Goal: Information Seeking & Learning: Find specific fact

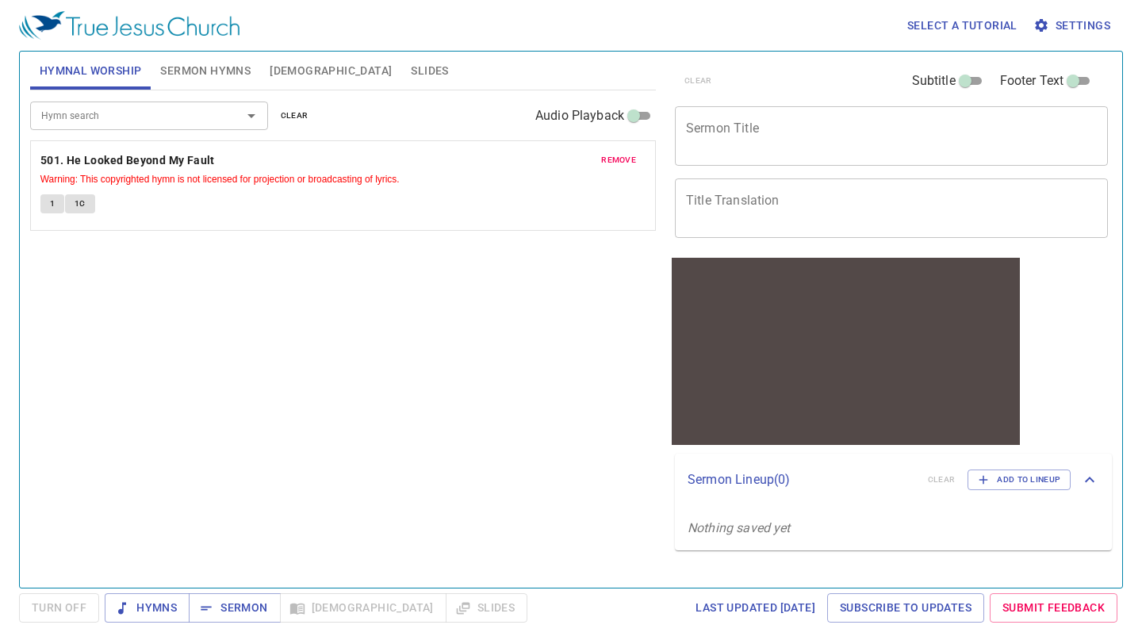
click at [293, 71] on span "[DEMOGRAPHIC_DATA]" at bounding box center [331, 71] width 122 height 20
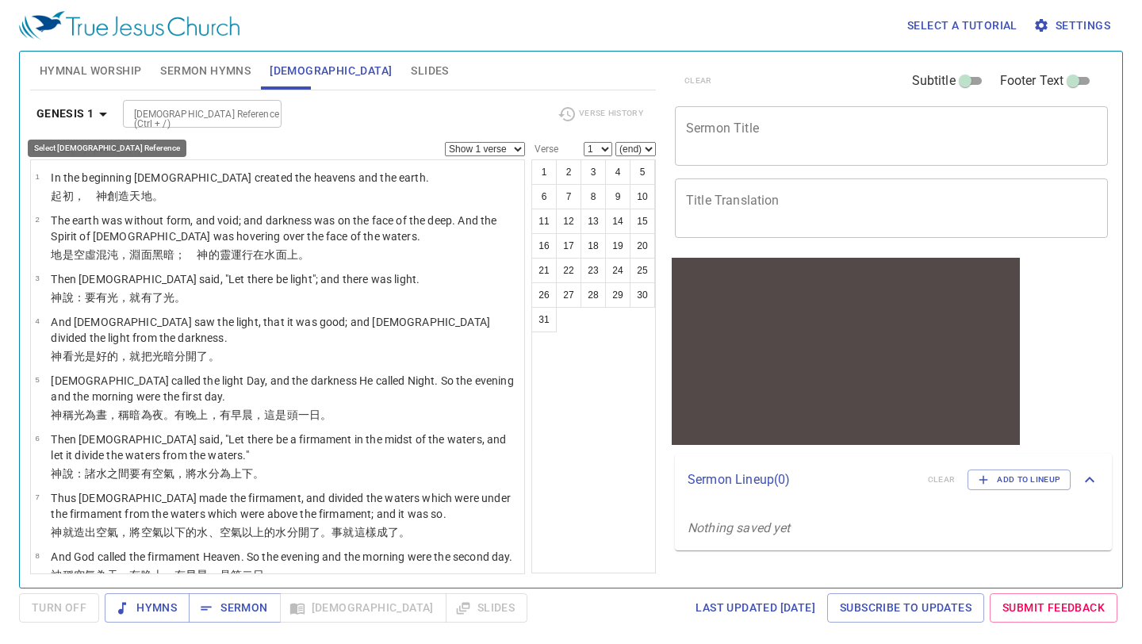
click at [85, 108] on b "Genesis 1" at bounding box center [65, 114] width 58 height 20
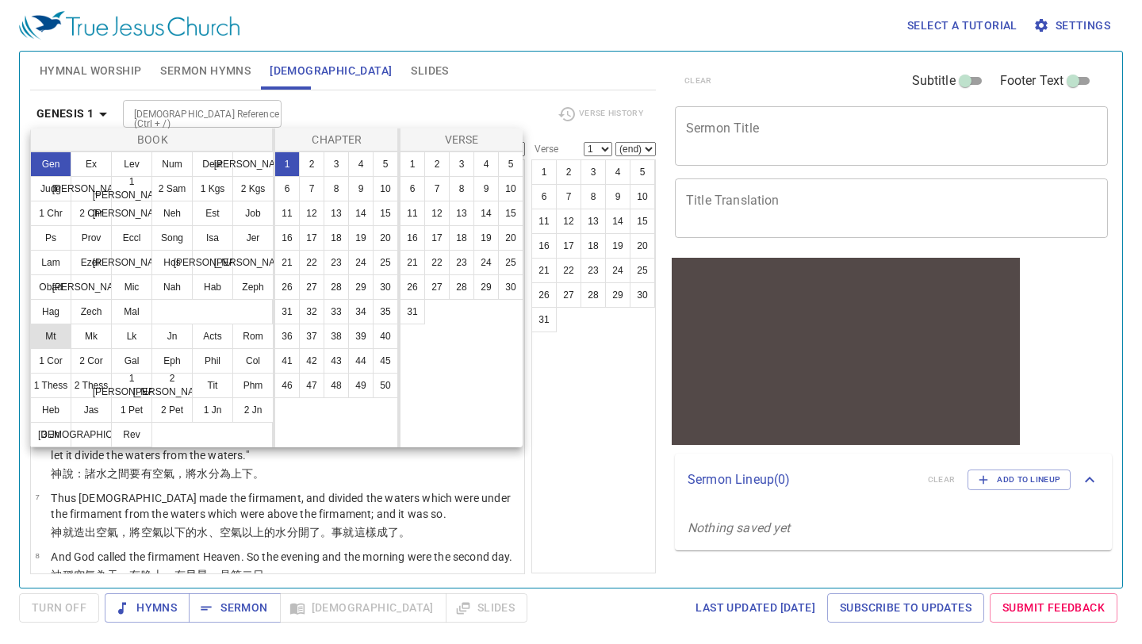
click at [56, 335] on button "Mt" at bounding box center [50, 336] width 41 height 25
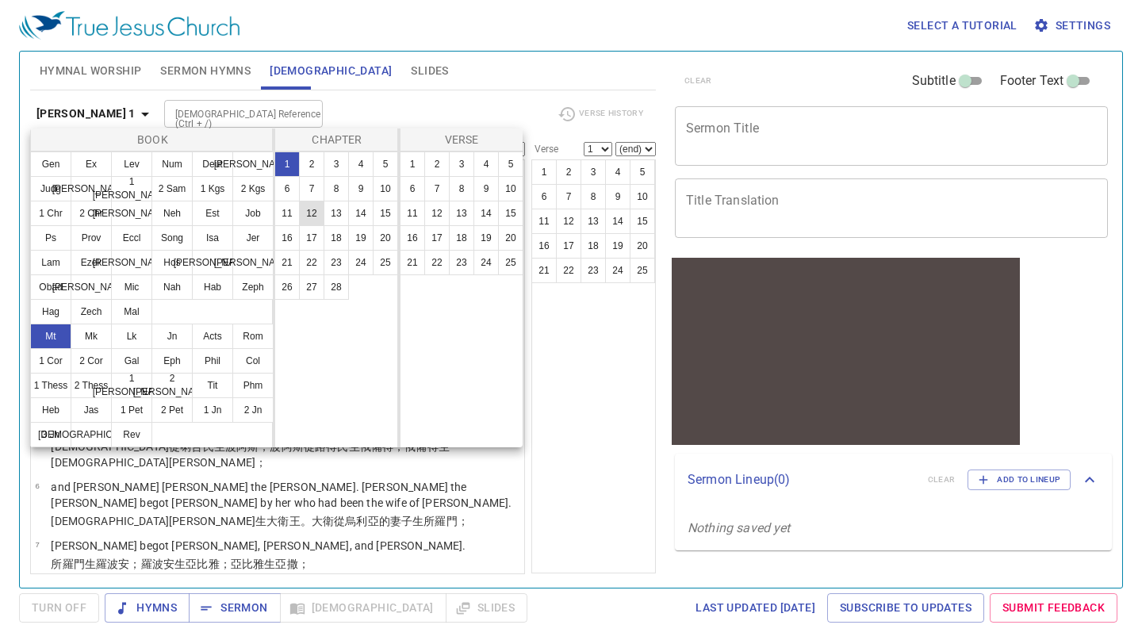
click at [313, 213] on button "12" at bounding box center [311, 213] width 25 height 25
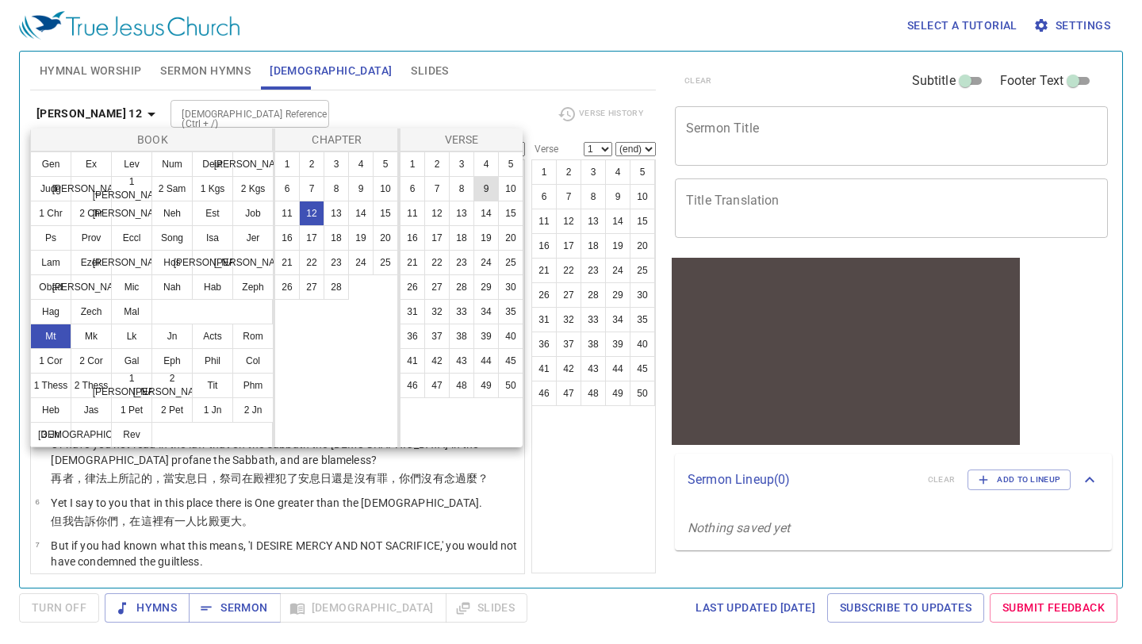
click at [481, 190] on button "9" at bounding box center [486, 188] width 25 height 25
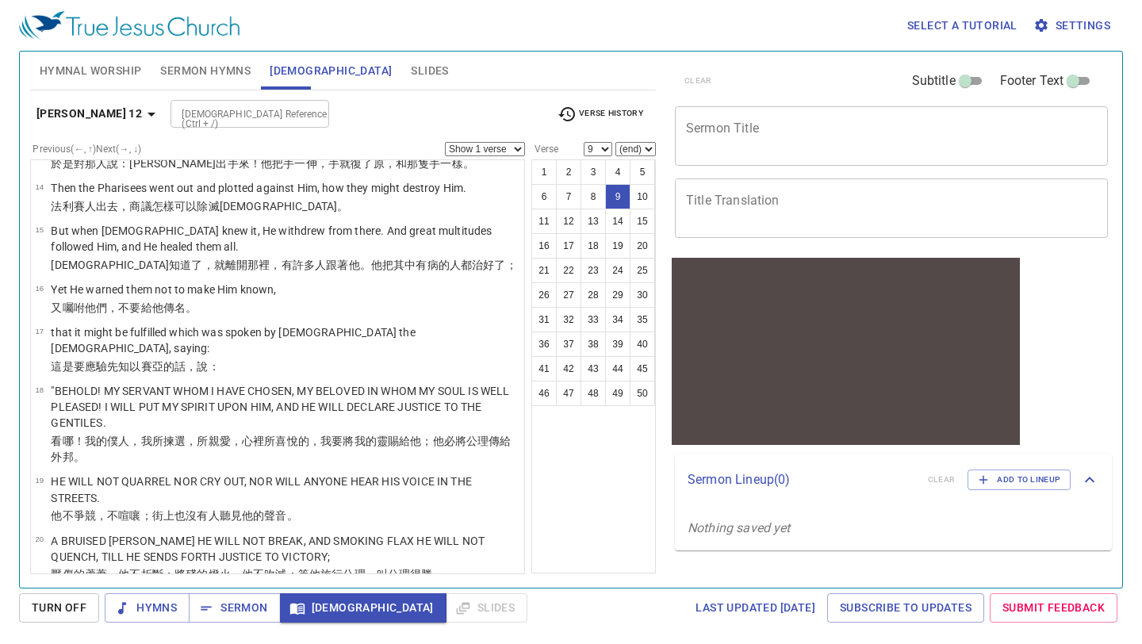
scroll to position [771, 0]
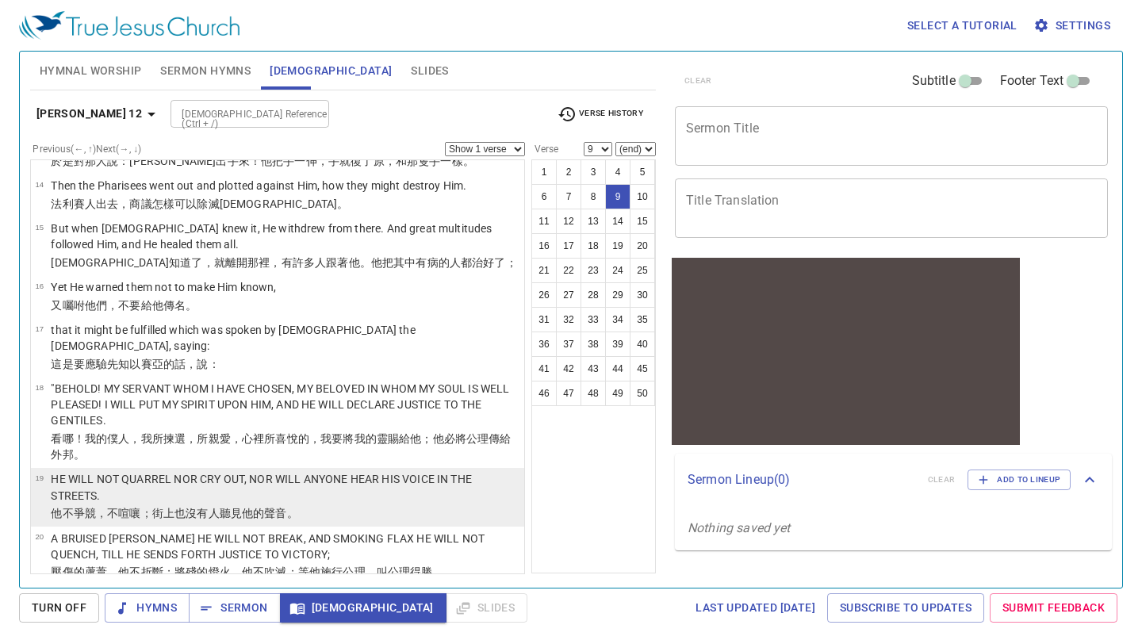
click at [231, 471] on p "HE WILL NOT QUARREL NOR CRY OUT, NOR WILL ANYONE HEAR HIS VOICE IN THE STREETS." at bounding box center [285, 487] width 469 height 32
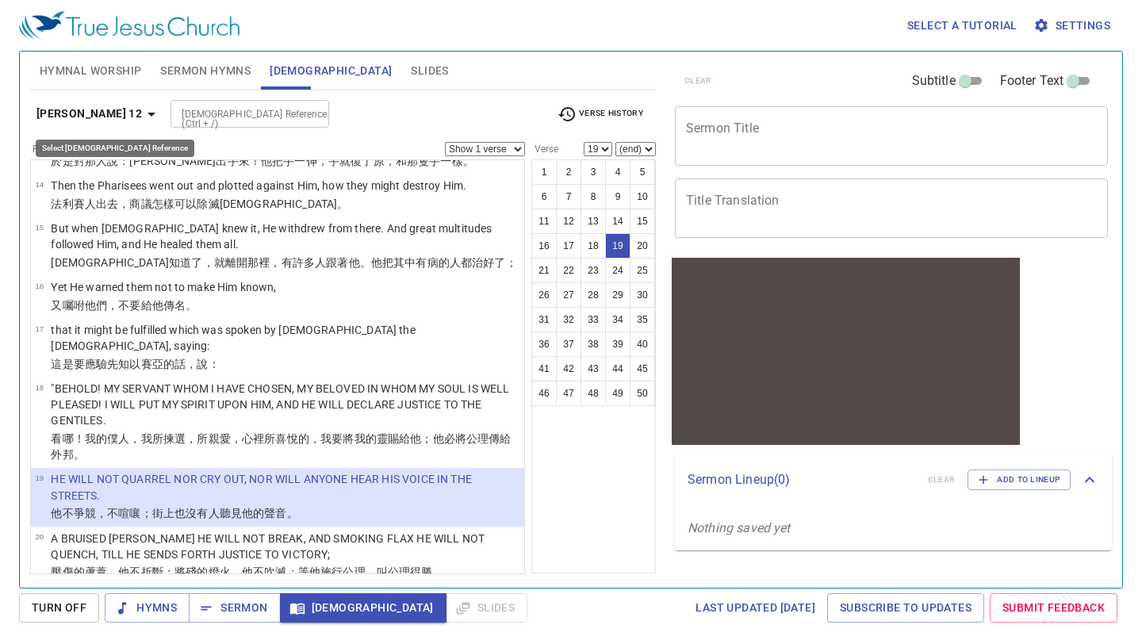
click at [142, 116] on icon "button" at bounding box center [151, 114] width 19 height 19
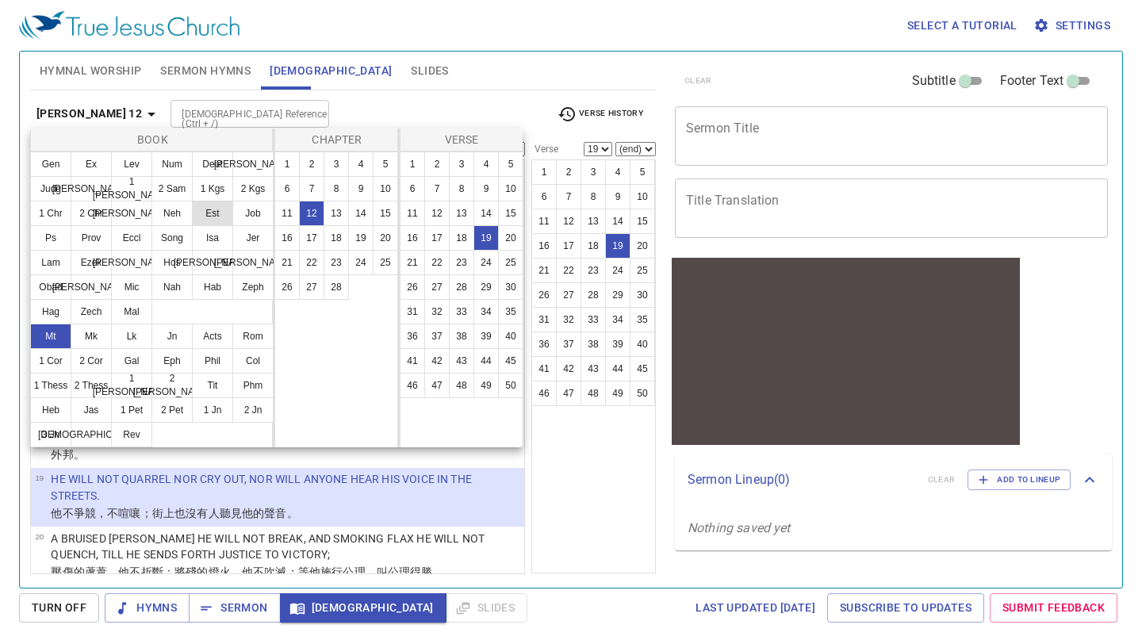
click at [200, 221] on button "Est" at bounding box center [212, 213] width 41 height 25
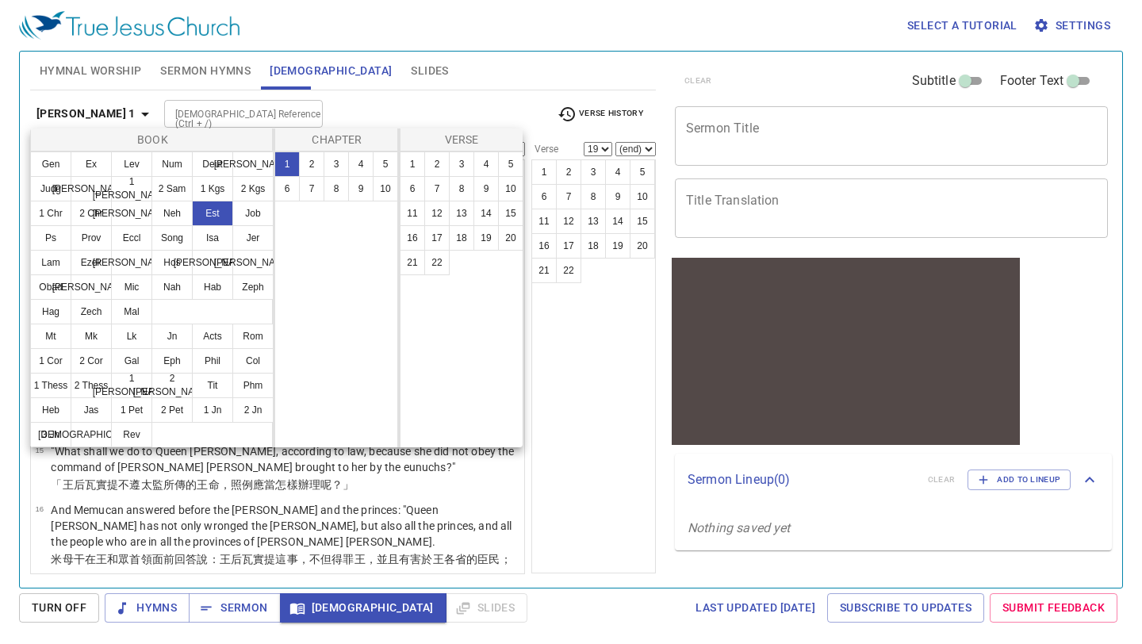
scroll to position [0, 0]
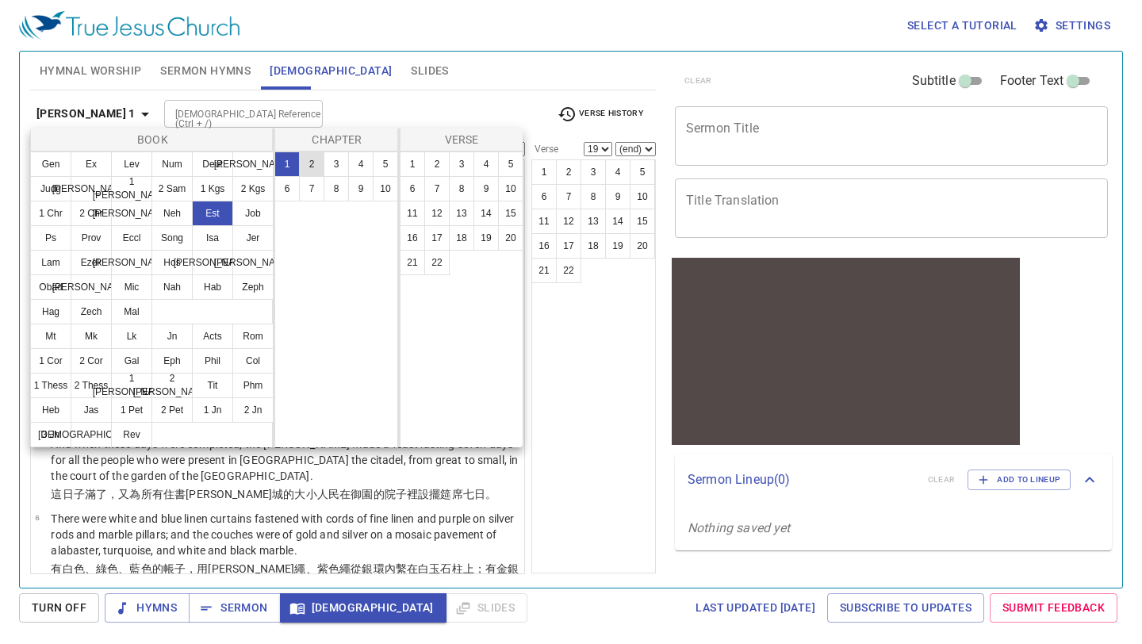
click at [309, 161] on button "2" at bounding box center [311, 164] width 25 height 25
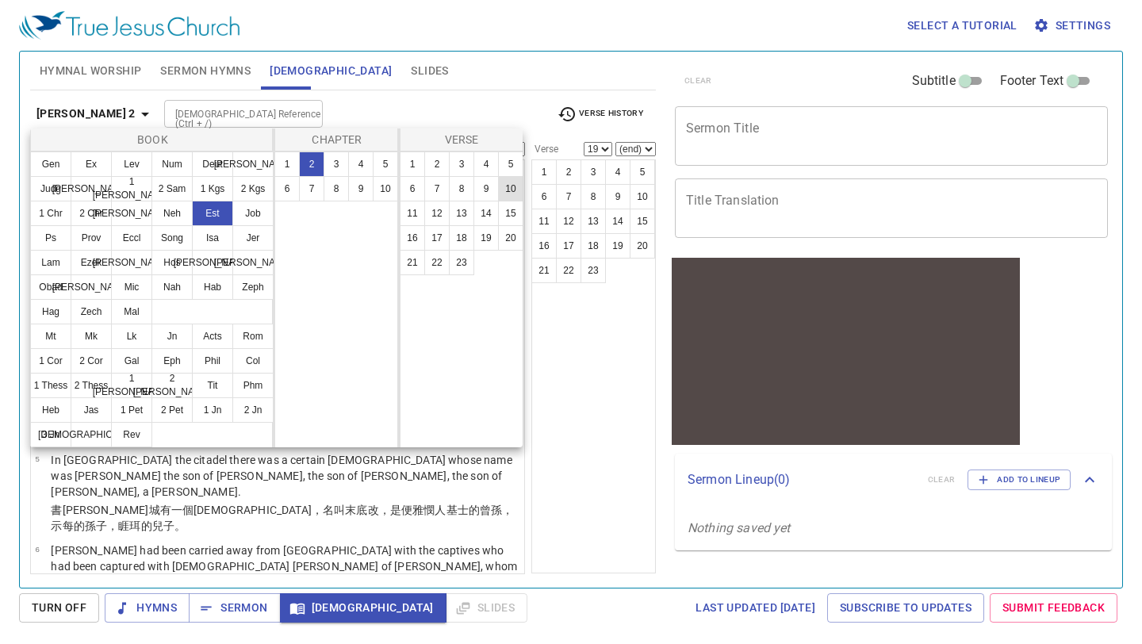
click at [507, 198] on button "10" at bounding box center [510, 188] width 25 height 25
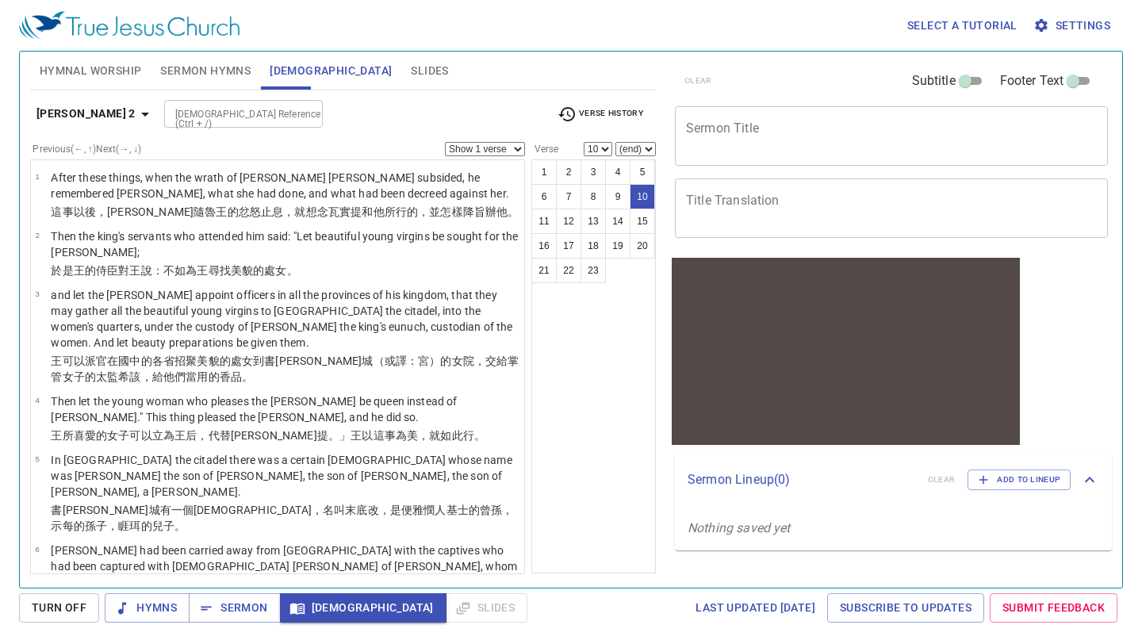
scroll to position [524, 0]
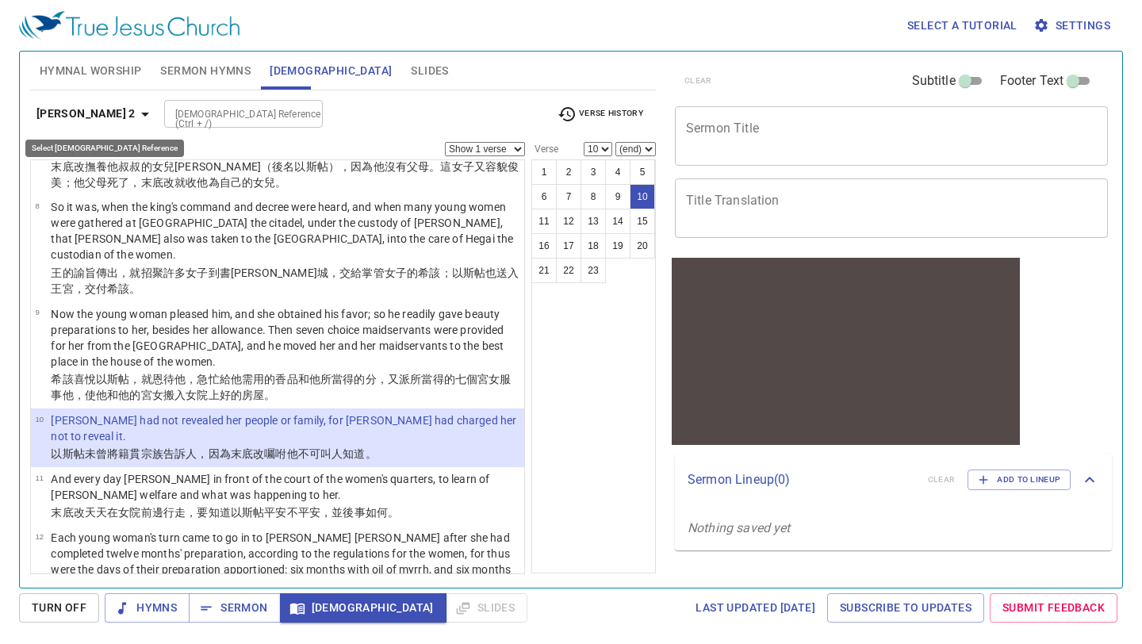
click at [136, 108] on icon "button" at bounding box center [145, 114] width 19 height 19
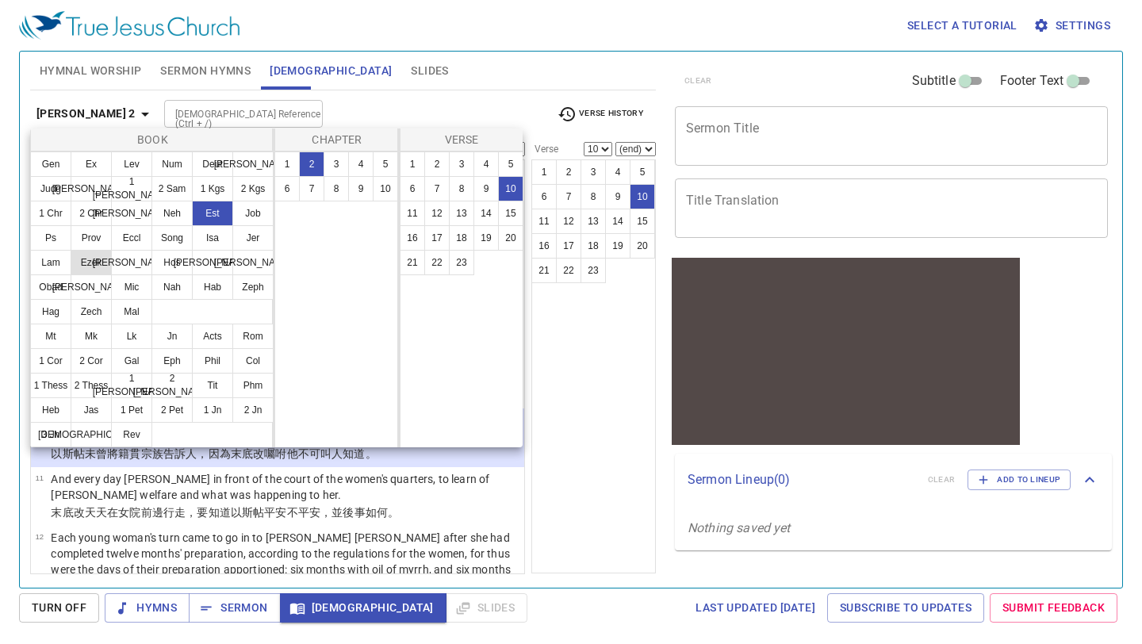
click at [98, 267] on button "Ezek" at bounding box center [91, 262] width 41 height 25
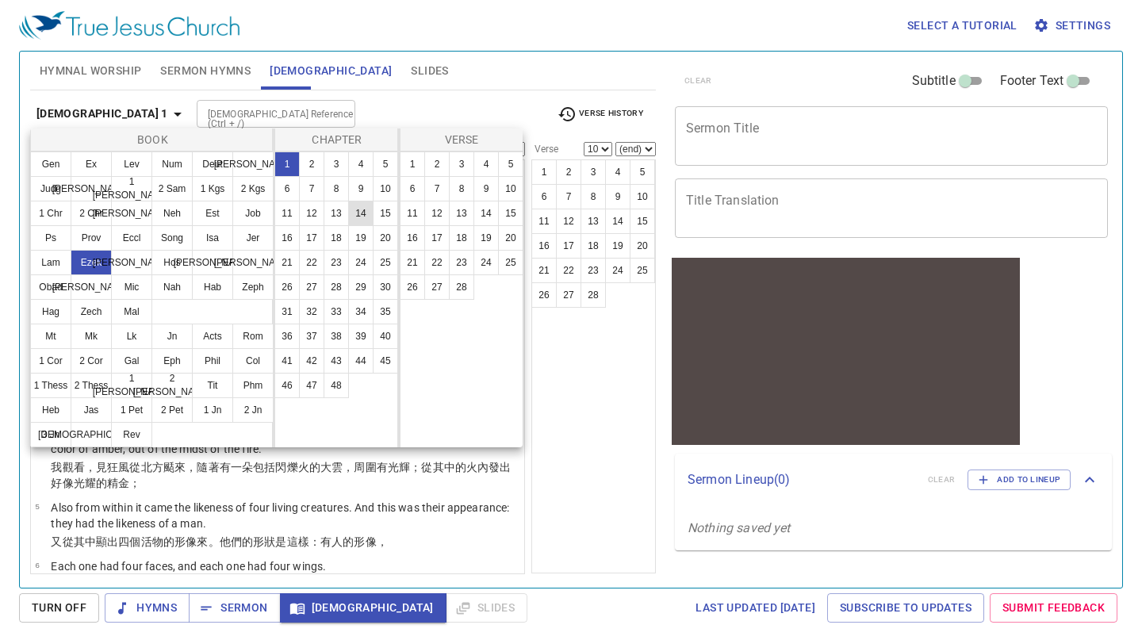
click at [360, 213] on button "14" at bounding box center [360, 213] width 25 height 25
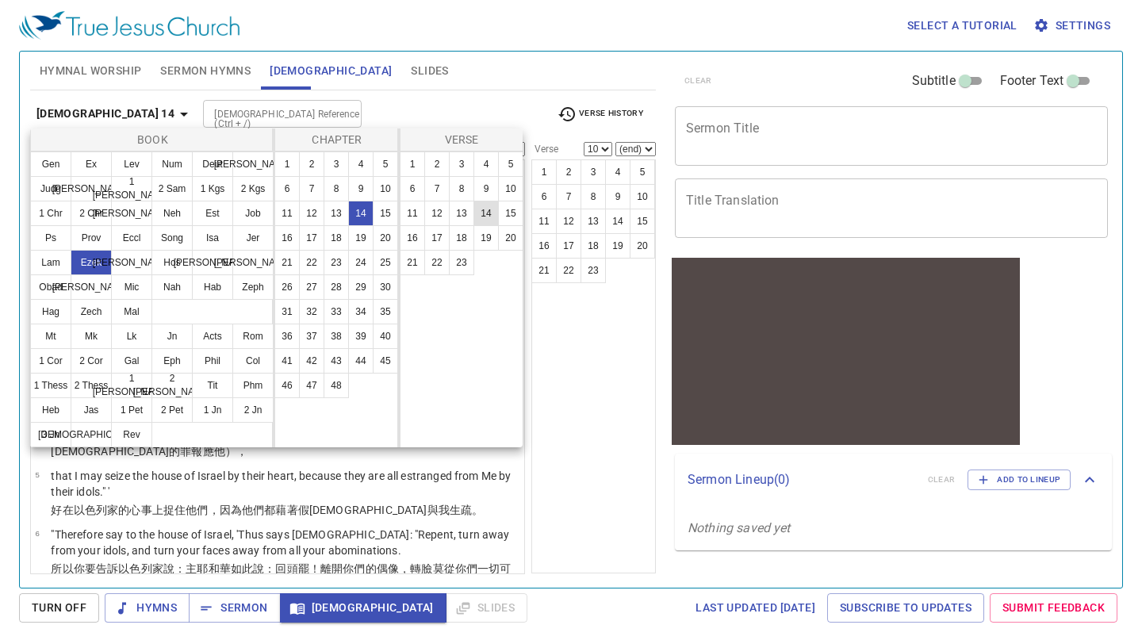
click at [491, 208] on button "14" at bounding box center [486, 213] width 25 height 25
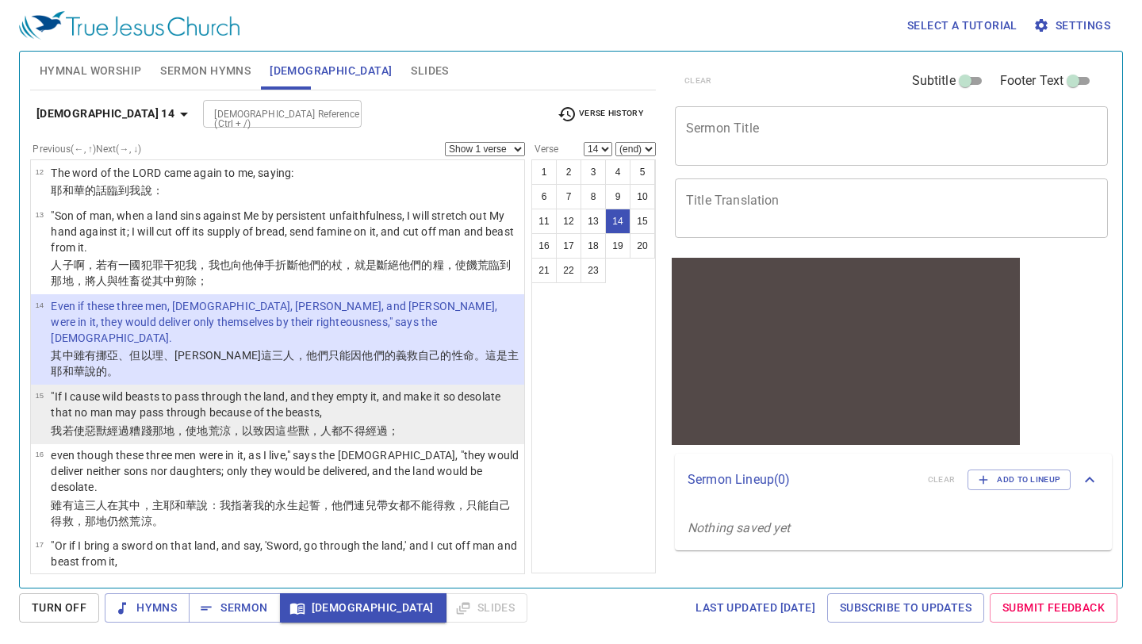
scroll to position [876, 0]
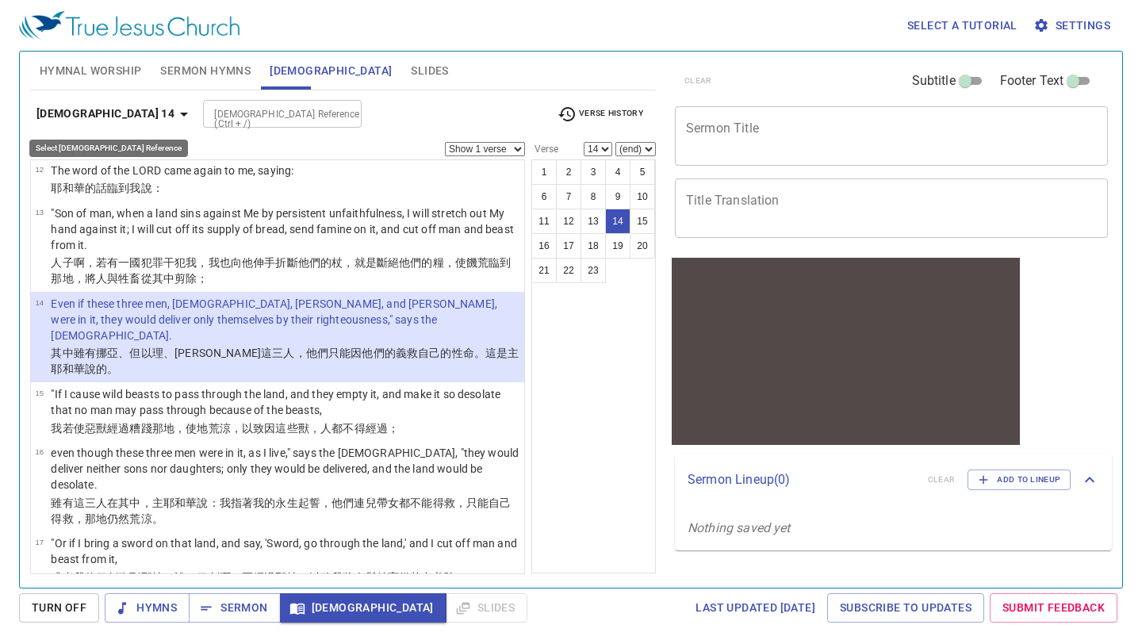
click at [180, 116] on icon "button" at bounding box center [184, 115] width 8 height 4
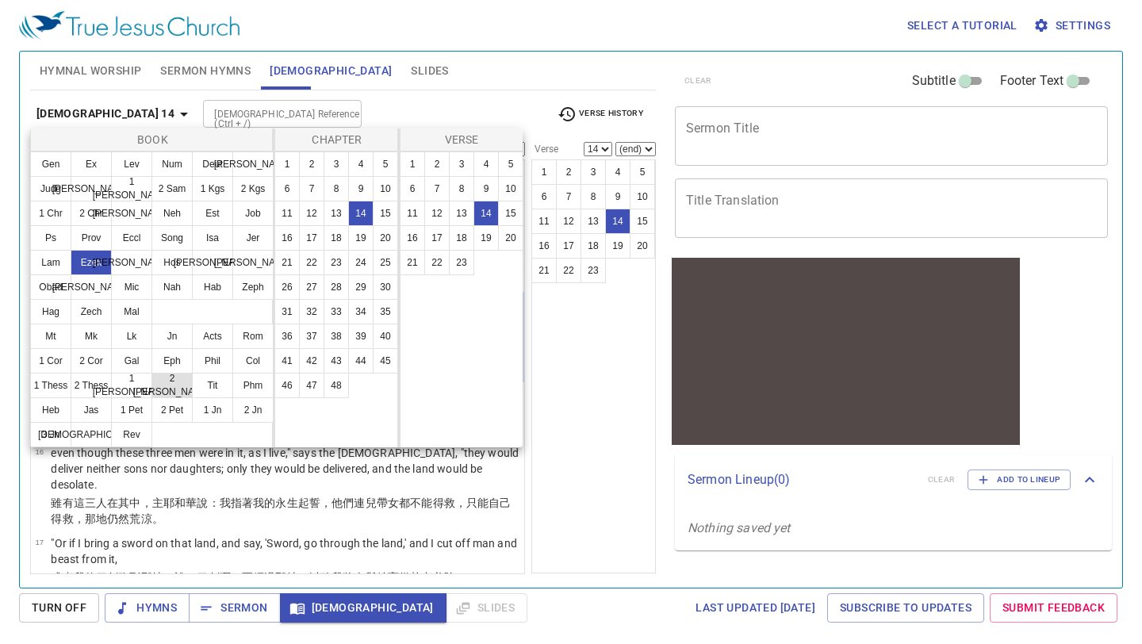
click at [178, 381] on button "2 Tim" at bounding box center [172, 385] width 41 height 25
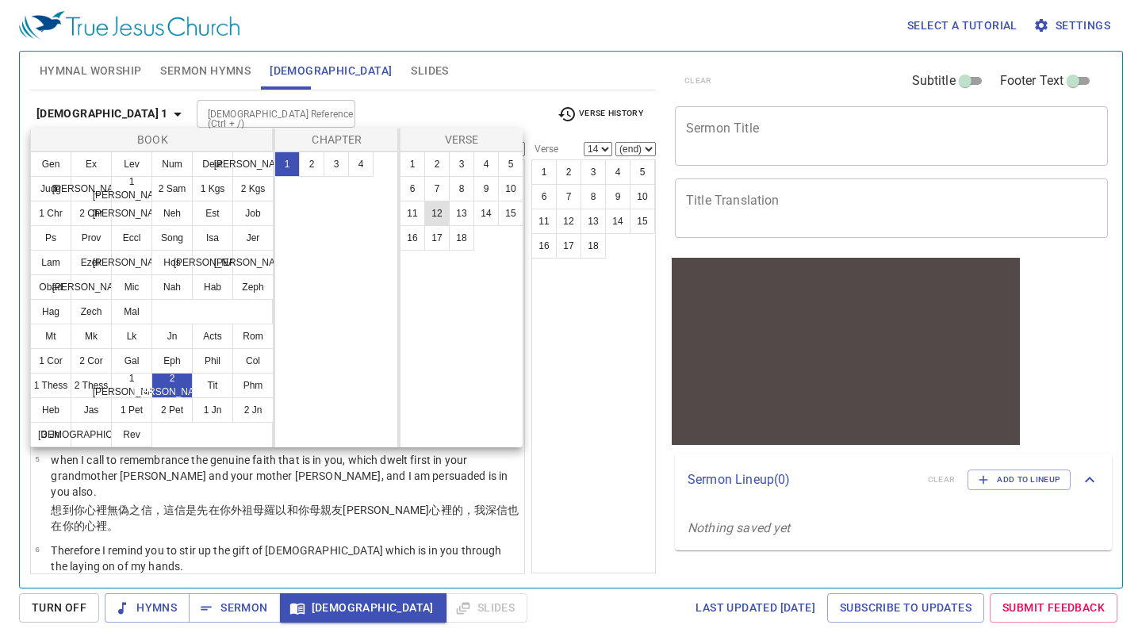
click at [432, 211] on button "12" at bounding box center [436, 213] width 25 height 25
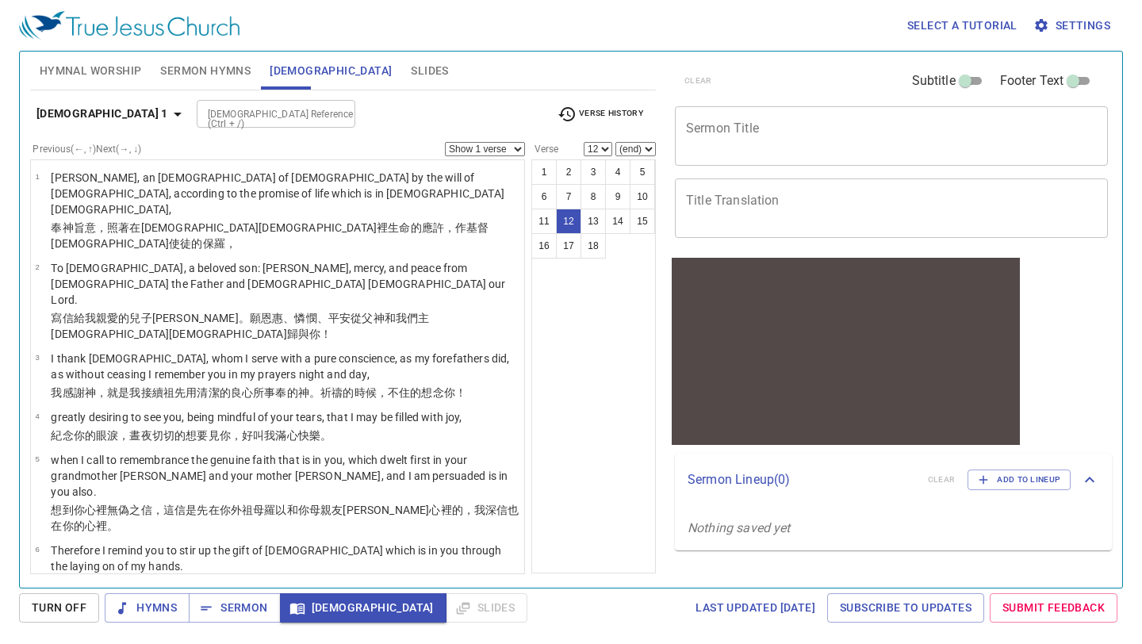
scroll to position [507, 0]
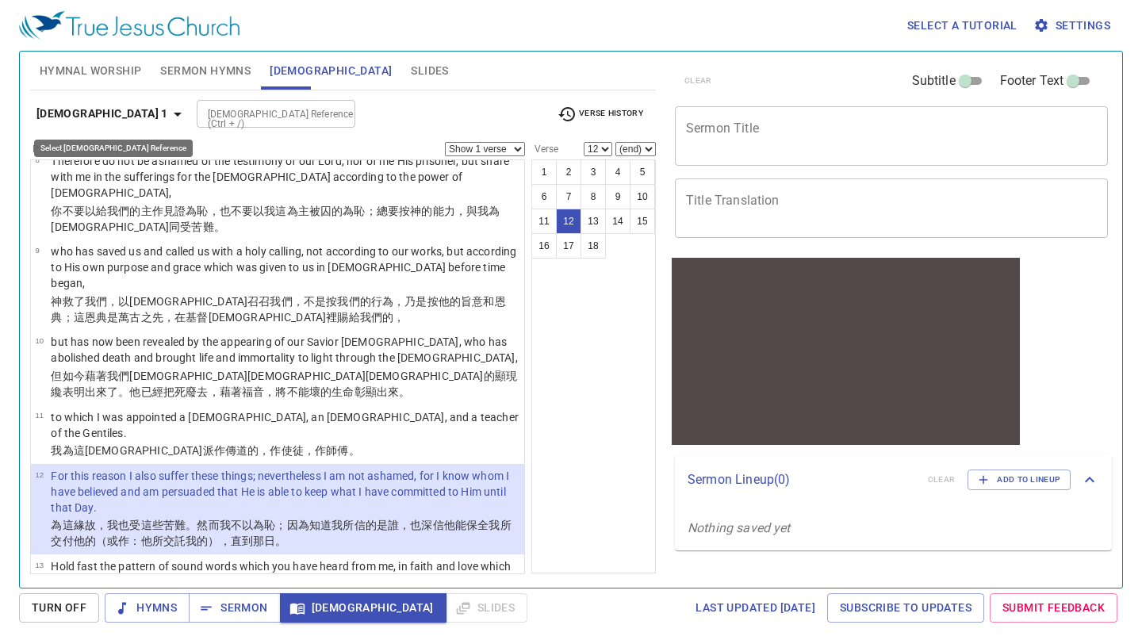
click at [168, 122] on icon "button" at bounding box center [177, 114] width 19 height 19
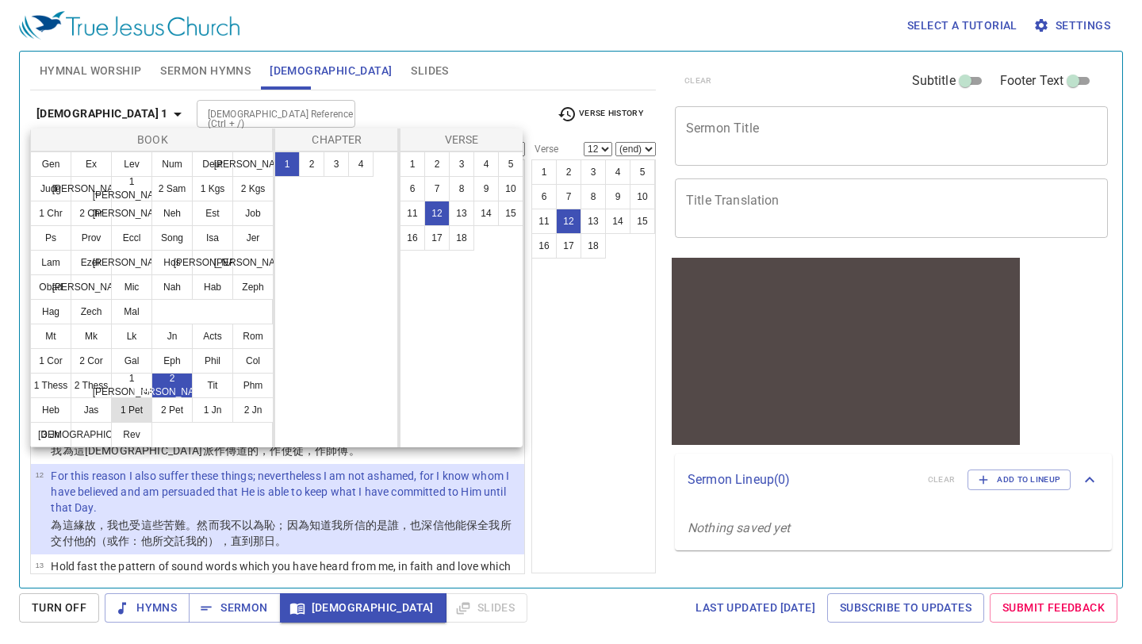
click at [124, 412] on button "1 Pet" at bounding box center [131, 409] width 41 height 25
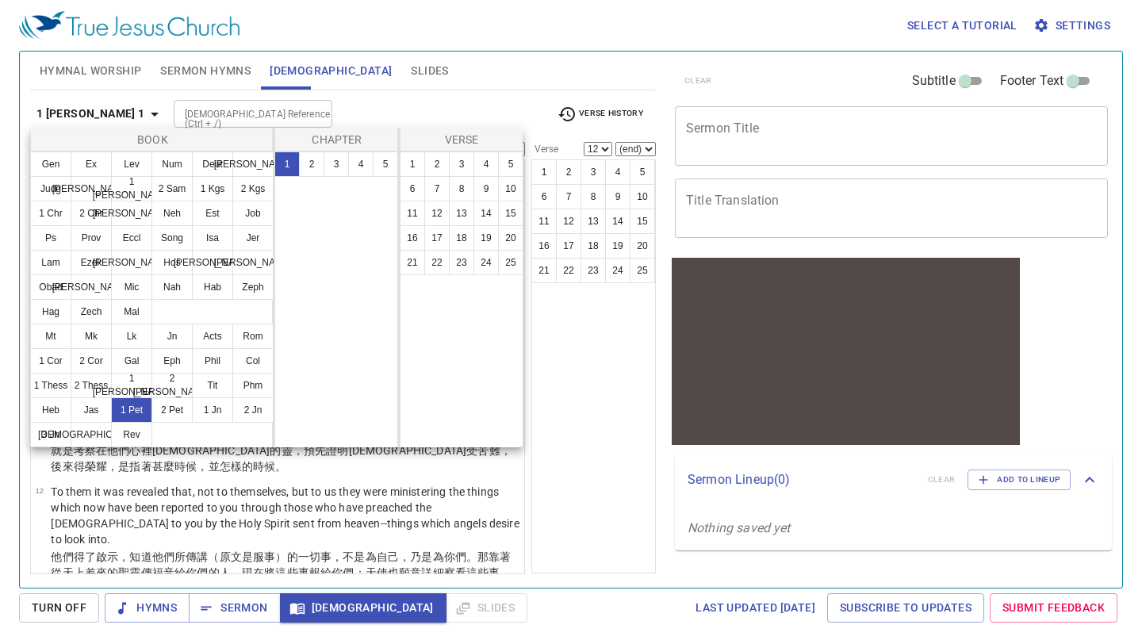
scroll to position [0, 0]
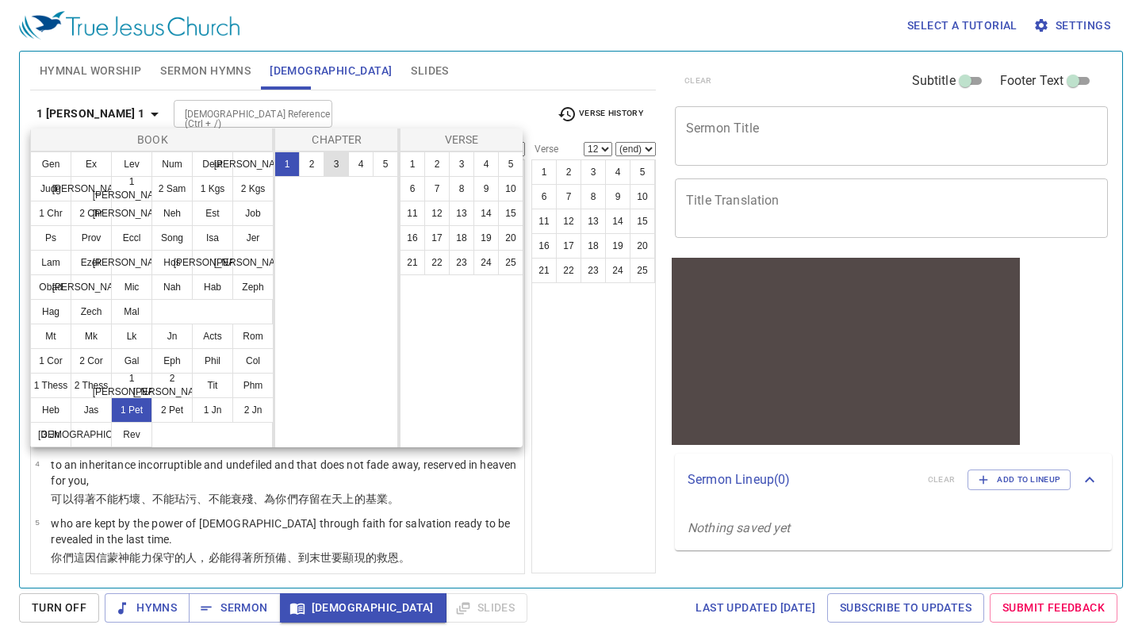
click at [332, 157] on button "3" at bounding box center [336, 164] width 25 height 25
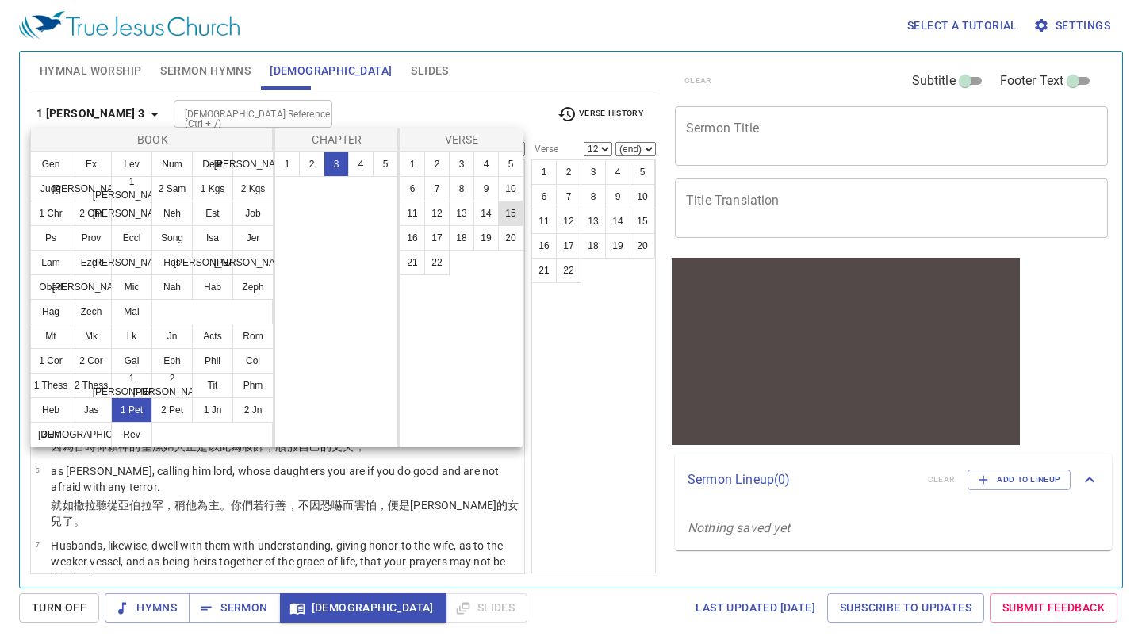
click at [505, 217] on button "15" at bounding box center [510, 213] width 25 height 25
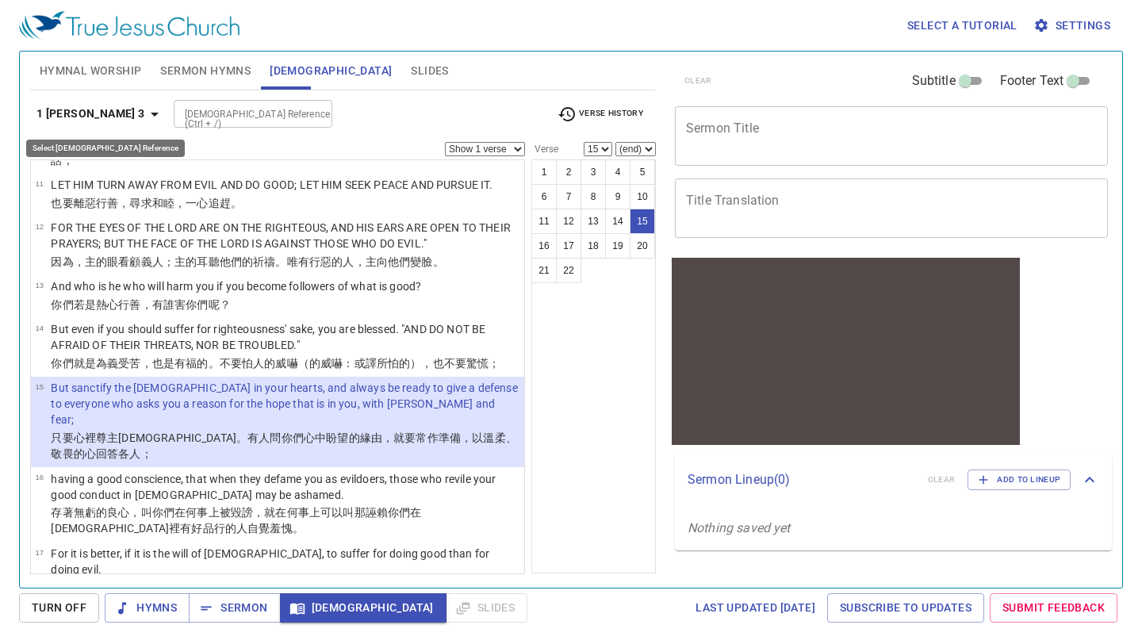
click at [151, 114] on icon "button" at bounding box center [155, 115] width 8 height 4
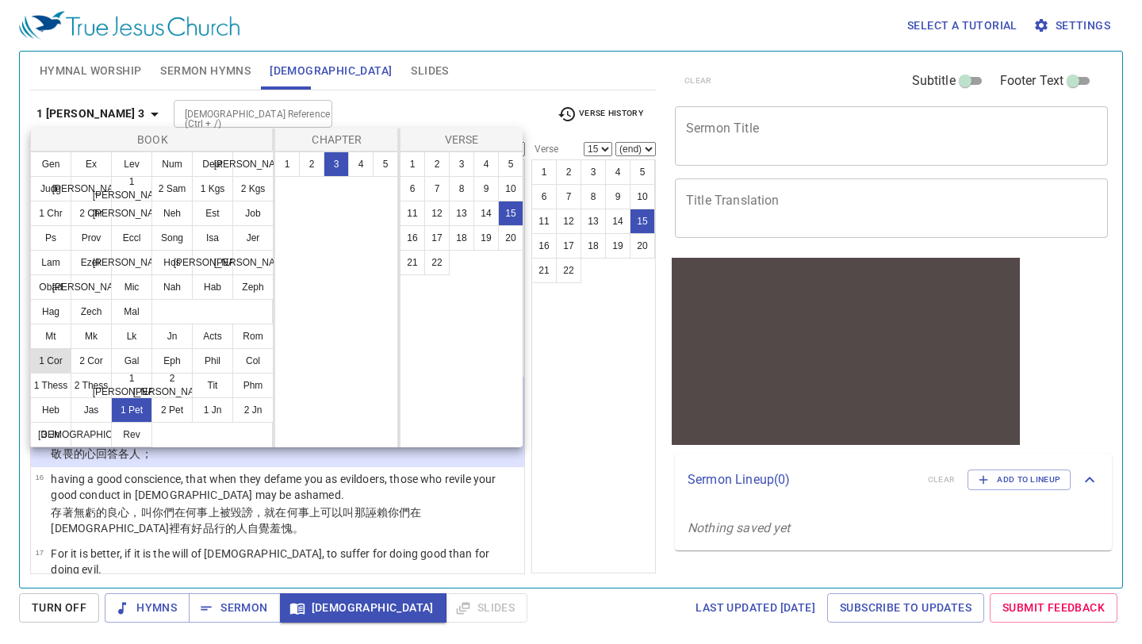
click at [52, 359] on button "1 Cor" at bounding box center [50, 360] width 41 height 25
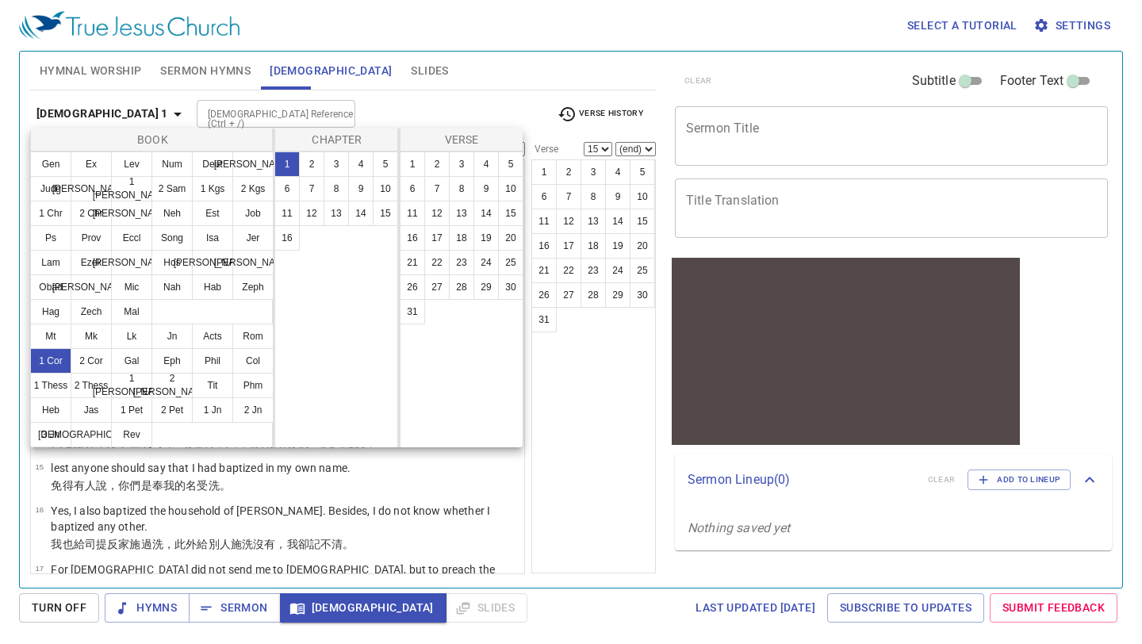
scroll to position [0, 0]
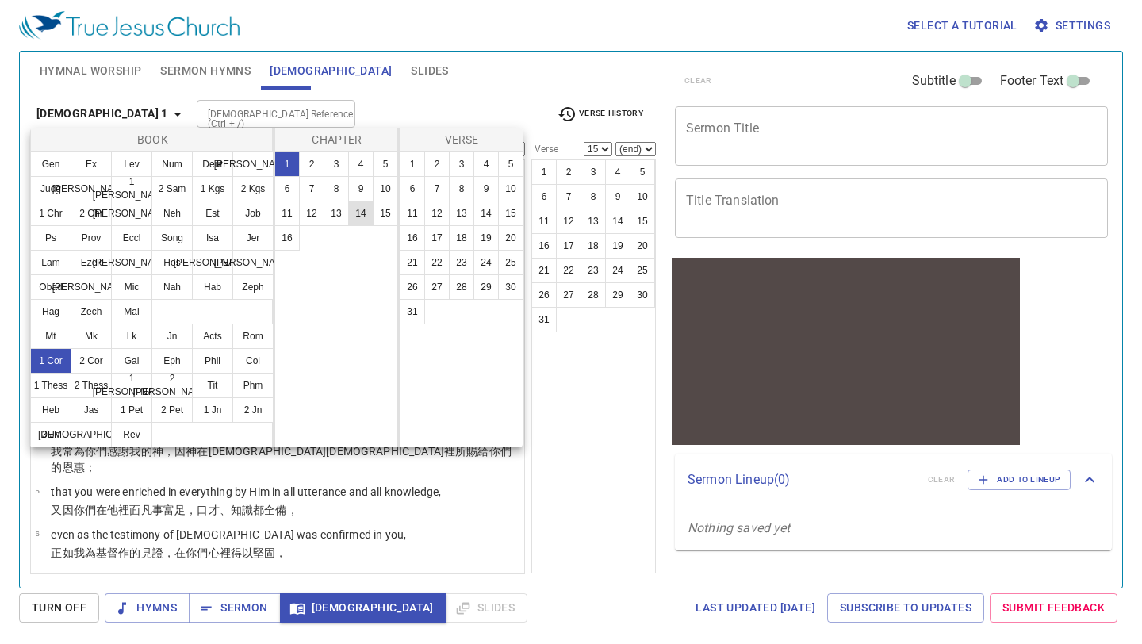
click at [352, 215] on button "14" at bounding box center [360, 213] width 25 height 25
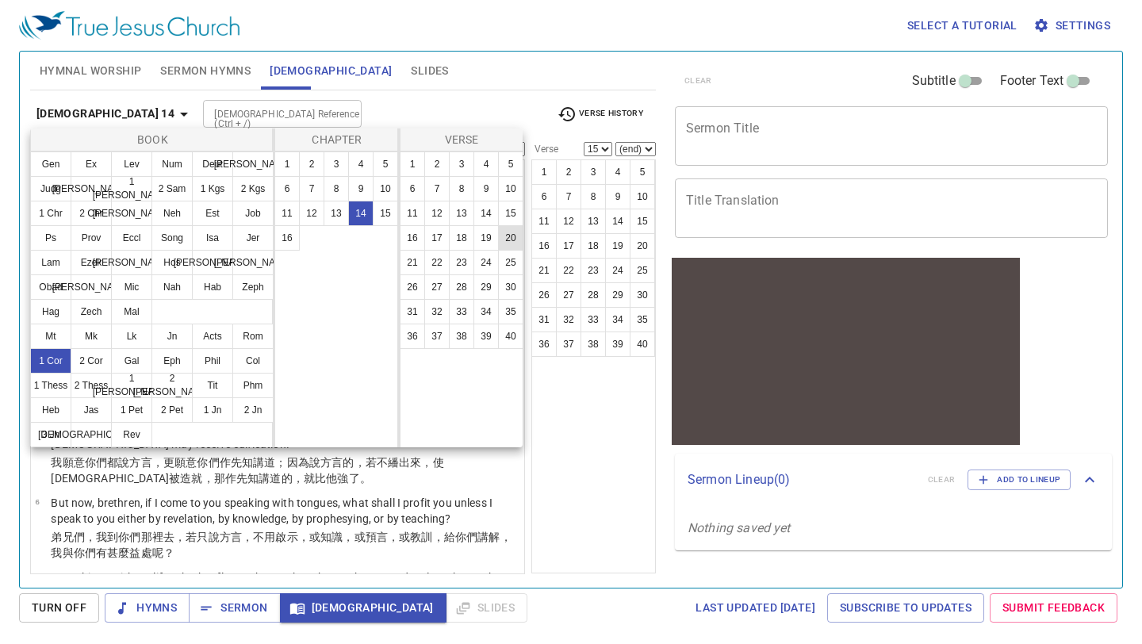
click at [499, 247] on button "20" at bounding box center [510, 237] width 25 height 25
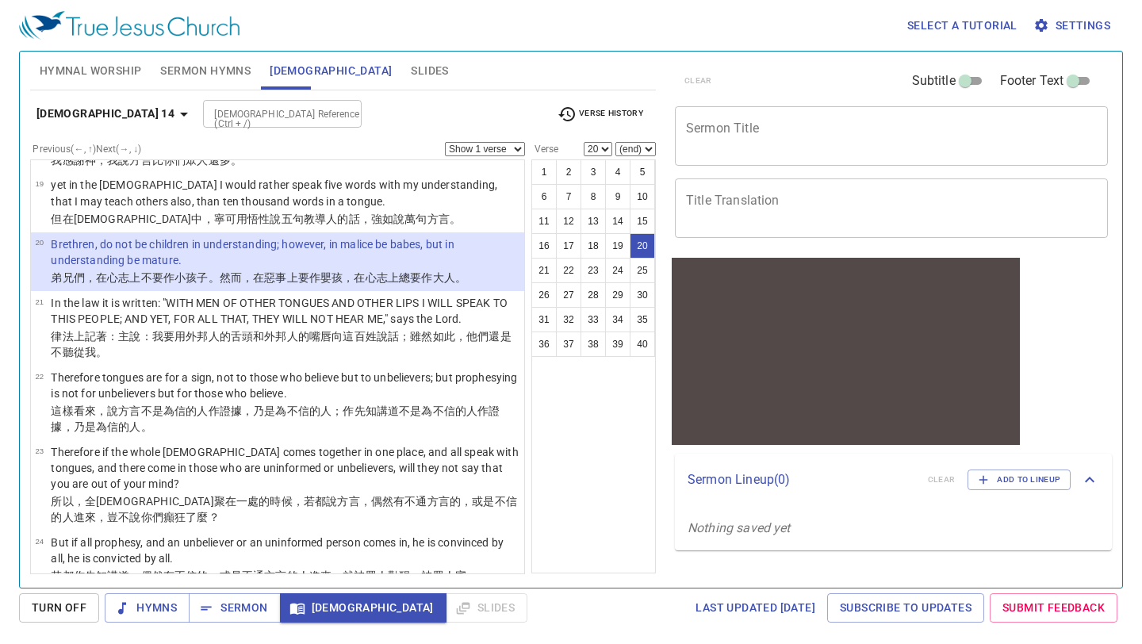
scroll to position [1061, 0]
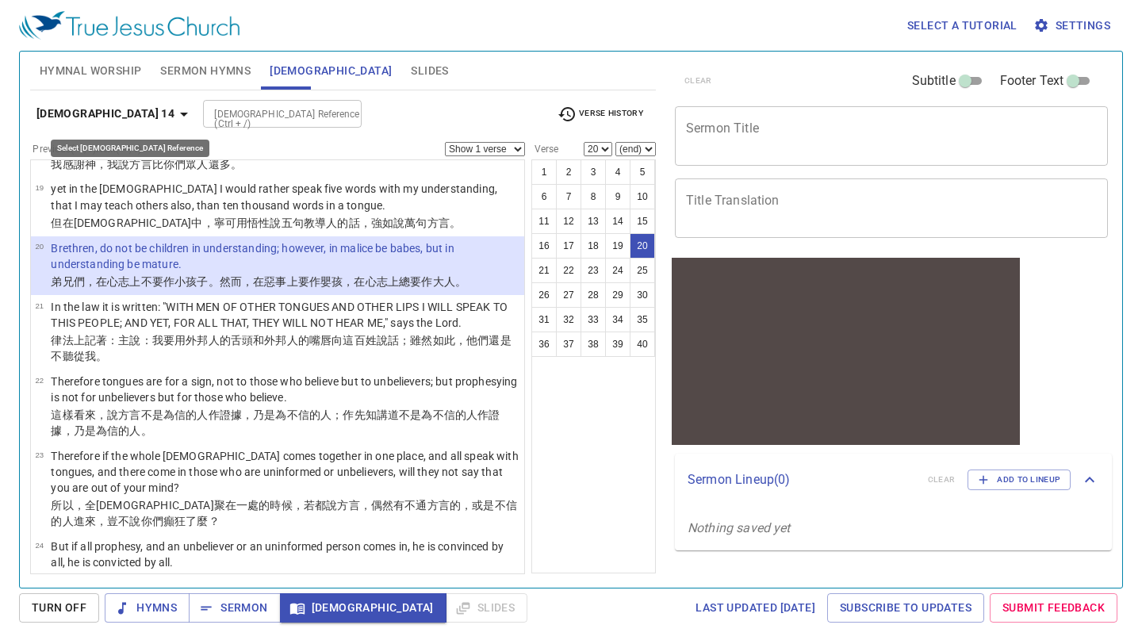
click at [175, 110] on icon "button" at bounding box center [184, 114] width 19 height 19
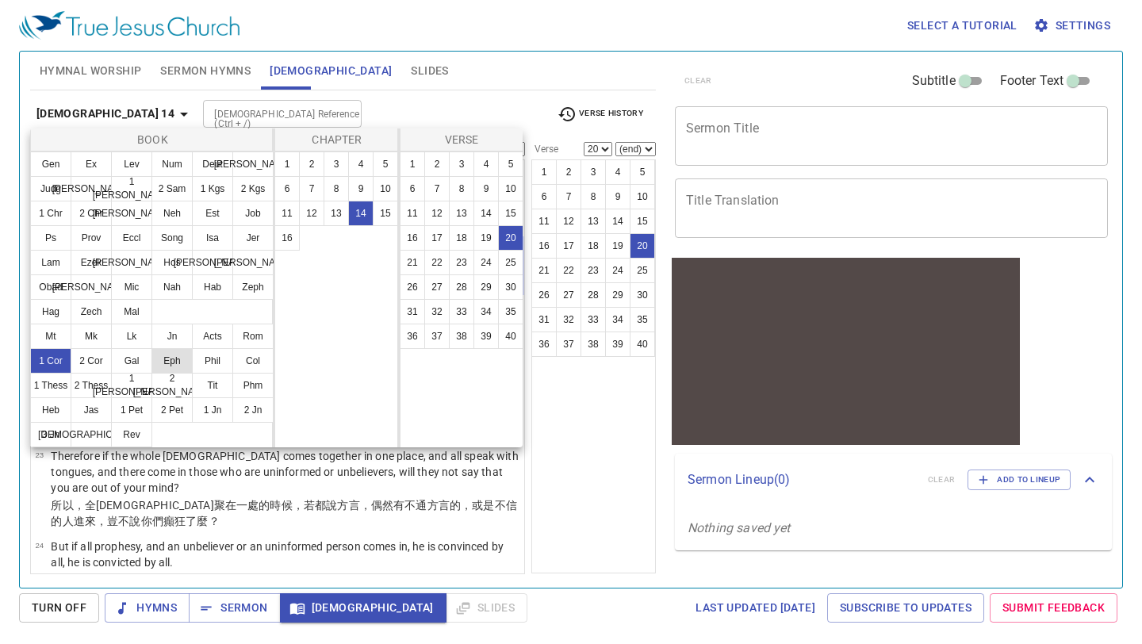
click at [167, 353] on button "Eph" at bounding box center [172, 360] width 41 height 25
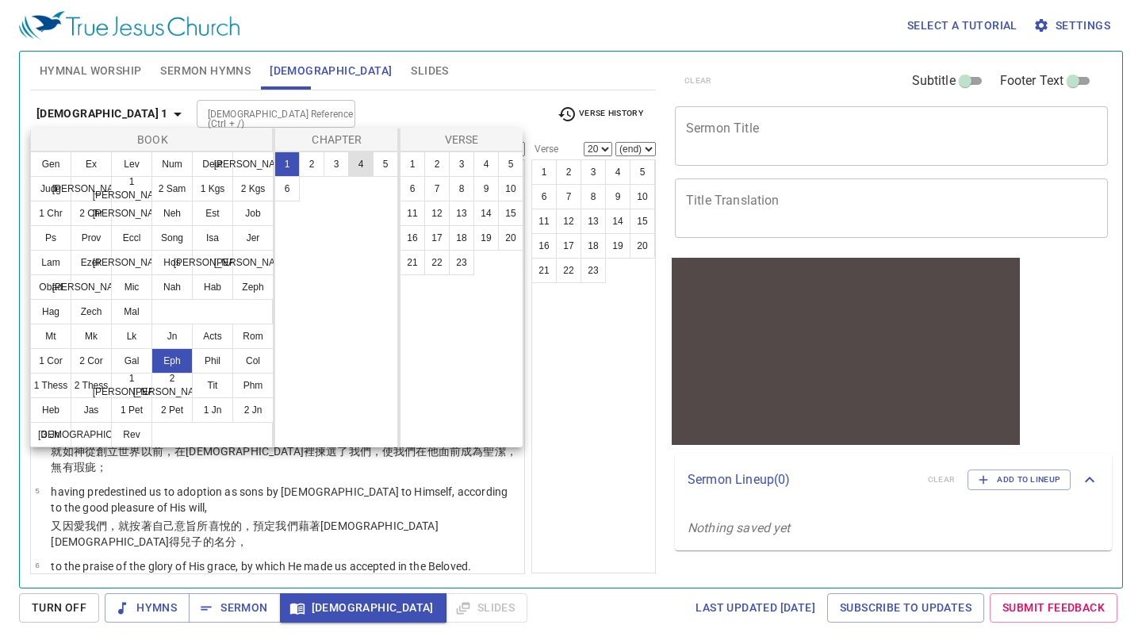
click at [355, 164] on button "4" at bounding box center [360, 164] width 25 height 25
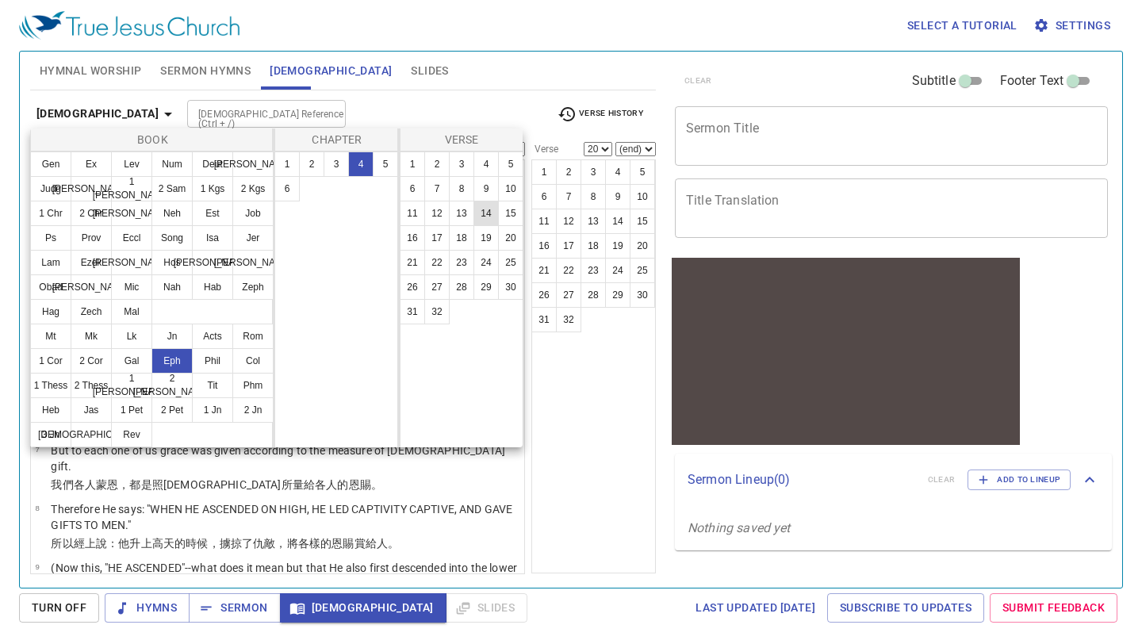
click at [489, 212] on button "14" at bounding box center [486, 213] width 25 height 25
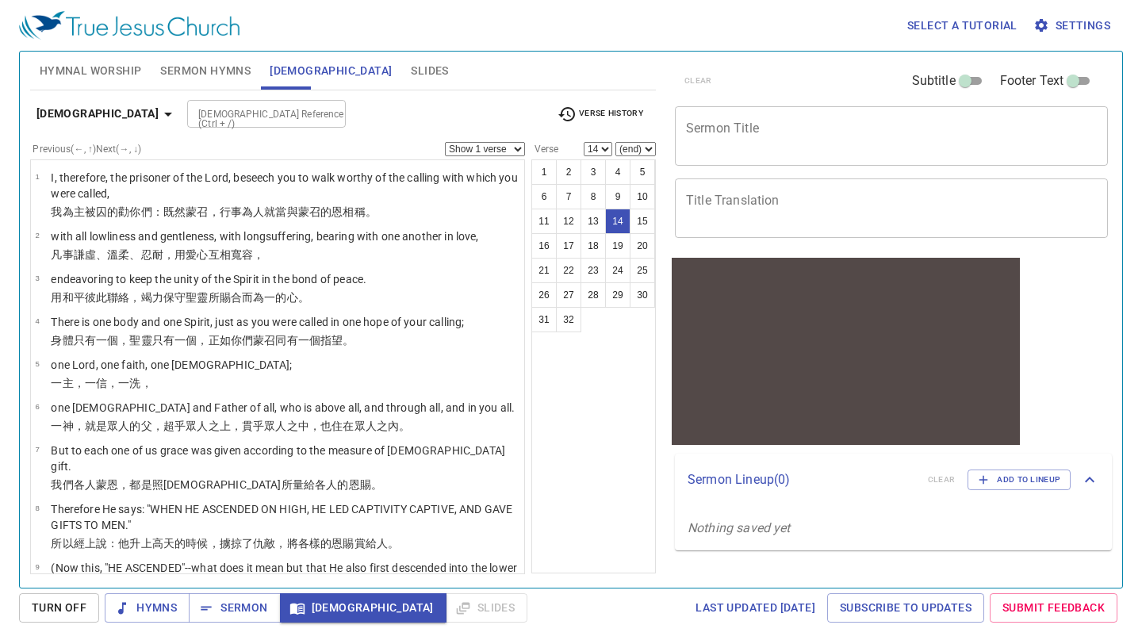
scroll to position [489, 0]
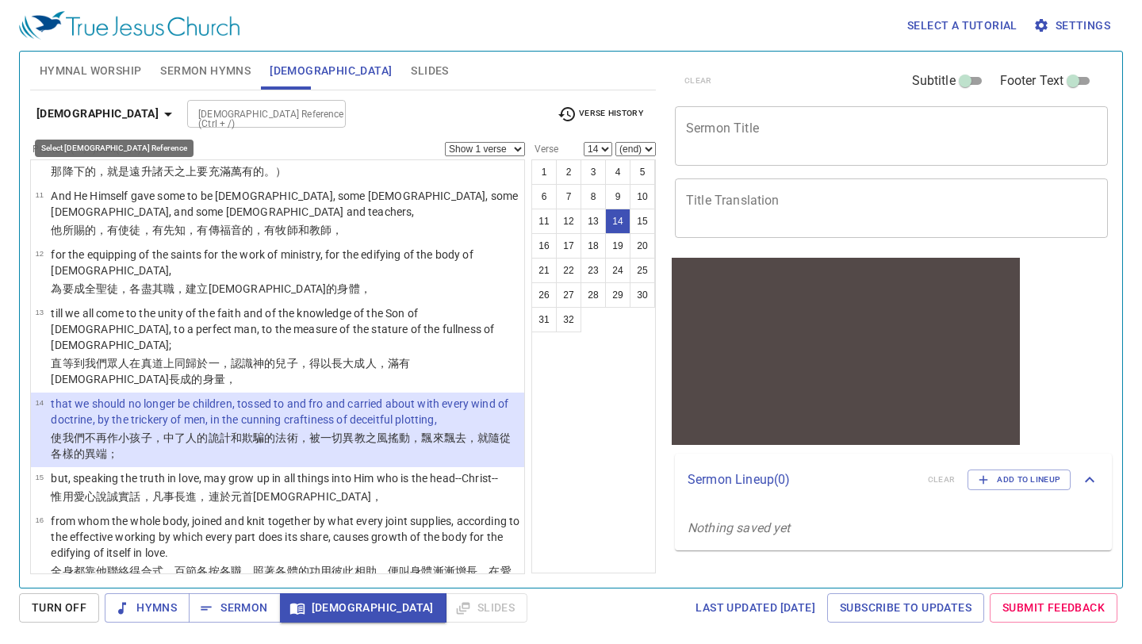
click at [159, 113] on icon "button" at bounding box center [168, 114] width 19 height 19
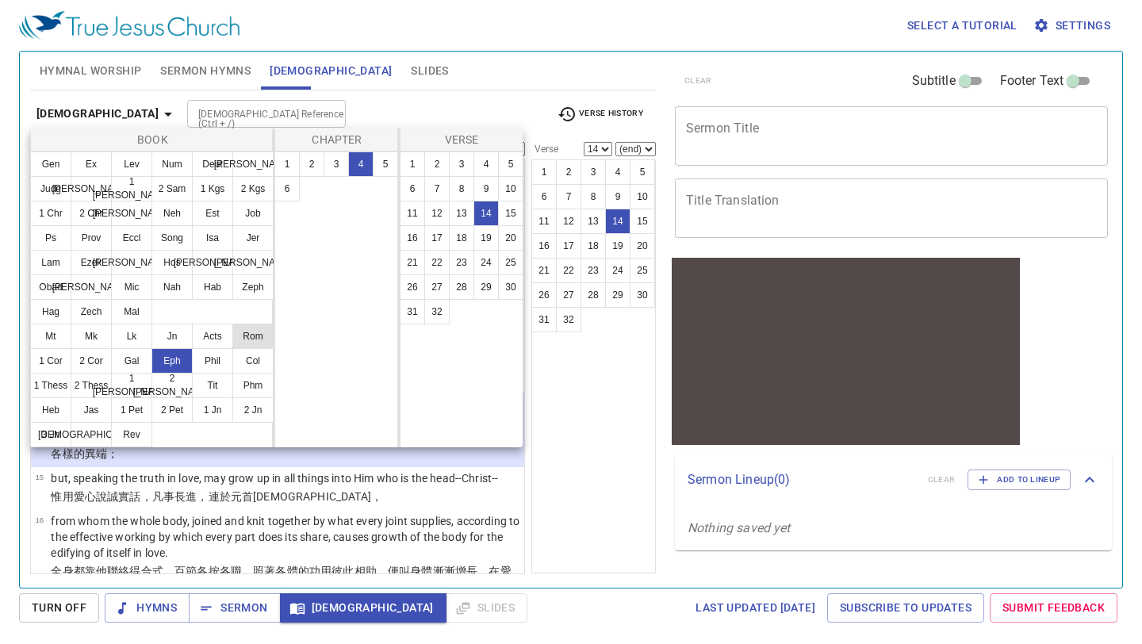
click at [246, 336] on button "Rom" at bounding box center [252, 336] width 41 height 25
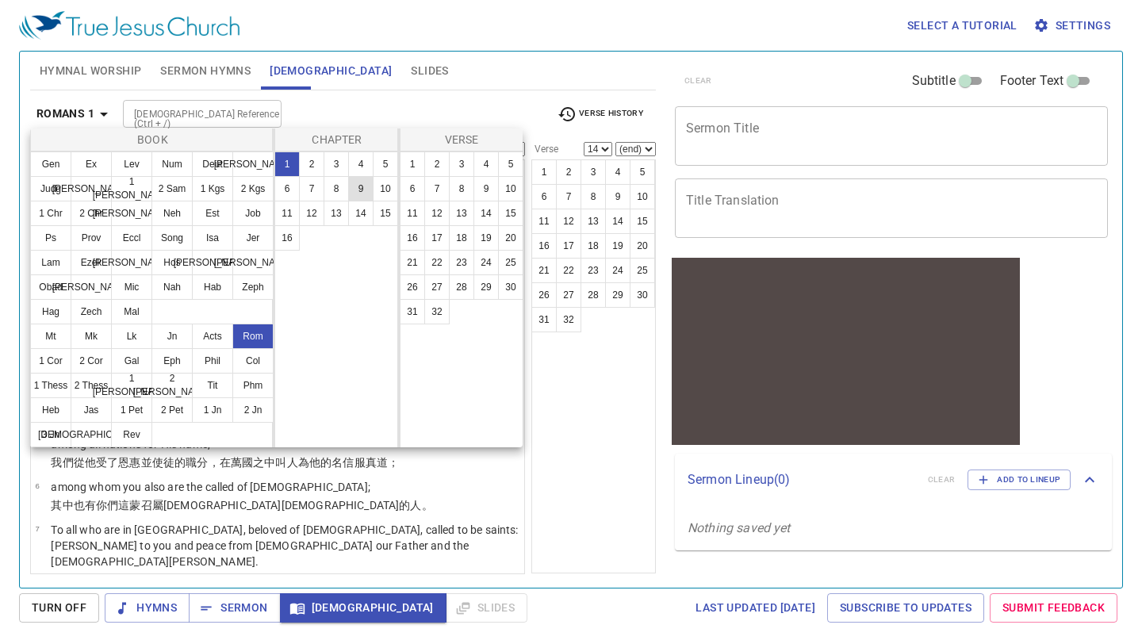
click at [363, 179] on button "9" at bounding box center [360, 188] width 25 height 25
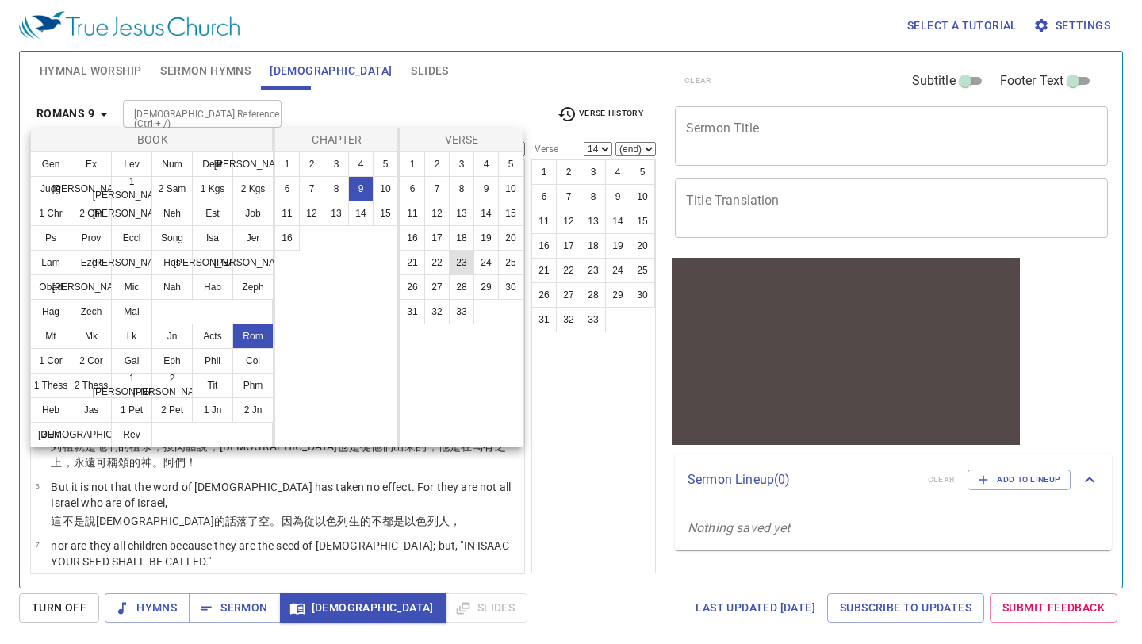
click at [458, 259] on button "23" at bounding box center [461, 262] width 25 height 25
select select "23"
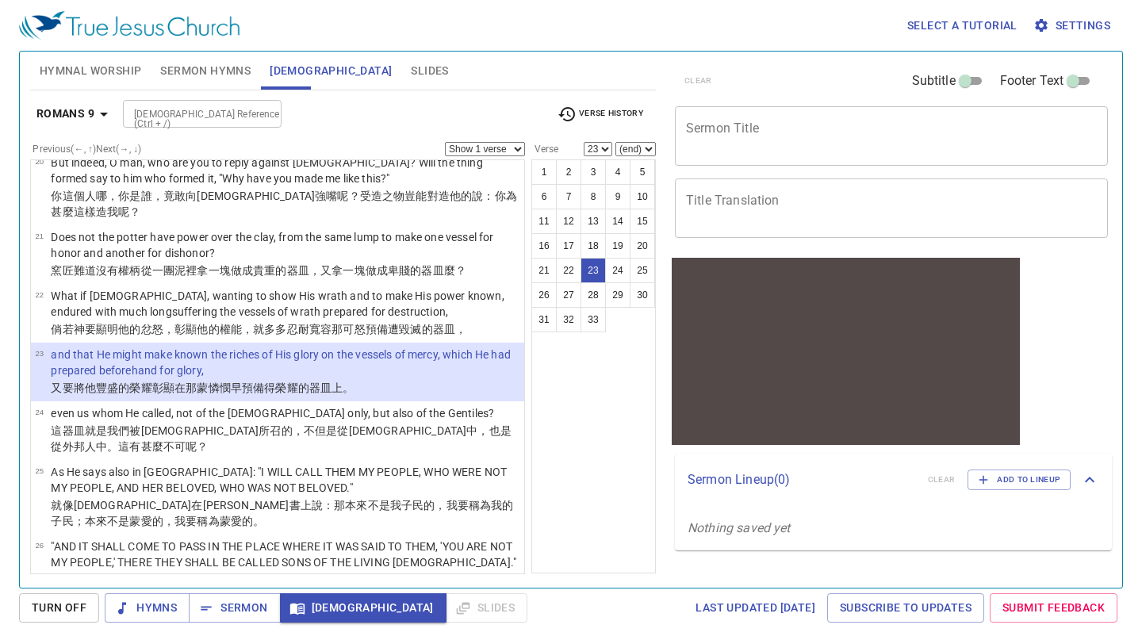
scroll to position [1162, 0]
click at [522, 150] on select "Show 1 verse Show 2 verses Show 3 verses Show 4 verses Show 5 verses" at bounding box center [485, 149] width 80 height 14
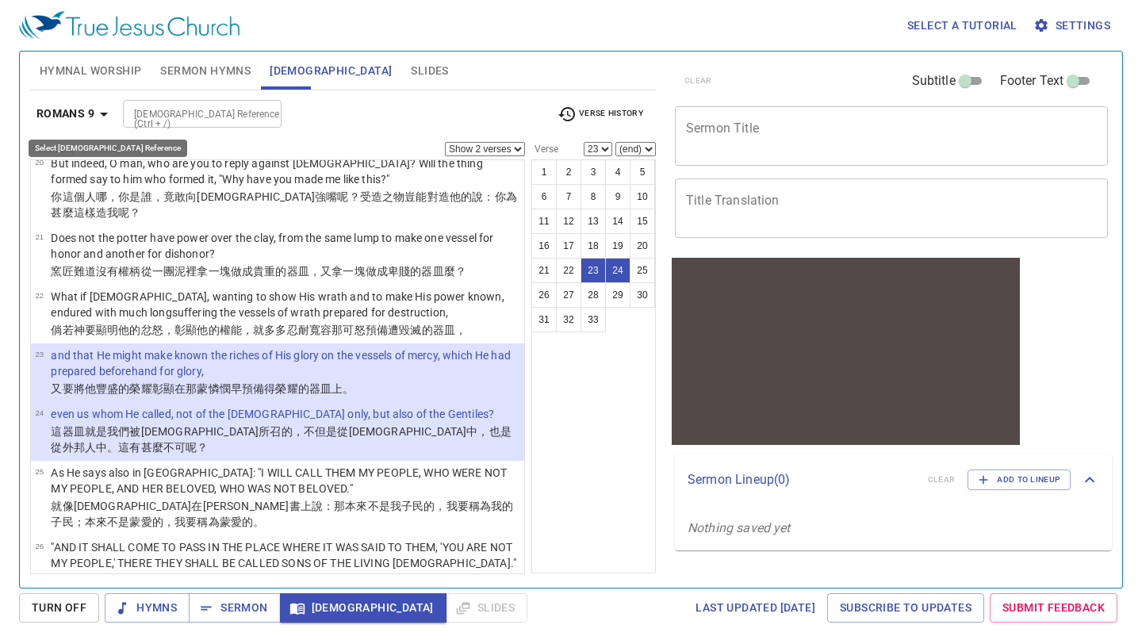
click at [116, 113] on button "Romans 9" at bounding box center [75, 113] width 90 height 29
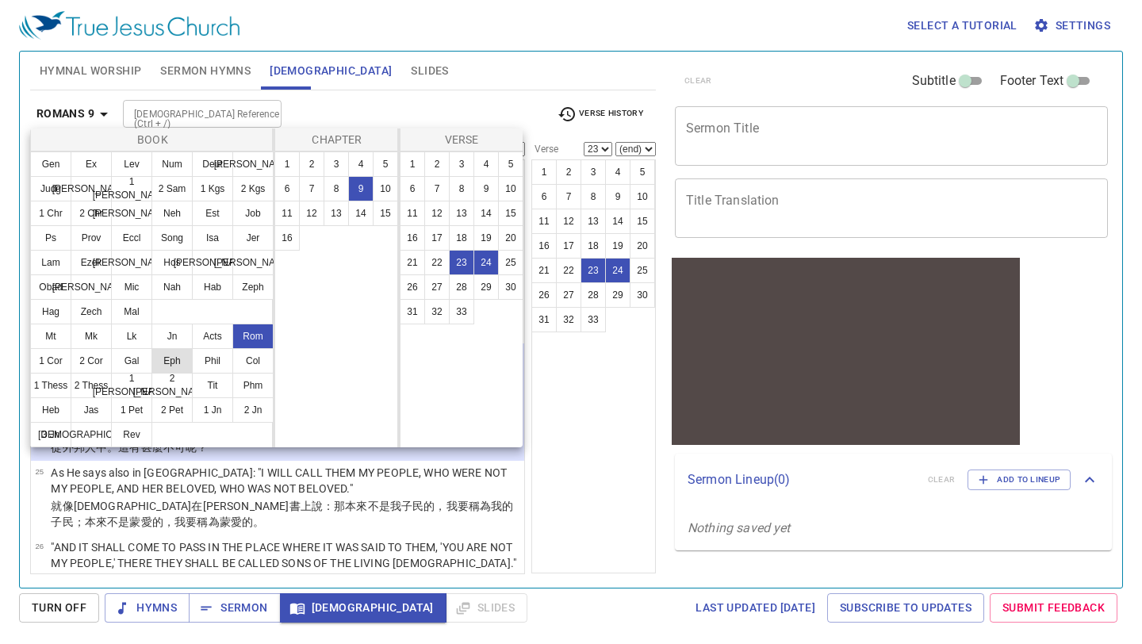
click at [164, 366] on button "Eph" at bounding box center [172, 360] width 41 height 25
select select "1"
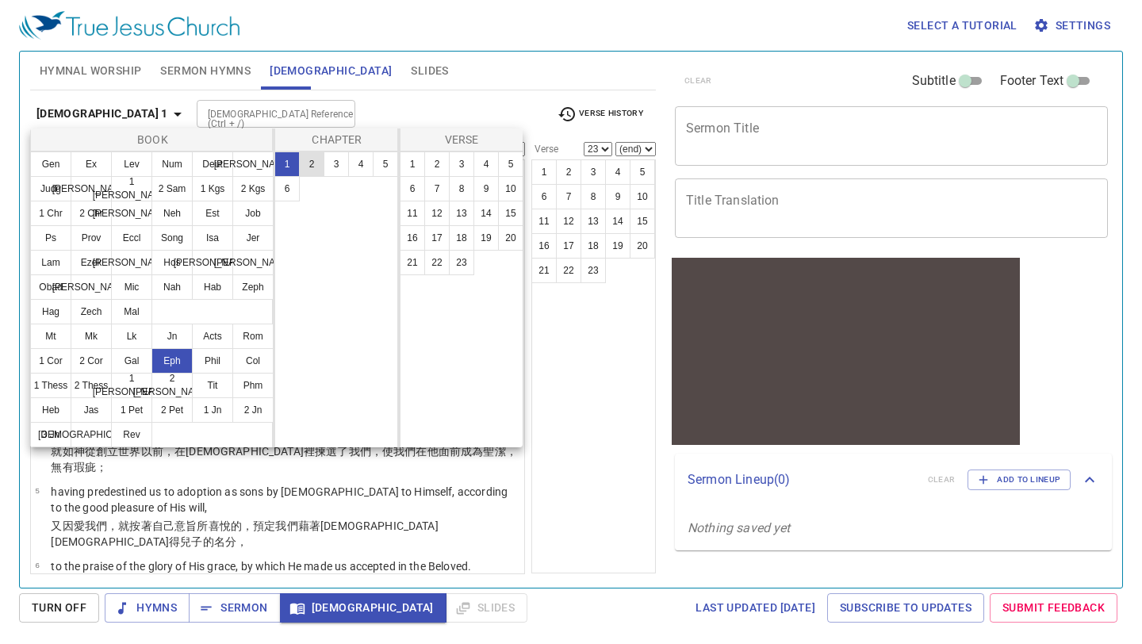
click at [312, 164] on button "2" at bounding box center [311, 164] width 25 height 25
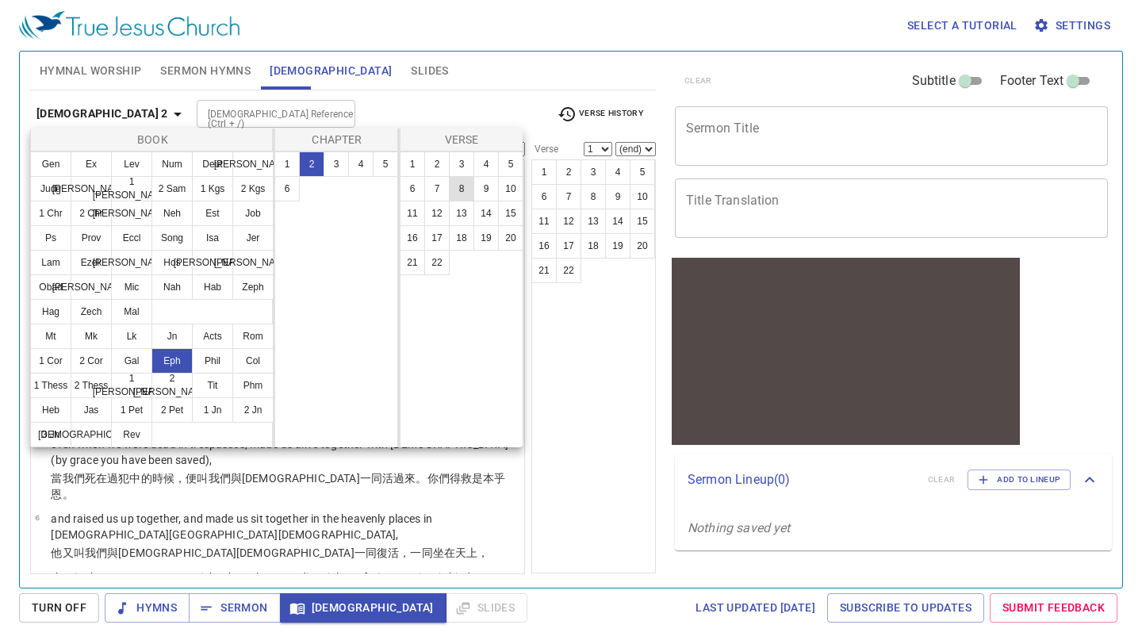
click at [462, 188] on button "8" at bounding box center [461, 188] width 25 height 25
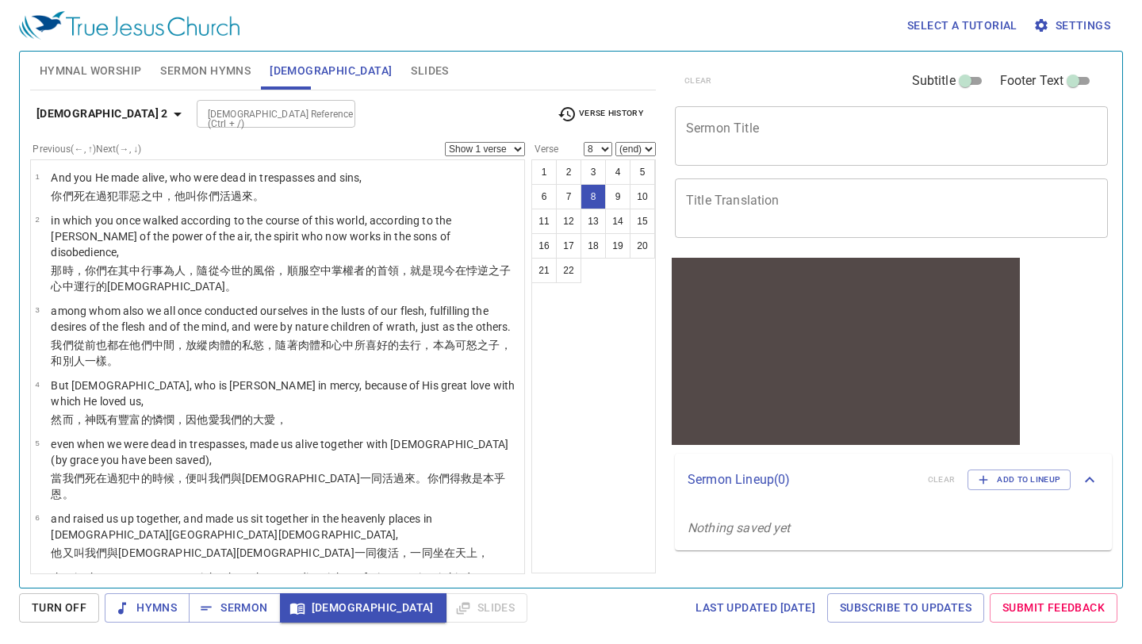
scroll to position [224, 0]
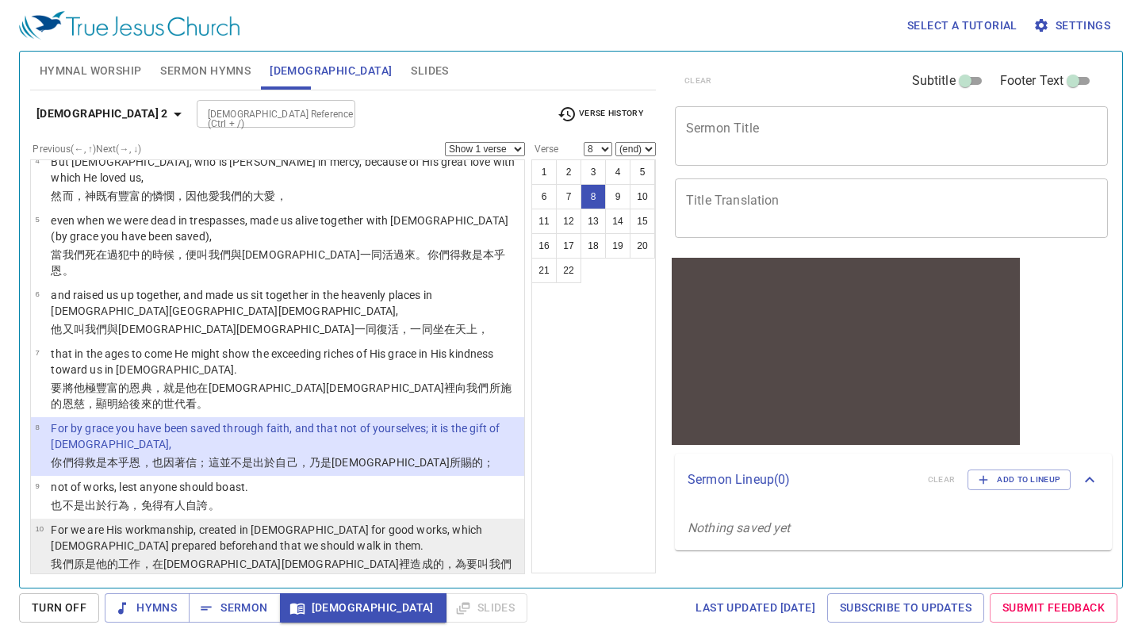
click at [278, 522] on td "For we are His workmanship, created in Christ Jesus for good works, which God p…" at bounding box center [285, 539] width 469 height 34
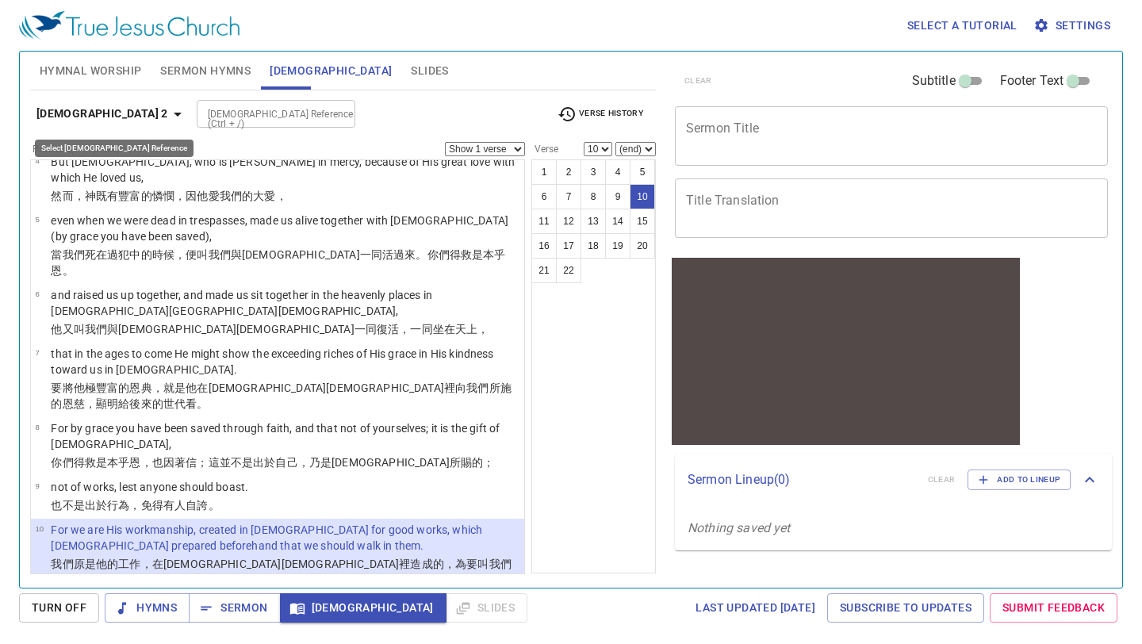
click at [168, 112] on icon "button" at bounding box center [177, 114] width 19 height 19
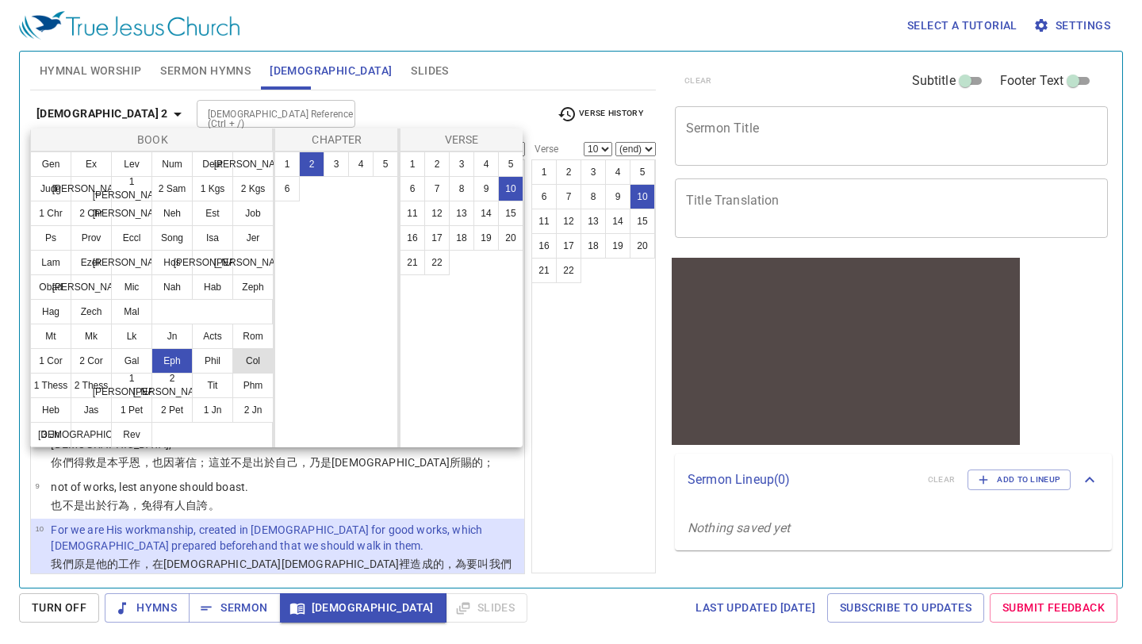
click at [253, 360] on button "Col" at bounding box center [252, 360] width 41 height 25
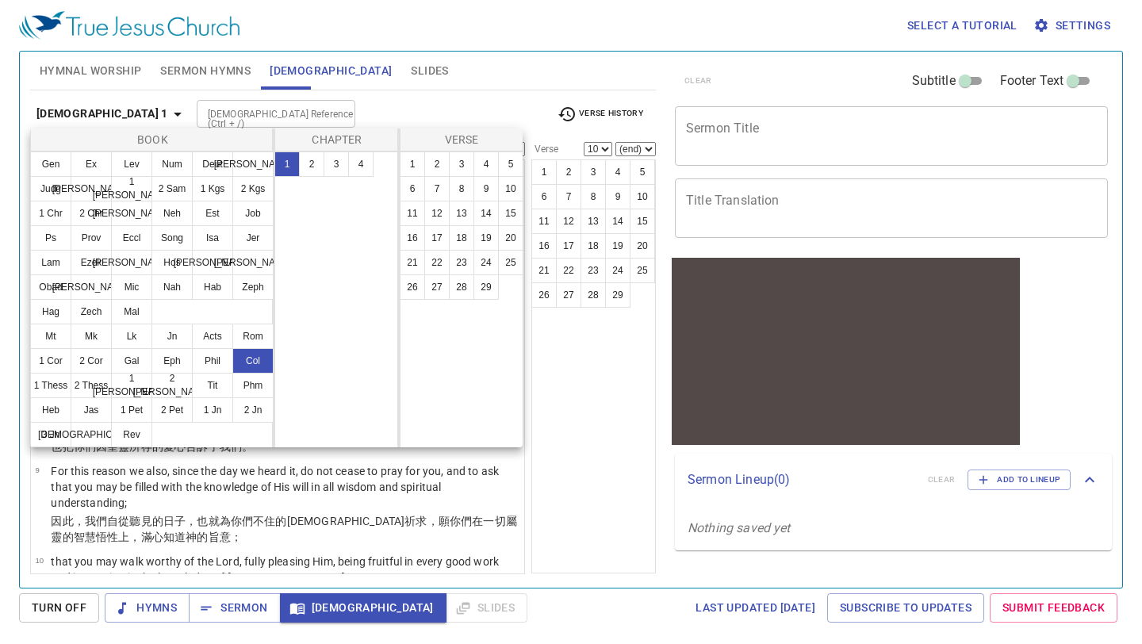
scroll to position [0, 0]
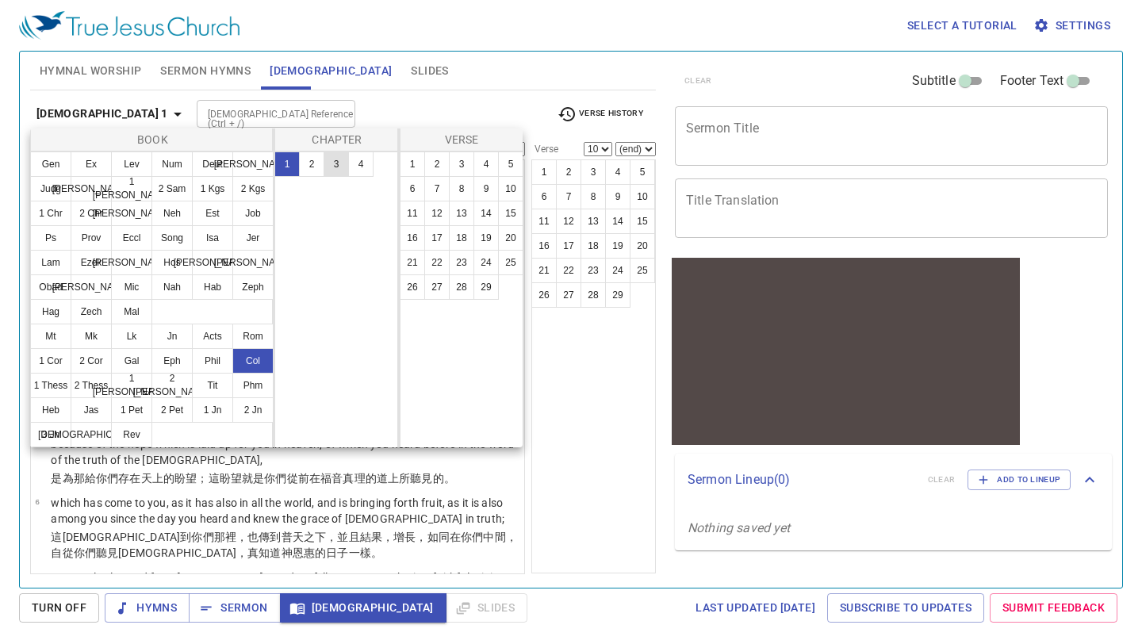
click at [336, 160] on button "3" at bounding box center [336, 164] width 25 height 25
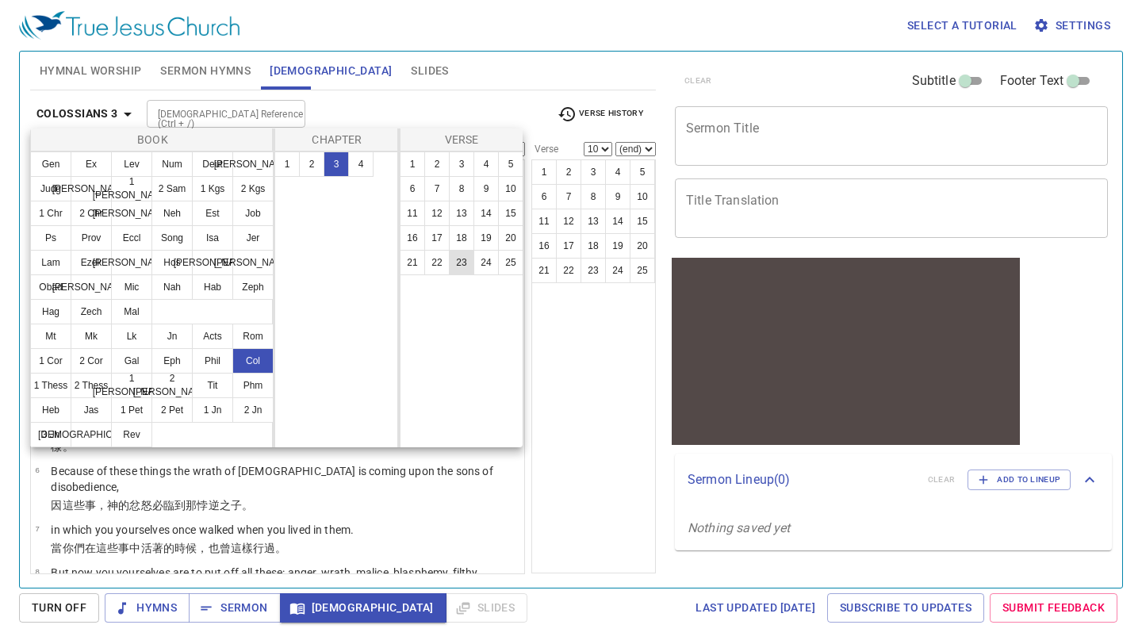
click at [463, 261] on button "23" at bounding box center [461, 262] width 25 height 25
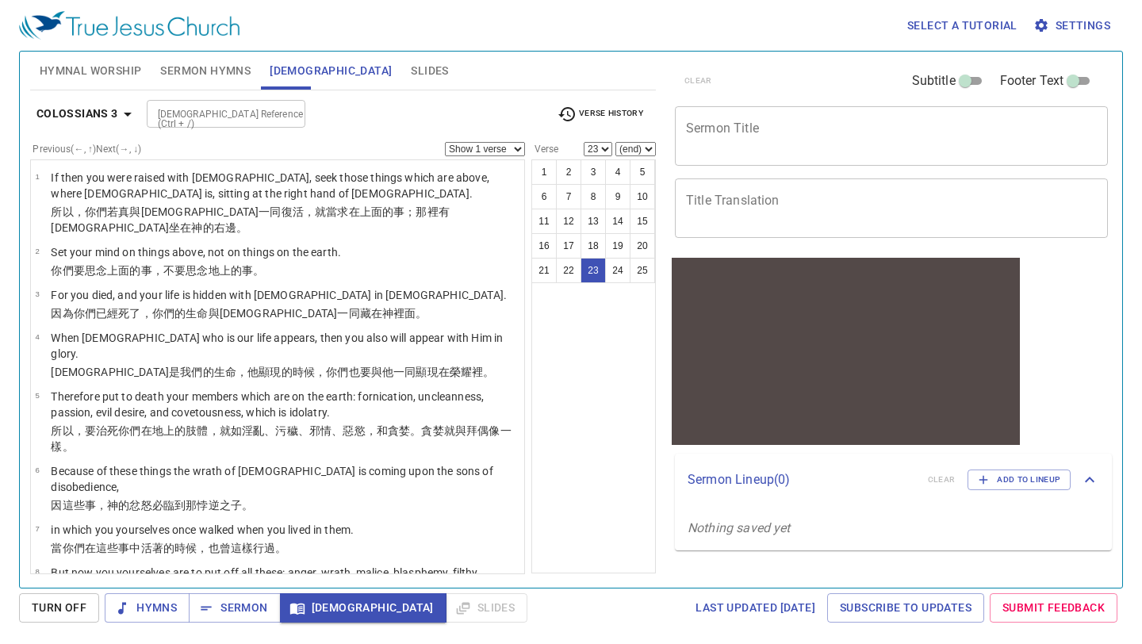
scroll to position [988, 0]
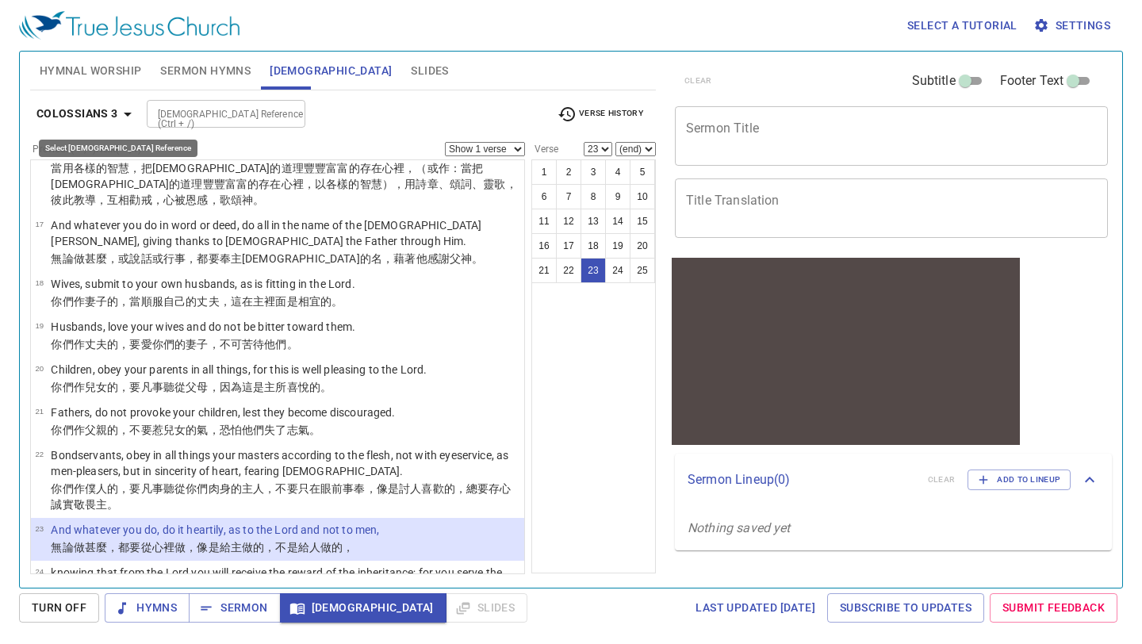
click at [115, 118] on b "Colossians 3" at bounding box center [77, 114] width 82 height 20
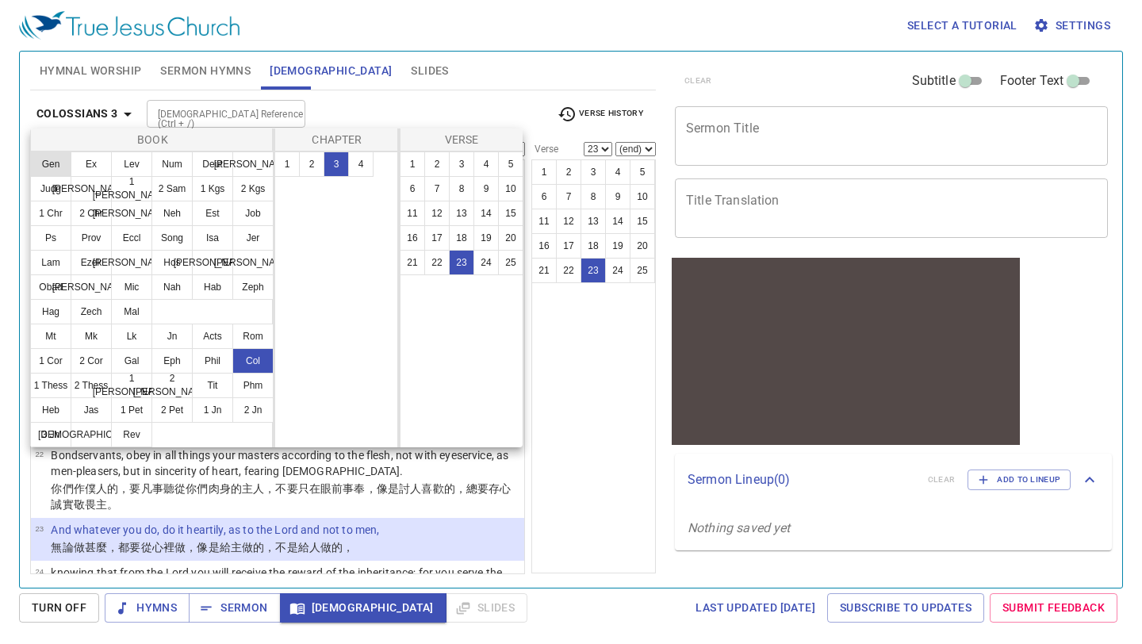
click at [44, 166] on button "Gen" at bounding box center [50, 164] width 41 height 25
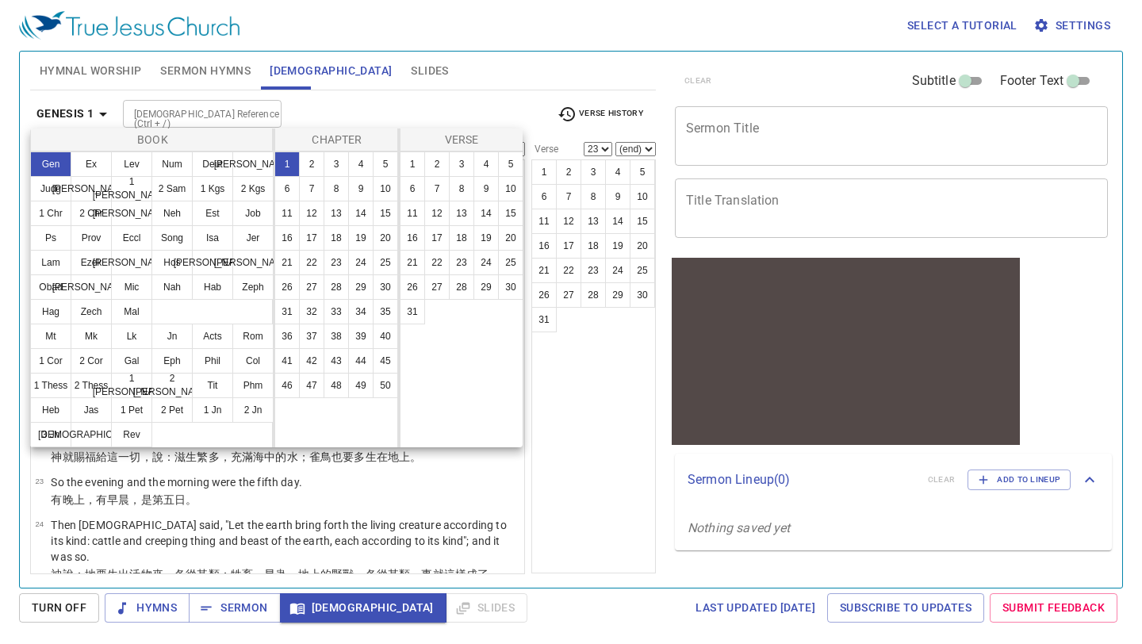
scroll to position [0, 0]
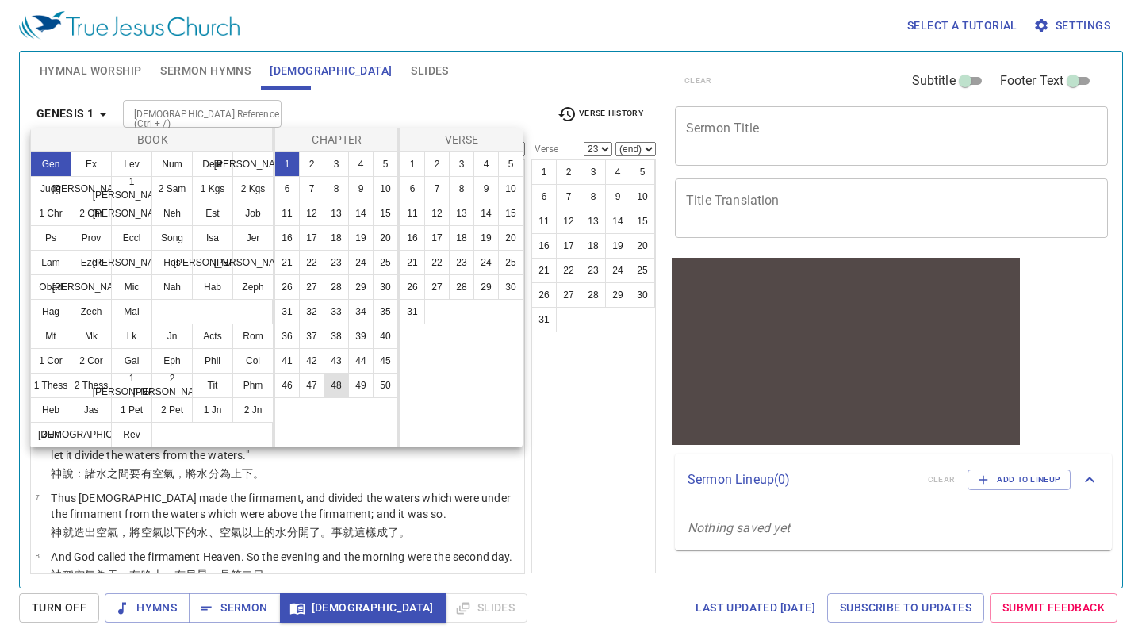
click at [332, 384] on button "48" at bounding box center [336, 385] width 25 height 25
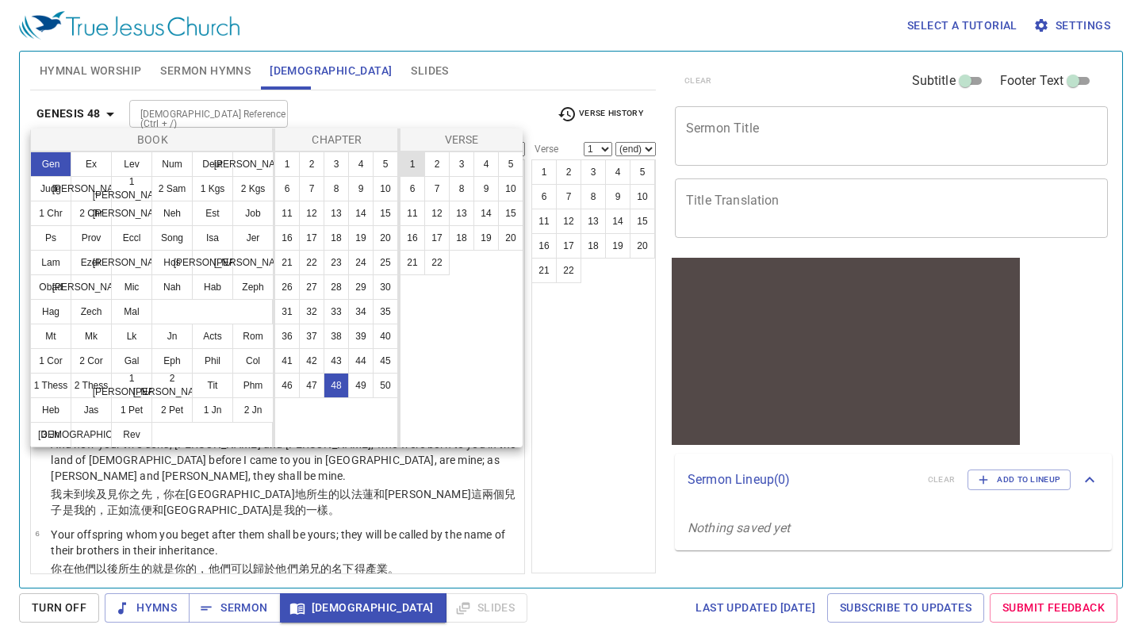
click at [412, 165] on button "1" at bounding box center [412, 164] width 25 height 25
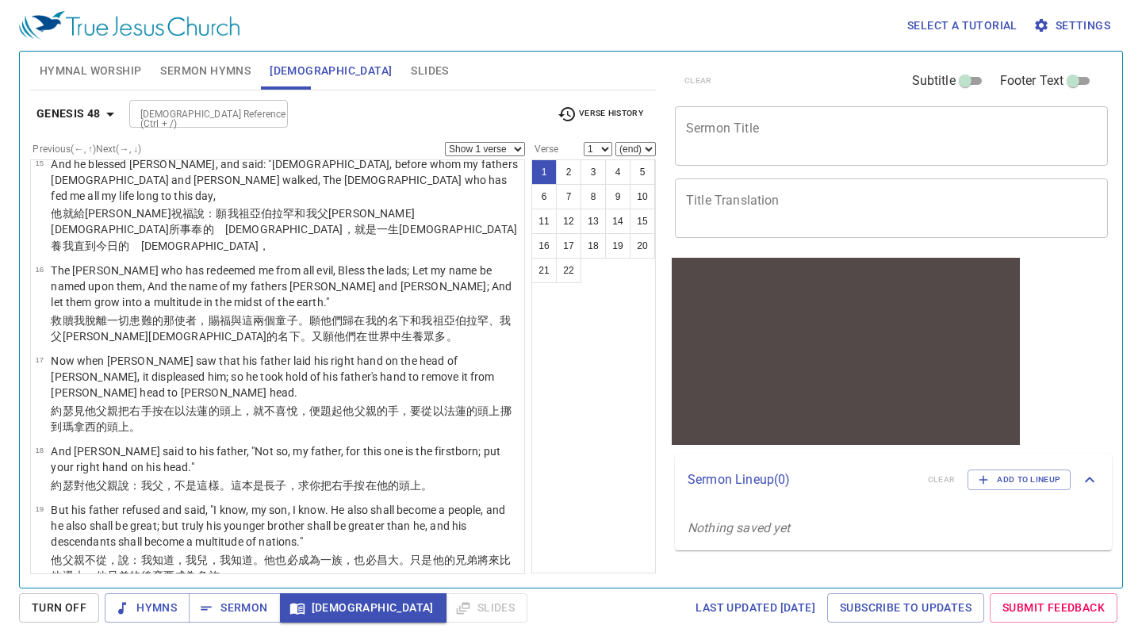
scroll to position [1130, 0]
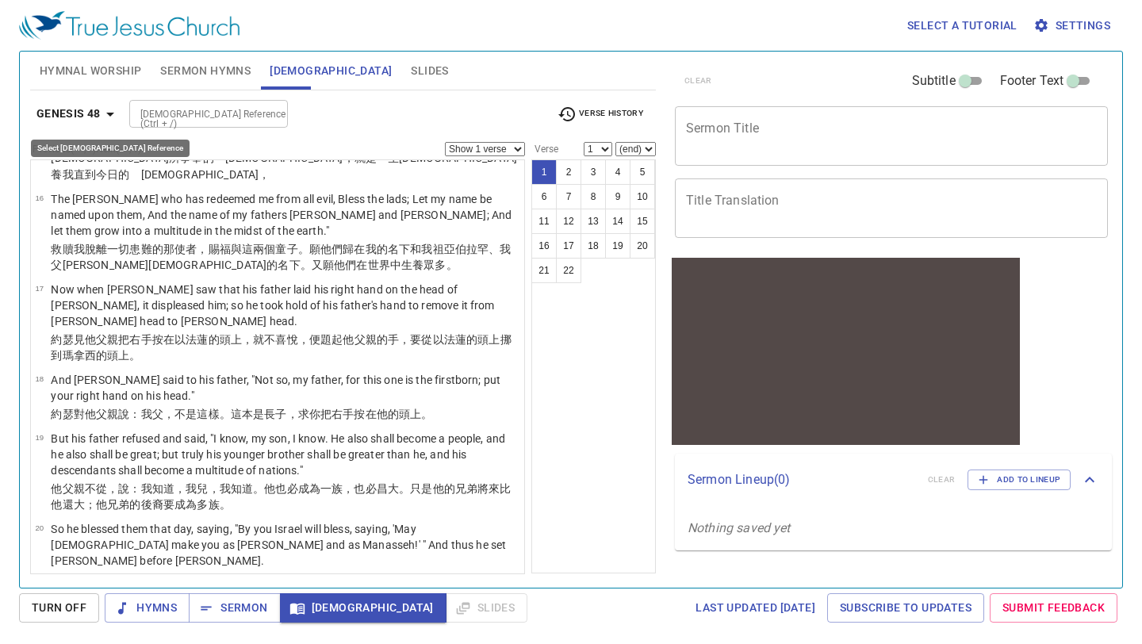
click at [109, 116] on icon "button" at bounding box center [110, 114] width 19 height 19
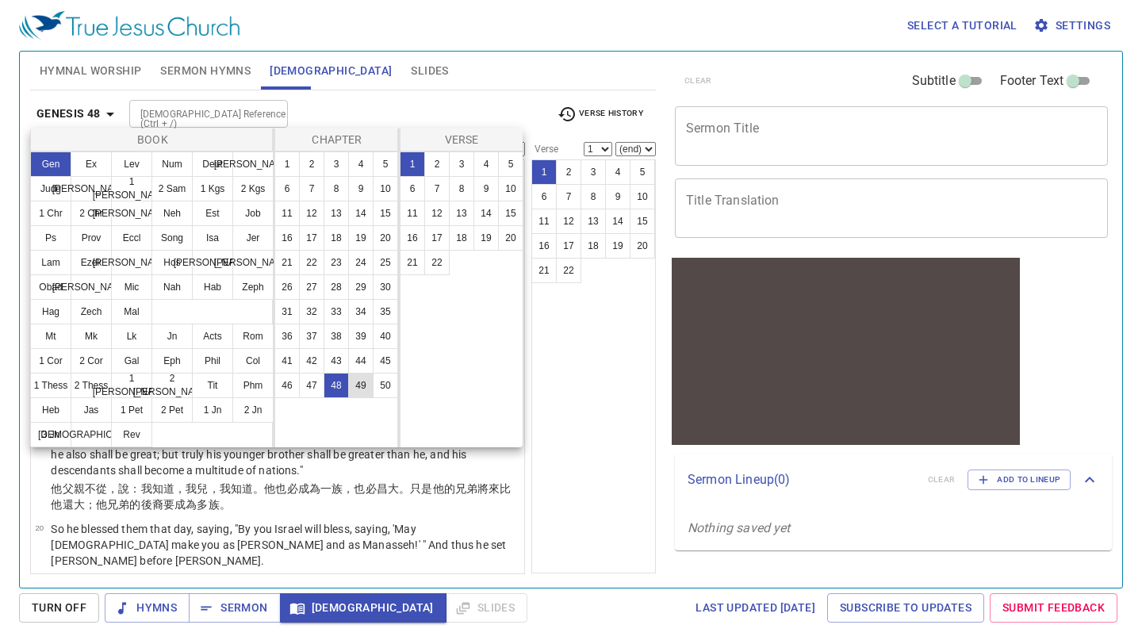
click at [369, 390] on button "49" at bounding box center [360, 385] width 25 height 25
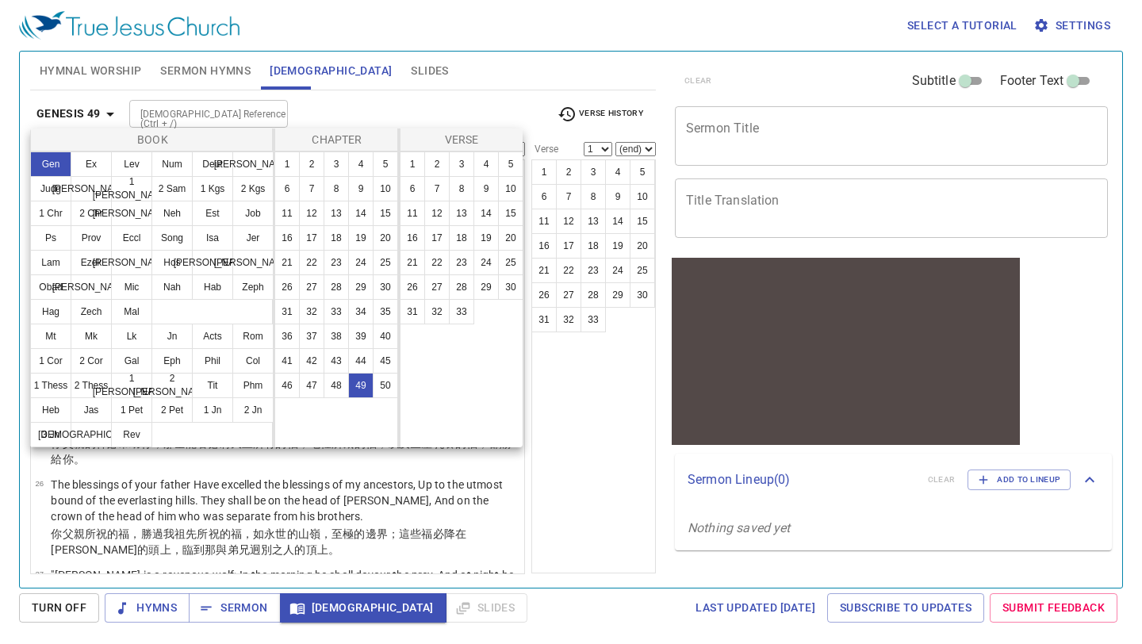
scroll to position [0, 0]
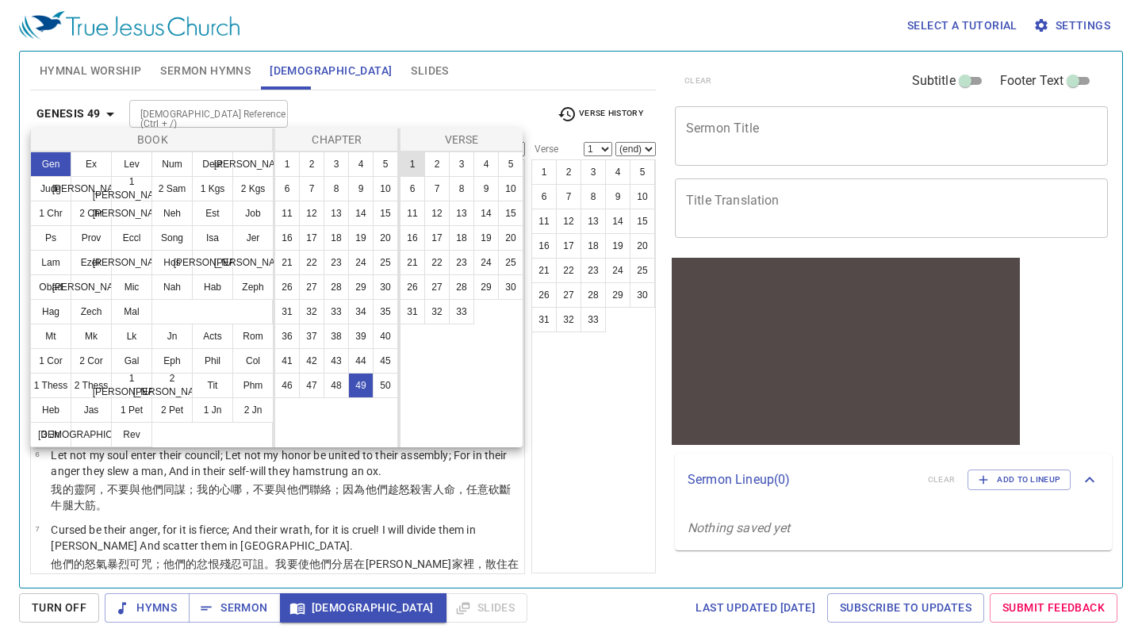
click at [413, 157] on button "1" at bounding box center [412, 164] width 25 height 25
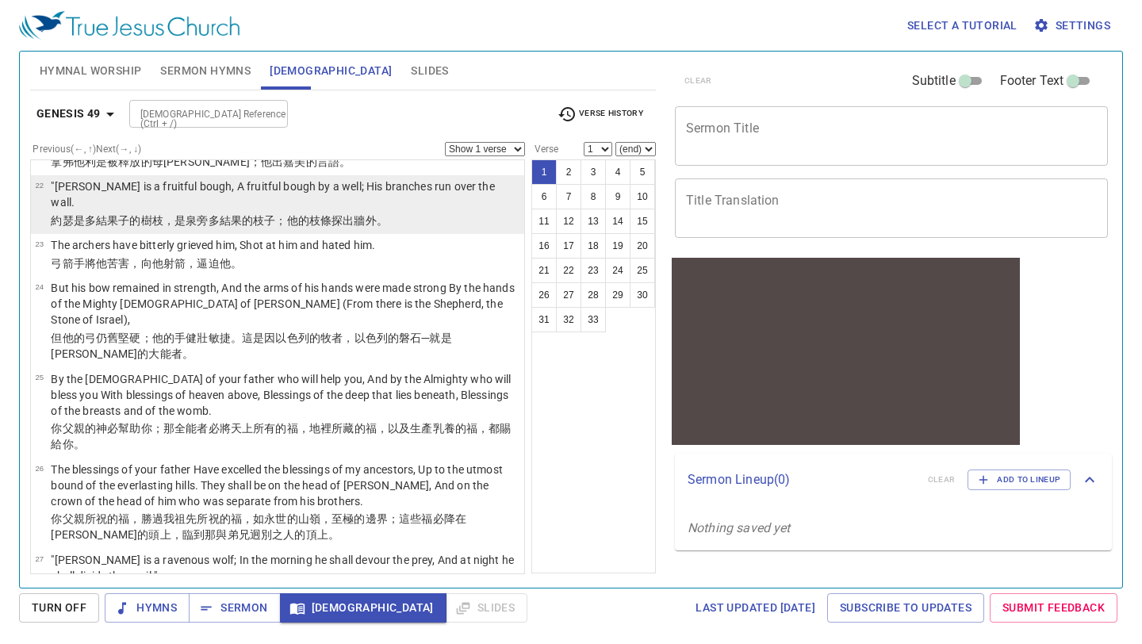
scroll to position [1139, 0]
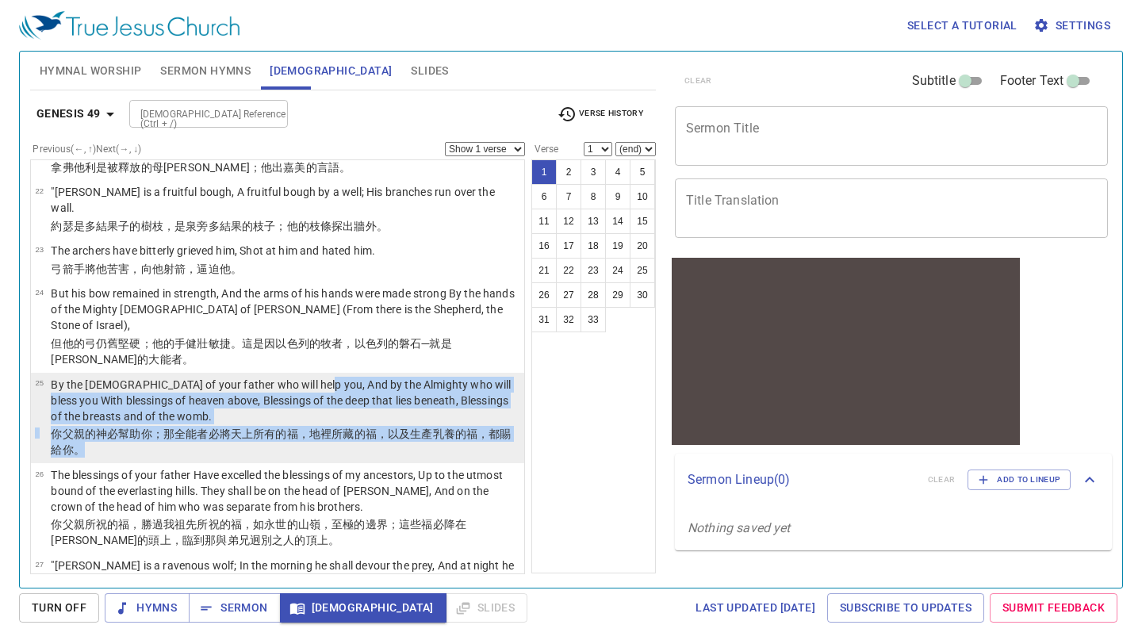
drag, startPoint x: 310, startPoint y: 343, endPoint x: 305, endPoint y: 406, distance: 62.8
click at [305, 406] on tbody "25 By the God of your father who will help you, And by the Almighty who will bl…" at bounding box center [277, 419] width 485 height 84
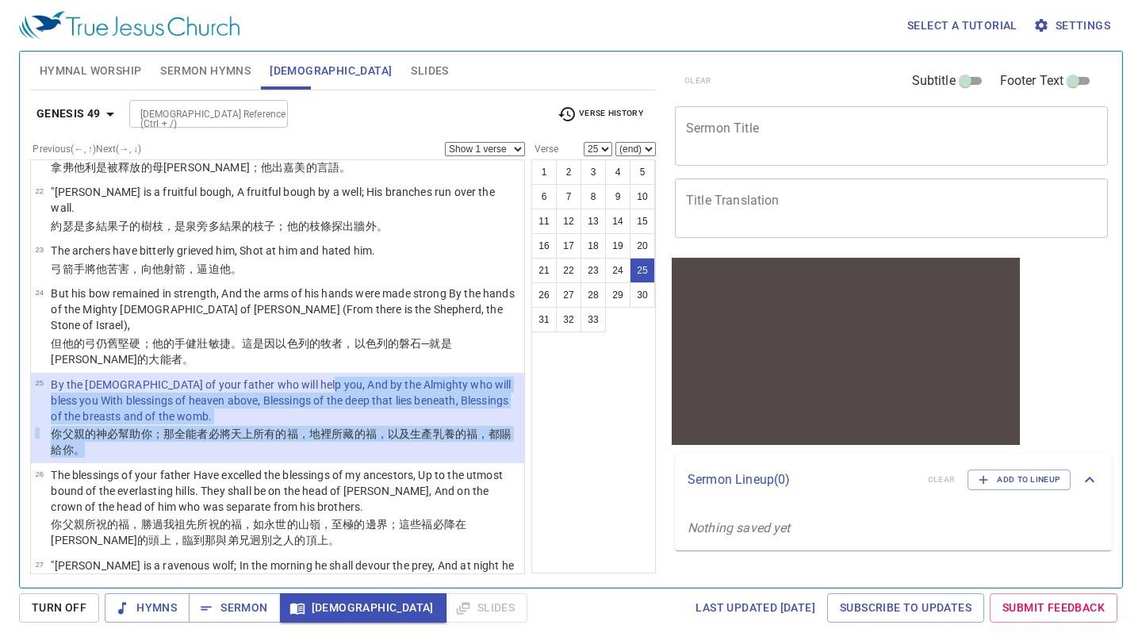
click at [497, 37] on div "Select a tutorial Settings" at bounding box center [568, 25] width 1098 height 51
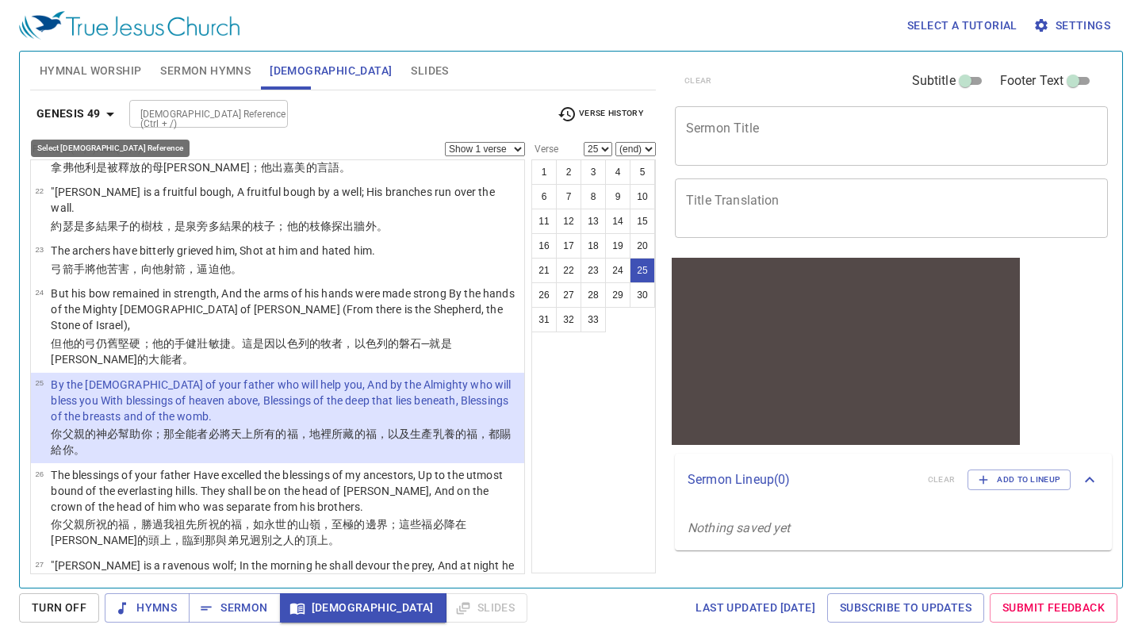
click at [117, 111] on icon "button" at bounding box center [110, 114] width 19 height 19
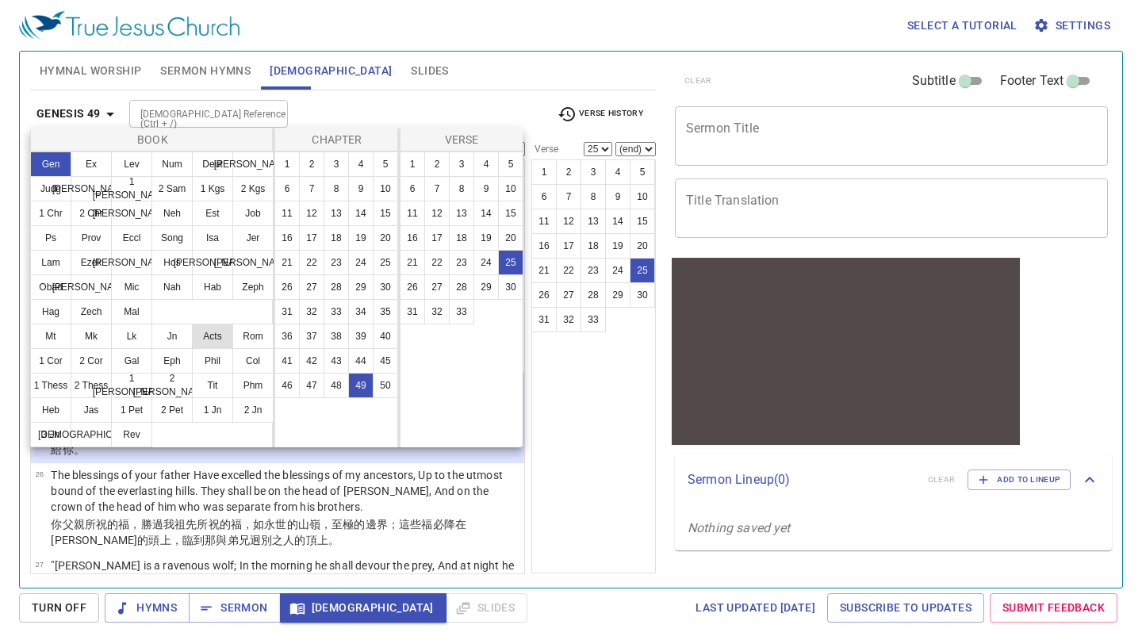
click at [203, 336] on button "Acts" at bounding box center [212, 336] width 41 height 25
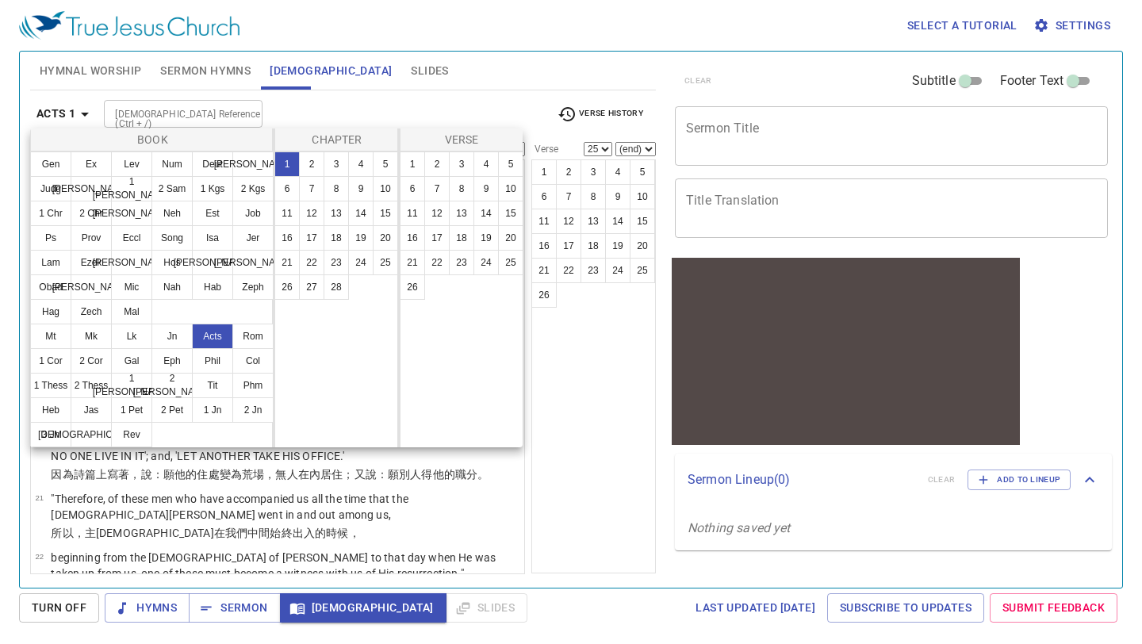
scroll to position [0, 0]
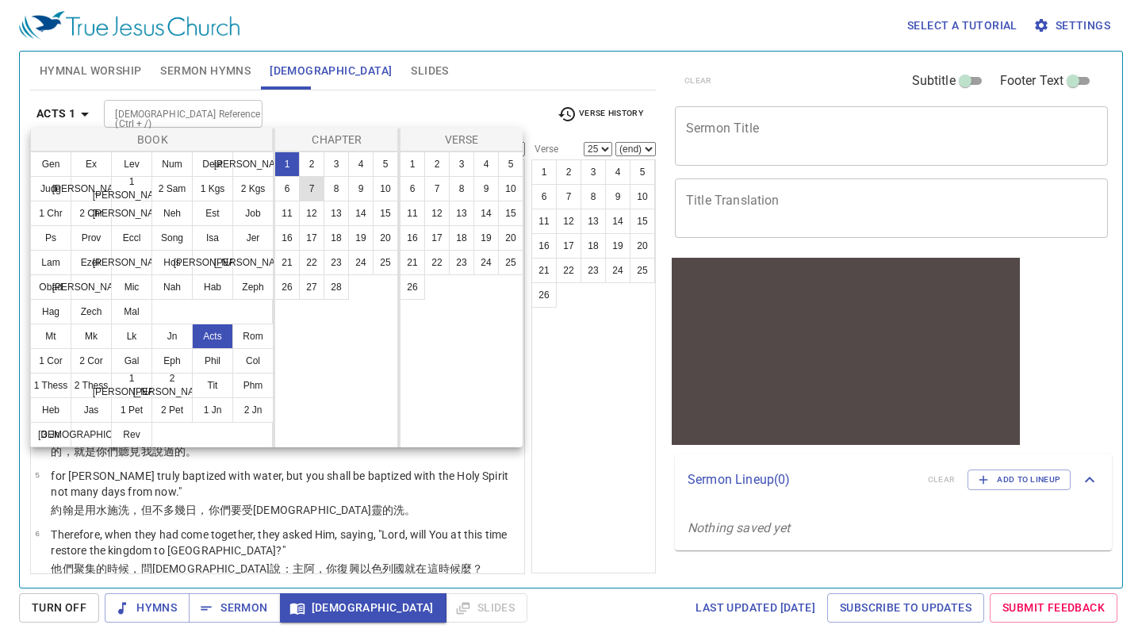
click at [316, 183] on button "7" at bounding box center [311, 188] width 25 height 25
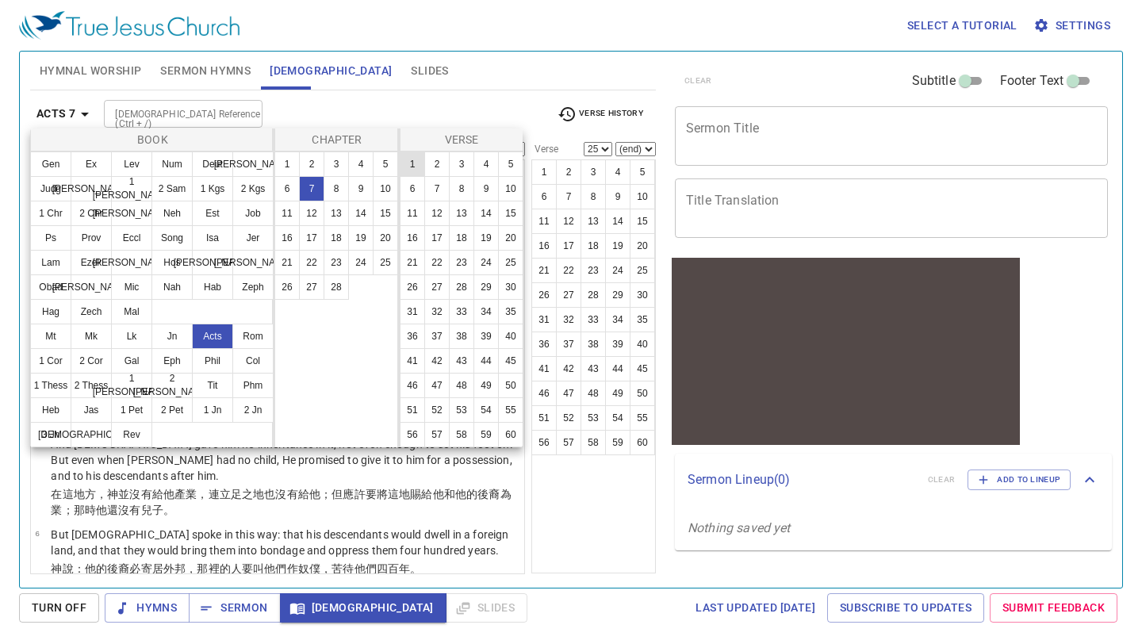
click at [412, 163] on button "1" at bounding box center [412, 164] width 25 height 25
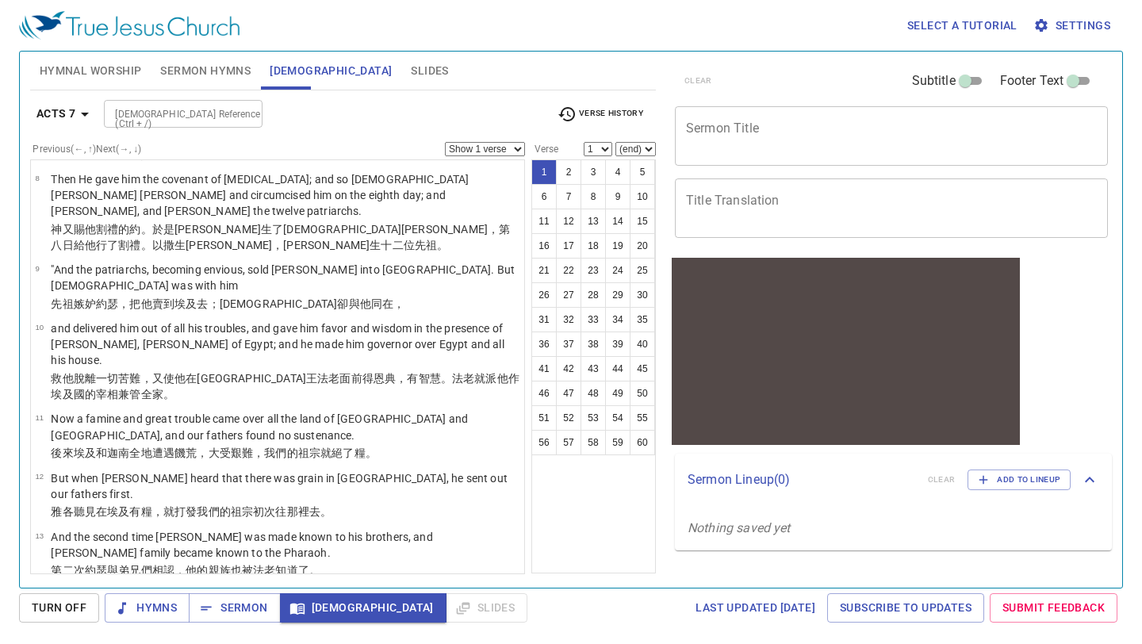
scroll to position [424, 0]
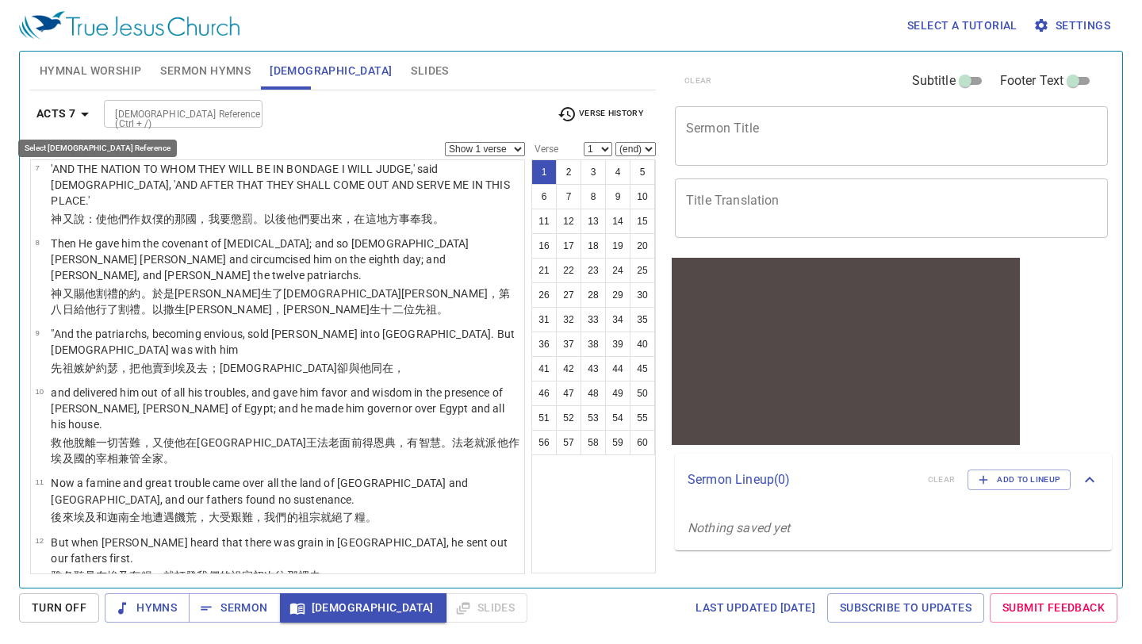
click at [71, 112] on b "Acts 7" at bounding box center [55, 114] width 39 height 20
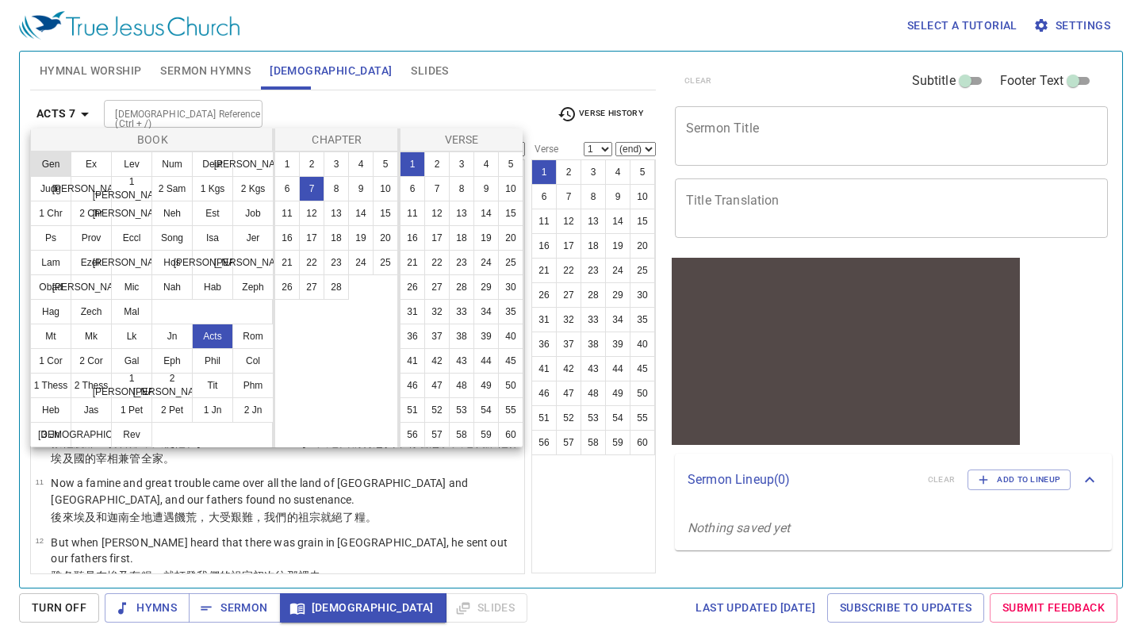
click at [60, 164] on button "Gen" at bounding box center [50, 164] width 41 height 25
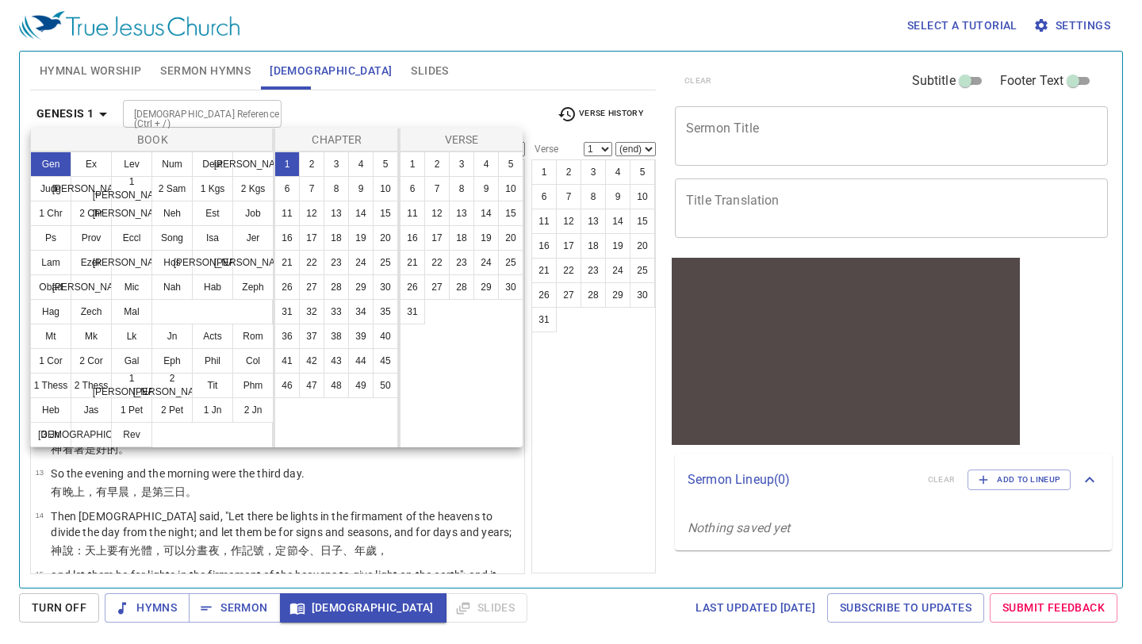
scroll to position [0, 0]
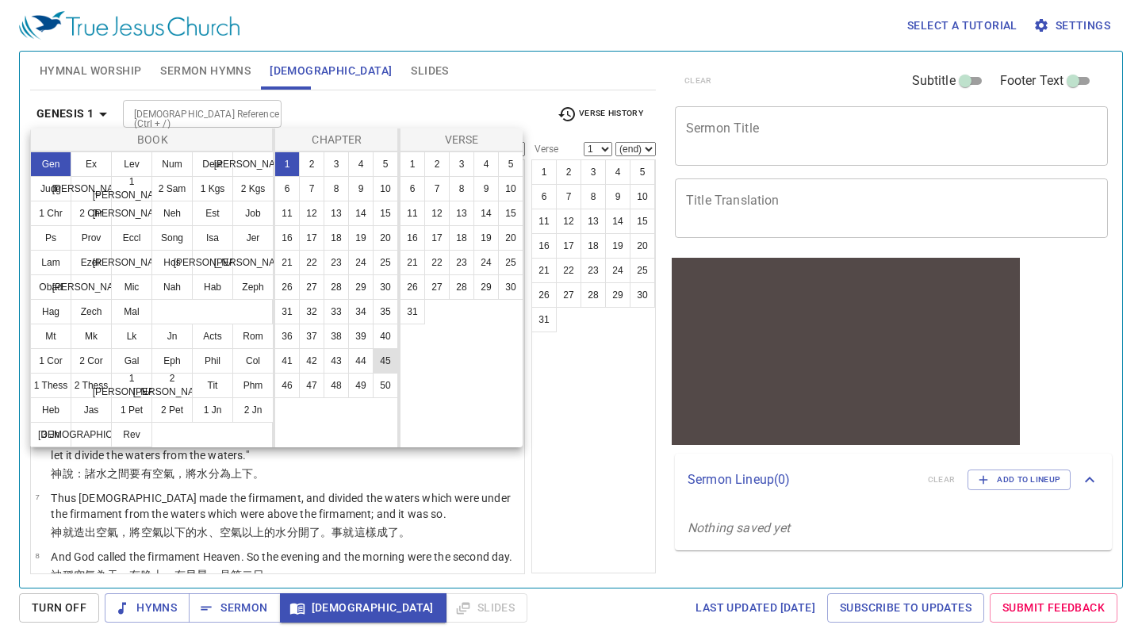
click at [374, 360] on button "45" at bounding box center [385, 360] width 25 height 25
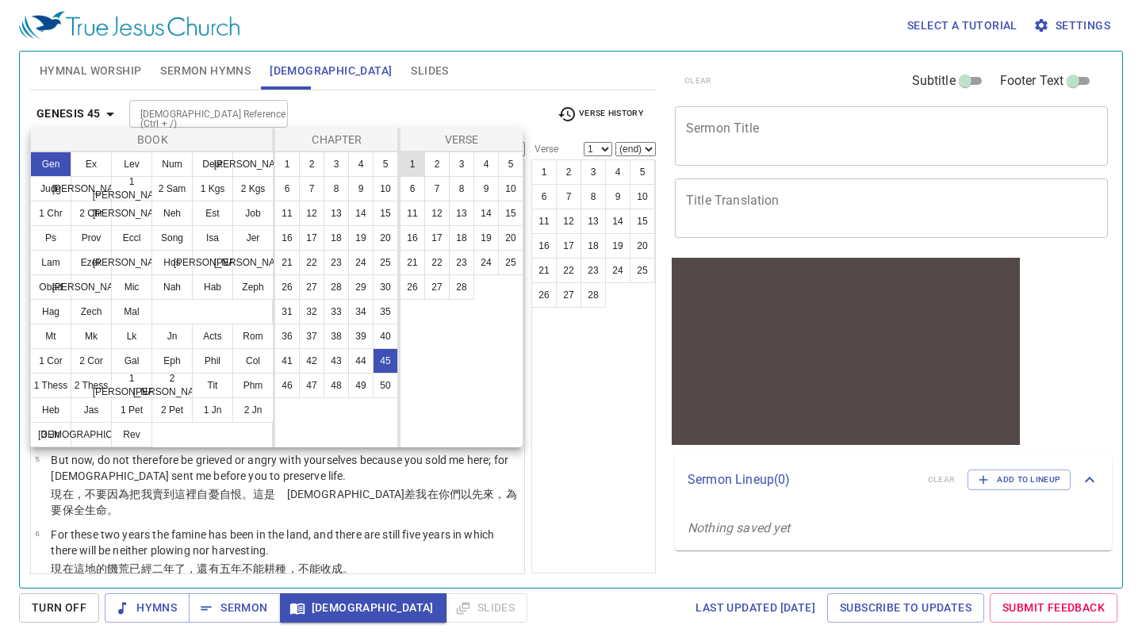
click at [420, 163] on button "1" at bounding box center [412, 164] width 25 height 25
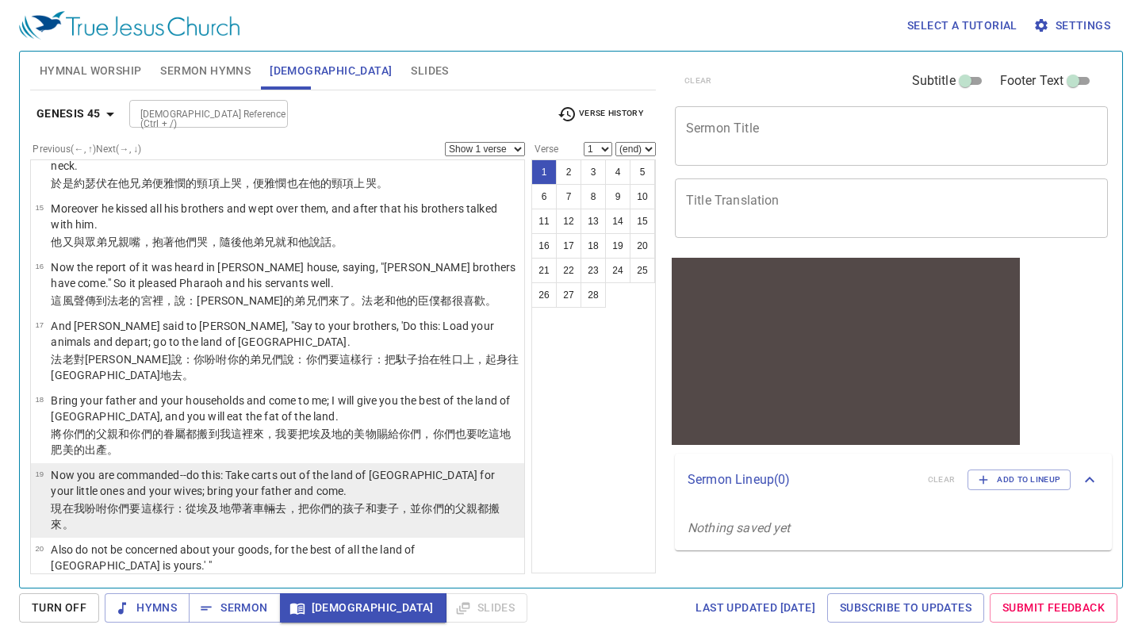
scroll to position [937, 0]
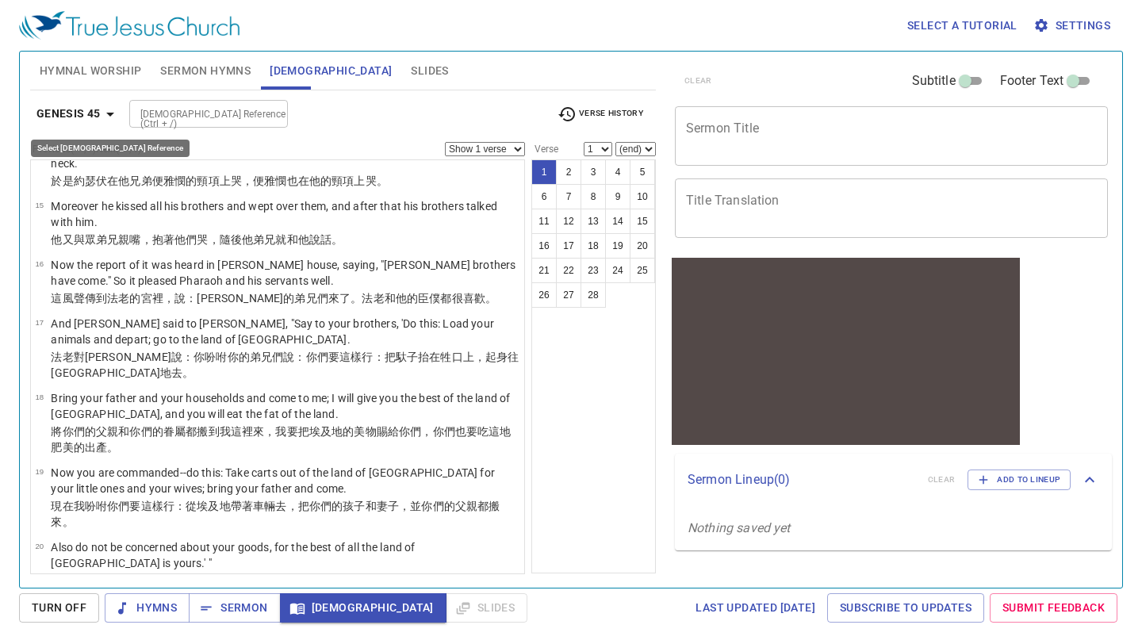
click at [113, 107] on icon "button" at bounding box center [110, 114] width 19 height 19
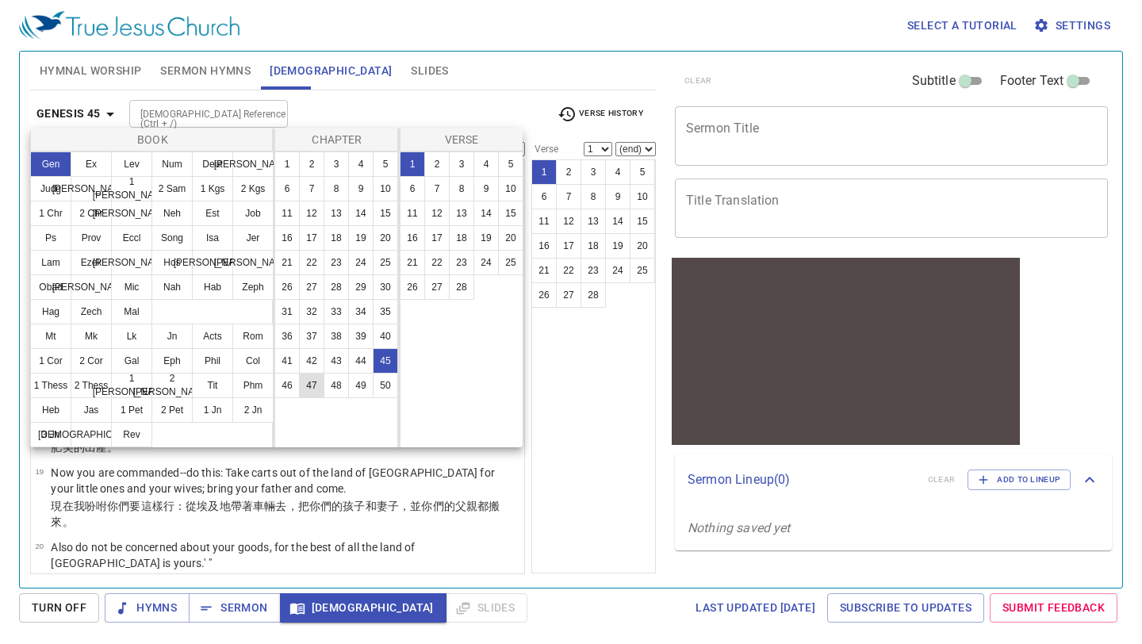
click at [317, 381] on button "47" at bounding box center [311, 385] width 25 height 25
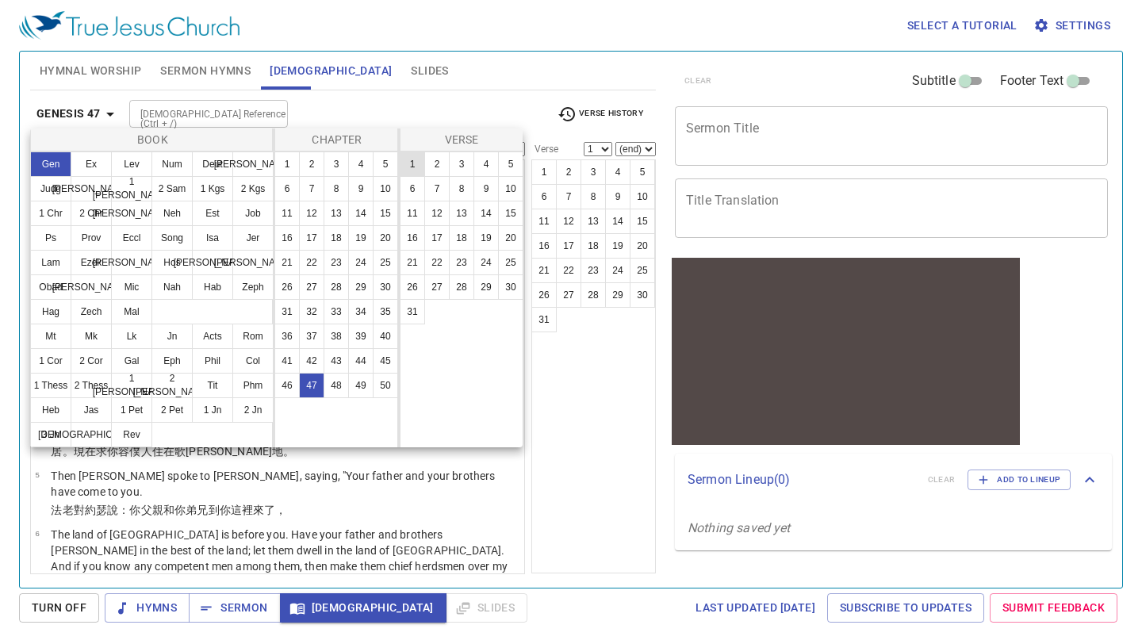
click at [412, 157] on button "1" at bounding box center [412, 164] width 25 height 25
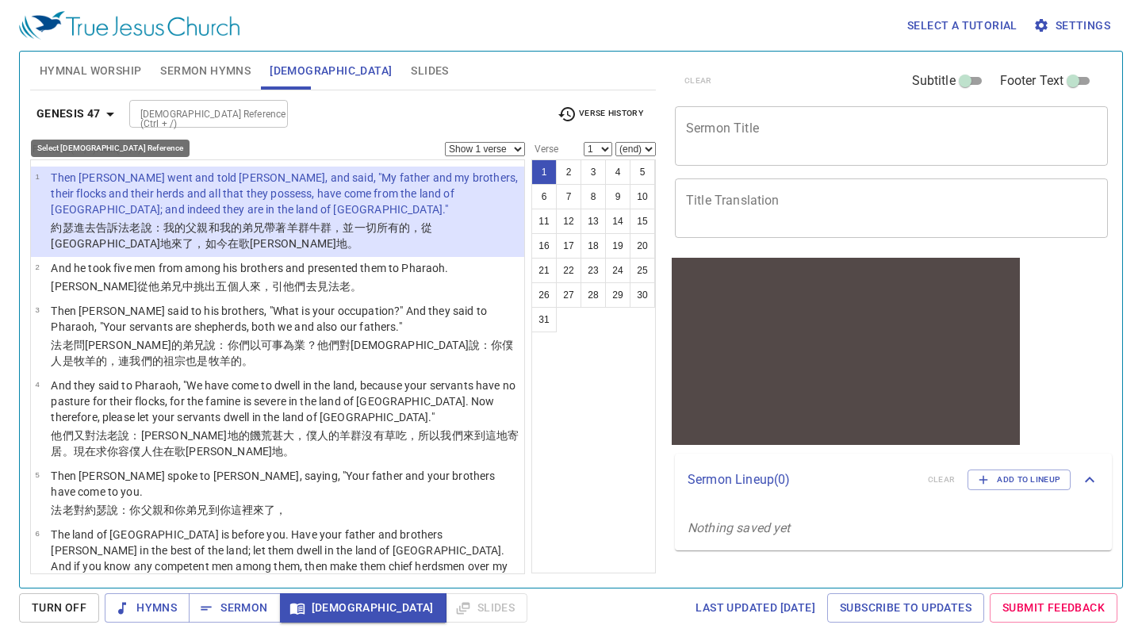
click at [113, 107] on icon "button" at bounding box center [110, 114] width 19 height 19
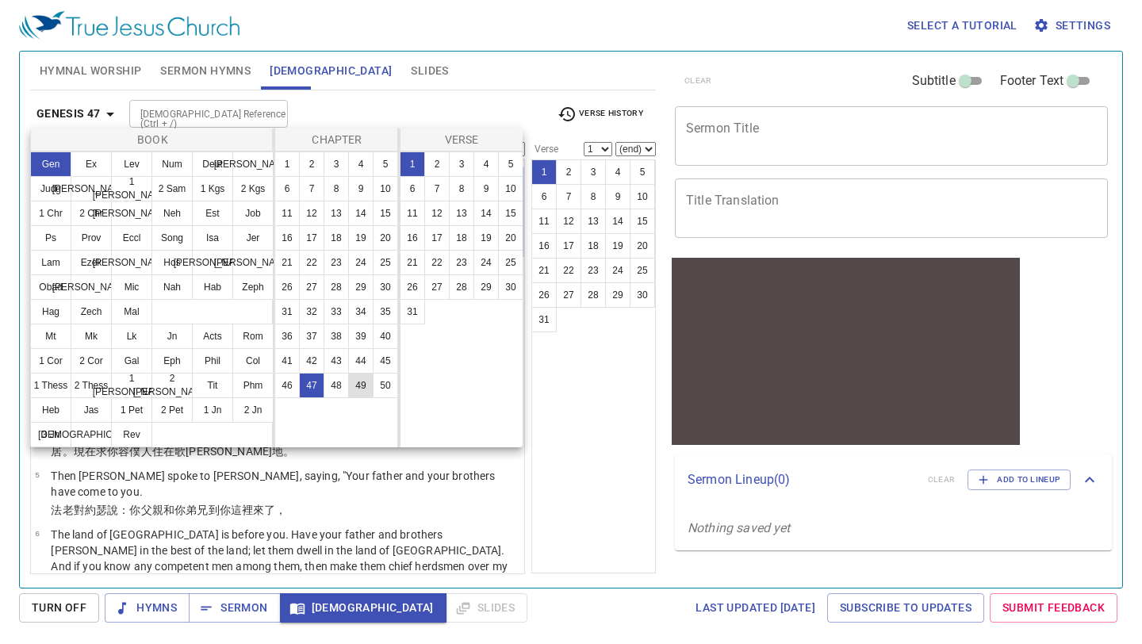
click at [365, 383] on button "49" at bounding box center [360, 385] width 25 height 25
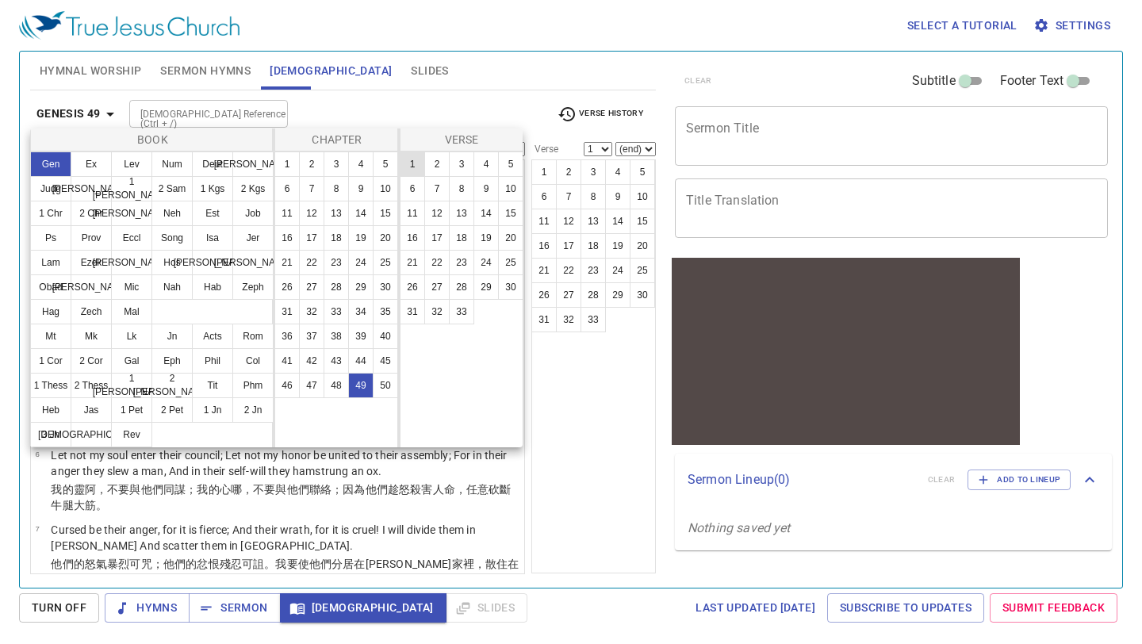
click at [410, 161] on button "1" at bounding box center [412, 164] width 25 height 25
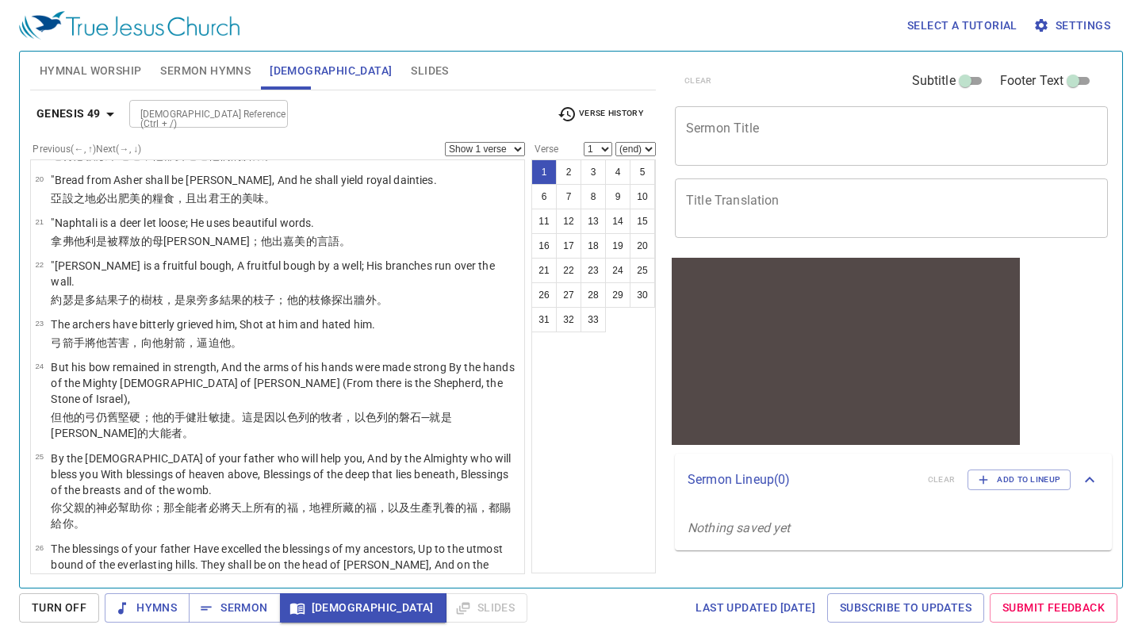
scroll to position [1537, 0]
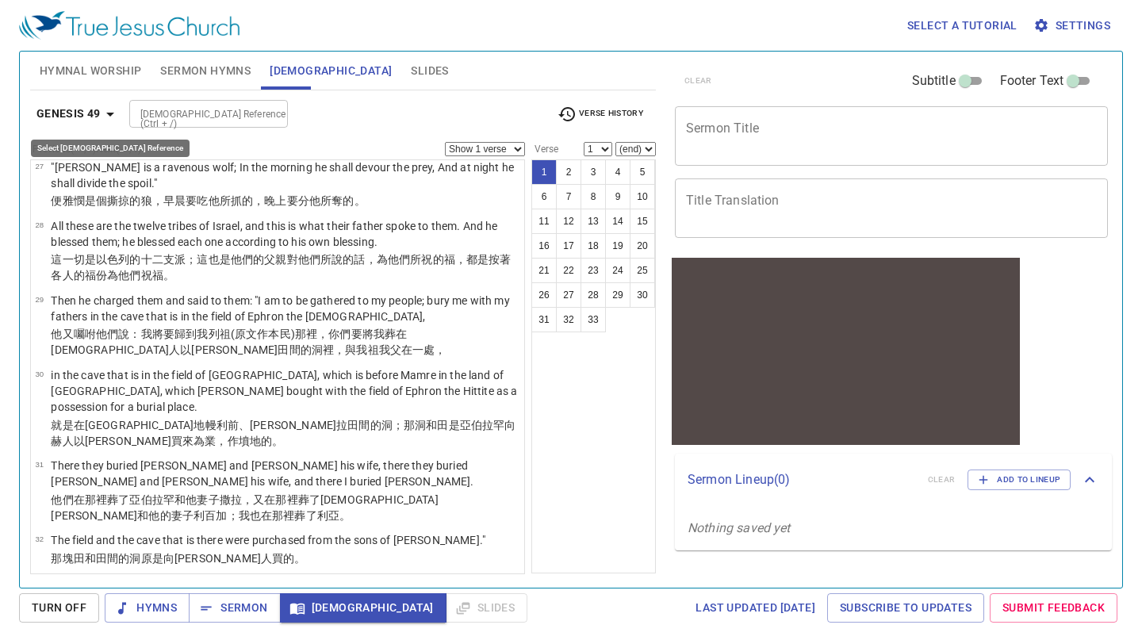
click at [110, 116] on icon "button" at bounding box center [110, 114] width 19 height 19
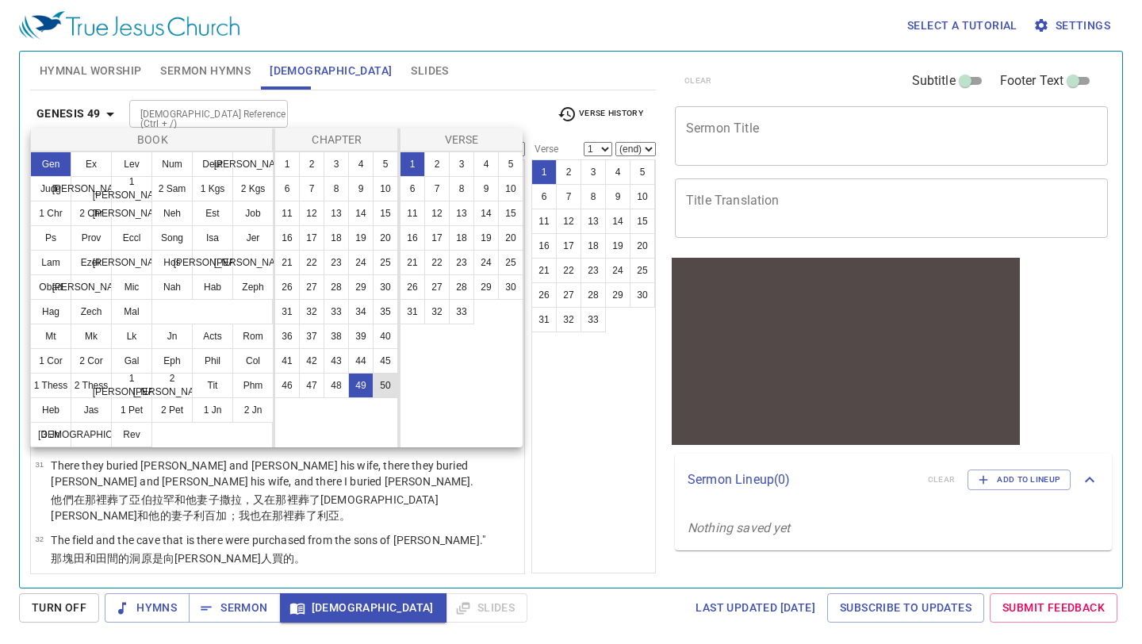
click at [382, 391] on button "50" at bounding box center [385, 385] width 25 height 25
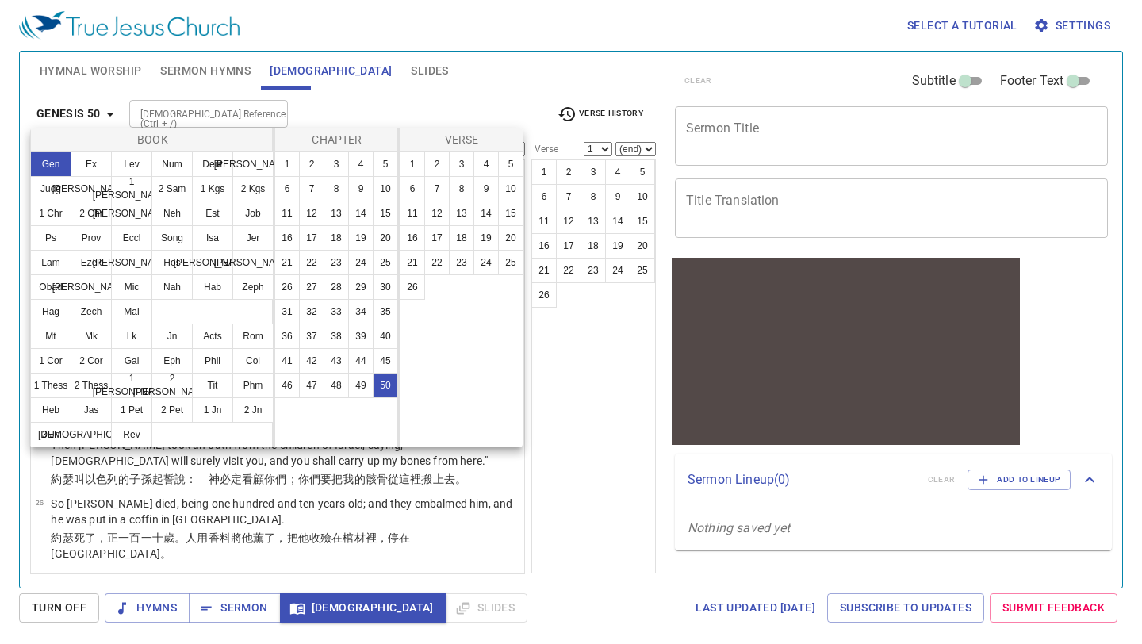
scroll to position [0, 0]
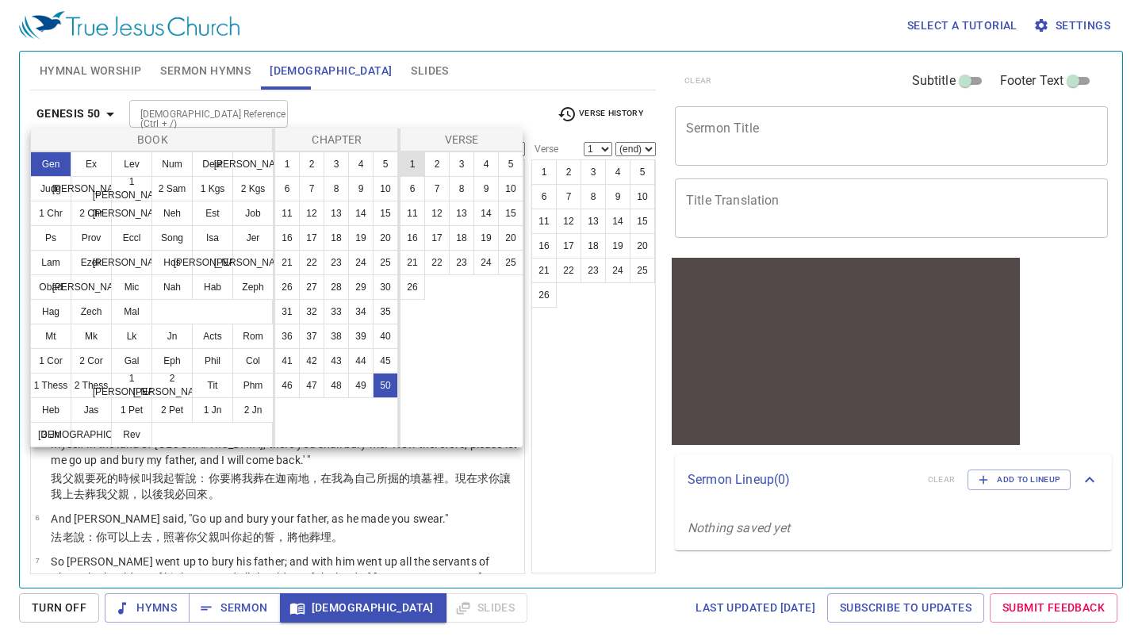
click at [410, 164] on button "1" at bounding box center [412, 164] width 25 height 25
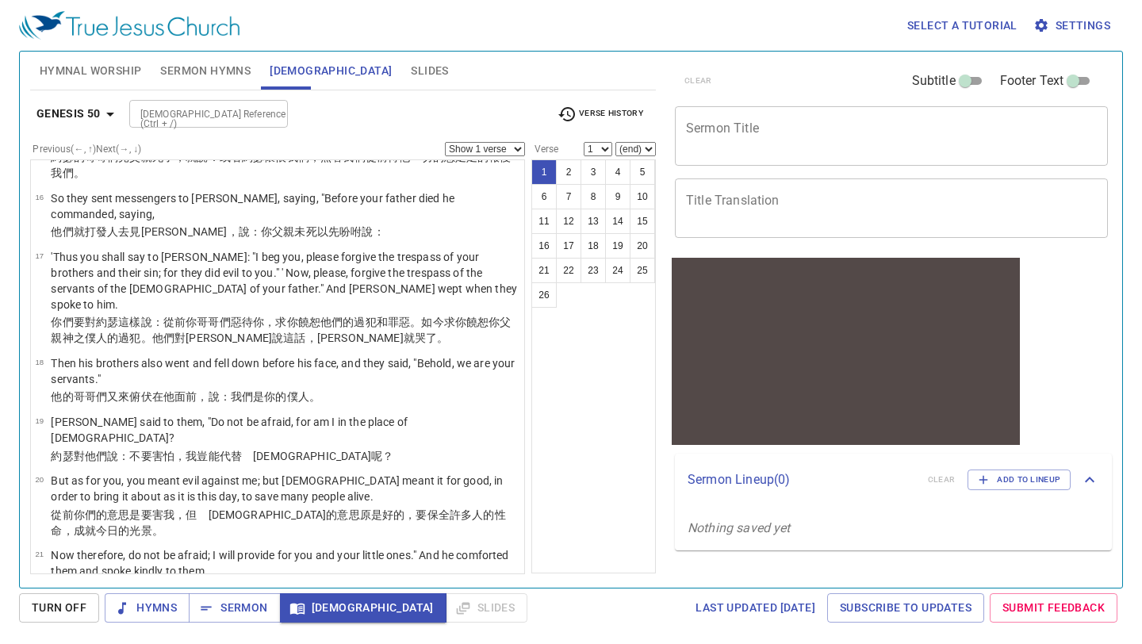
scroll to position [1024, 0]
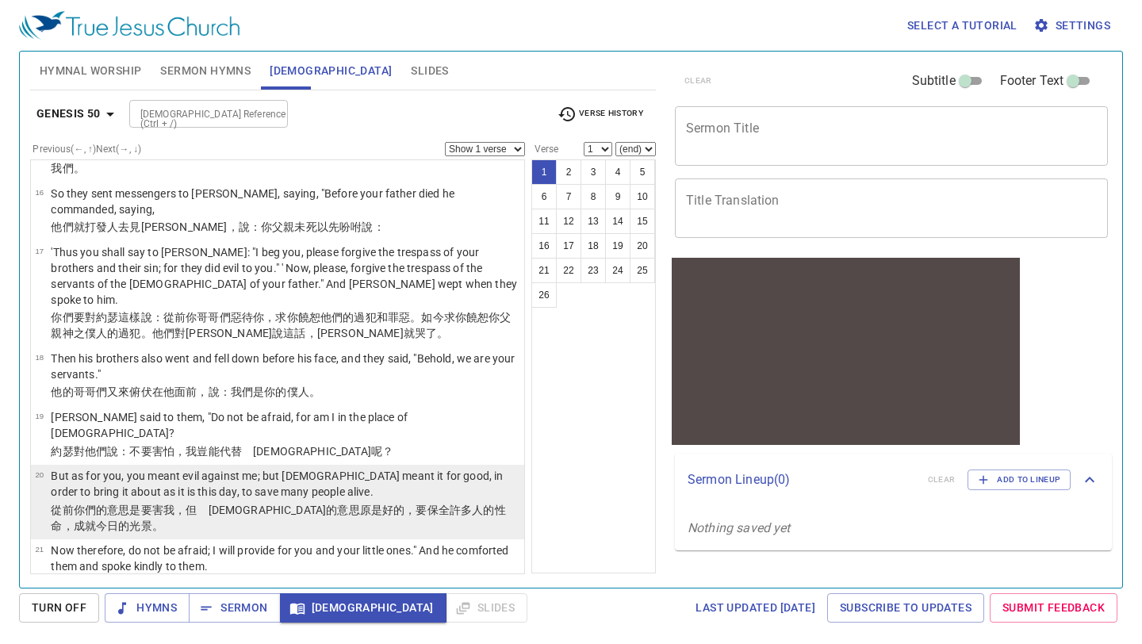
click at [327, 468] on p "But as for you, you meant evil against me; but God meant it for good, in order …" at bounding box center [285, 484] width 469 height 32
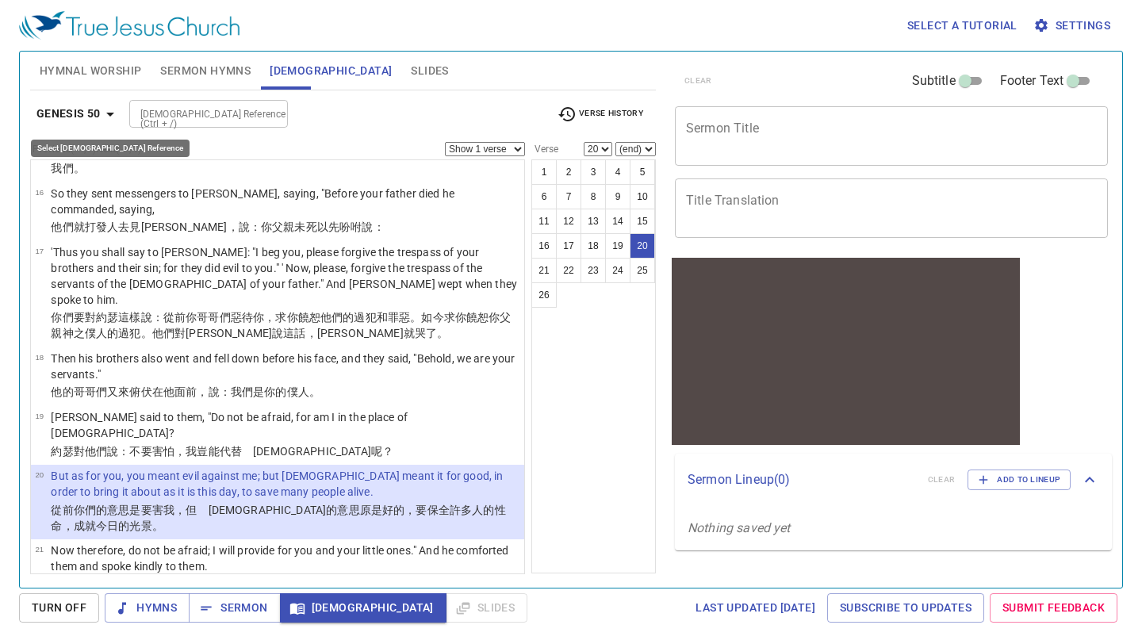
click at [113, 112] on icon "button" at bounding box center [110, 114] width 19 height 19
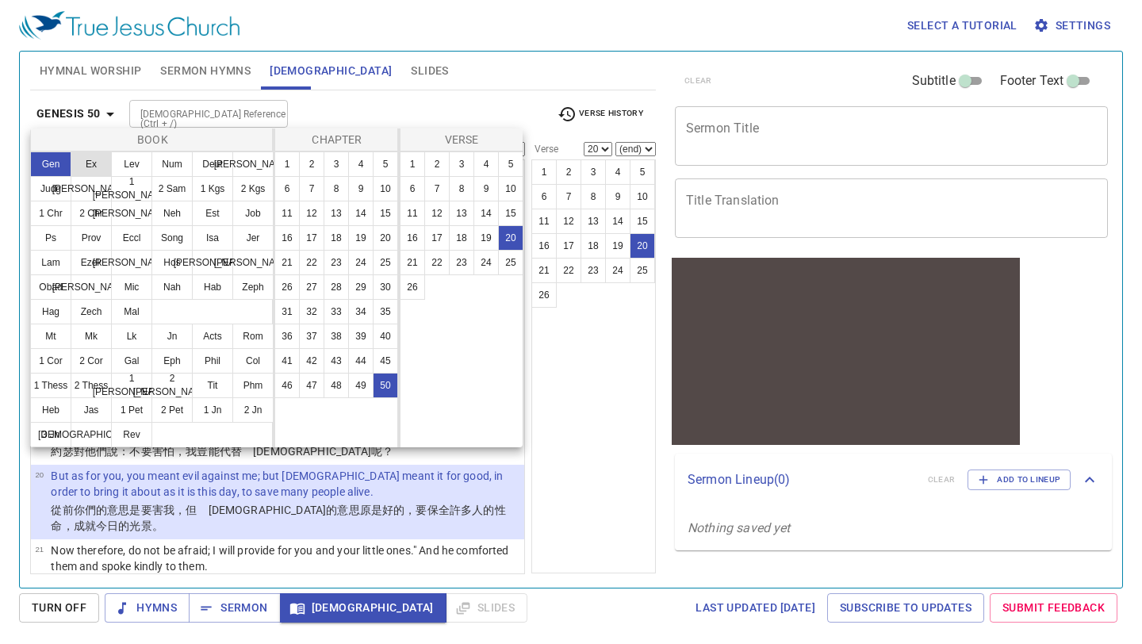
click at [93, 163] on button "Ex" at bounding box center [91, 164] width 41 height 25
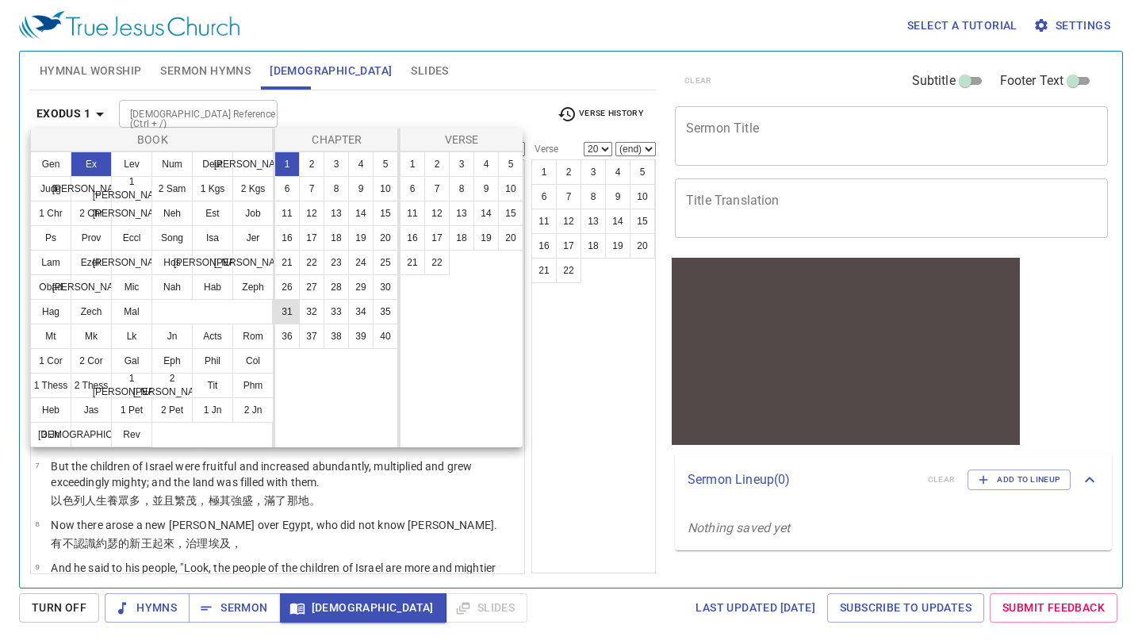
click at [287, 317] on button "31" at bounding box center [286, 311] width 25 height 25
select select "1"
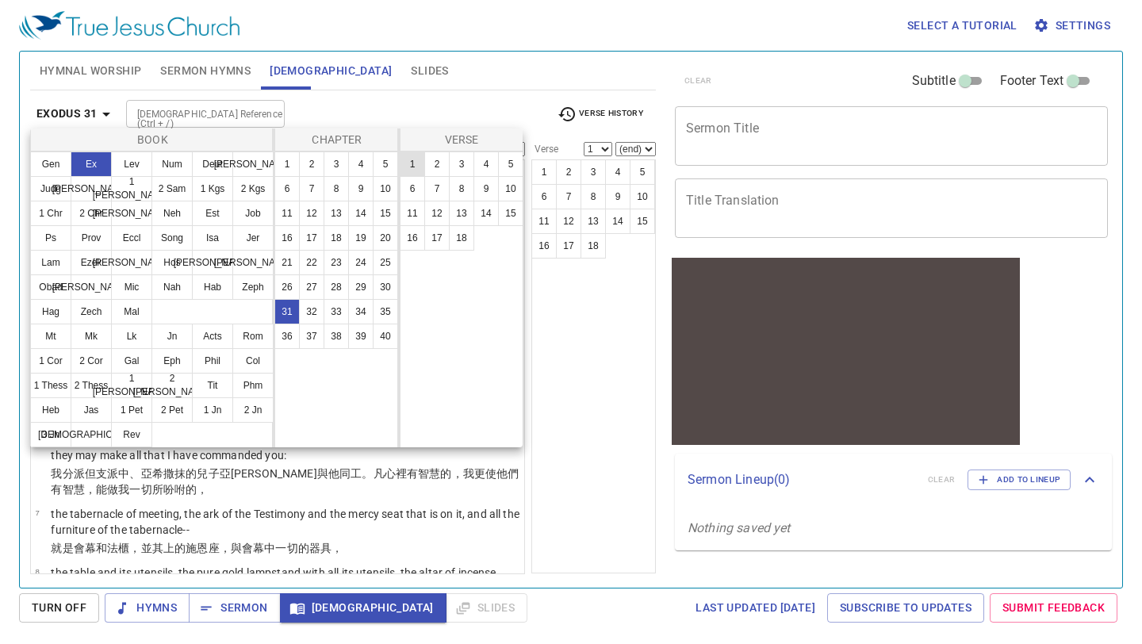
click at [412, 164] on button "1" at bounding box center [412, 164] width 25 height 25
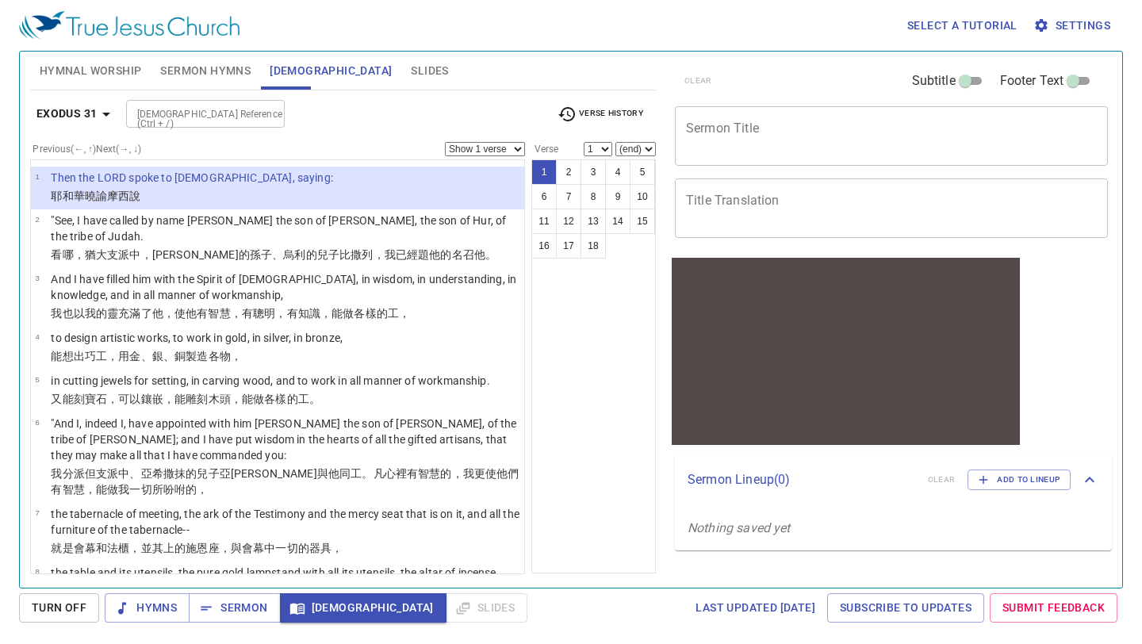
click at [523, 151] on select "Show 1 verse Show 2 verses Show 3 verses Show 4 verses Show 5 verses" at bounding box center [485, 149] width 80 height 14
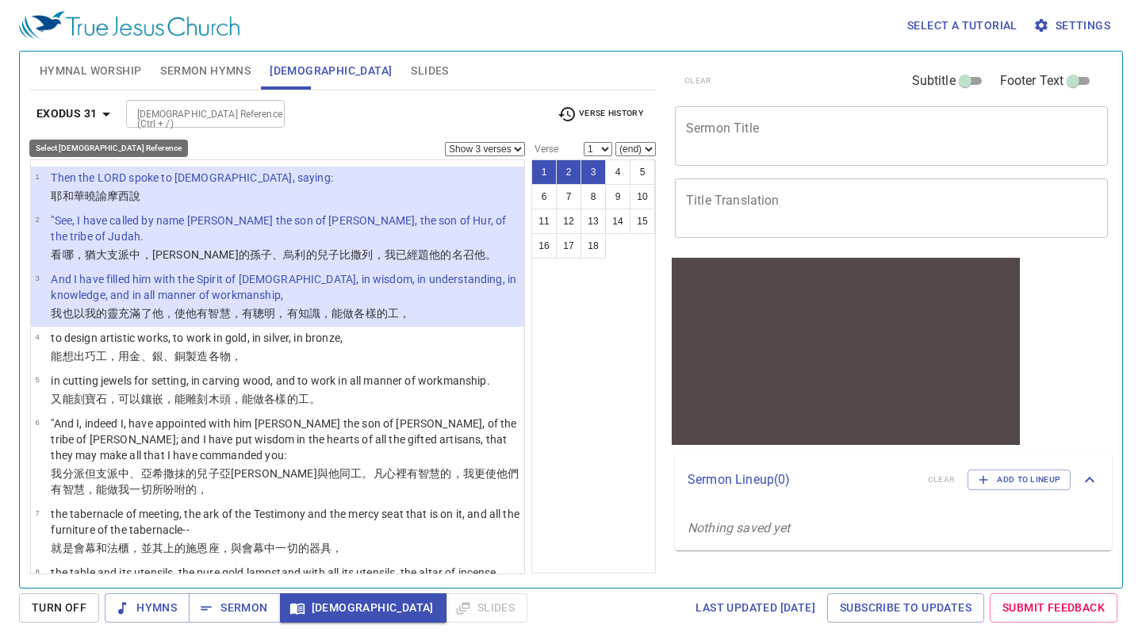
click at [109, 109] on icon "button" at bounding box center [106, 114] width 19 height 19
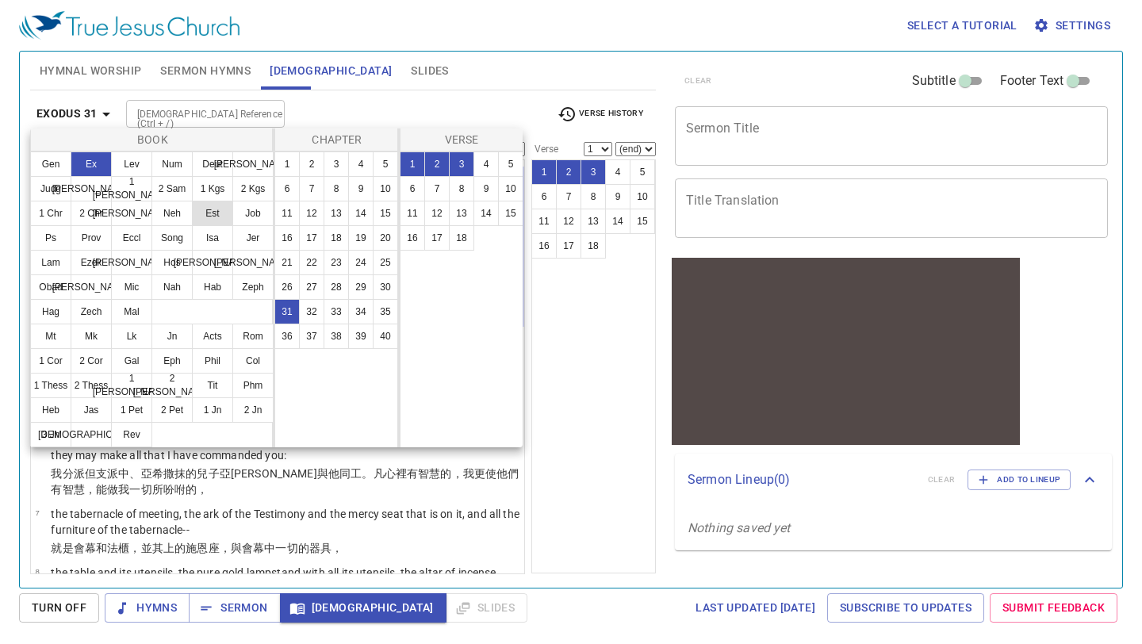
click at [213, 217] on button "Est" at bounding box center [212, 213] width 41 height 25
select select "1"
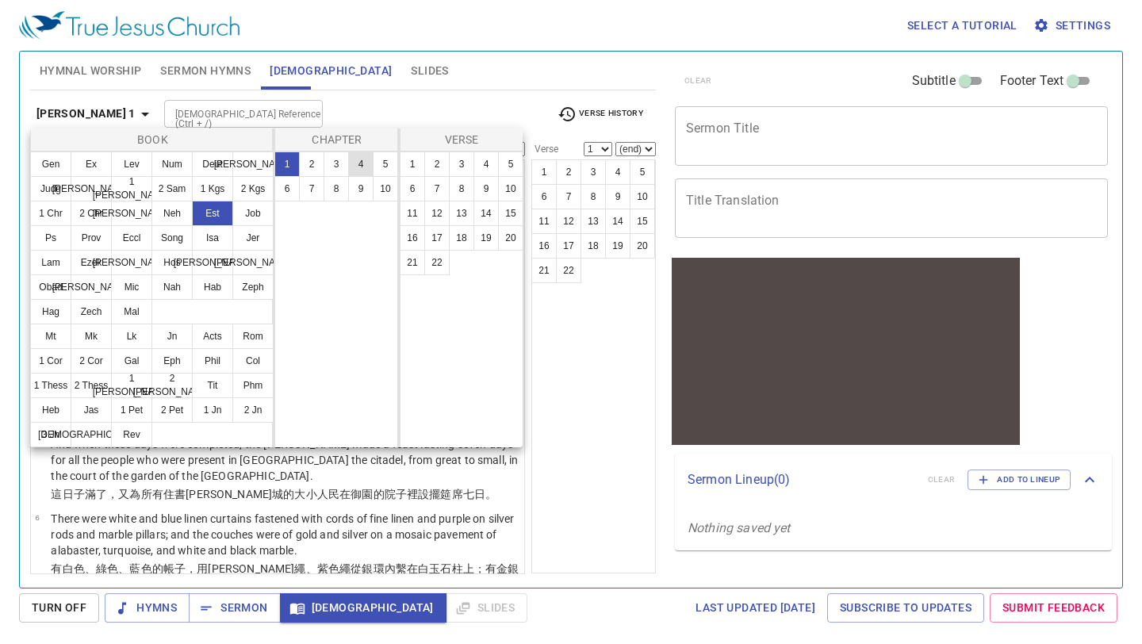
click at [363, 171] on button "4" at bounding box center [360, 164] width 25 height 25
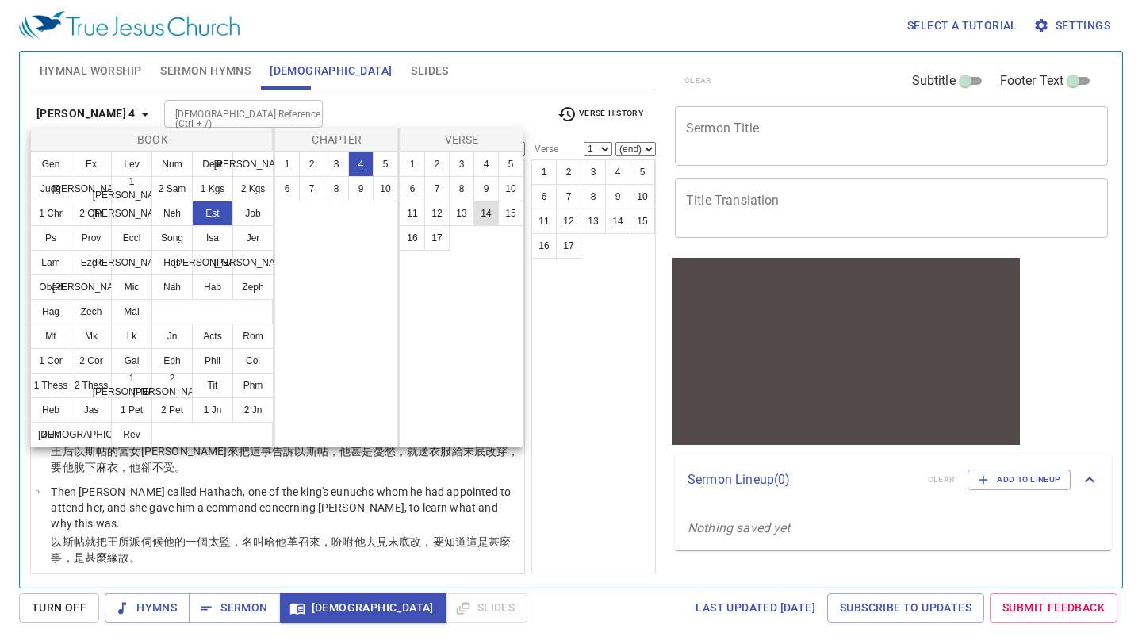
click at [483, 214] on button "14" at bounding box center [486, 213] width 25 height 25
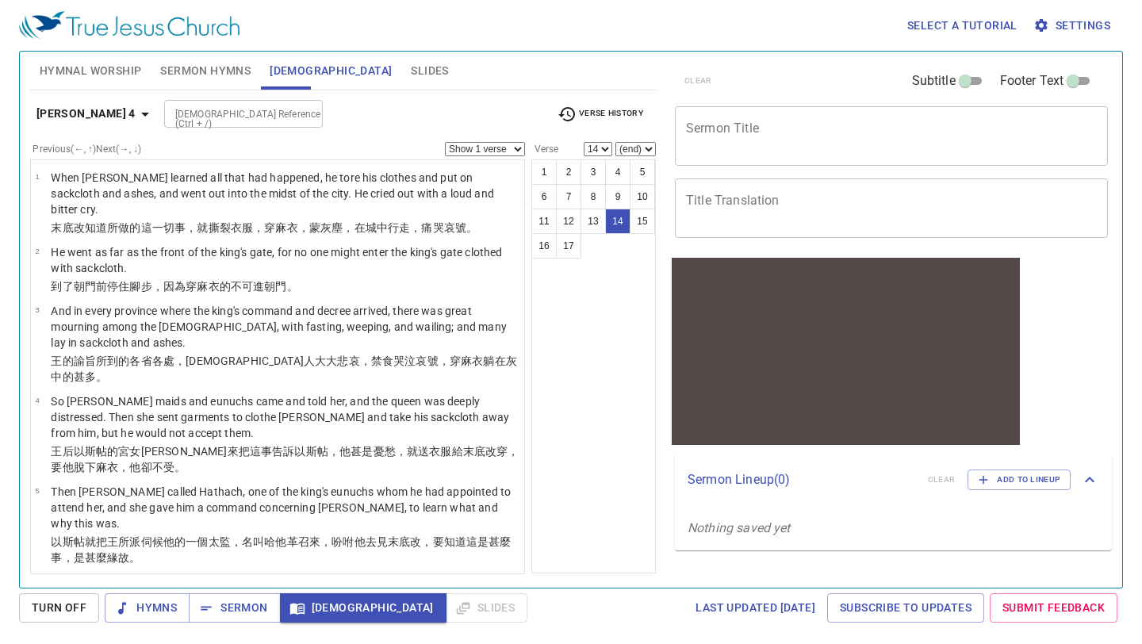
scroll to position [688, 0]
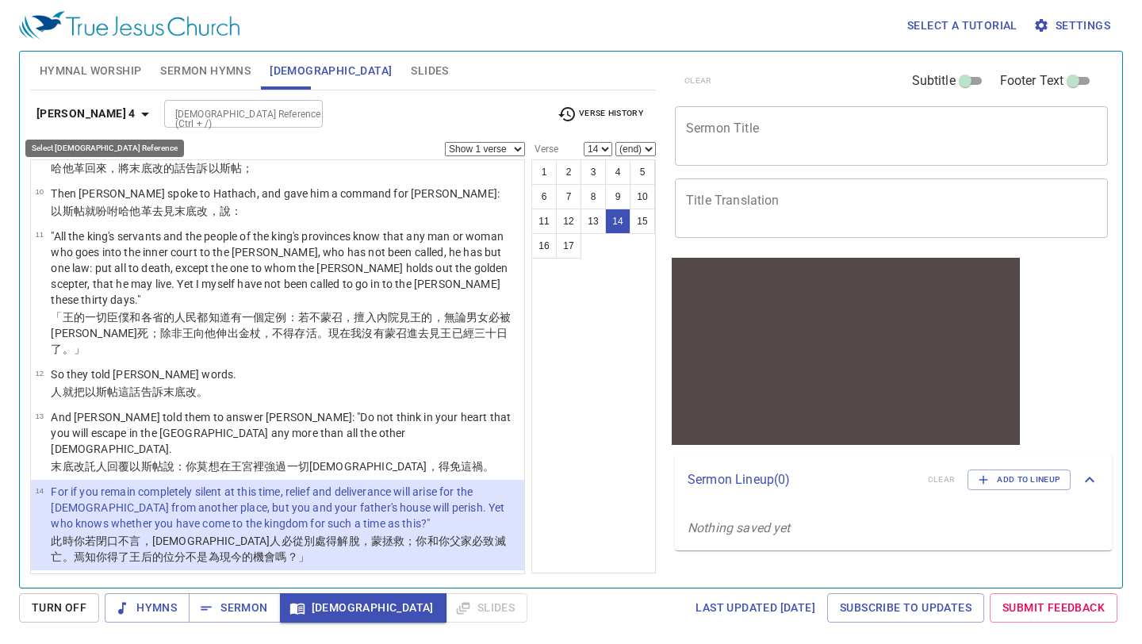
click at [136, 115] on icon "button" at bounding box center [145, 114] width 19 height 19
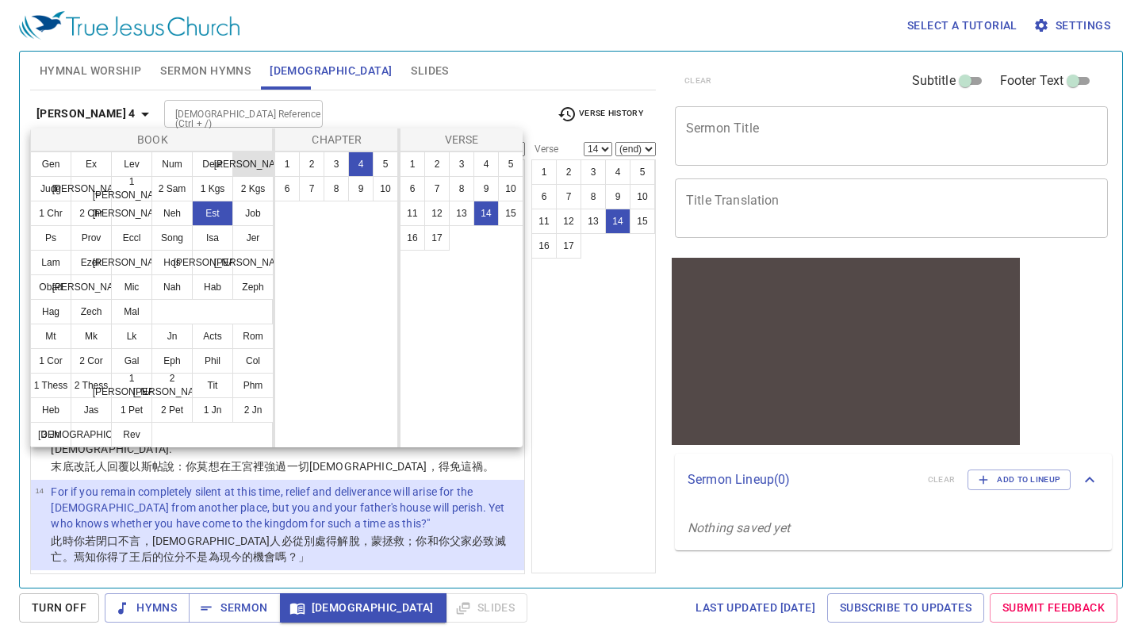
click at [244, 159] on button "Josh" at bounding box center [252, 164] width 41 height 25
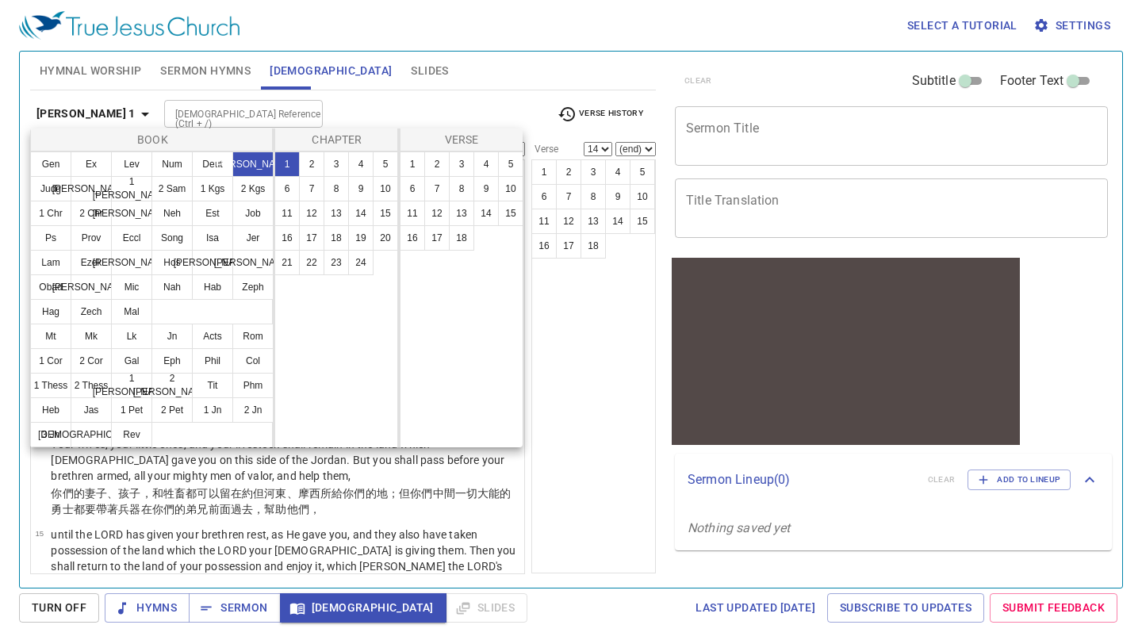
scroll to position [0, 0]
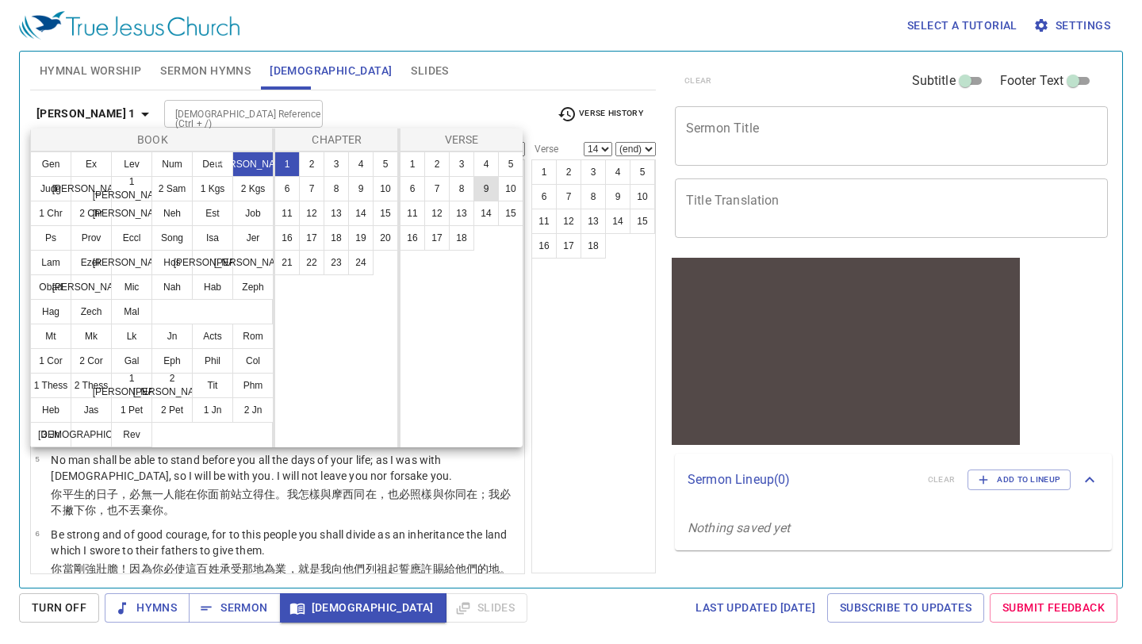
click at [485, 181] on button "9" at bounding box center [486, 188] width 25 height 25
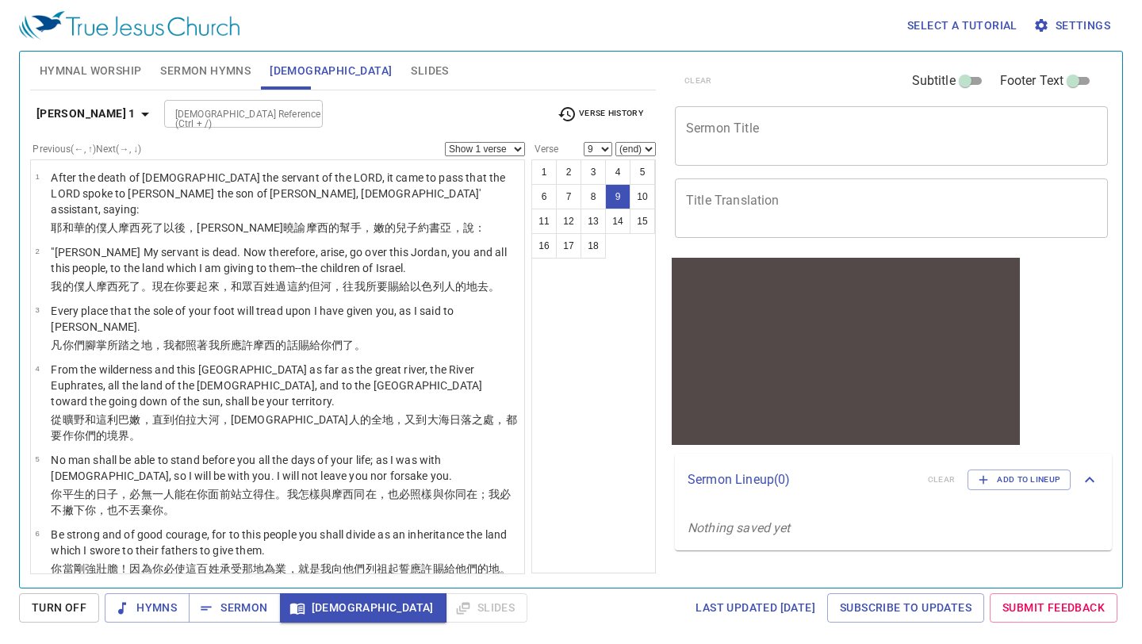
scroll to position [386, 0]
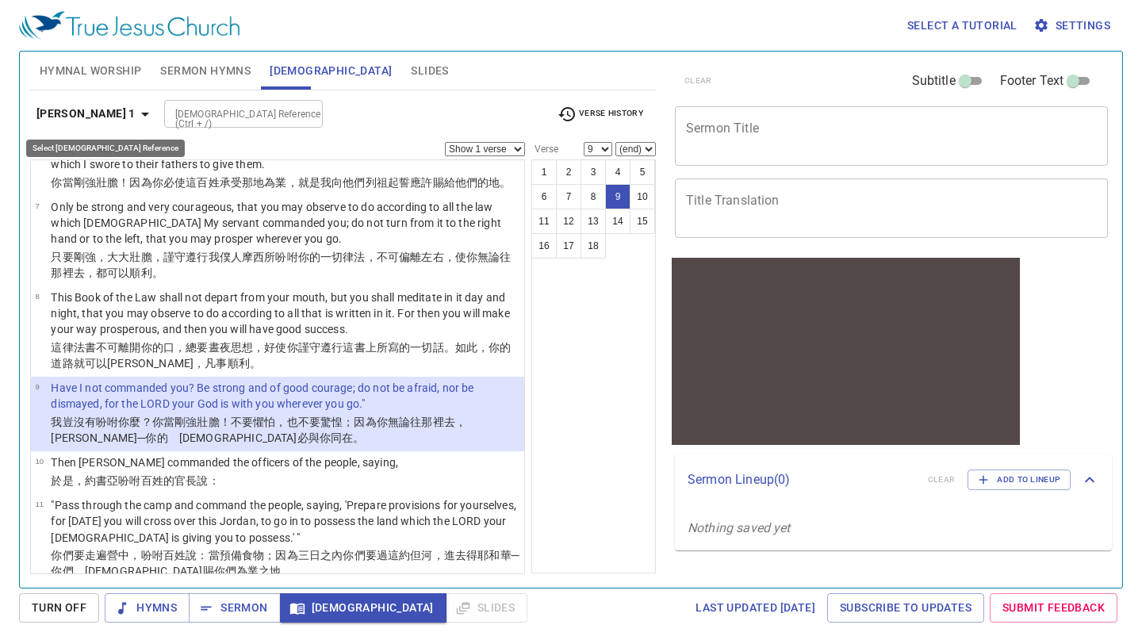
click at [136, 107] on icon "button" at bounding box center [145, 114] width 19 height 19
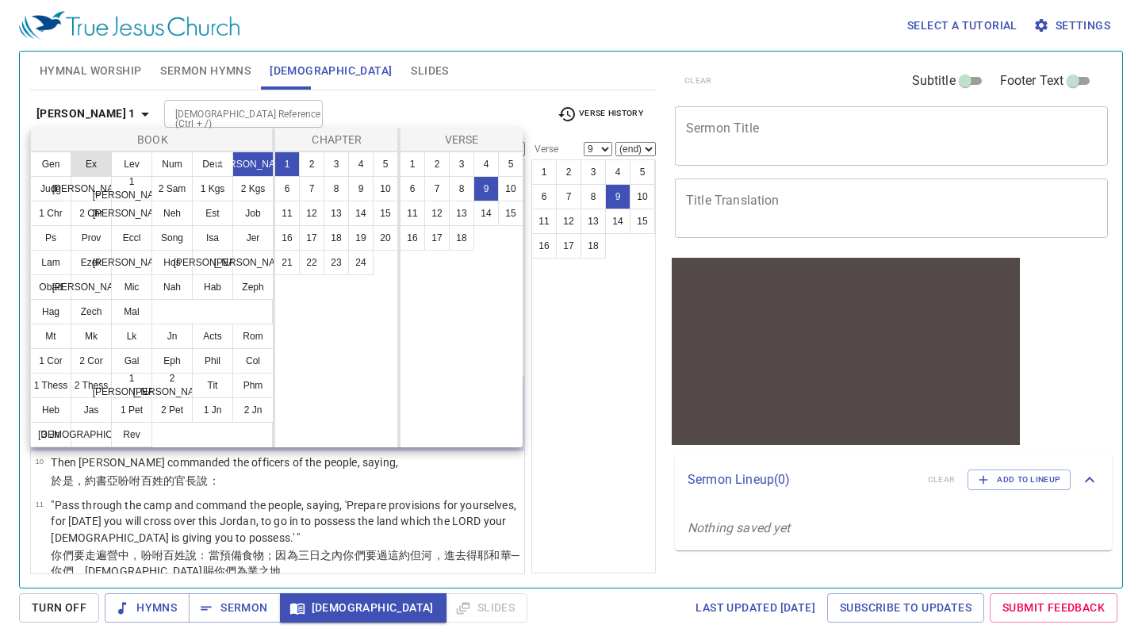
click at [94, 164] on button "Ex" at bounding box center [91, 164] width 41 height 25
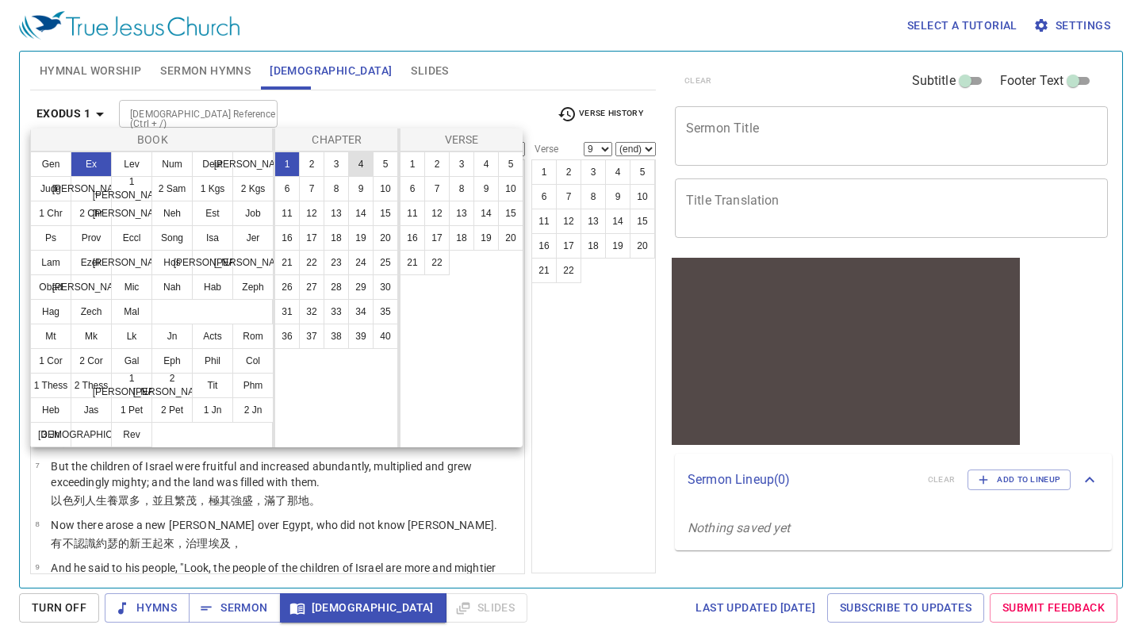
click at [355, 163] on button "4" at bounding box center [360, 164] width 25 height 25
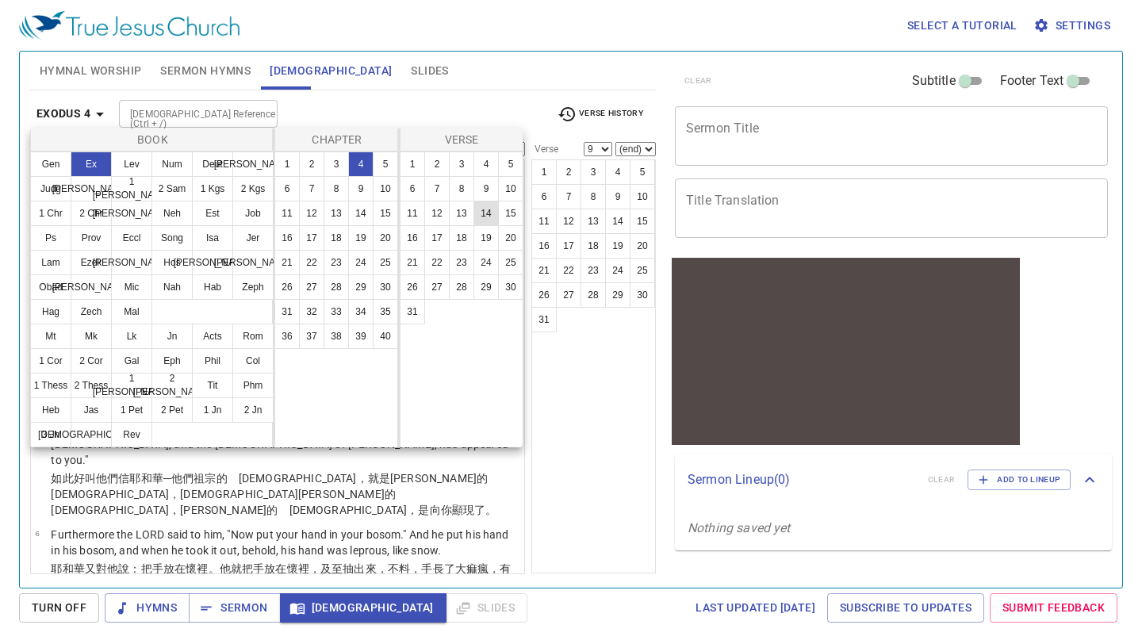
click at [484, 209] on button "14" at bounding box center [486, 213] width 25 height 25
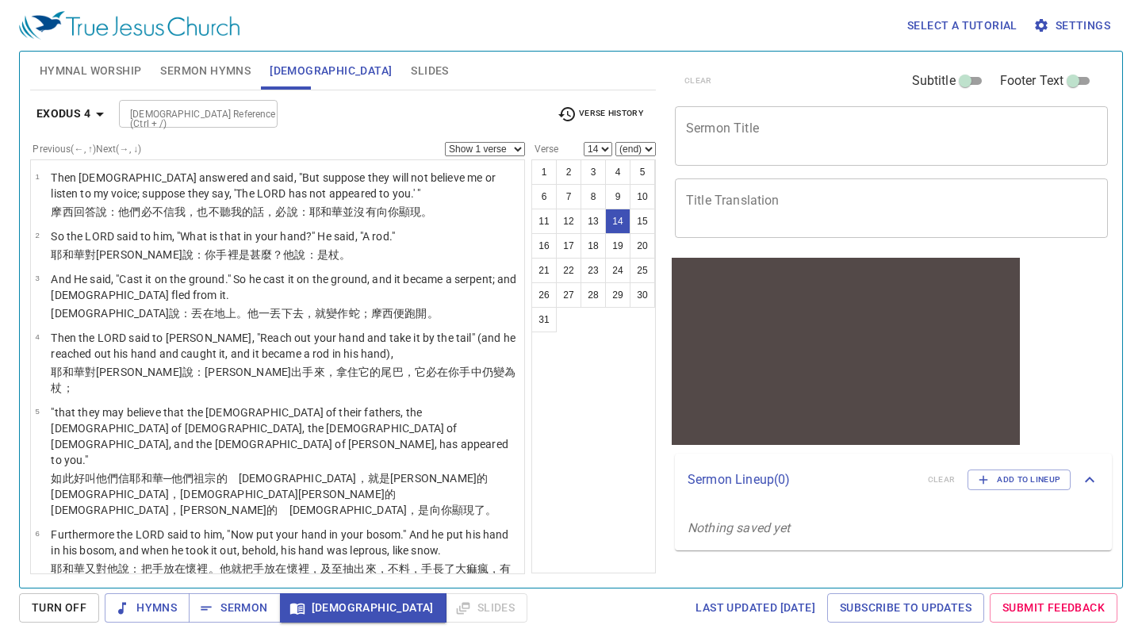
scroll to position [656, 0]
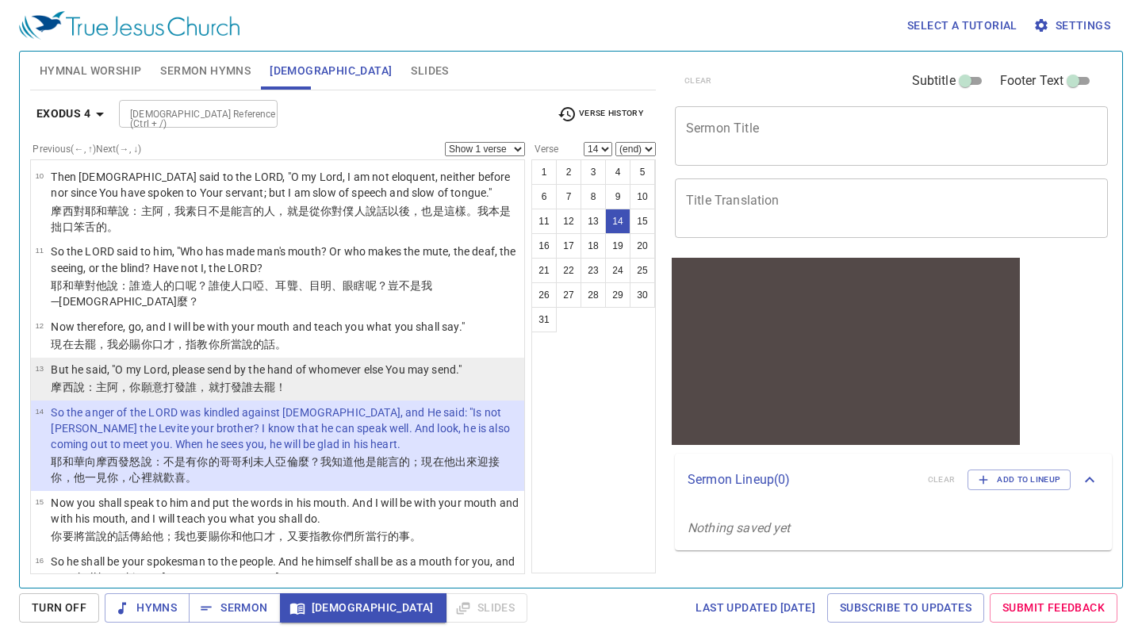
click at [359, 362] on p "But he said, "O my Lord, please send by the hand of whomever else You may send."" at bounding box center [256, 370] width 411 height 16
select select "13"
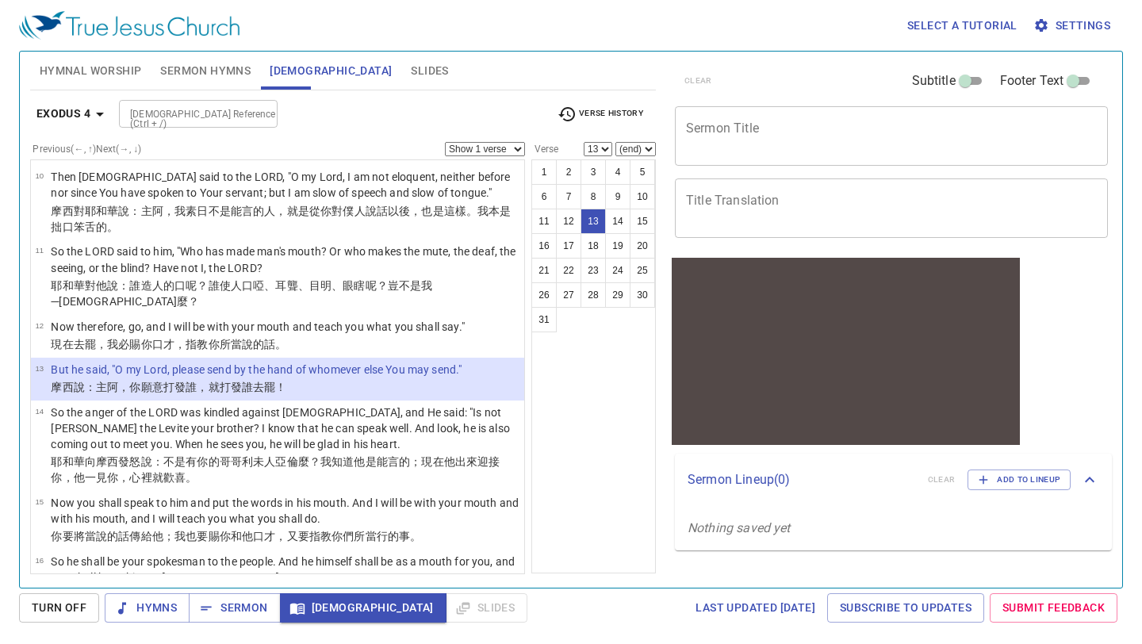
click at [521, 148] on select "Show 1 verse Show 2 verses Show 3 verses Show 4 verses Show 5 verses" at bounding box center [485, 149] width 80 height 14
select select "2"
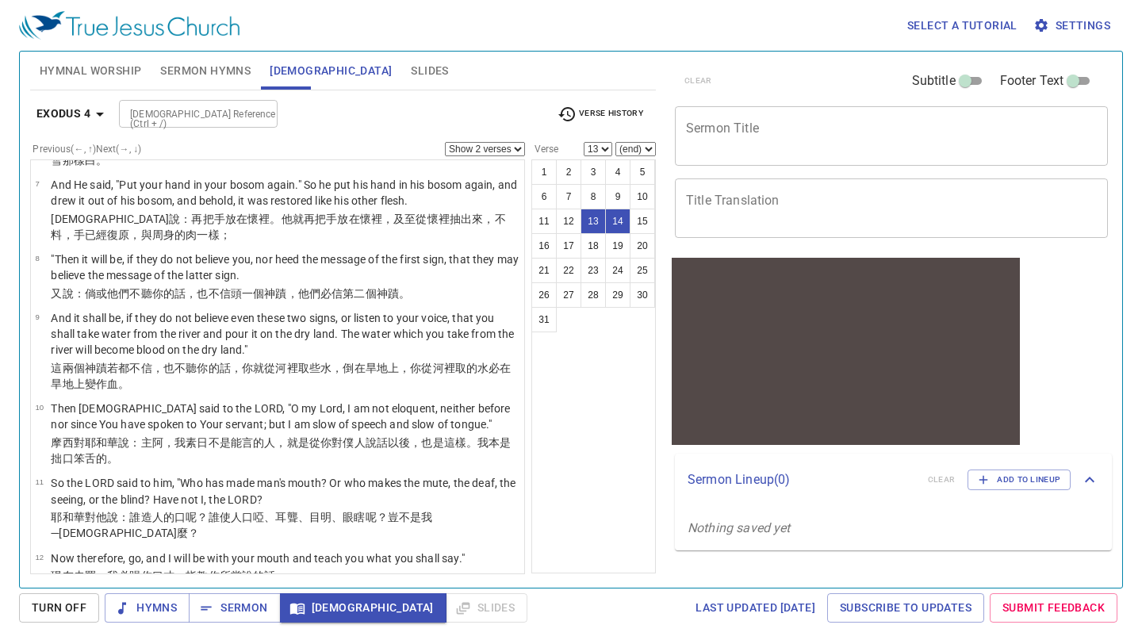
scroll to position [416, 0]
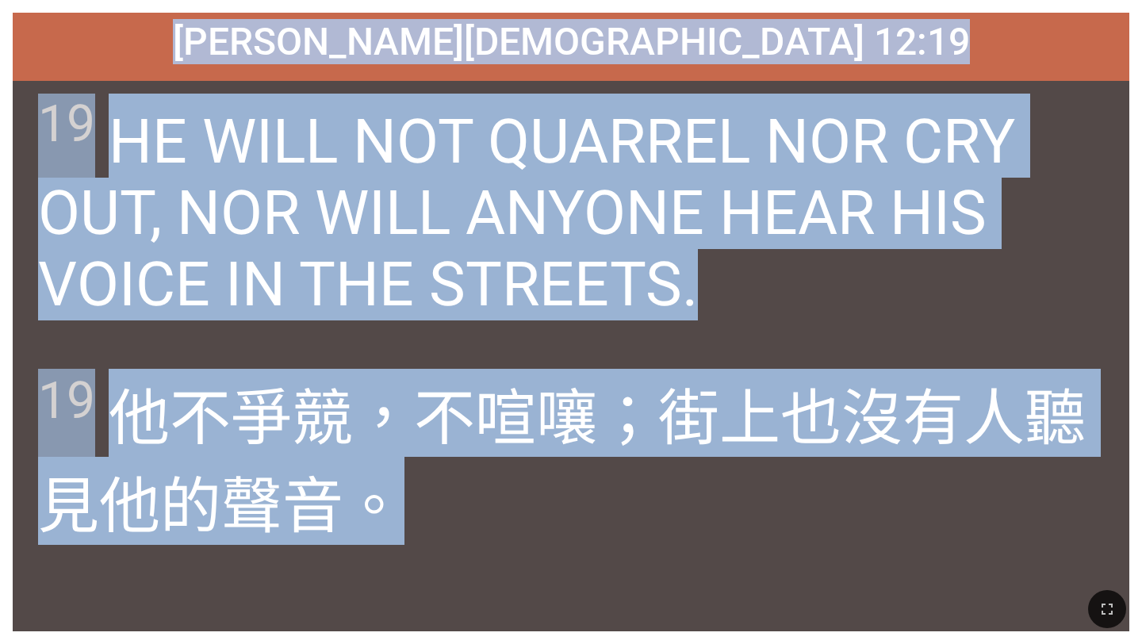
drag, startPoint x: 369, startPoint y: 41, endPoint x: 589, endPoint y: 511, distance: 518.5
click at [589, 511] on div "Matthew 馬太福音 12:19 Matthew 馬太福音 12:19 19 HE WILL NOT QUARREL NOR CRY OUT, NOR W…" at bounding box center [571, 322] width 1117 height 619
copy div "Matthew 馬太福音 12:19 Matthew 馬太福音 12:19 19 HE WILL NOT QUARREL NOR CRY OUT, NOR W…"
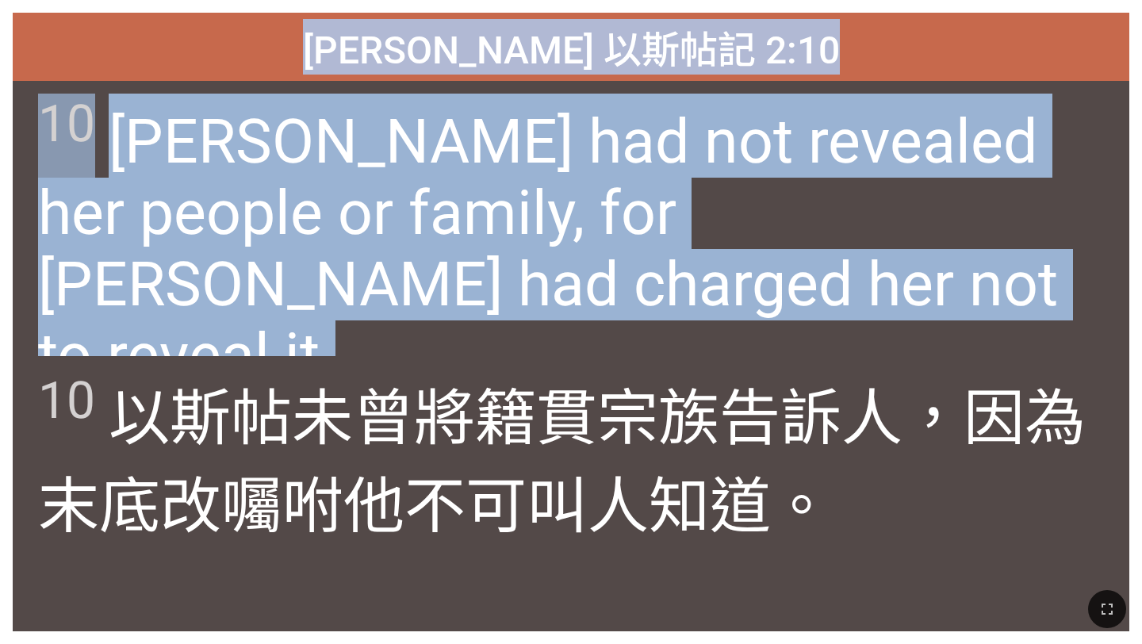
click at [519, 322] on div "10 Esther had not revealed her people or family, for Mordecai had charged her n…" at bounding box center [571, 218] width 1117 height 275
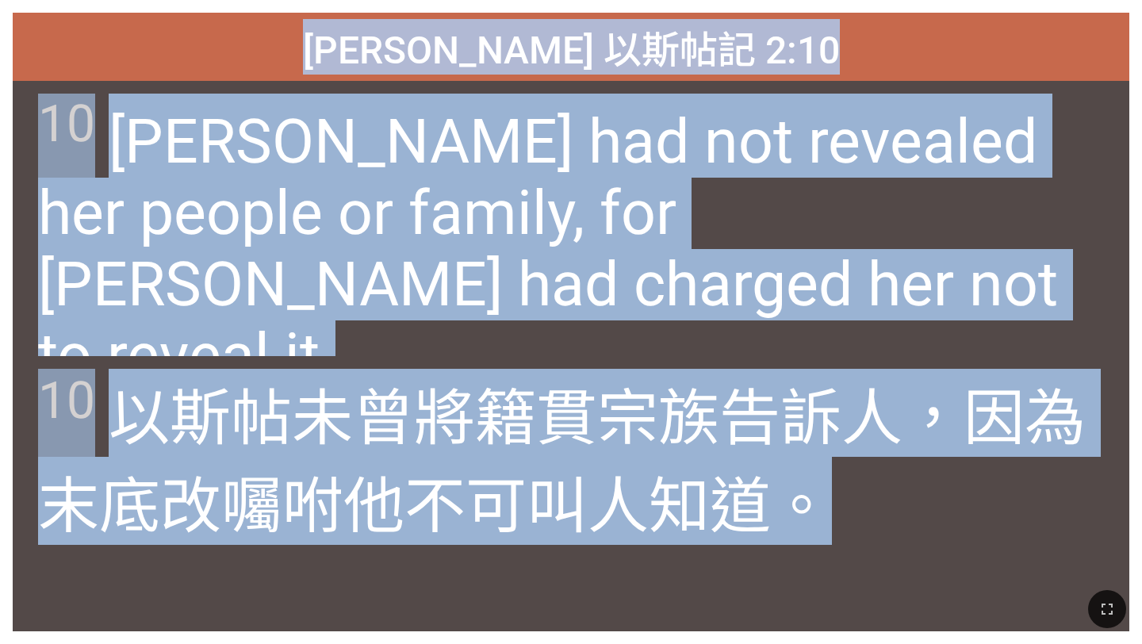
drag, startPoint x: 396, startPoint y: 44, endPoint x: 911, endPoint y: 513, distance: 696.9
click at [911, 513] on div "Esther 以斯帖記 2:10 Esther 以斯帖記 2:10 10 Esther had not revealed her people or fami…" at bounding box center [571, 322] width 1117 height 619
copy div "Esther 以斯帖記 2:10 Esther 以斯帖記 2:10 10 Esther had not revealed her people or fami…"
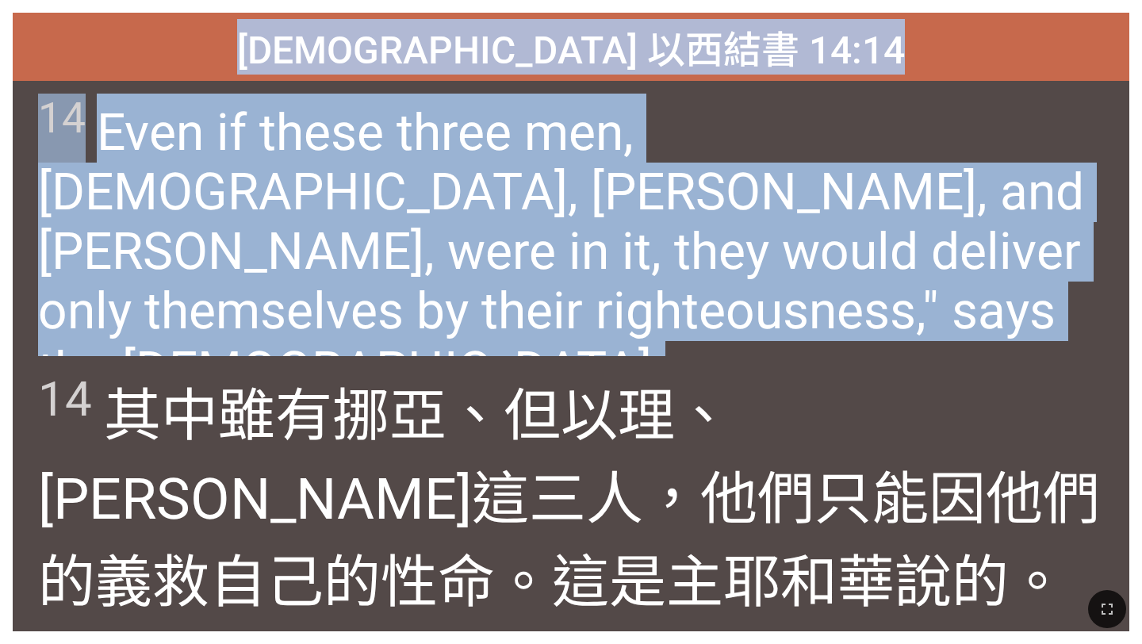
click at [659, 256] on span "14 Even if these three men, Noah, Daniel, and Job, were in it, they would deliv…" at bounding box center [570, 247] width 1065 height 307
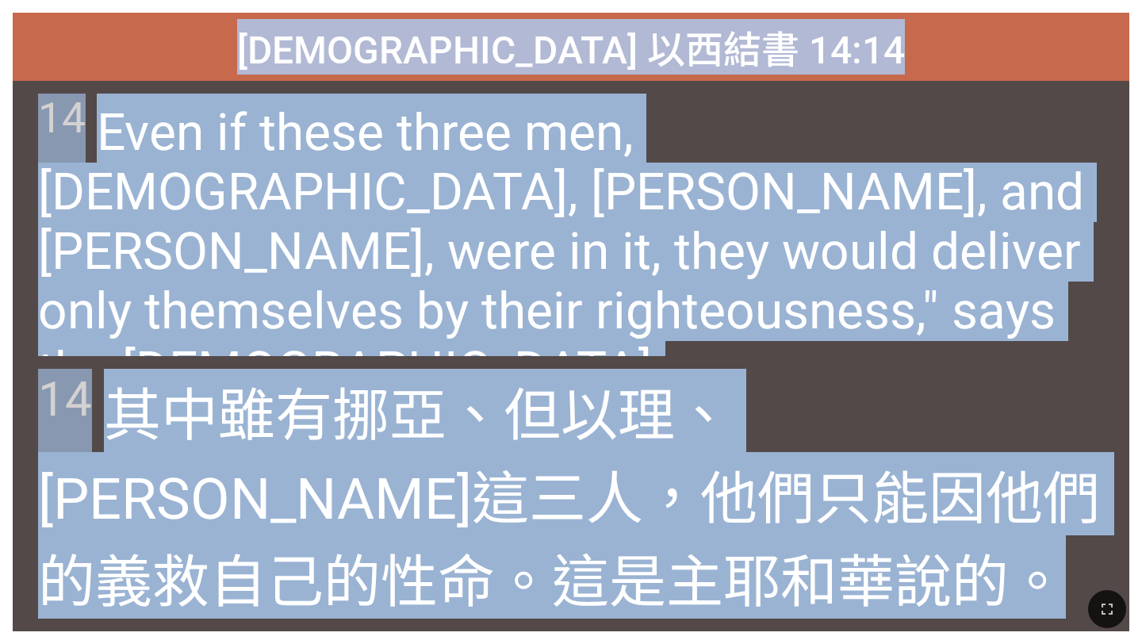
drag, startPoint x: 382, startPoint y: 42, endPoint x: 568, endPoint y: 572, distance: 561.5
click at [568, 572] on div "Ezekiel 以西結書 14:14 Ezekiel 以西結書 14:14 14 Even if these three men, Noah, Daniel,…" at bounding box center [571, 322] width 1117 height 619
copy div "Ezekiel 以西結書 14:14 Ezekiel 以西結書 14:14 14 Even if these three men, Noah, Daniel,…"
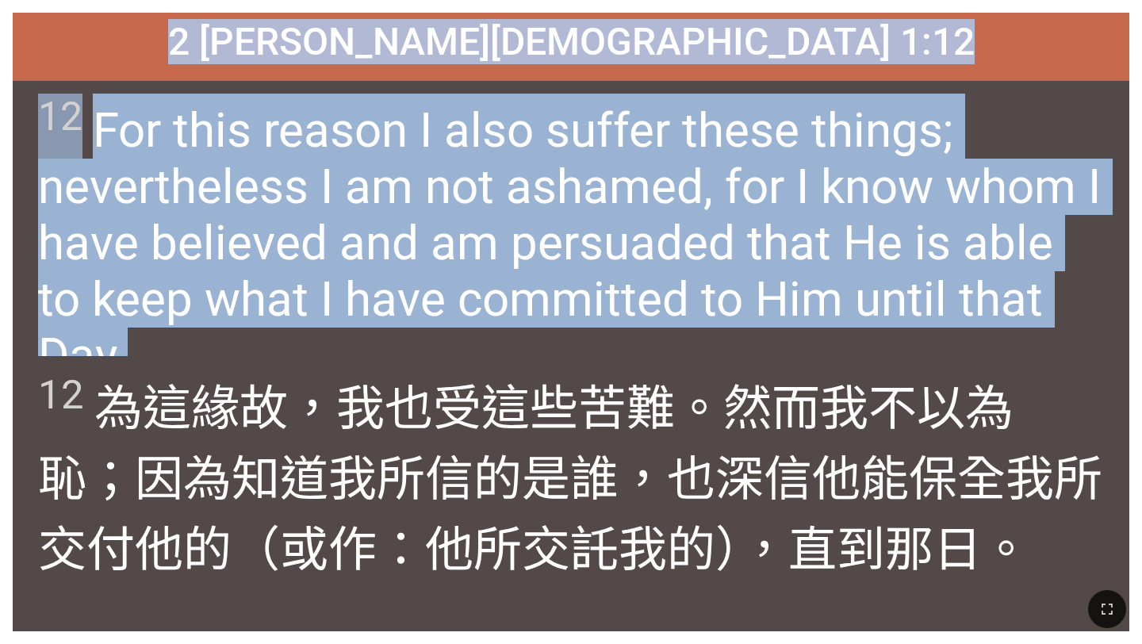
click at [551, 198] on span "12 For this reason I also suffer these things; nevertheless I am not ashamed, f…" at bounding box center [570, 239] width 1065 height 290
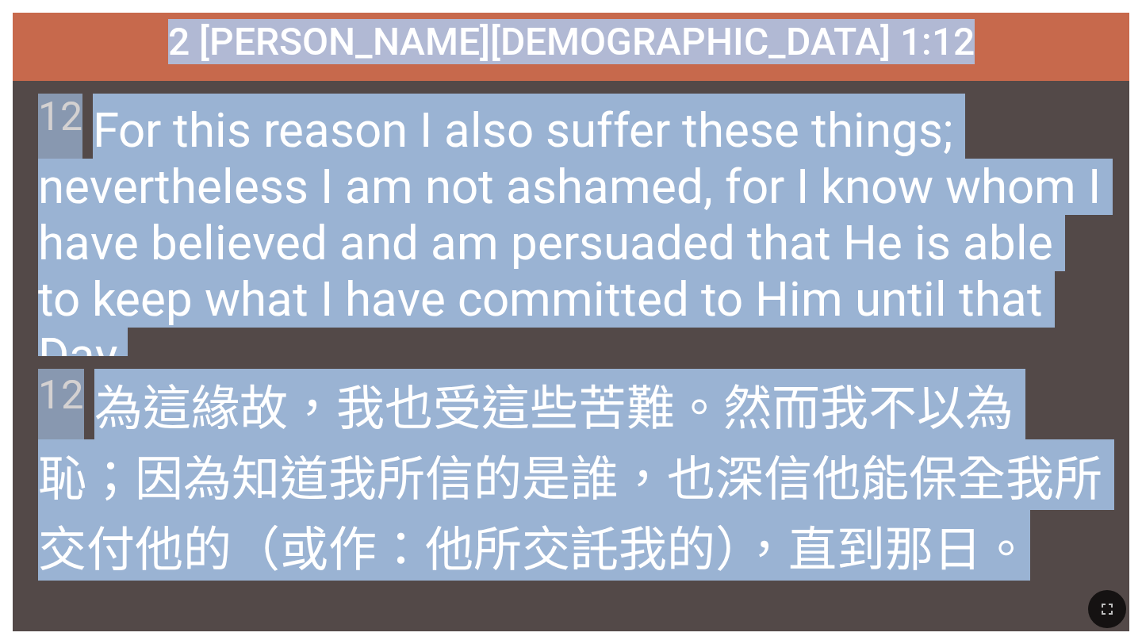
drag, startPoint x: 340, startPoint y: 38, endPoint x: 1072, endPoint y: 562, distance: 899.5
click at [1072, 562] on div "2 Timothy 提摩太後書 1:12 2 Timothy 提摩太後書 1:12 12 For this reason I also suffer thes…" at bounding box center [571, 322] width 1117 height 619
copy div "2 Timothy 提摩太後書 1:12 2 Timothy 提摩太後書 1:12 12 For this reason I also suffer thes…"
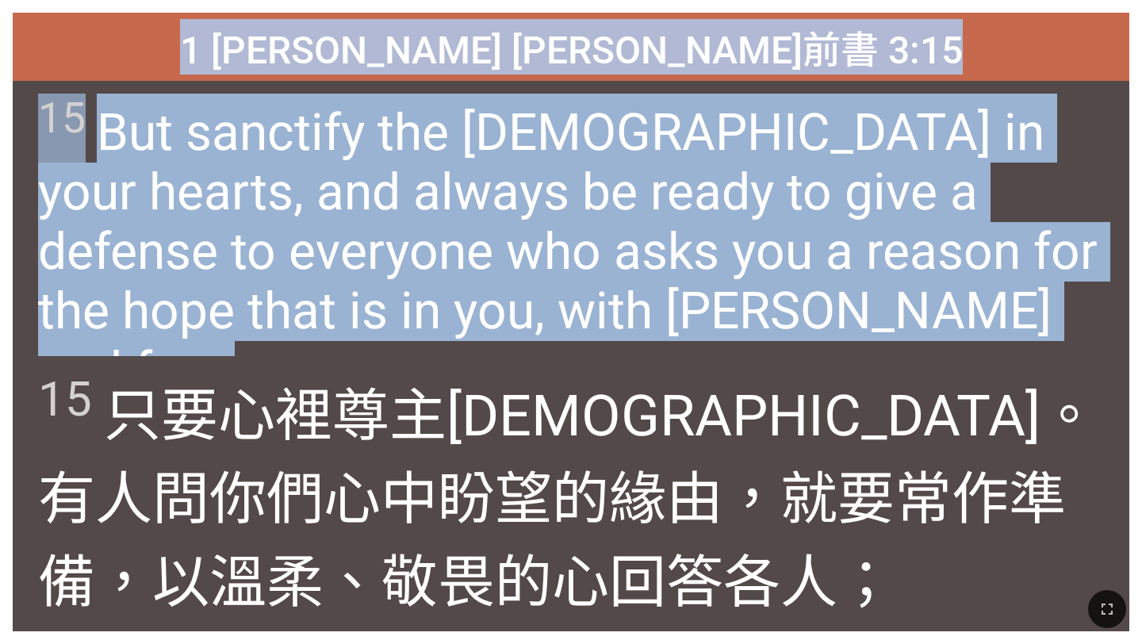
click at [808, 255] on span "15 But sanctify the Lord God in your hearts, and always be ready to give a defe…" at bounding box center [570, 247] width 1065 height 307
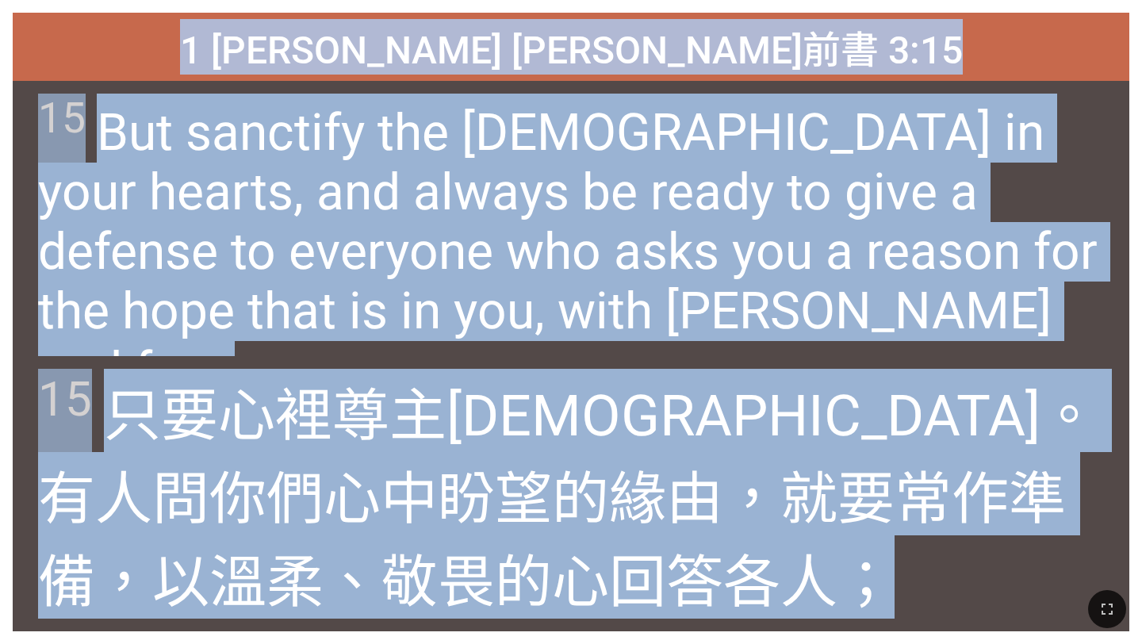
drag, startPoint x: 392, startPoint y: 36, endPoint x: 655, endPoint y: 570, distance: 596.0
click at [655, 570] on div "1 Peter 彼得前書 3:15 1 Peter 彼得前書 3:15 15 But sanctify the Lord God in your hearts…" at bounding box center [571, 322] width 1117 height 619
copy div "1 Peter 彼得前書 3:15 1 Peter 彼得前書 3:15 15 But sanctify the Lord God in your hearts…"
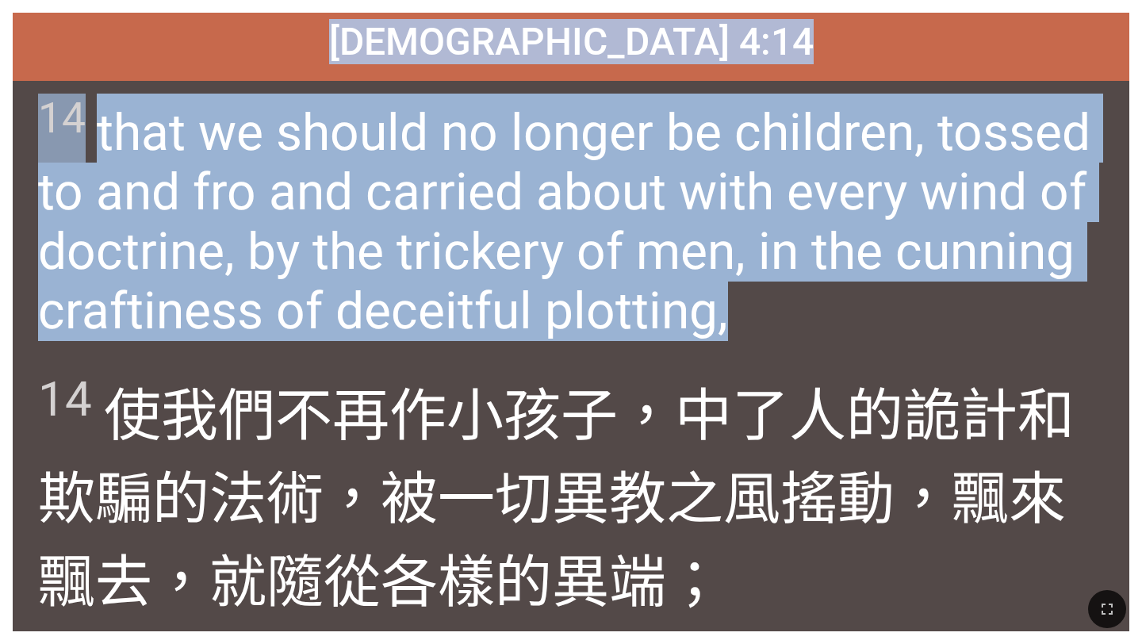
click at [598, 205] on span "14 that we should no longer be children, tossed to and fro and carried about wi…" at bounding box center [570, 217] width 1065 height 247
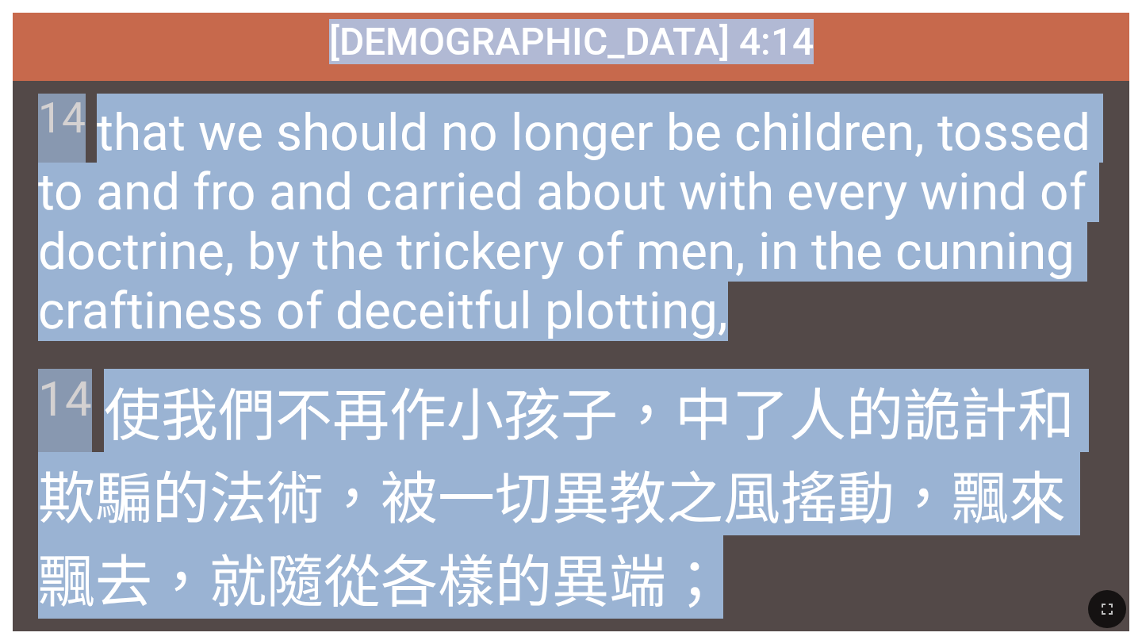
drag, startPoint x: 366, startPoint y: 42, endPoint x: 753, endPoint y: 581, distance: 663.9
click at [753, 6] on div "Hymnal Worship Hymnal Worship 詩頌崇拜 詩頌崇拜 501 Ephesians 以弗所書 4:14 Ephesians 以弗所書 …" at bounding box center [571, 6] width 1130 height 0
copy div "Ephesians 以弗所書 4:14 Ephesians 以弗所書 4:14 14 that we should no longer be children…"
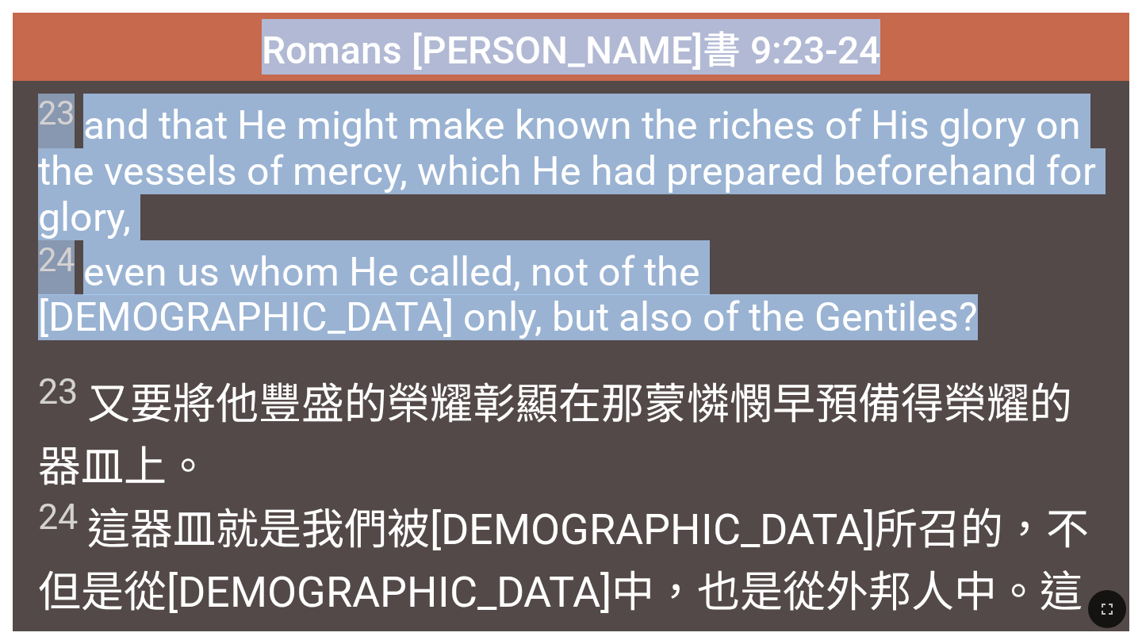
click at [431, 393] on wg4149 "榮耀 彰顯 在 那蒙憐憫 早預備 得 榮耀 的器皿 上。 24 這 器皿就是 我們 被神所召的 ，不 但是 從猶太人 中 ，也是 從外邦人 中 。這有甚麼不可…" at bounding box center [563, 529] width 1050 height 301
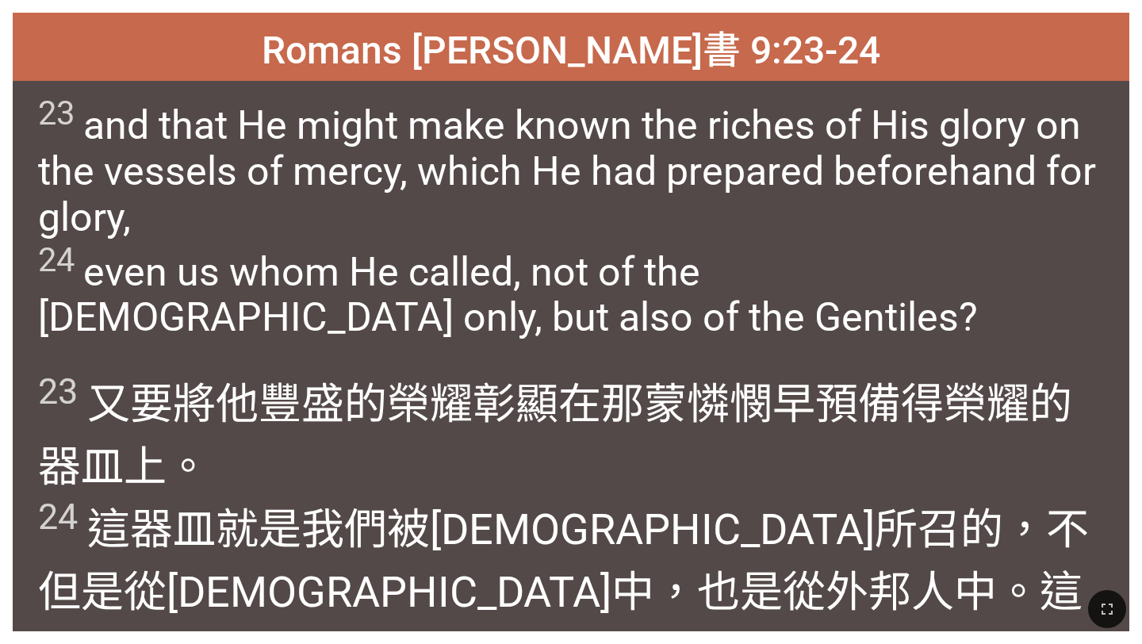
click at [366, 35] on div "Romans 羅馬書 9:23-24" at bounding box center [571, 47] width 1117 height 68
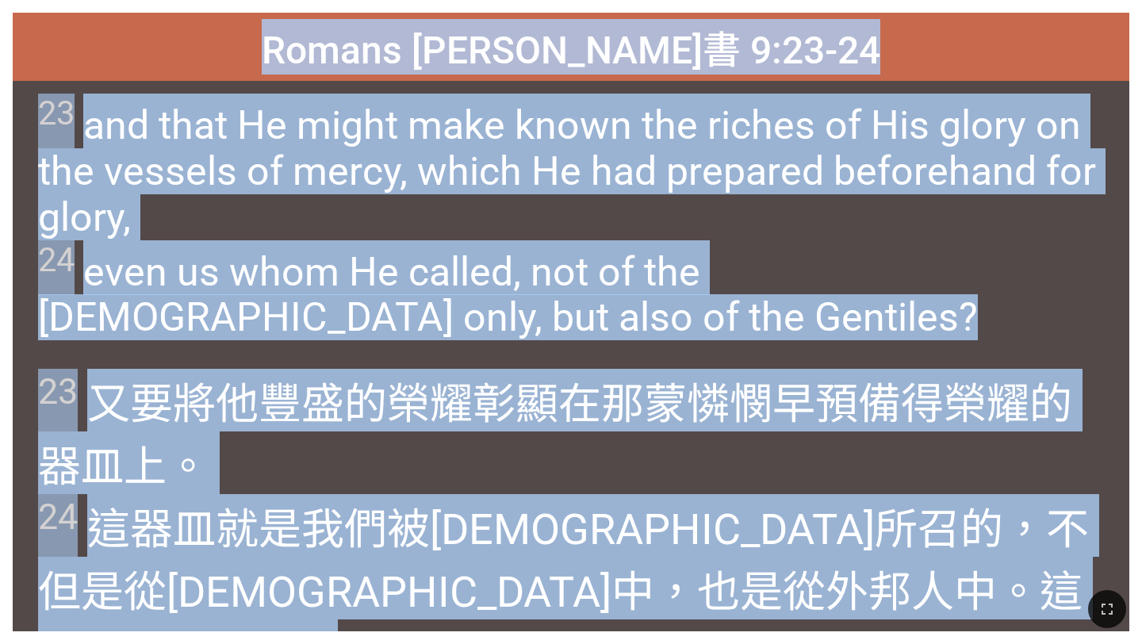
drag, startPoint x: 373, startPoint y: 46, endPoint x: 777, endPoint y: 611, distance: 694.3
click at [777, 6] on div "Hymnal Worship Hymnal Worship 詩頌崇拜 詩頌崇拜 501 Romans 羅馬書 9:23-24 Romans 羅馬書 9:23-…" at bounding box center [571, 6] width 1130 height 0
copy div "Romans 羅馬書 9:23-24 Romans 羅馬書 9:23-24 23 and that He might make known the riche…"
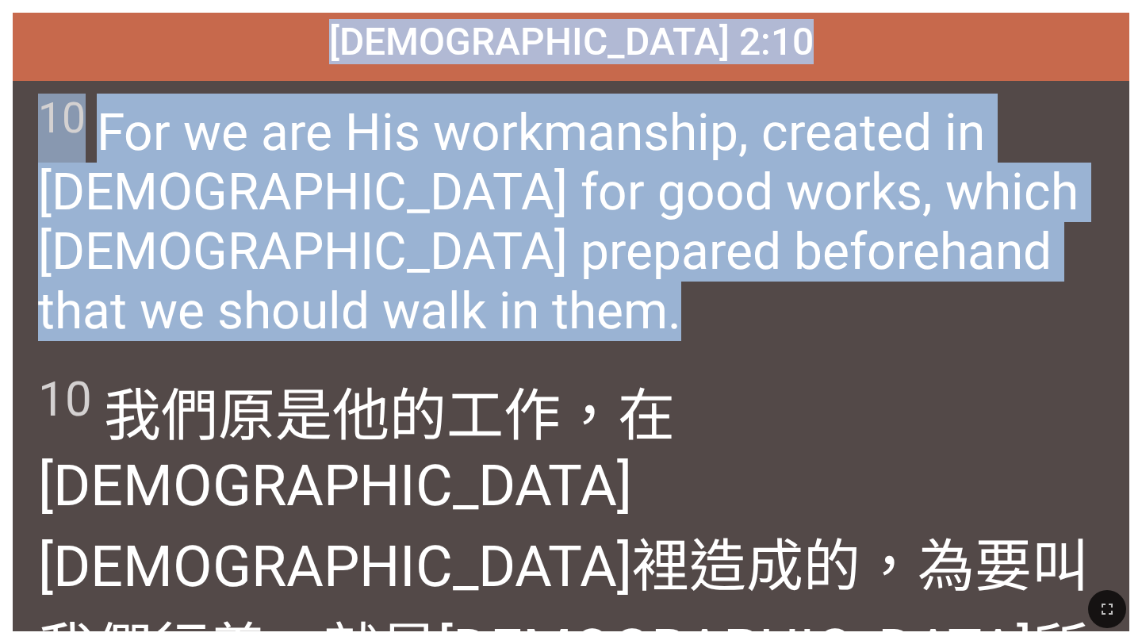
click at [392, 299] on span "10 For we are His workmanship, created in Christ Jesus for good works, which Go…" at bounding box center [570, 217] width 1065 height 247
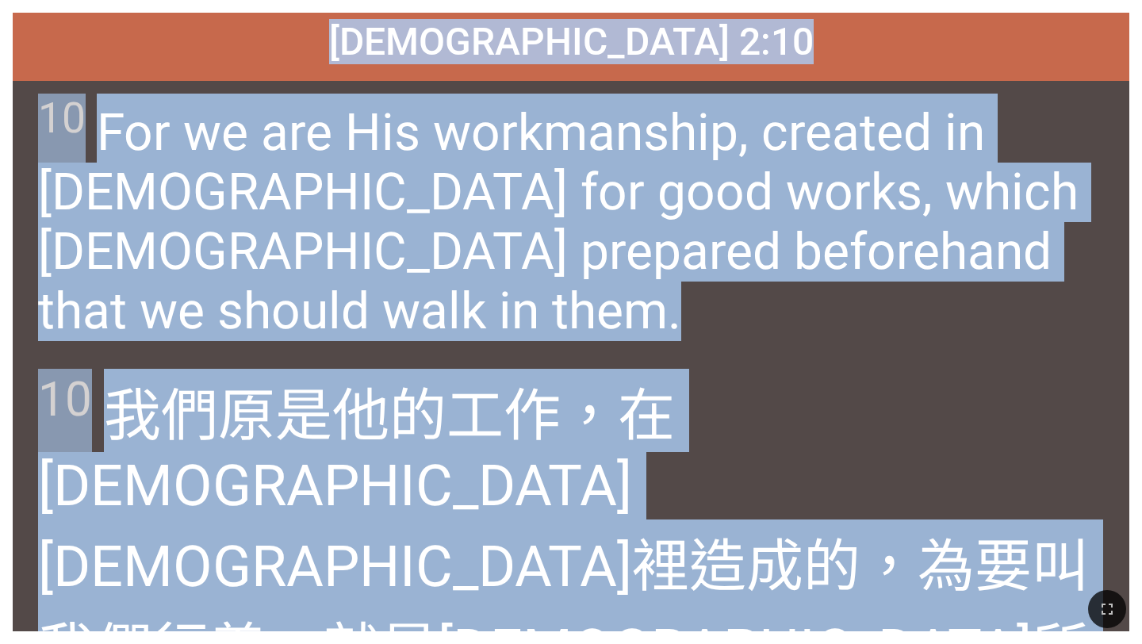
drag, startPoint x: 361, startPoint y: 40, endPoint x: 482, endPoint y: 572, distance: 545.8
click at [482, 572] on div "Ephesians 以弗所書 2:10 Ephesians 以弗所書 2:10 10 For we are His workmanship, created …" at bounding box center [571, 322] width 1117 height 619
copy div "Ephesians 以弗所書 2:10 Ephesians 以弗所書 2:10 10 For we are His workmanship, created …"
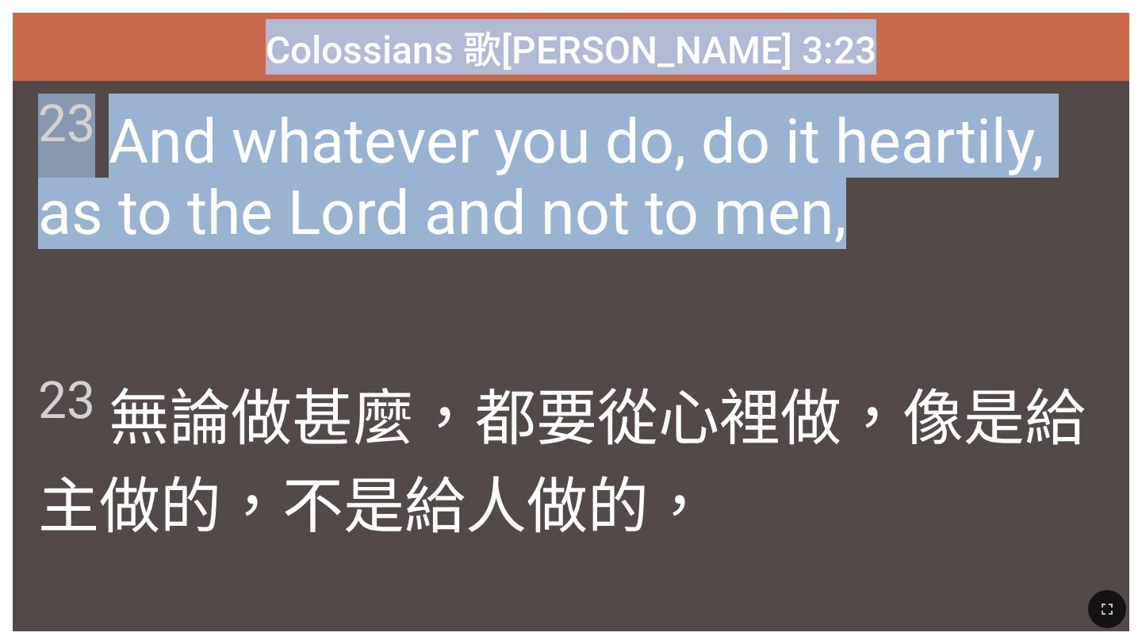
click at [584, 295] on div "23 And whatever you do, do it heartily, as to the Lord and not to men," at bounding box center [571, 218] width 1117 height 275
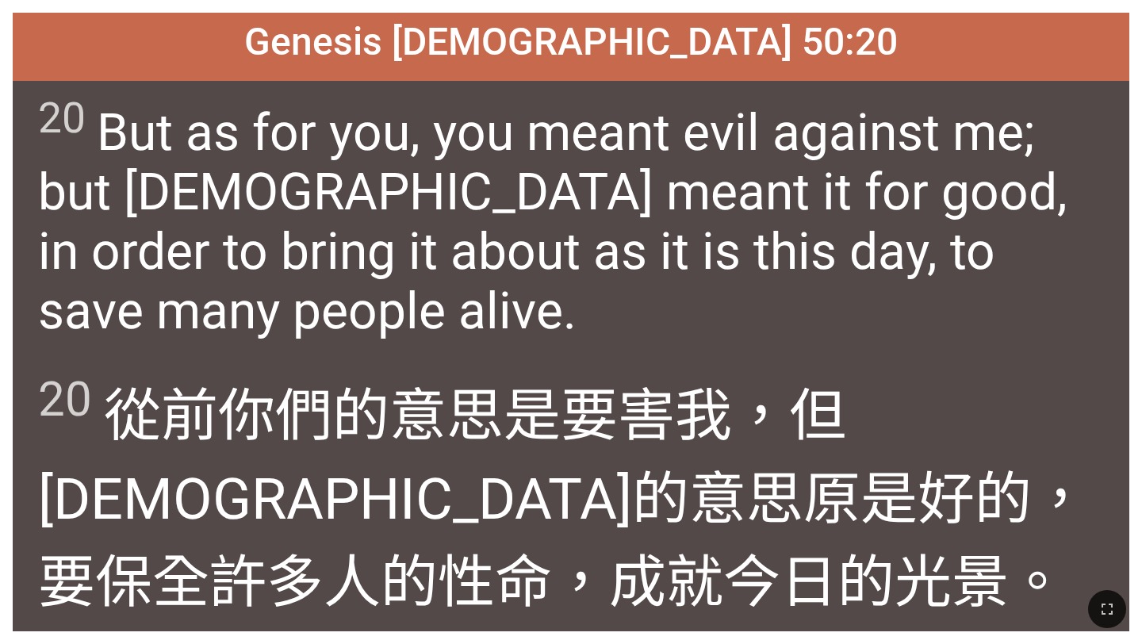
click at [543, 208] on span "20 But as for you, you meant evil against me; but God meant it for good, in ord…" at bounding box center [570, 217] width 1065 height 247
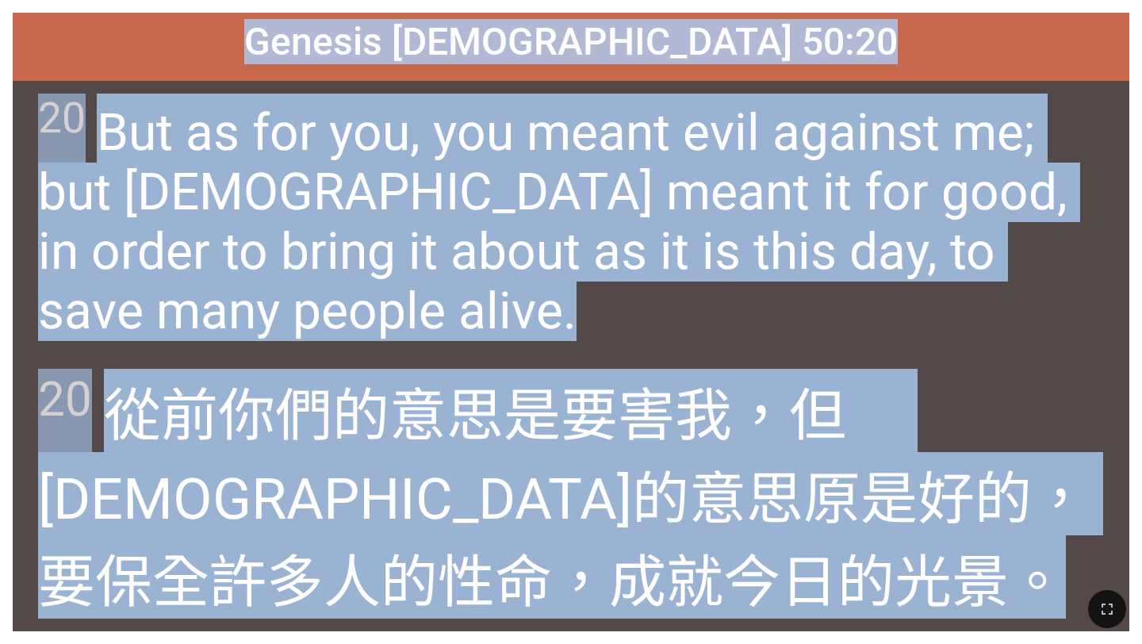
drag, startPoint x: 392, startPoint y: 44, endPoint x: 577, endPoint y: 596, distance: 582.5
click at [577, 6] on div "Hymnal Worship Hymnal Worship 詩頌崇拜 詩頌崇拜 501 Genesis 創世記 50:20 Genesis 創世記 50:20…" at bounding box center [571, 6] width 1130 height 0
copy div "Genesis 創世記 50:20 Genesis 創世記 50:20 20 But as for you, you meant evil against m…"
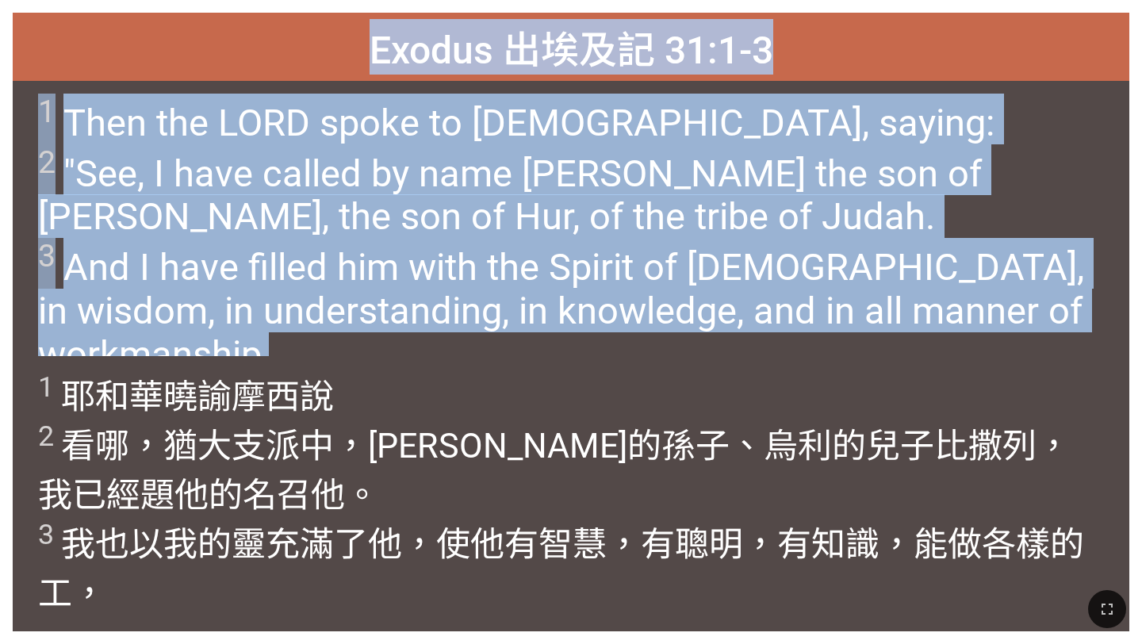
click at [503, 369] on span "1 耶和華 曉諭 摩西 說 2 看哪 ，猶大 支派 中，戶珥 的孫子 、烏利 的兒子 比撒列 ，我已經題他的名 召 他。 3 我也以我的靈 充滿了 他，使他有…" at bounding box center [570, 492] width 1065 height 246
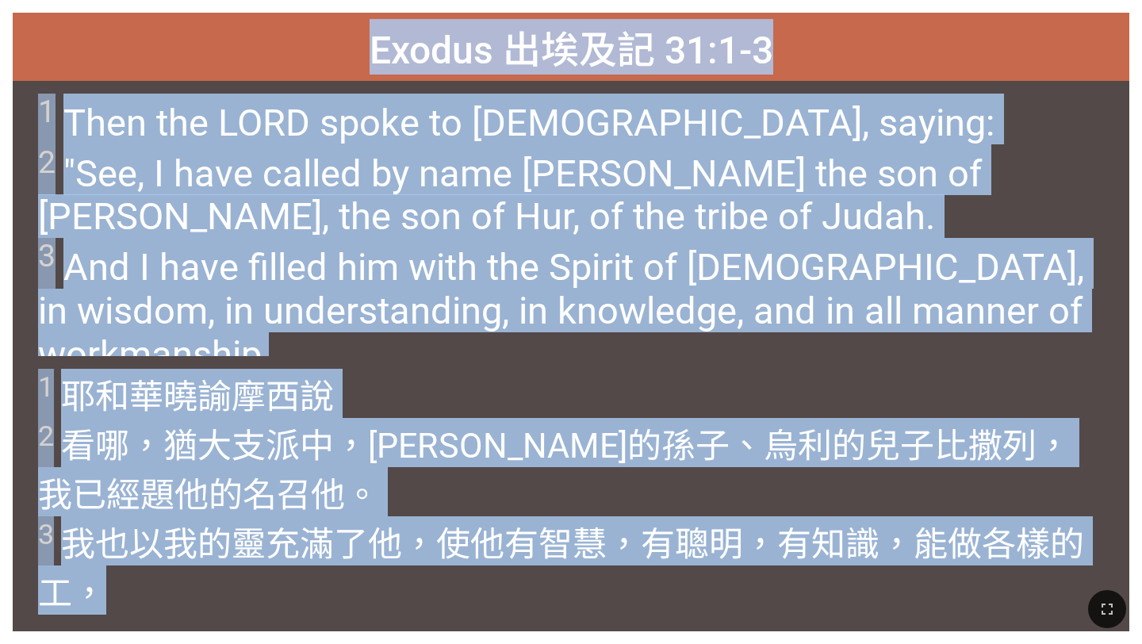
drag, startPoint x: 373, startPoint y: 50, endPoint x: 509, endPoint y: 643, distance: 608.8
click at [509, 6] on div "Hymnal Worship Hymnal Worship 詩頌崇拜 詩頌崇拜 501 Exodus 出埃及記 31:1-3 Exodus 出埃及記 31:1…" at bounding box center [571, 6] width 1130 height 0
copy div "Exodus 出埃及記 31:1-3 Exodus 出埃及記 31:1-3 1 Then the LORD spoke to Moses, saying: 2…"
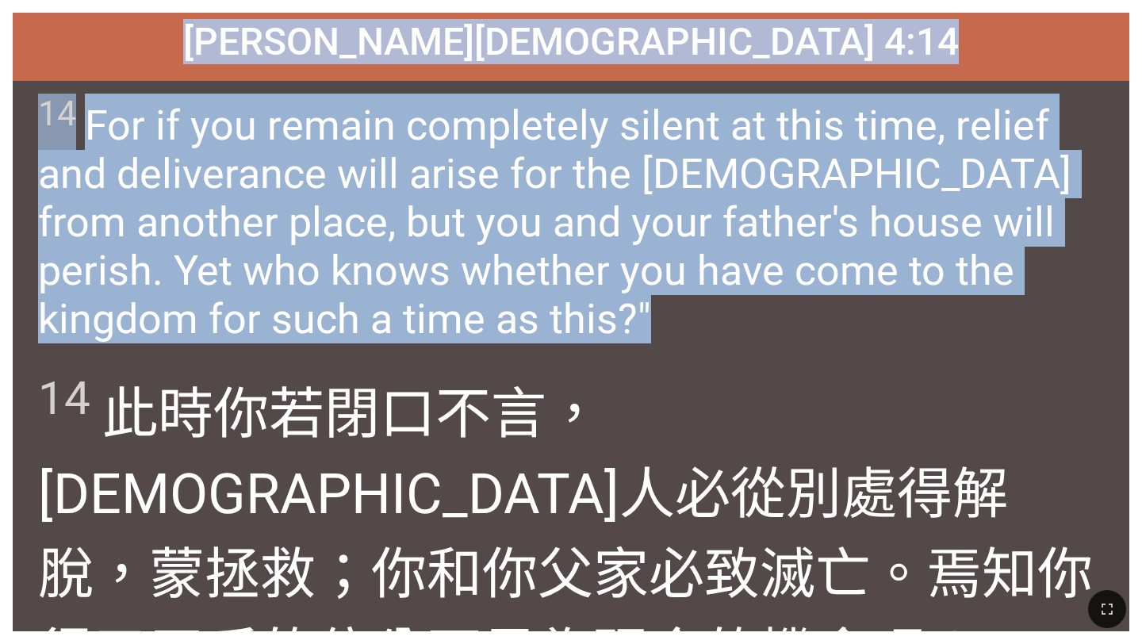
click at [554, 322] on span "14 For if you remain completely silent at this time, relief and deliverance wil…" at bounding box center [570, 219] width 1065 height 250
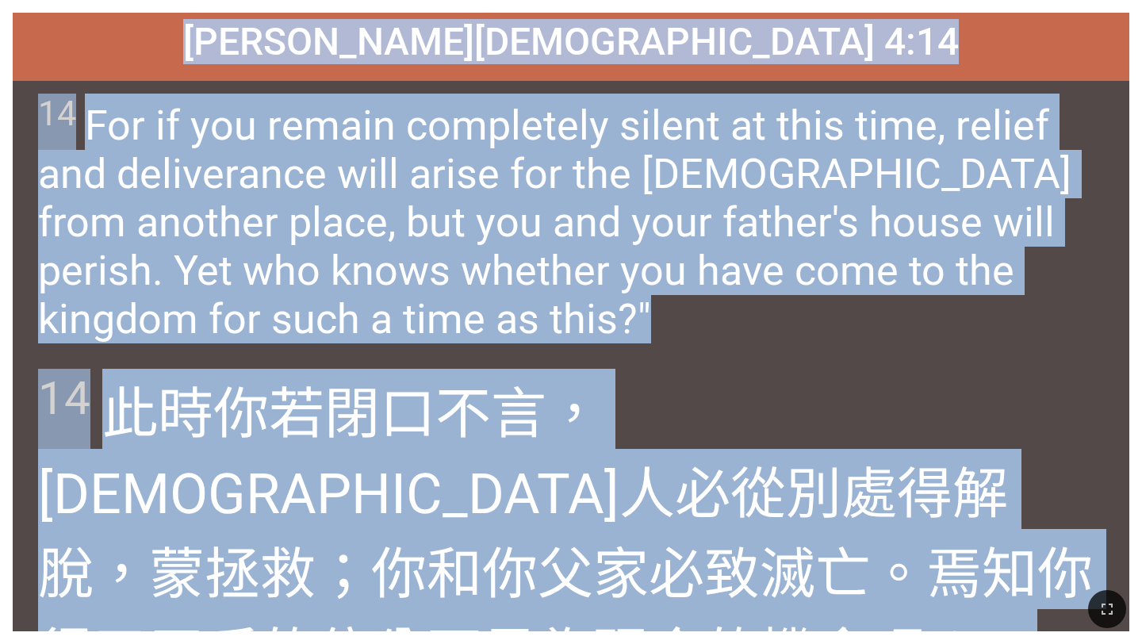
drag, startPoint x: 398, startPoint y: 38, endPoint x: 896, endPoint y: 643, distance: 783.9
click at [896, 6] on div "Hymnal Worship Hymnal Worship 詩頌崇拜 詩頌崇拜 501 Esther 以斯帖記 4:14 Esther 以斯帖記 4:14 1…" at bounding box center [571, 6] width 1130 height 0
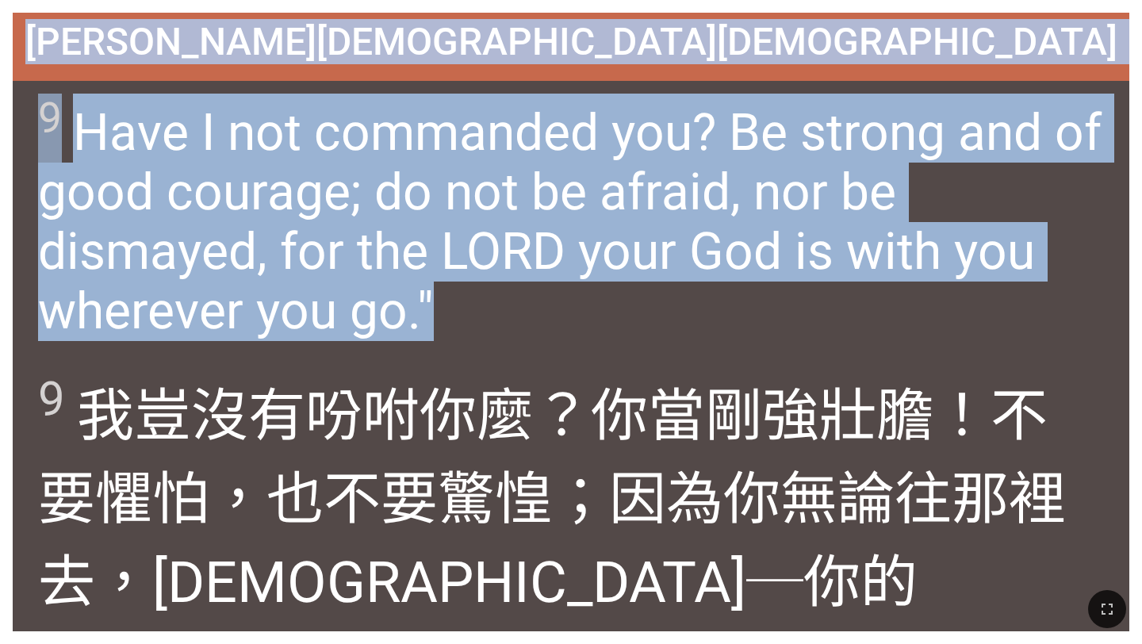
click at [546, 351] on div "9 Have I not commanded you? Be strong and of good courage; do not be afraid, no…" at bounding box center [571, 218] width 1117 height 275
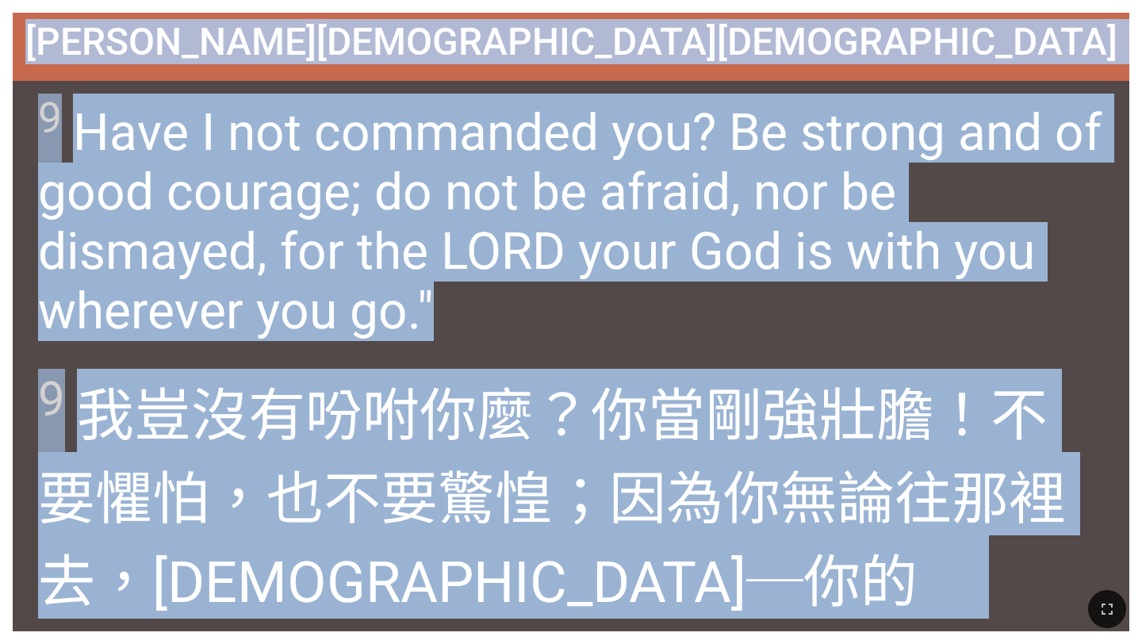
drag, startPoint x: 401, startPoint y: 44, endPoint x: 969, endPoint y: 579, distance: 780.6
click at [969, 6] on div "Hymnal Worship Hymnal Worship 詩頌崇拜 詩頌崇拜 501 Joshua 約書亞記 1:9 Joshua 約書亞記 1:9 9 H…" at bounding box center [571, 6] width 1130 height 0
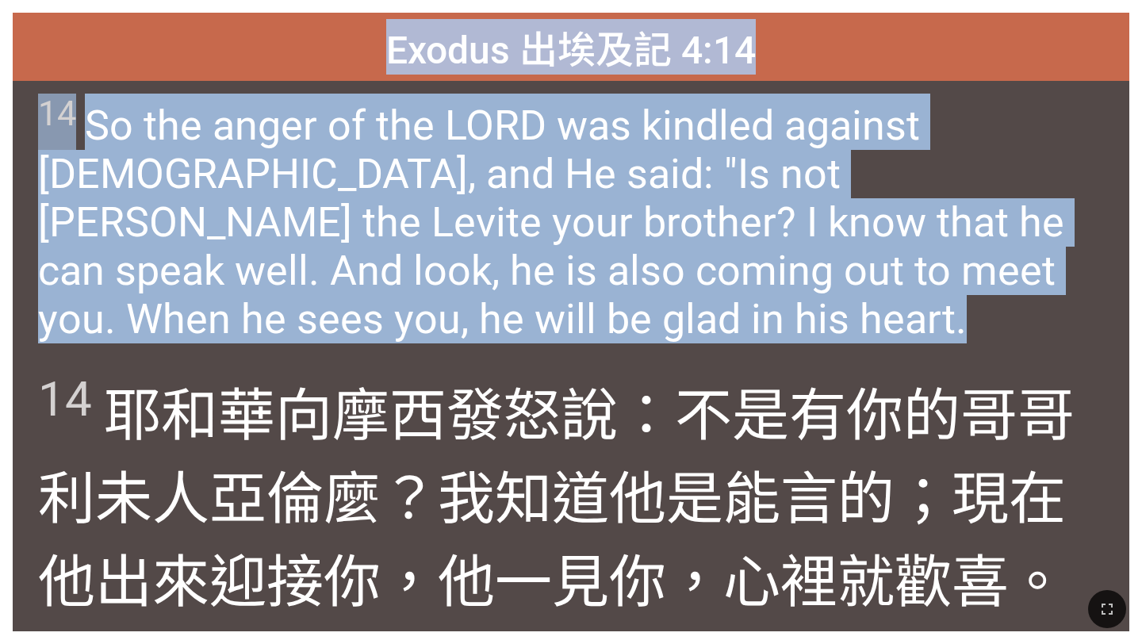
click at [646, 256] on span "14 So the anger of the LORD was kindled against Moses, and He said: "Is not Aar…" at bounding box center [570, 219] width 1065 height 250
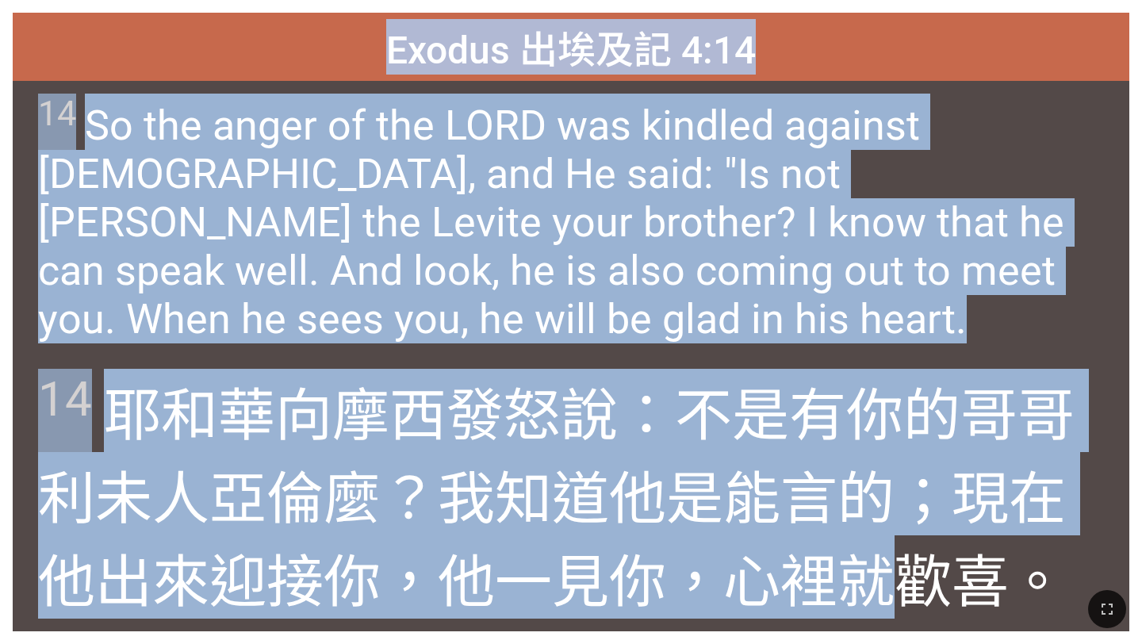
drag, startPoint x: 392, startPoint y: 44, endPoint x: 847, endPoint y: 513, distance: 654.1
click at [877, 543] on div "Exodus 出埃及記 4:14 Exodus 出埃及記 4:14 14 So the anger of the LORD was kindled again…" at bounding box center [571, 322] width 1117 height 619
click at [807, 359] on div "14 耶和華 向摩西 發 怒 說 ：不是有你的哥哥 利未人 亞倫 麼？我知道 他是能言 的；現在他出來 迎接 你，他一見 你，心 裡就歡喜 。" at bounding box center [571, 493] width 1117 height 275
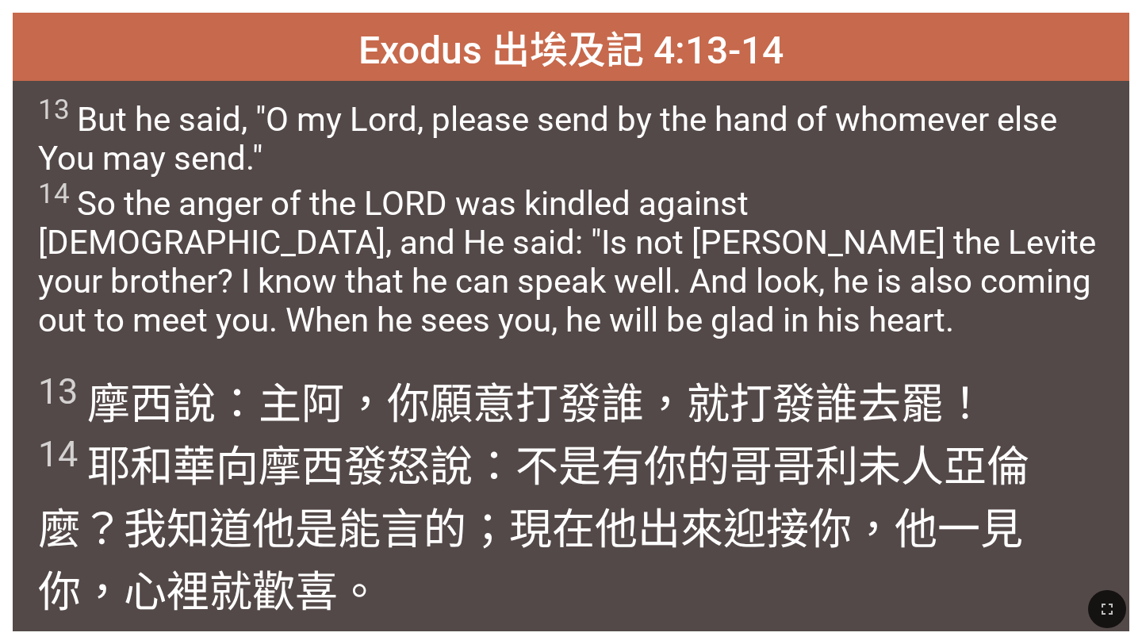
click at [616, 216] on span "13 But he said, "O my Lord, please send by the hand of whomever else You may se…" at bounding box center [570, 217] width 1065 height 246
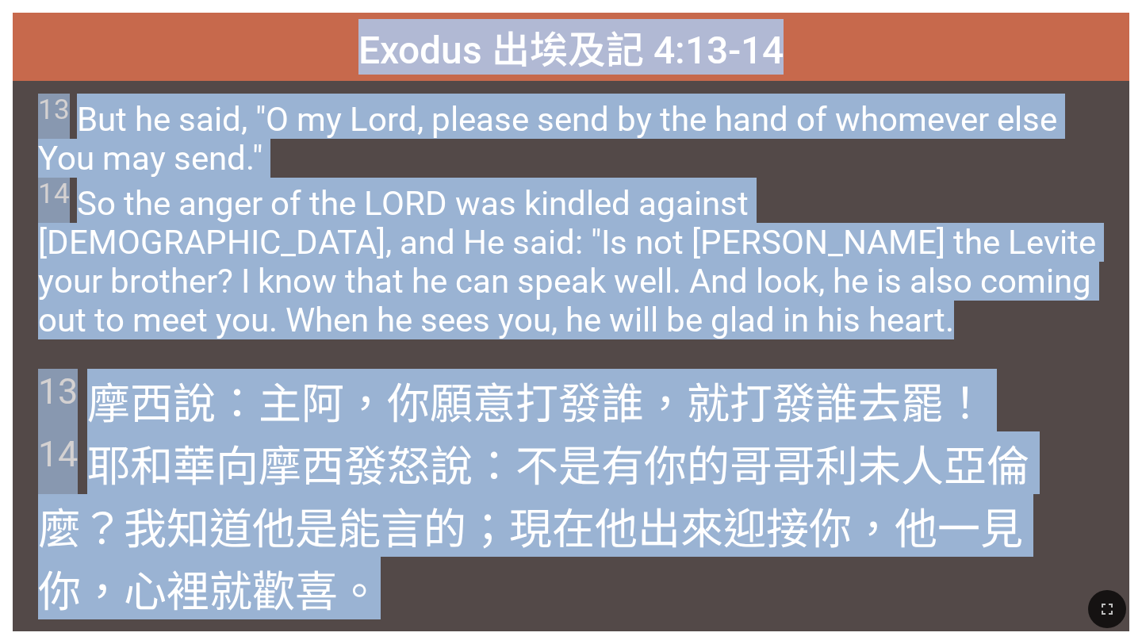
drag, startPoint x: 360, startPoint y: 36, endPoint x: 579, endPoint y: 603, distance: 608.0
click at [579, 6] on div "Hymnal Worship Hymnal Worship 詩頌崇拜 詩頌崇拜 501 Exodus 出埃及記 4:13-14 Exodus 出埃及記 4:1…" at bounding box center [571, 6] width 1130 height 0
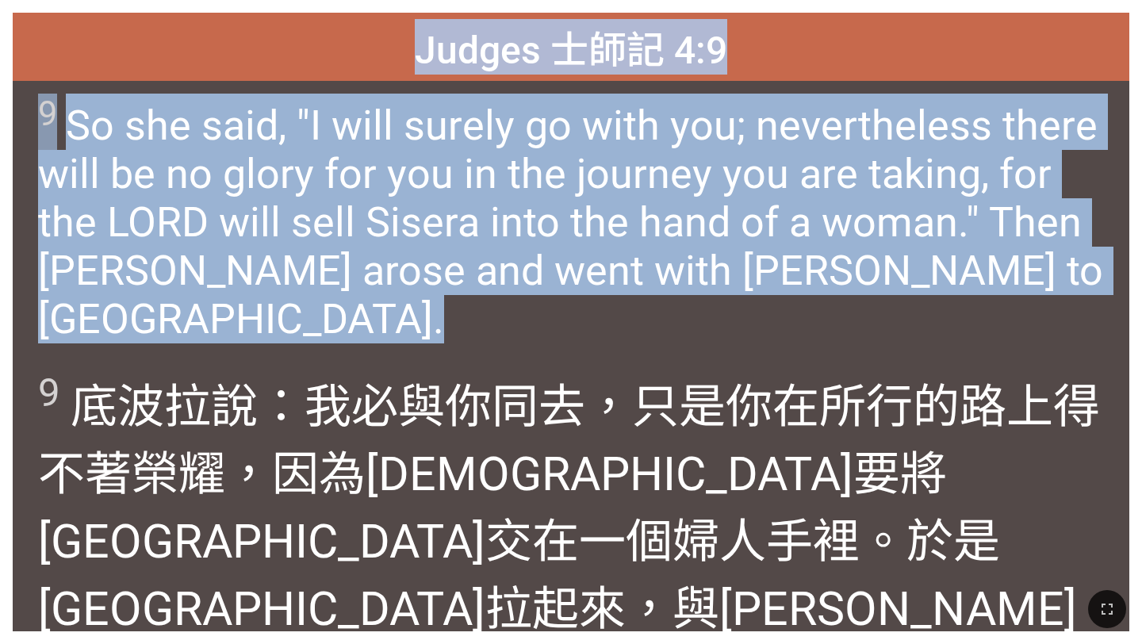
click at [647, 232] on span "9 So she said, "I will surely go with you; nevertheless there will be no glory …" at bounding box center [570, 219] width 1065 height 250
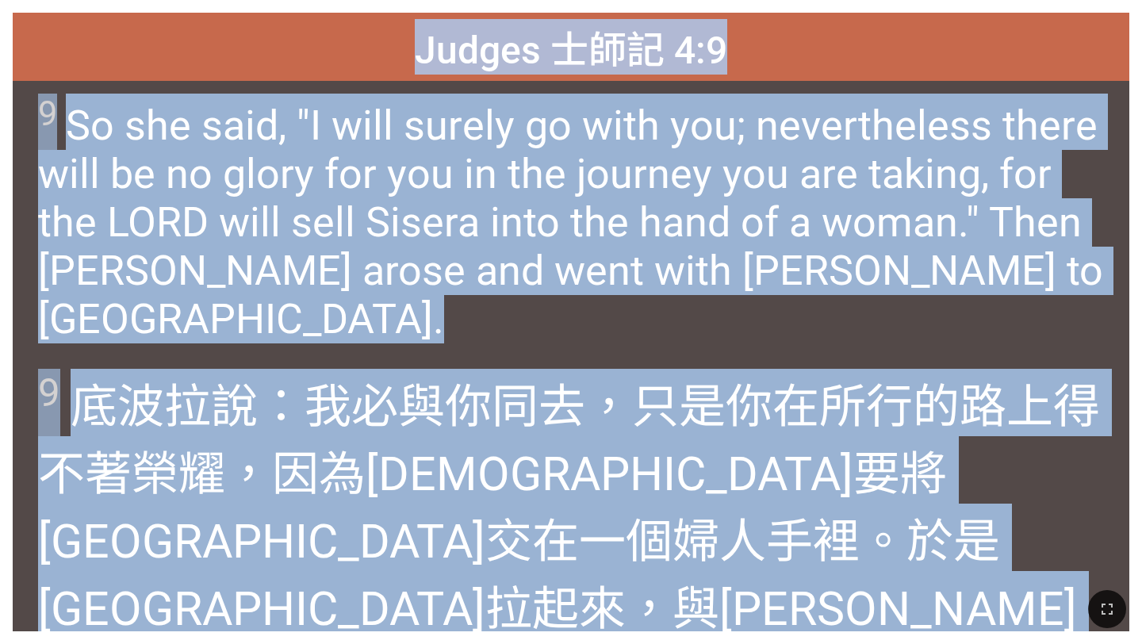
drag, startPoint x: 422, startPoint y: 44, endPoint x: 1119, endPoint y: 571, distance: 874.3
click at [1119, 571] on div "Judges 士師記 4:9 Judges 士師記 4:9 9 So she said, "I will surely go with you; nevert…" at bounding box center [571, 322] width 1117 height 619
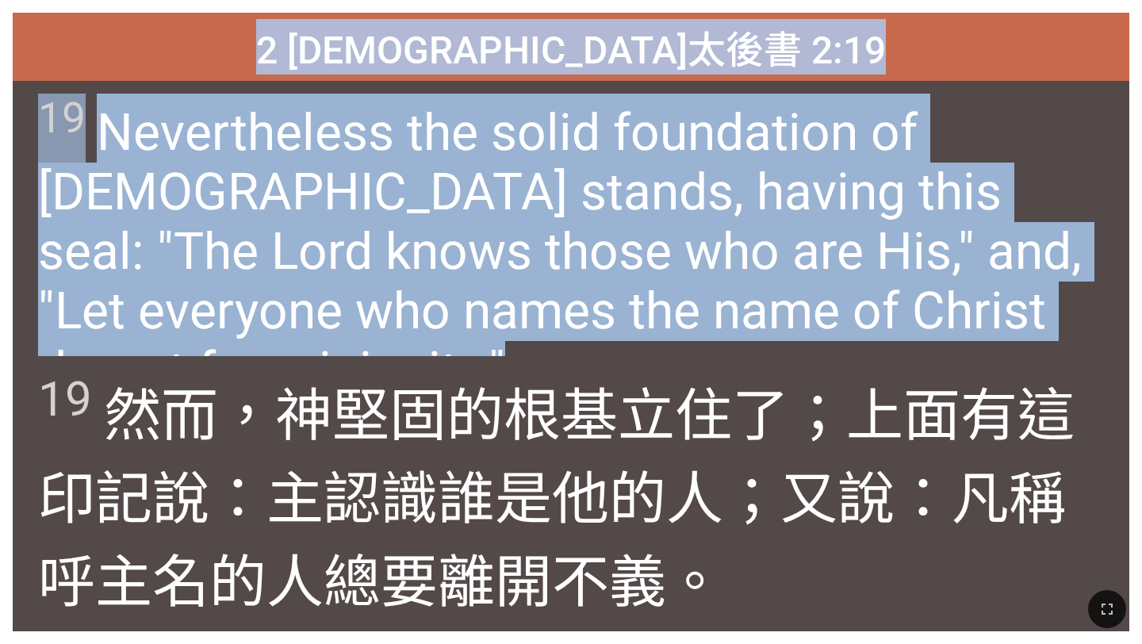
click at [622, 227] on span "19 Nevertheless the solid foundation of God stands, having this seal: "The Lord…" at bounding box center [570, 247] width 1065 height 307
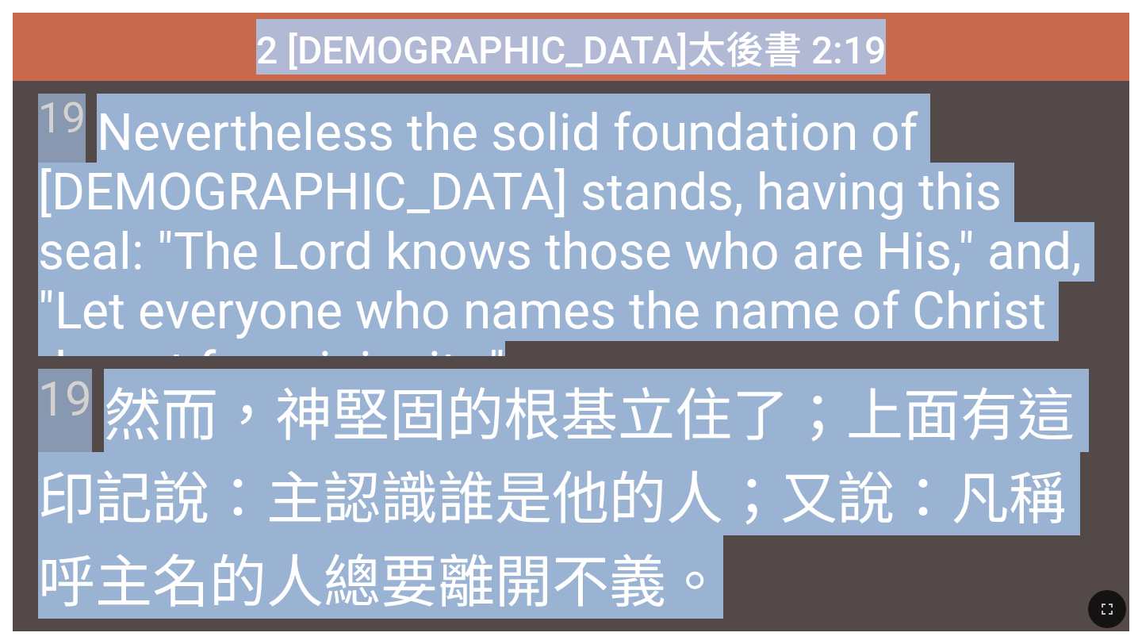
drag, startPoint x: 348, startPoint y: 40, endPoint x: 820, endPoint y: 553, distance: 696.7
click at [820, 553] on div "2 Timothy 提摩太後書 2:19 2 Timothy 提摩太後書 2:19 19 Nevertheless the solid foundation …" at bounding box center [571, 322] width 1117 height 619
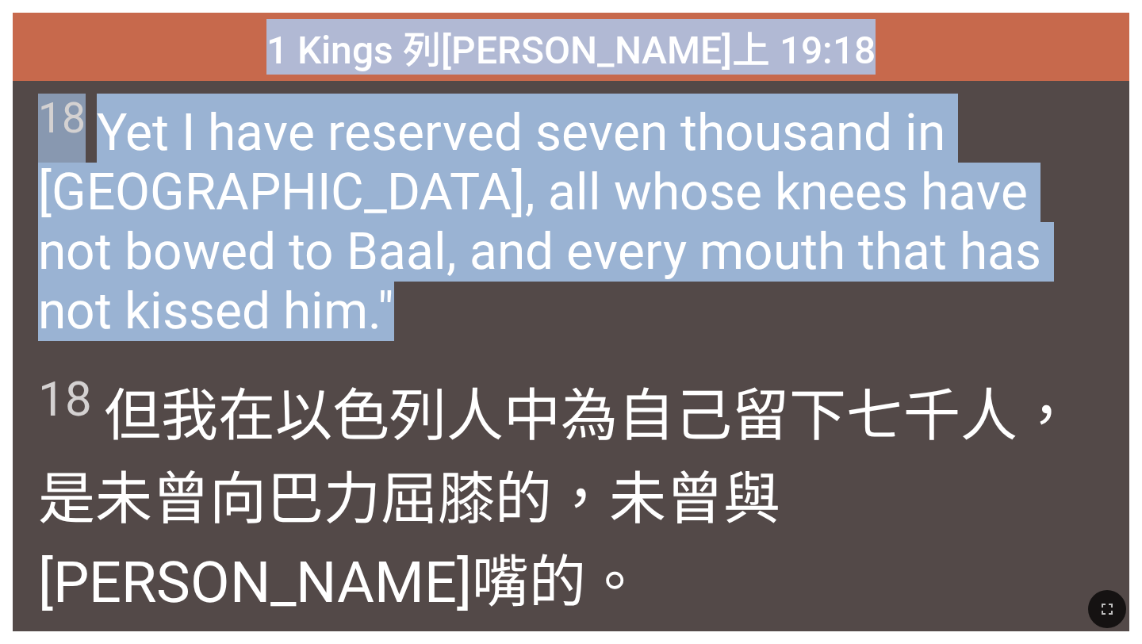
click at [635, 244] on span "18 Yet I have reserved seven thousand in Israel, all whose knees have not bowed…" at bounding box center [570, 217] width 1065 height 247
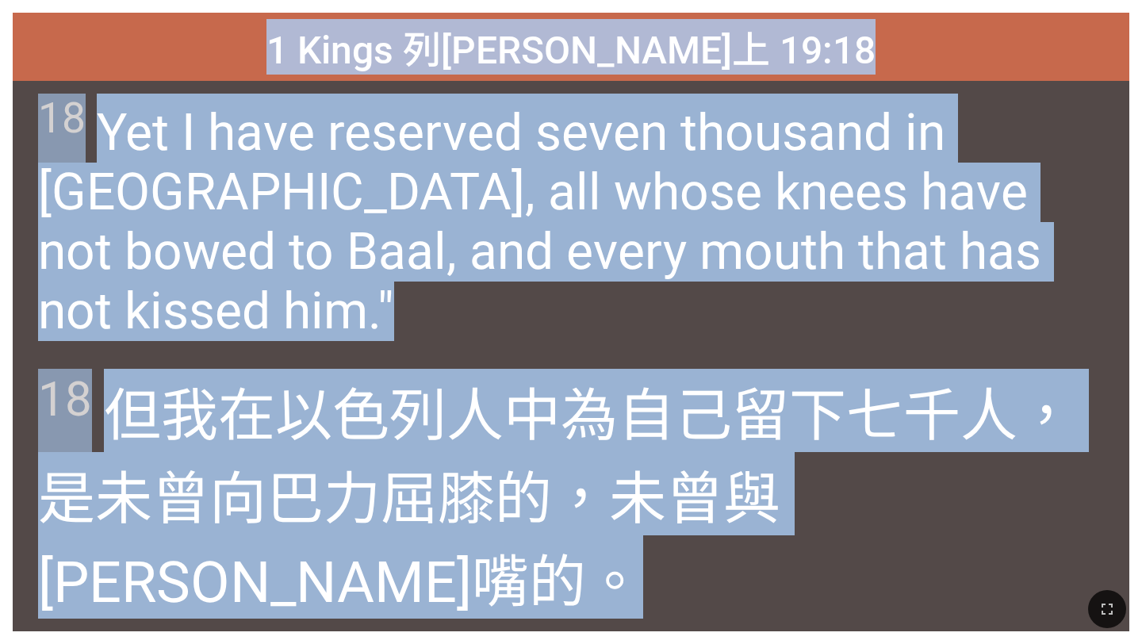
drag, startPoint x: 375, startPoint y: 41, endPoint x: 513, endPoint y: 610, distance: 585.3
click at [513, 6] on div "Hymnal Worship Hymnal Worship 詩頌崇拜 詩頌崇拜 501 1 Kings 列王紀上 19:18 1 Kings 列王紀上 19:…" at bounding box center [571, 6] width 1130 height 0
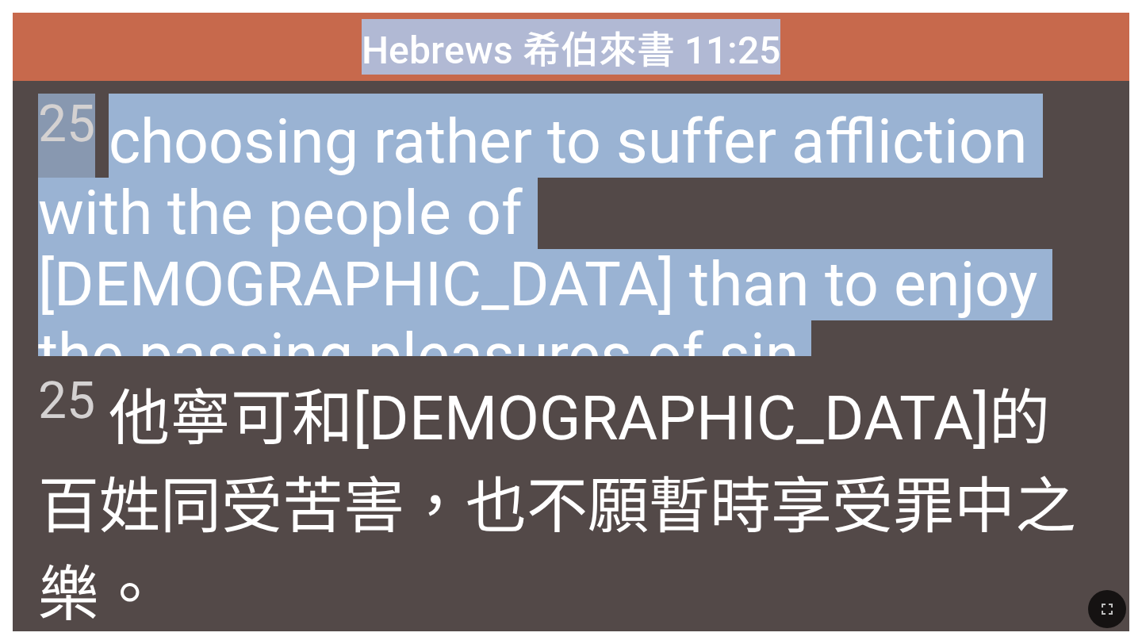
click at [522, 273] on span "25 choosing rather to suffer affliction with the people of God than to enjoy th…" at bounding box center [570, 243] width 1065 height 298
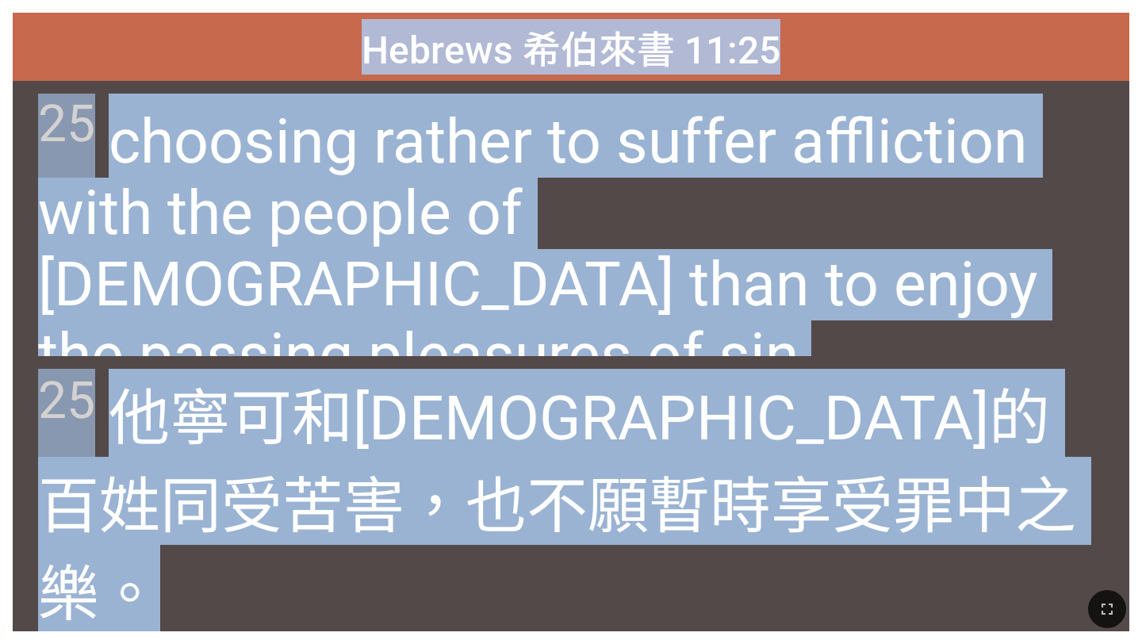
drag, startPoint x: 364, startPoint y: 37, endPoint x: 673, endPoint y: 604, distance: 645.4
click at [673, 6] on div "Hymnal Worship Hymnal Worship 詩頌崇拜 詩頌崇拜 501 Hebrews 希伯來書 11:25 Hebrews 希伯來書 11:…" at bounding box center [571, 6] width 1130 height 0
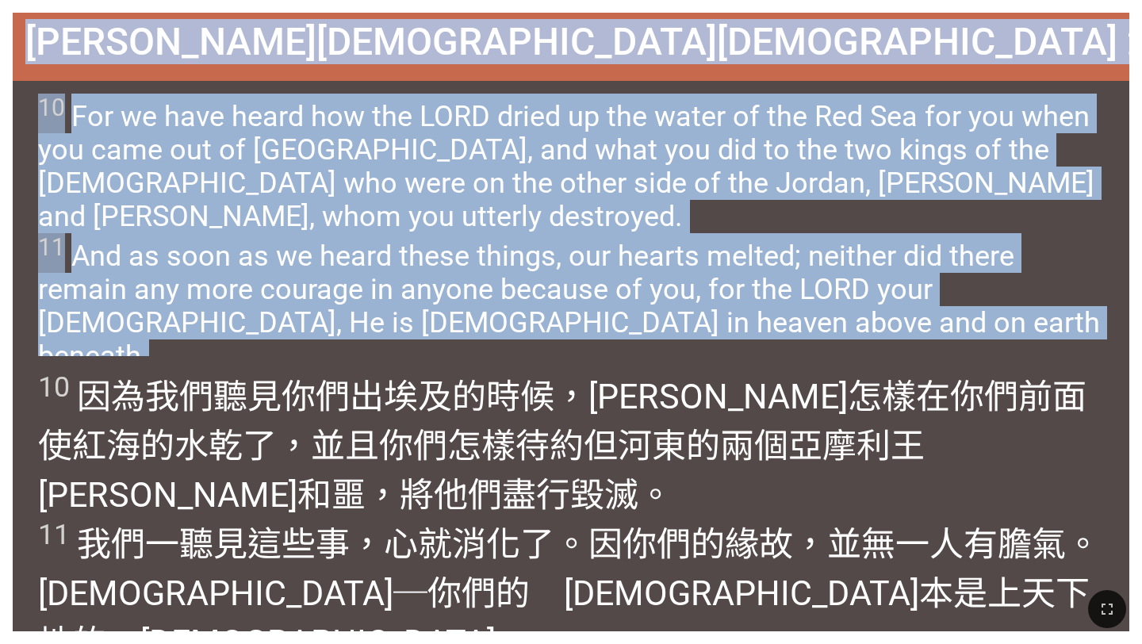
click at [530, 225] on span "10 For we have heard how the LORD dried up the water of the Red Sea for you whe…" at bounding box center [570, 233] width 1065 height 279
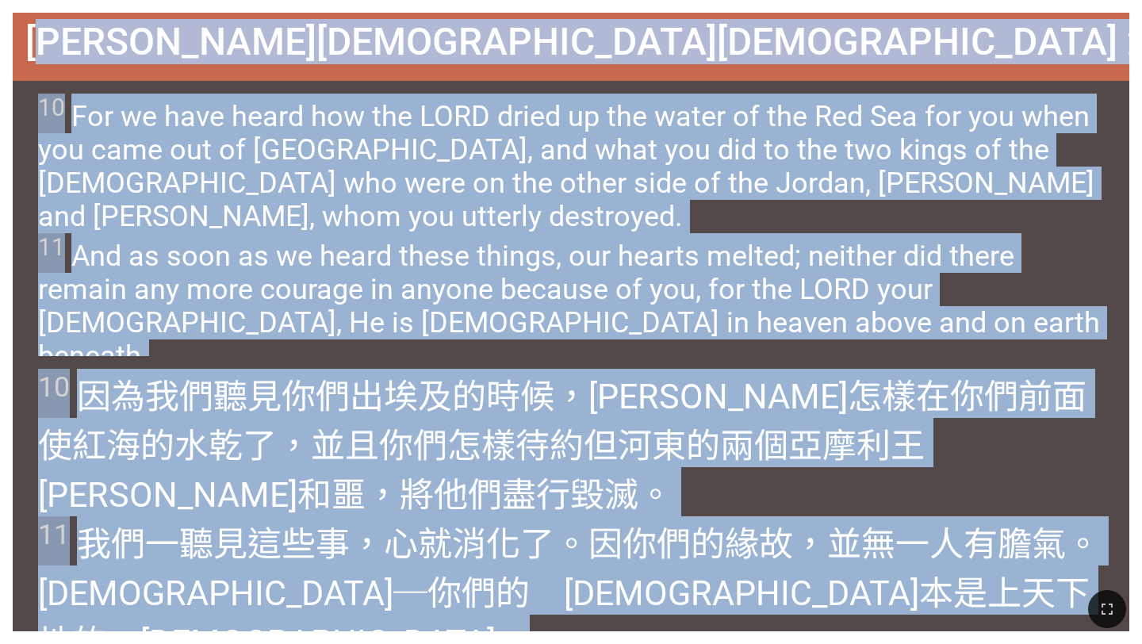
drag, startPoint x: 369, startPoint y: 48, endPoint x: 742, endPoint y: 631, distance: 692.1
click at [742, 6] on div "Hymnal Worship Hymnal Worship 詩頌崇拜 詩頌崇拜 501 Joshua 約書亞記 2:10-11 Joshua 約書亞記 2:1…" at bounding box center [571, 6] width 1130 height 0
click at [340, 38] on div "Joshua 約書亞記 2:10-11" at bounding box center [571, 47] width 1117 height 68
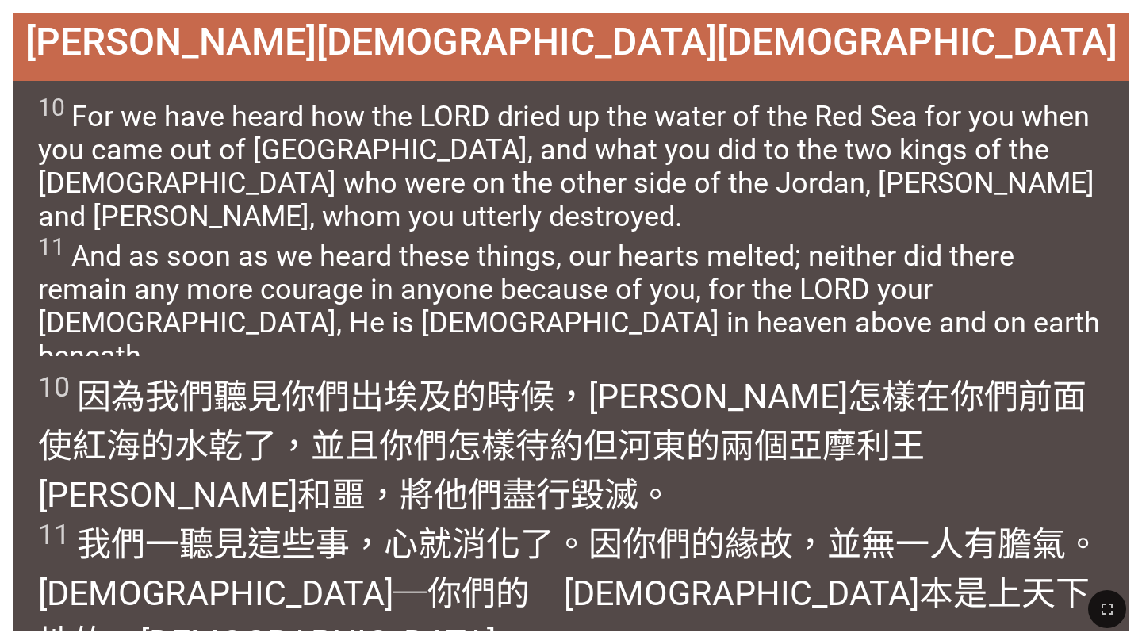
click at [355, 52] on div "Joshua 約書亞記 2:10-11" at bounding box center [571, 47] width 1117 height 68
click at [359, 44] on span "Joshua 約書亞記 2:10-11" at bounding box center [641, 41] width 1232 height 45
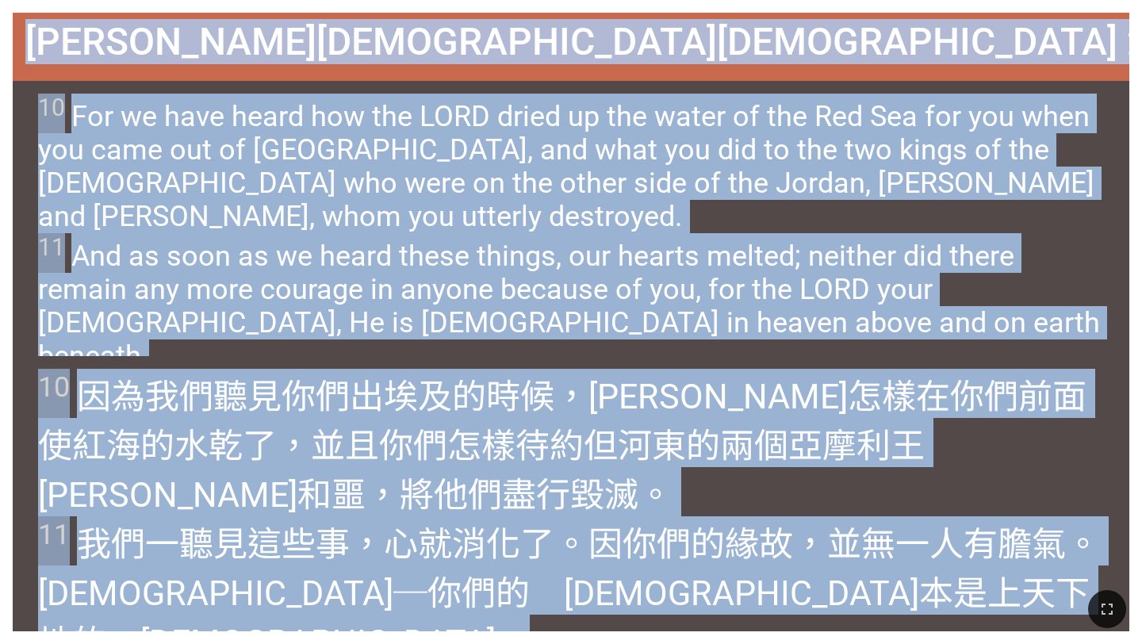
drag, startPoint x: 359, startPoint y: 44, endPoint x: 819, endPoint y: 588, distance: 711.5
click at [819, 6] on div "Hymnal Worship Hymnal Worship 詩頌崇拜 詩頌崇拜 501 Joshua 約書亞記 2:10-11 Joshua 約書亞記 2:1…" at bounding box center [571, 6] width 1130 height 0
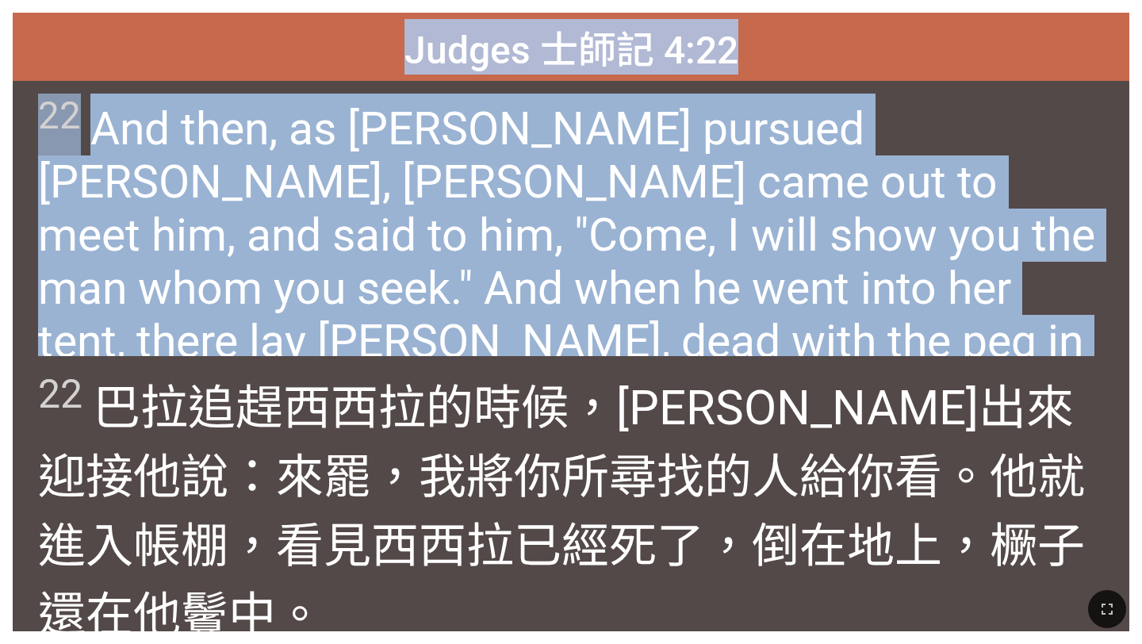
click at [416, 214] on span "22 And then, as Barak pursued Sisera, Jael came out to meet him, and said to hi…" at bounding box center [570, 258] width 1065 height 328
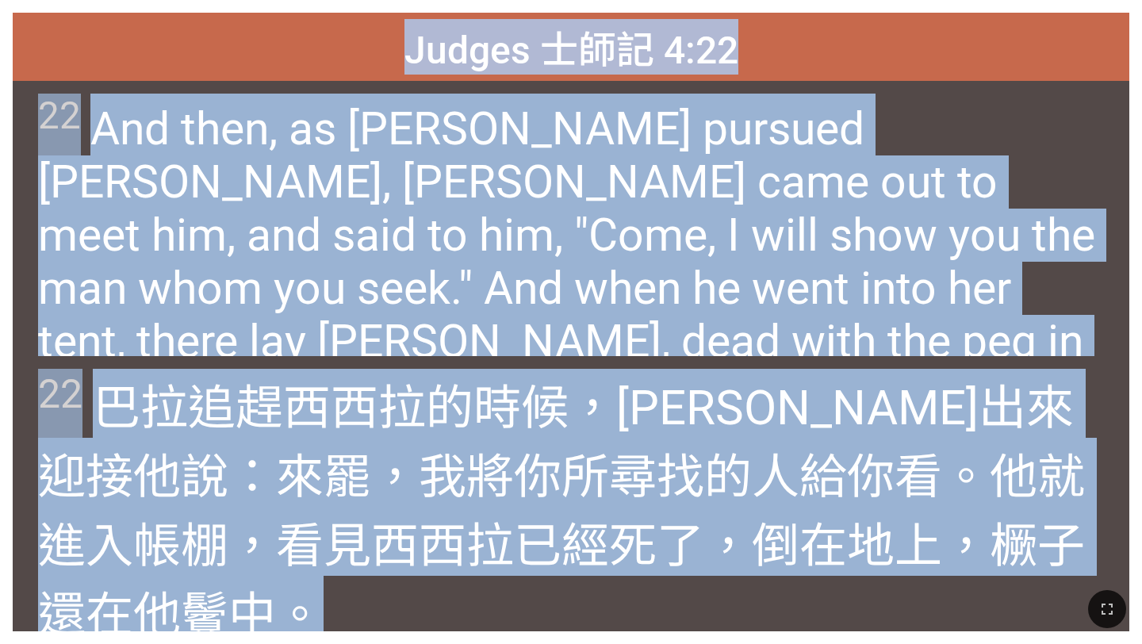
drag, startPoint x: 428, startPoint y: 96, endPoint x: 1084, endPoint y: 553, distance: 800.1
click at [1084, 553] on div "Judges 士師記 4:22 Judges 士師記 4:22 22 And then, as Barak pursued Sisera, Jael came…" at bounding box center [571, 322] width 1117 height 619
click at [748, 441] on span "22 巴拉 追趕 西西拉 的時候，雅億 出來 迎接 他說 ：來罷 ，我將你所尋找 的人 給你看 。他就進 入帳棚，看見西西拉 已經死了 ，倒在 地上，橛子 還…" at bounding box center [570, 507] width 1065 height 276
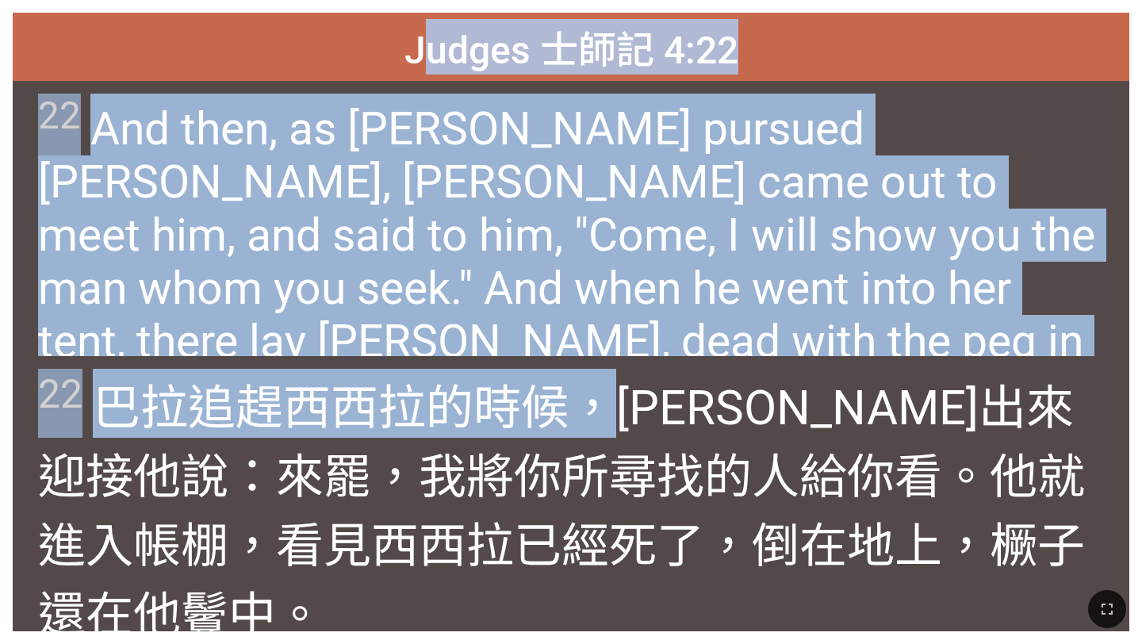
drag, startPoint x: 416, startPoint y: 36, endPoint x: 621, endPoint y: 386, distance: 406.0
click at [621, 386] on div "Judges 士師記 4:22 Judges 士師記 4:22 22 And then, as Barak pursued Sisera, Jael came…" at bounding box center [571, 322] width 1117 height 619
click at [405, 50] on span "Judges 士師記 4:22" at bounding box center [572, 47] width 334 height 56
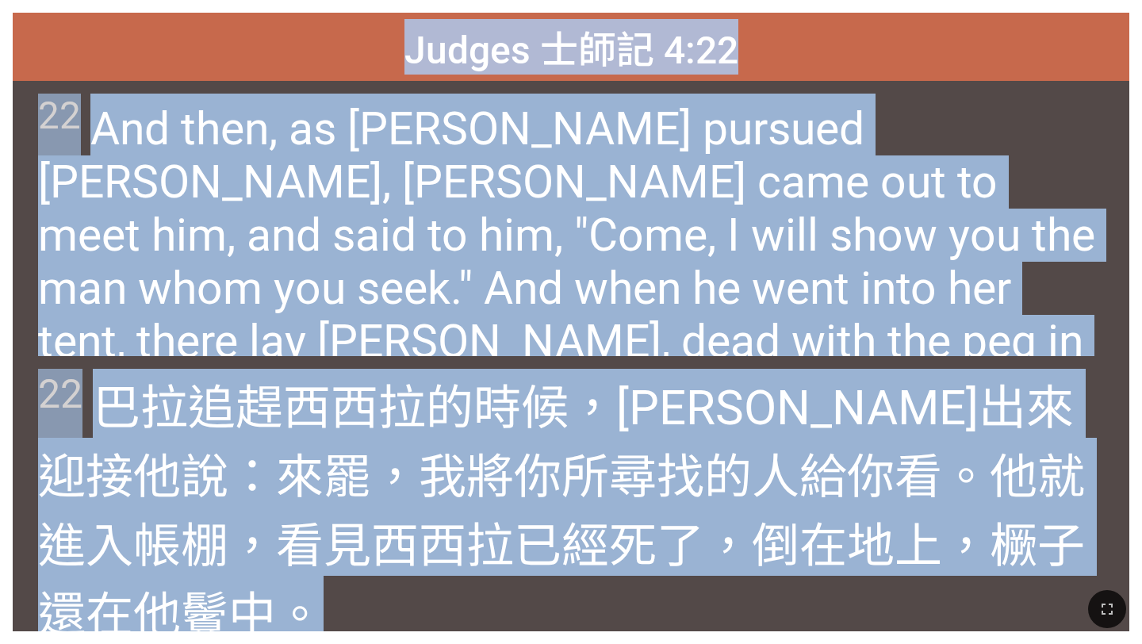
drag, startPoint x: 405, startPoint y: 50, endPoint x: 1096, endPoint y: 551, distance: 854.3
click at [1096, 551] on div "Judges 士師記 4:22 Judges 士師記 4:22 22 And then, as Barak pursued Sisera, Jael came…" at bounding box center [571, 322] width 1117 height 619
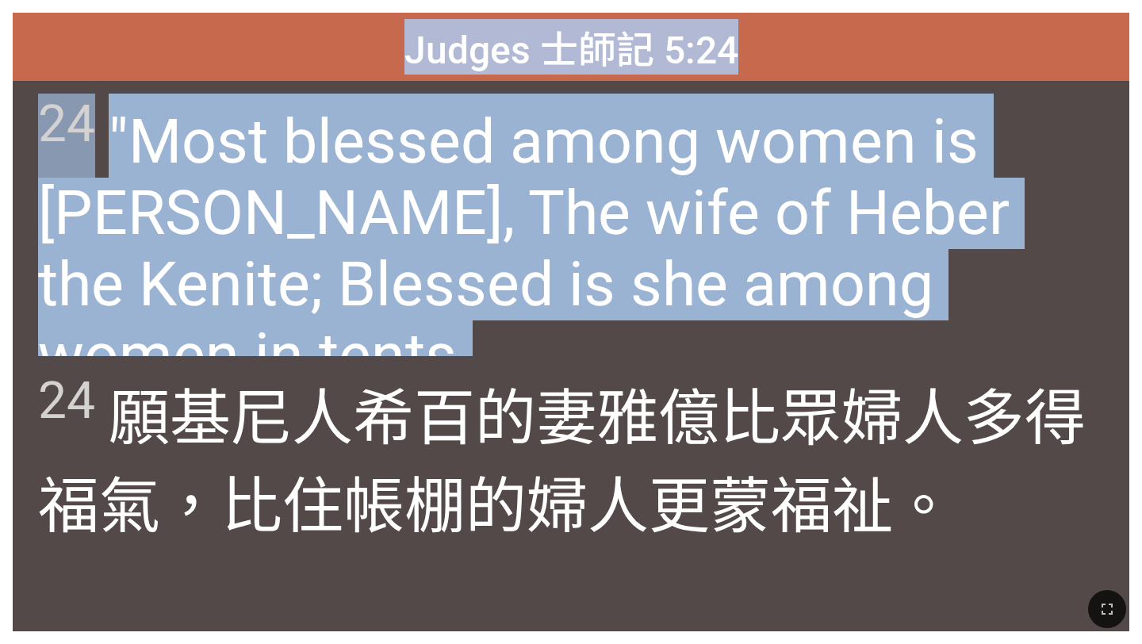
click at [521, 222] on span "24 "Most blessed among women is Jael, The wife of Heber the Kenite; Blessed is …" at bounding box center [570, 243] width 1065 height 298
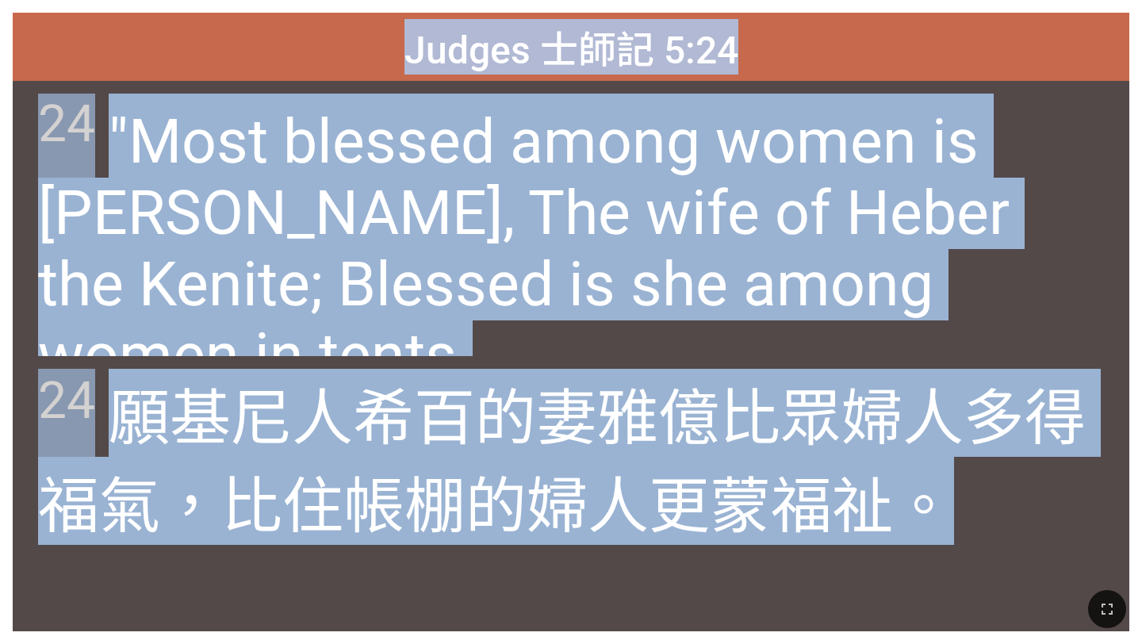
drag, startPoint x: 413, startPoint y: 34, endPoint x: 832, endPoint y: 643, distance: 738.7
click at [832, 6] on div "Hymnal Worship Hymnal Worship 詩頌崇拜 詩頌崇拜 501 Judges 士師記 5:24 Judges 士師記 5:24 24 …" at bounding box center [571, 6] width 1130 height 0
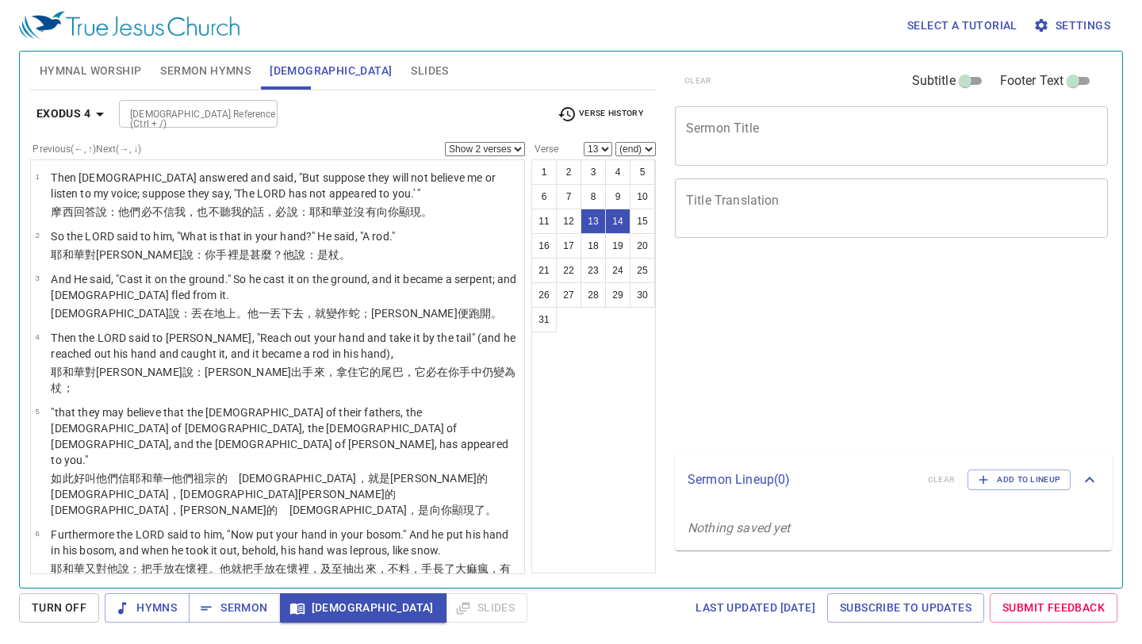
select select "2"
select select "13"
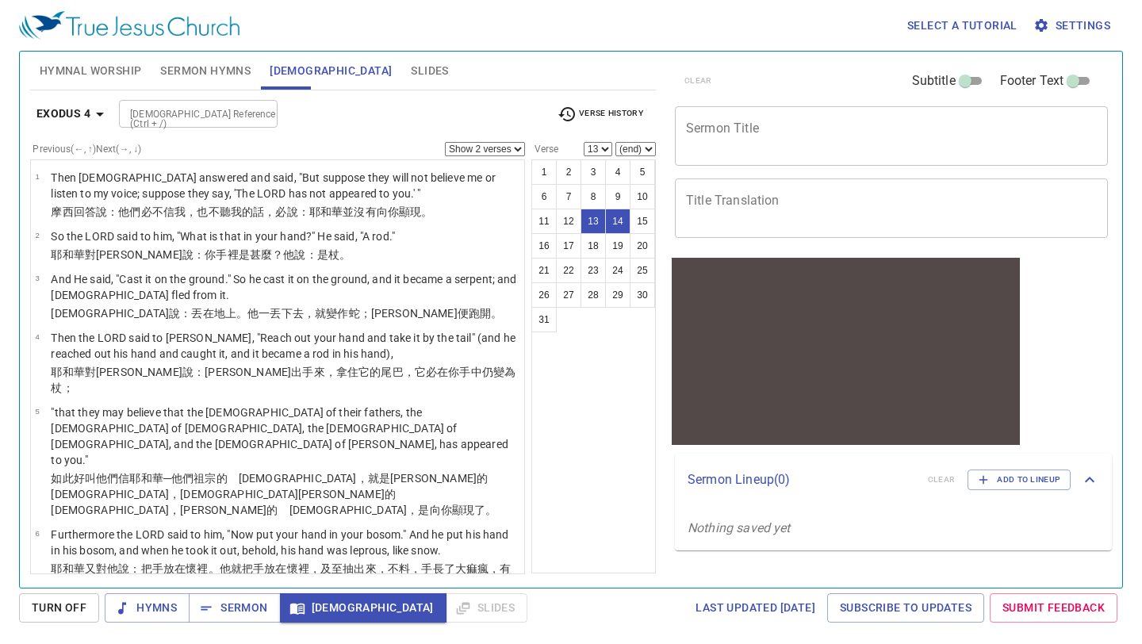
scroll to position [416, 0]
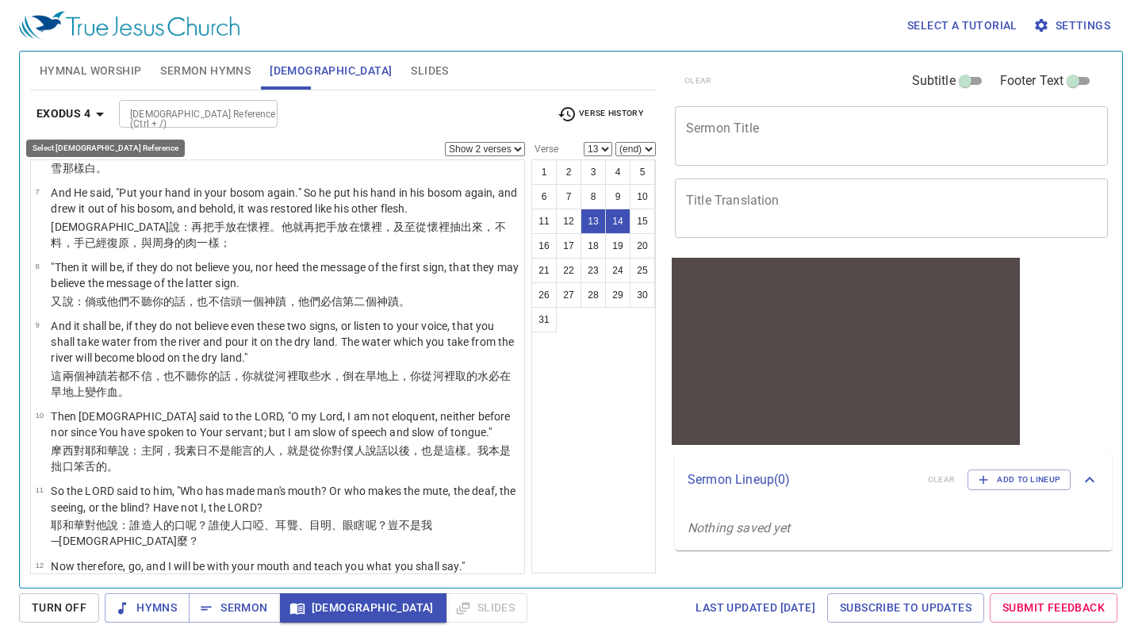
click at [109, 113] on icon "button" at bounding box center [99, 114] width 19 height 19
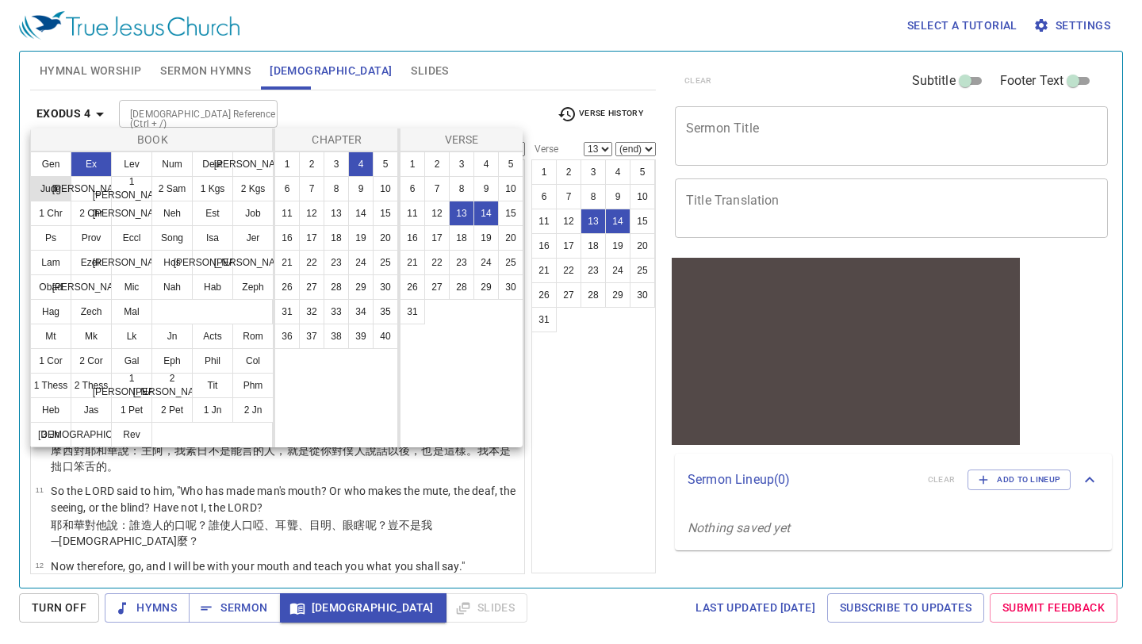
click at [42, 183] on button "Judg" at bounding box center [50, 188] width 41 height 25
select select "1"
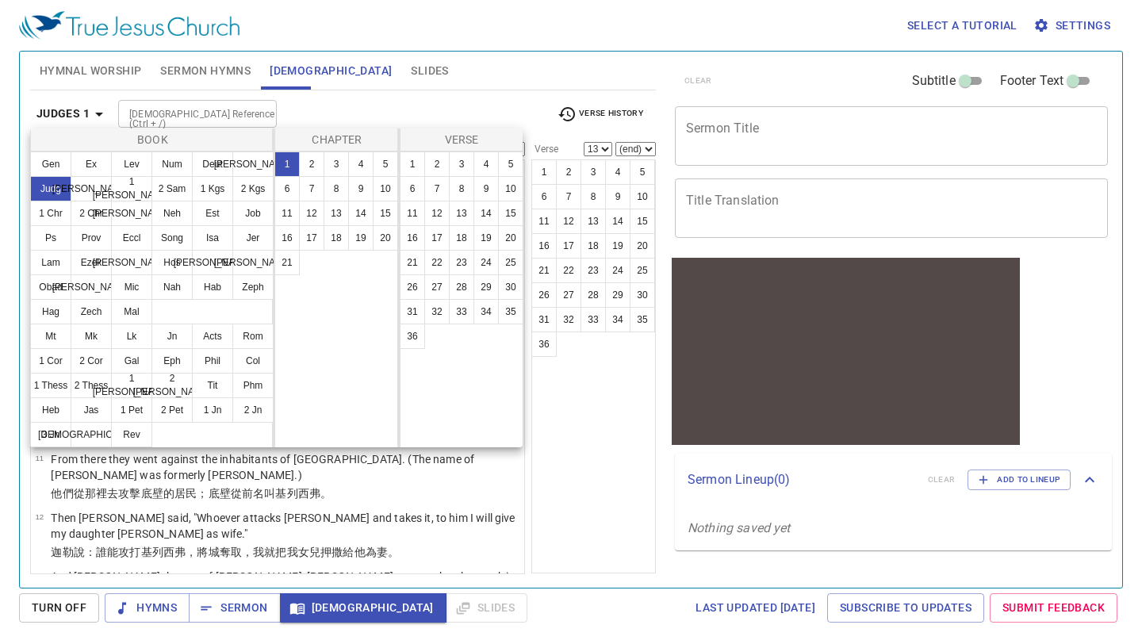
scroll to position [0, 0]
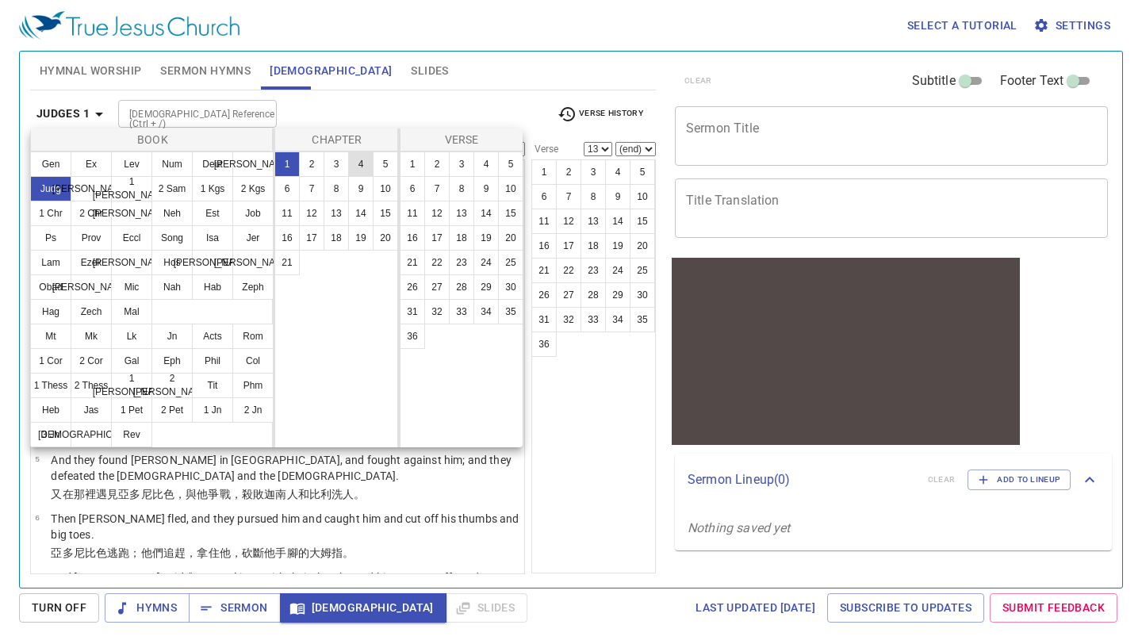
click at [359, 160] on button "4" at bounding box center [360, 164] width 25 height 25
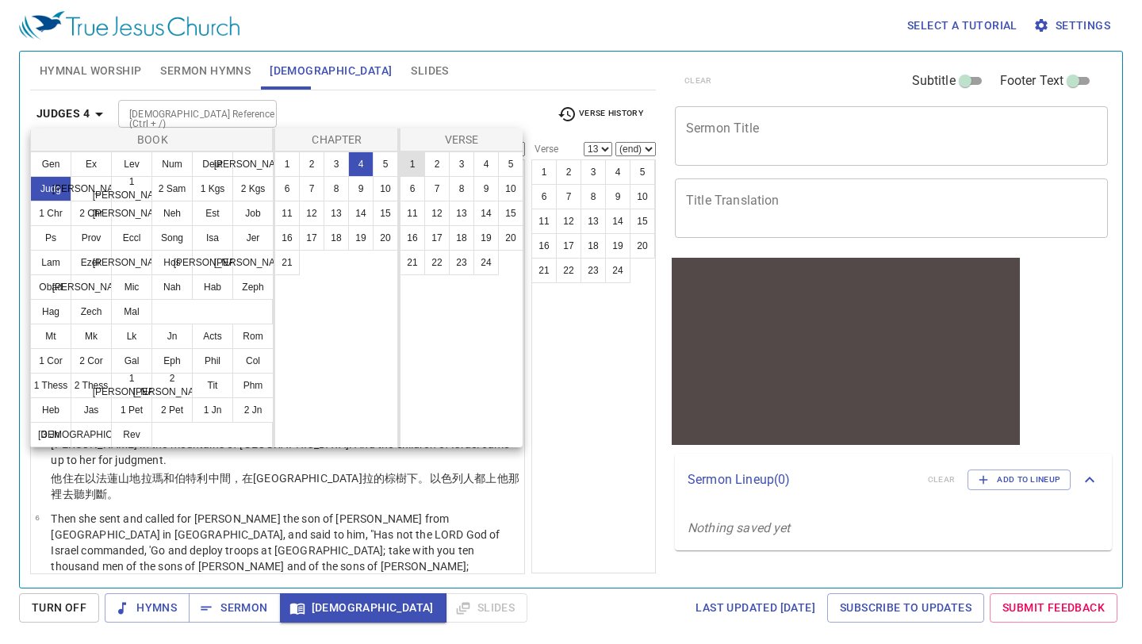
click at [411, 161] on button "1" at bounding box center [412, 164] width 25 height 25
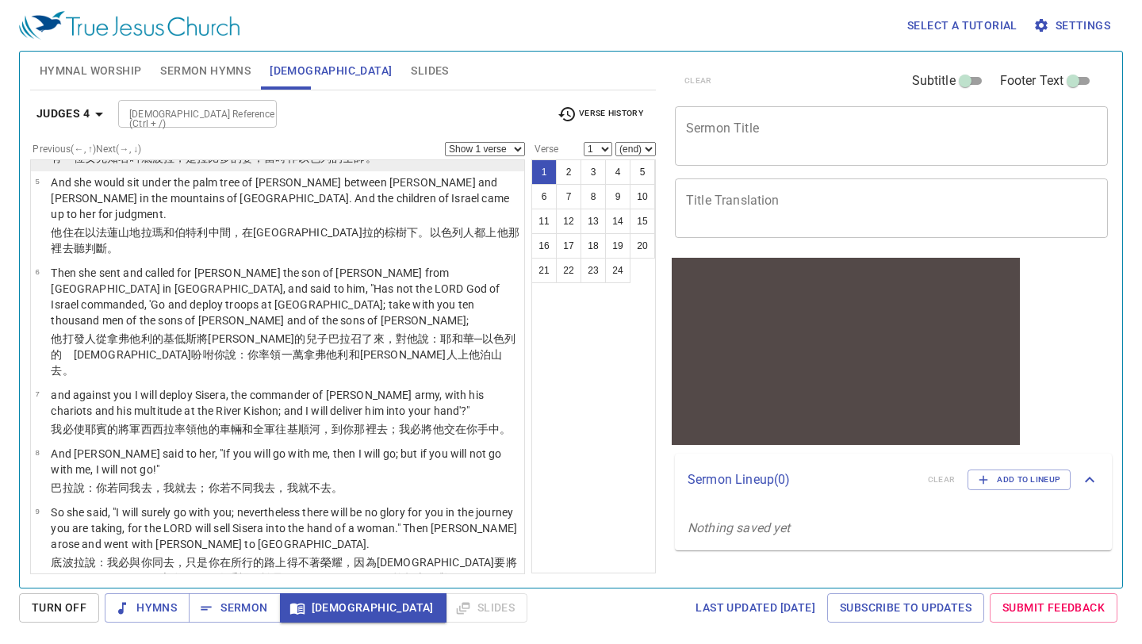
scroll to position [456, 0]
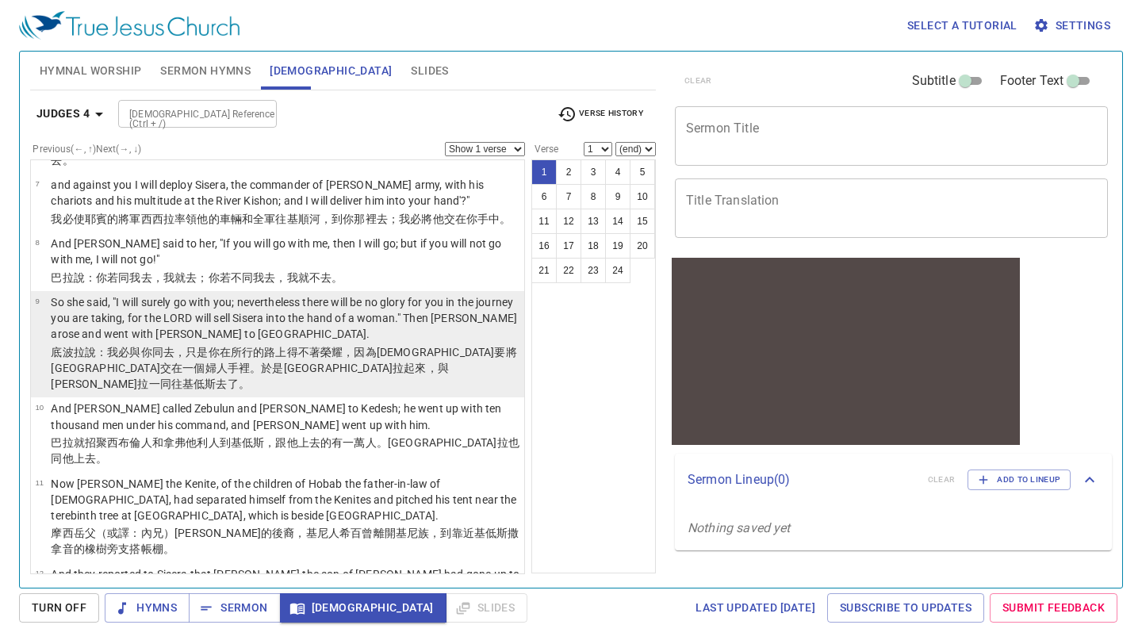
click at [347, 344] on p "底波拉 說 ：我必 與你同去 ，只是 你在所行 的路上 得不著榮耀 ，因為耶和華 要將西西拉 交 在一個婦人 手裡 。於是底波拉 起來 ，與巴拉 一同往基低斯…" at bounding box center [285, 368] width 469 height 48
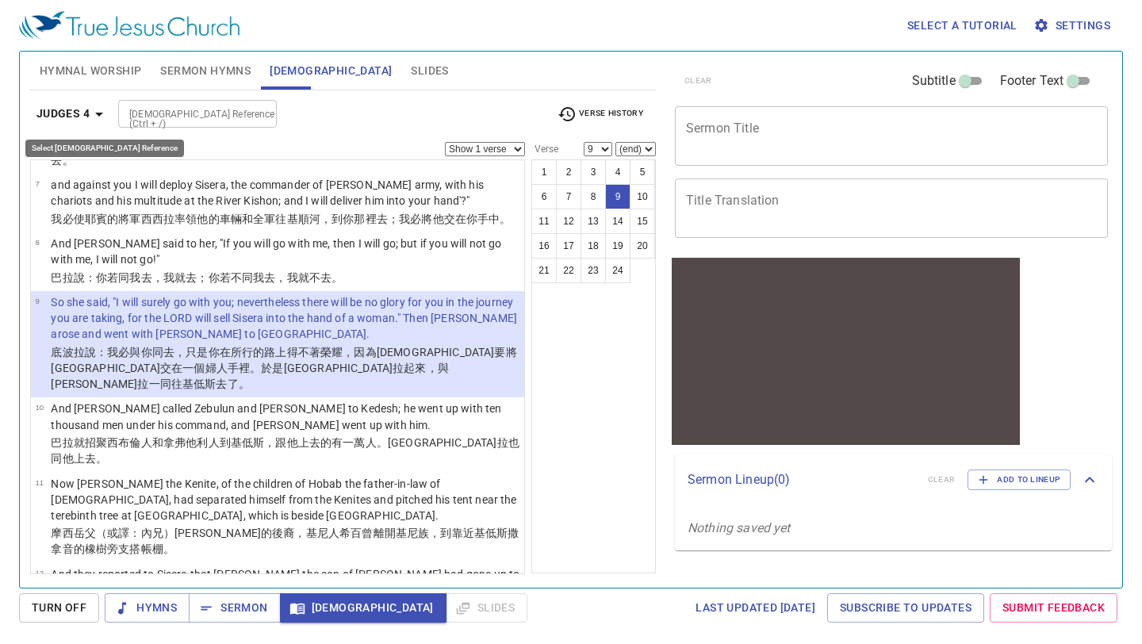
click at [94, 111] on icon "button" at bounding box center [99, 114] width 19 height 19
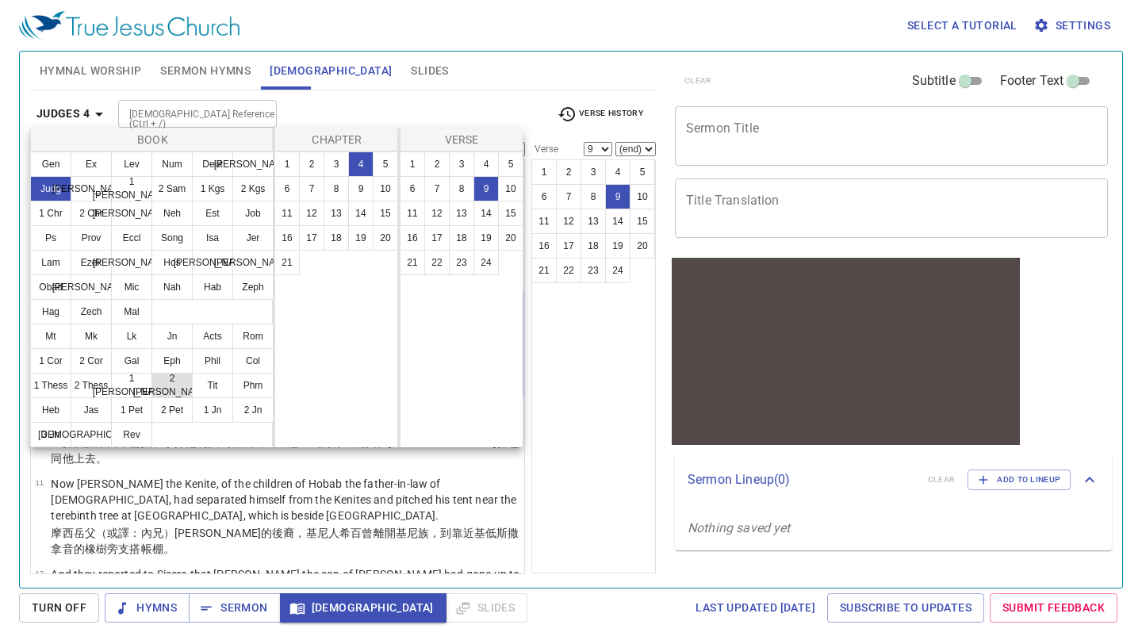
click at [178, 392] on button "2 [PERSON_NAME]" at bounding box center [172, 385] width 41 height 25
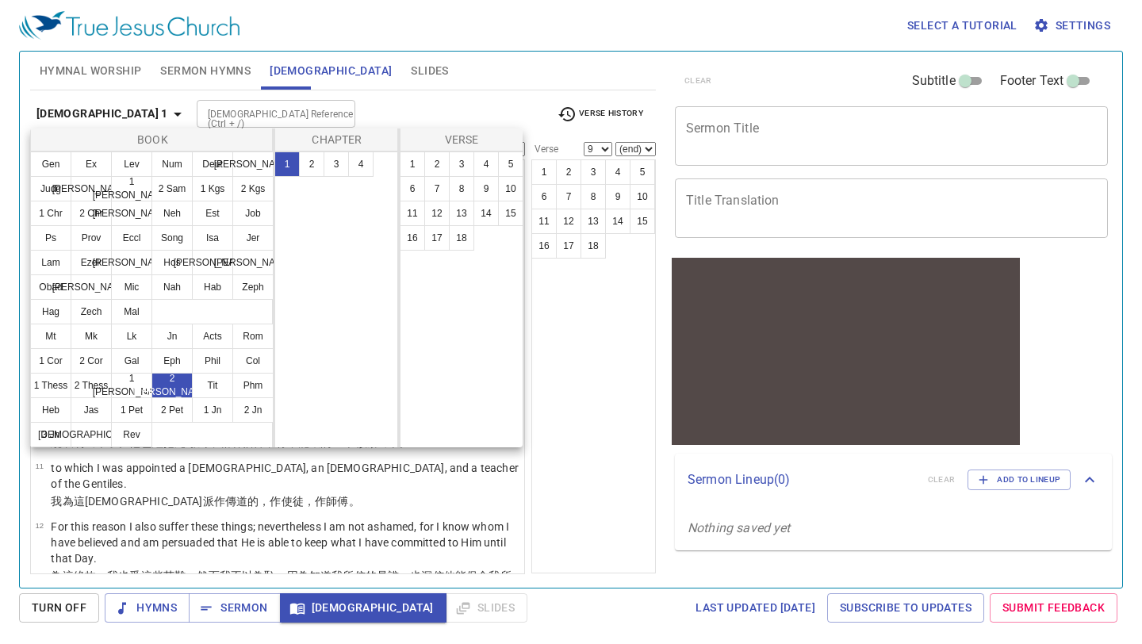
scroll to position [0, 0]
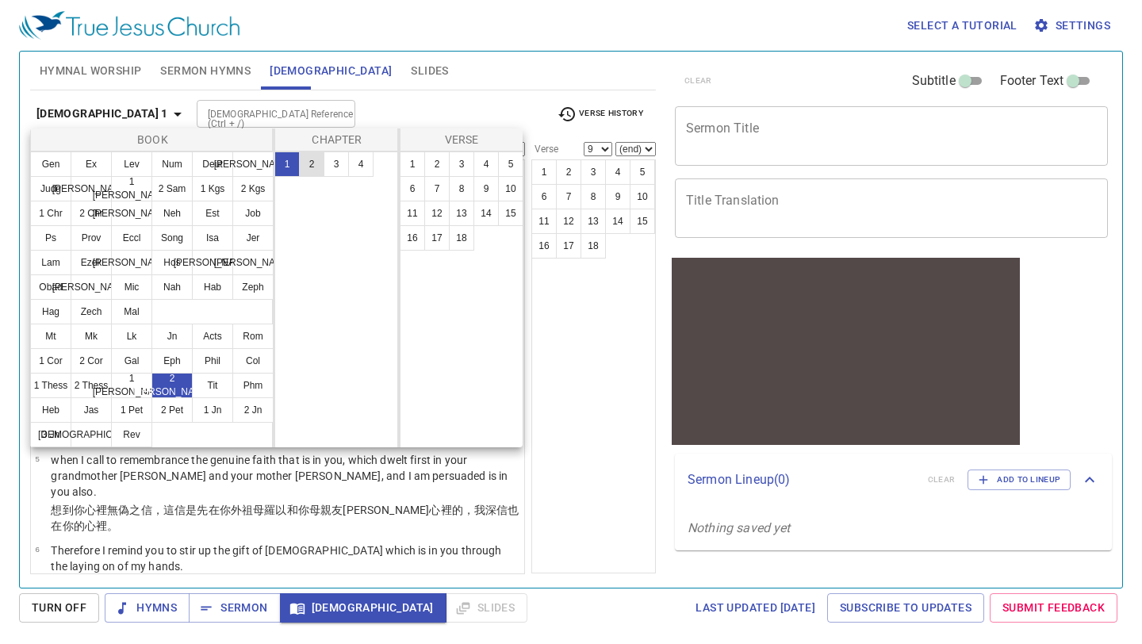
click at [313, 156] on button "2" at bounding box center [311, 164] width 25 height 25
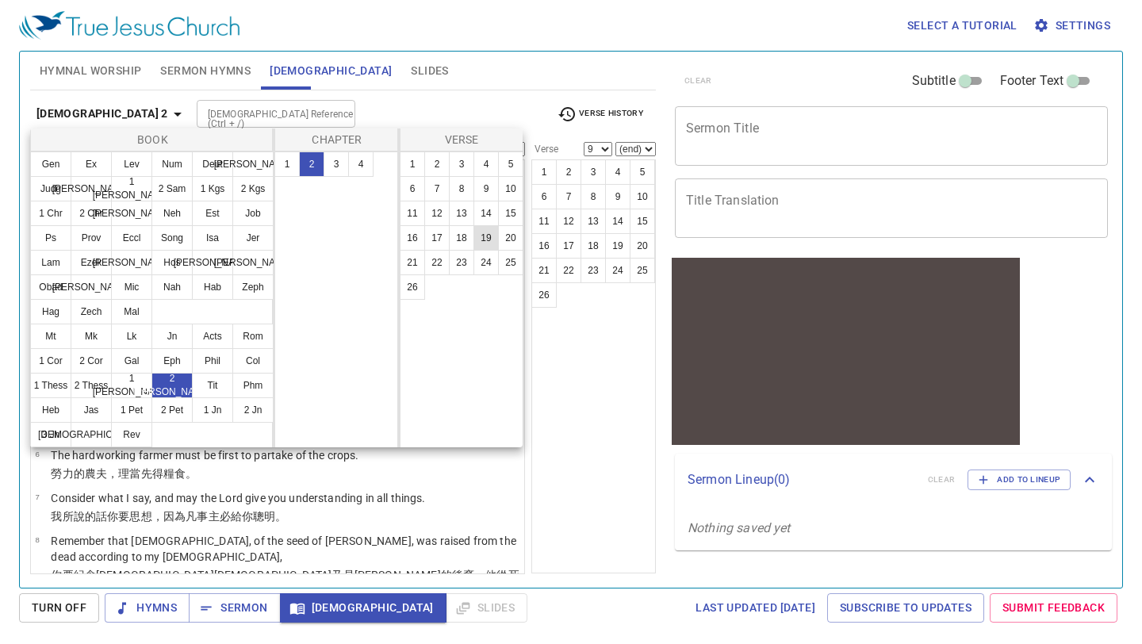
click at [488, 236] on button "19" at bounding box center [486, 237] width 25 height 25
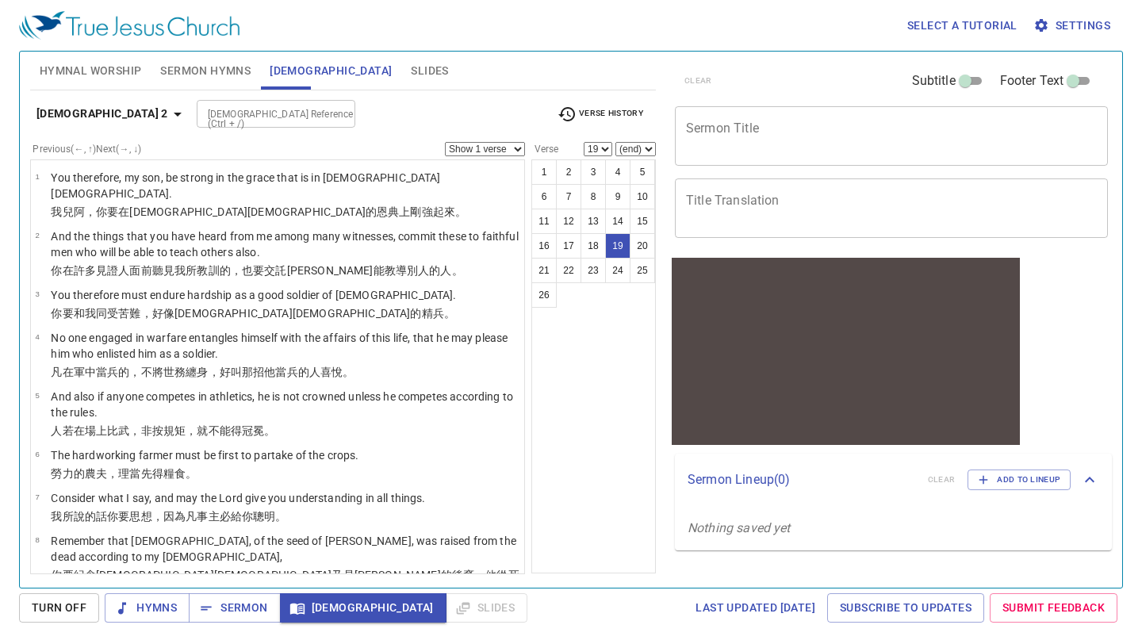
scroll to position [767, 0]
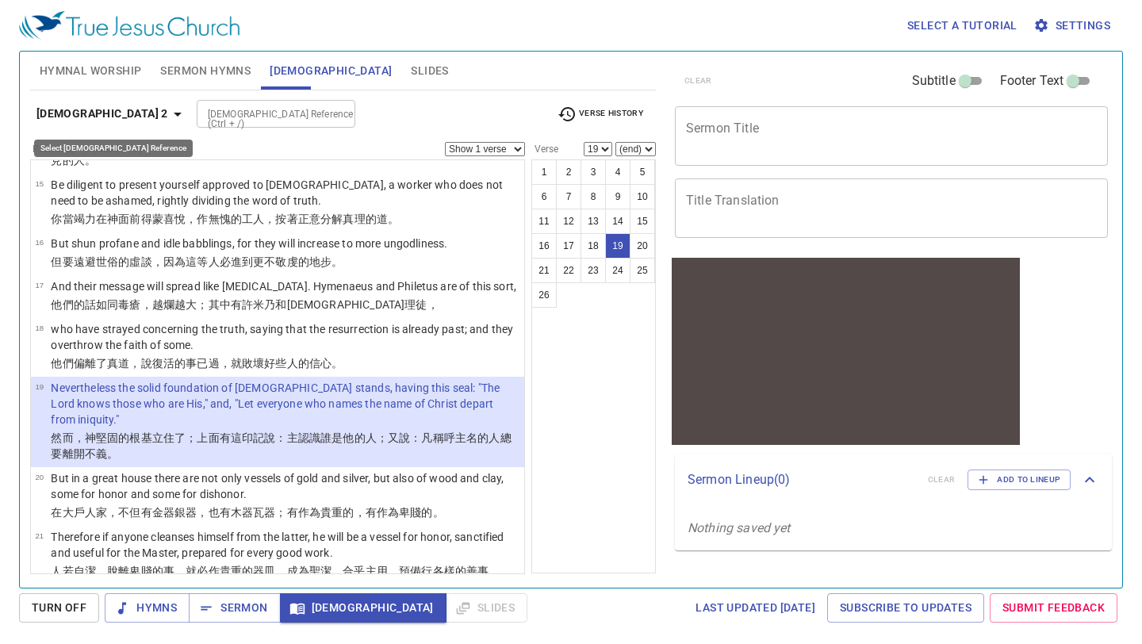
click at [168, 122] on icon "button" at bounding box center [177, 114] width 19 height 19
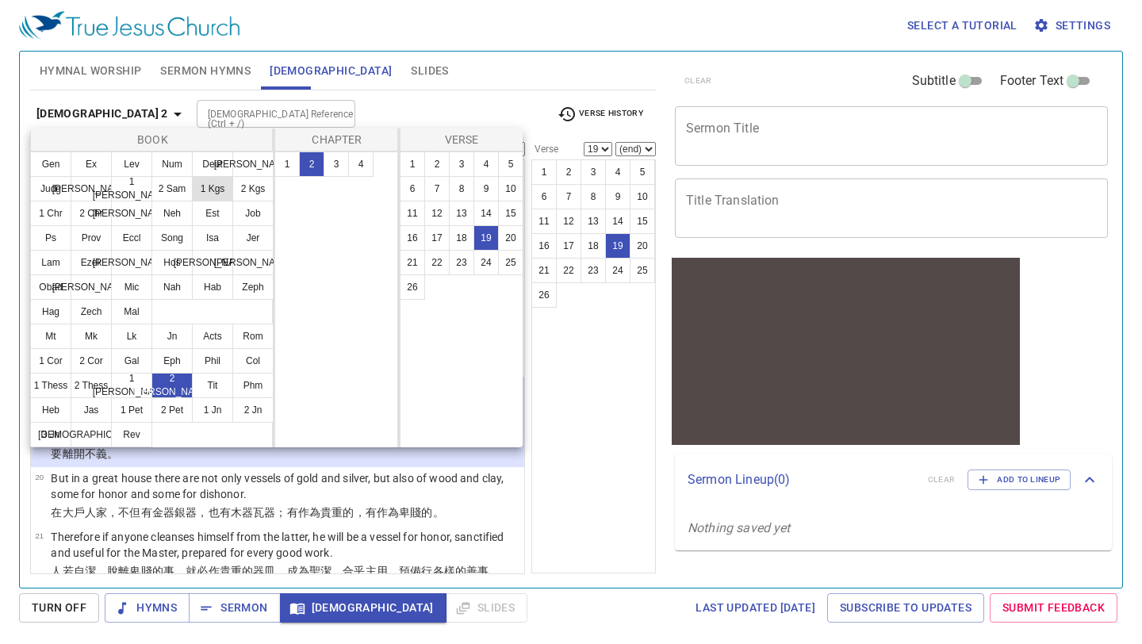
click at [203, 196] on button "1 Kgs" at bounding box center [212, 188] width 41 height 25
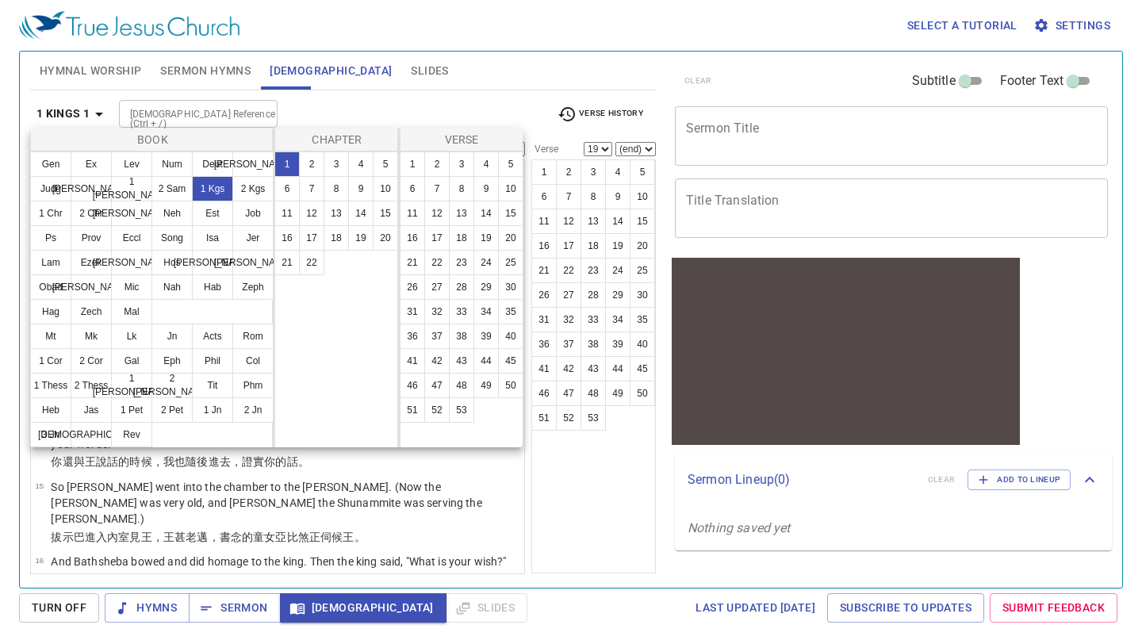
scroll to position [0, 0]
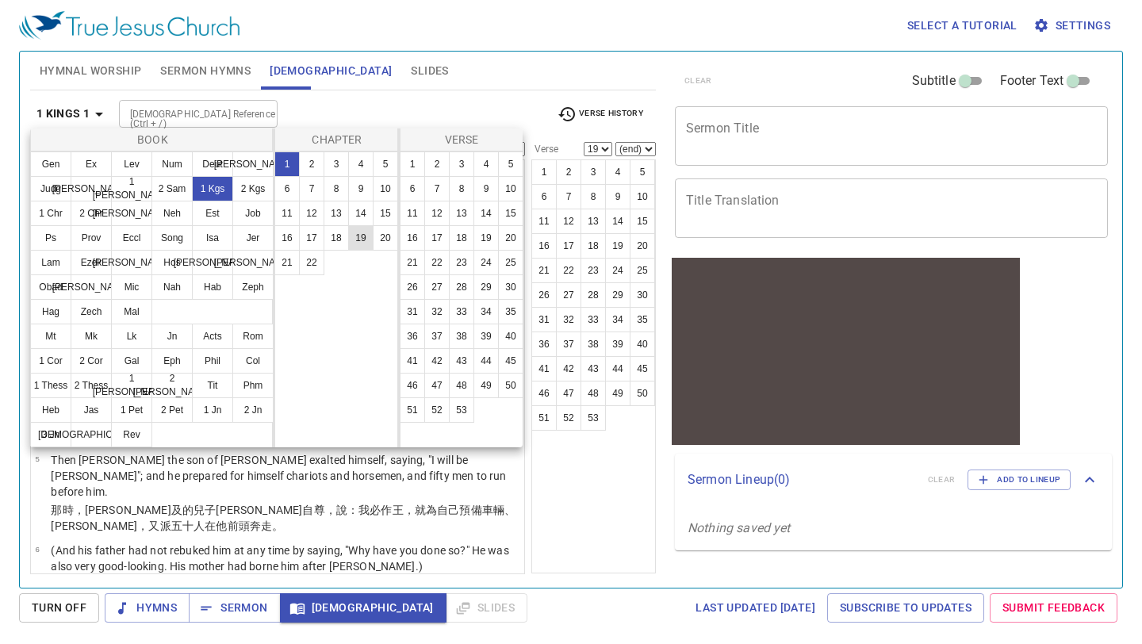
click at [359, 238] on button "19" at bounding box center [360, 237] width 25 height 25
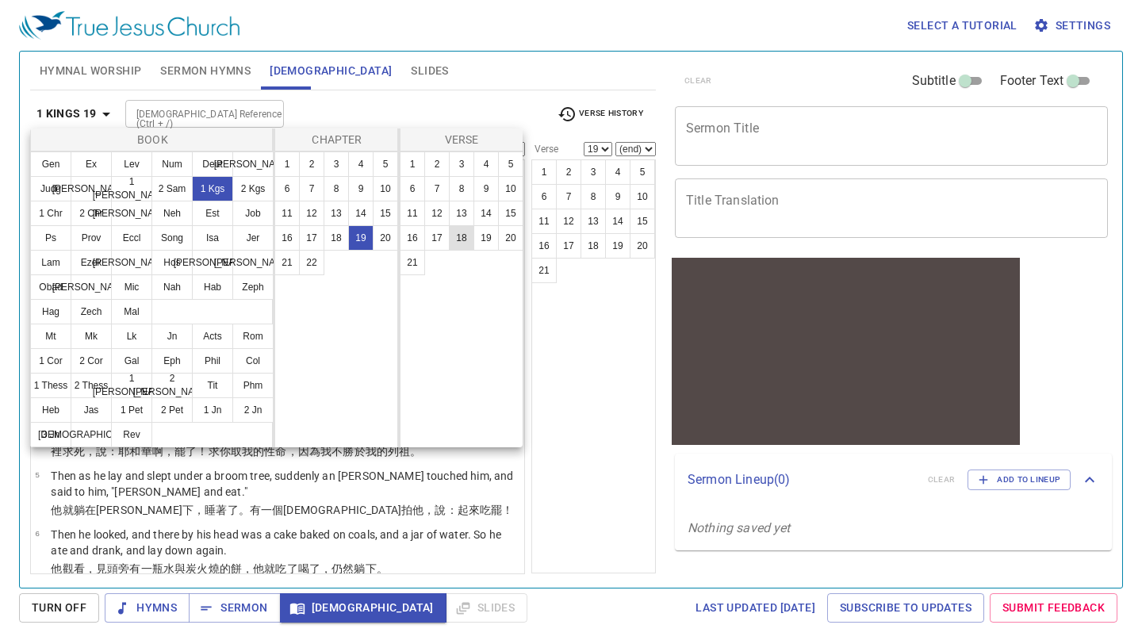
click at [463, 241] on button "18" at bounding box center [461, 237] width 25 height 25
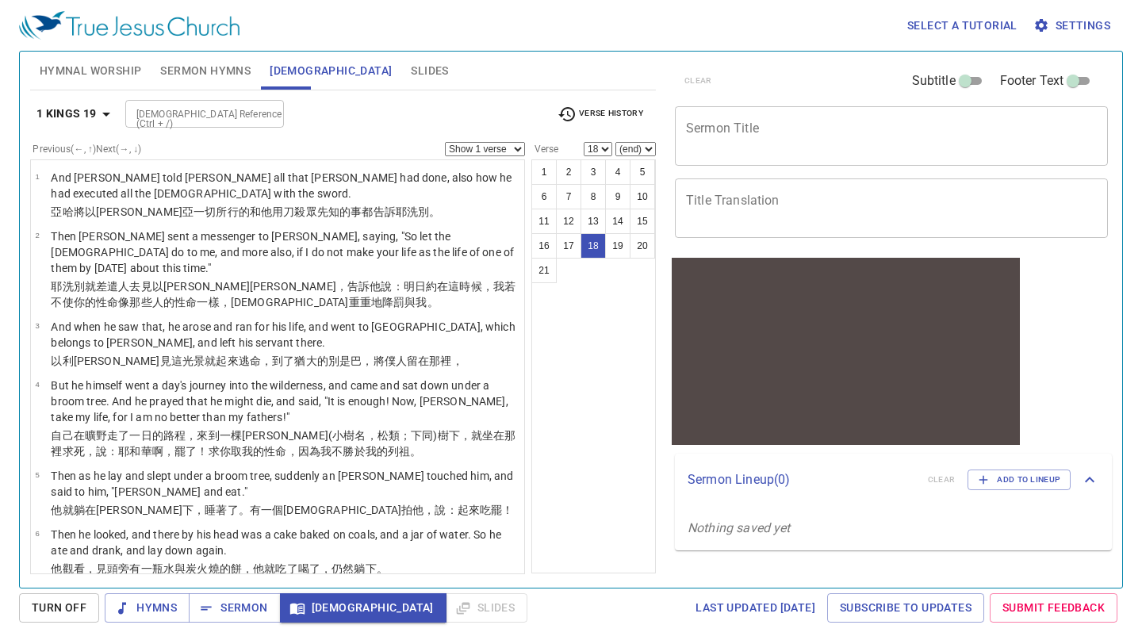
scroll to position [1002, 0]
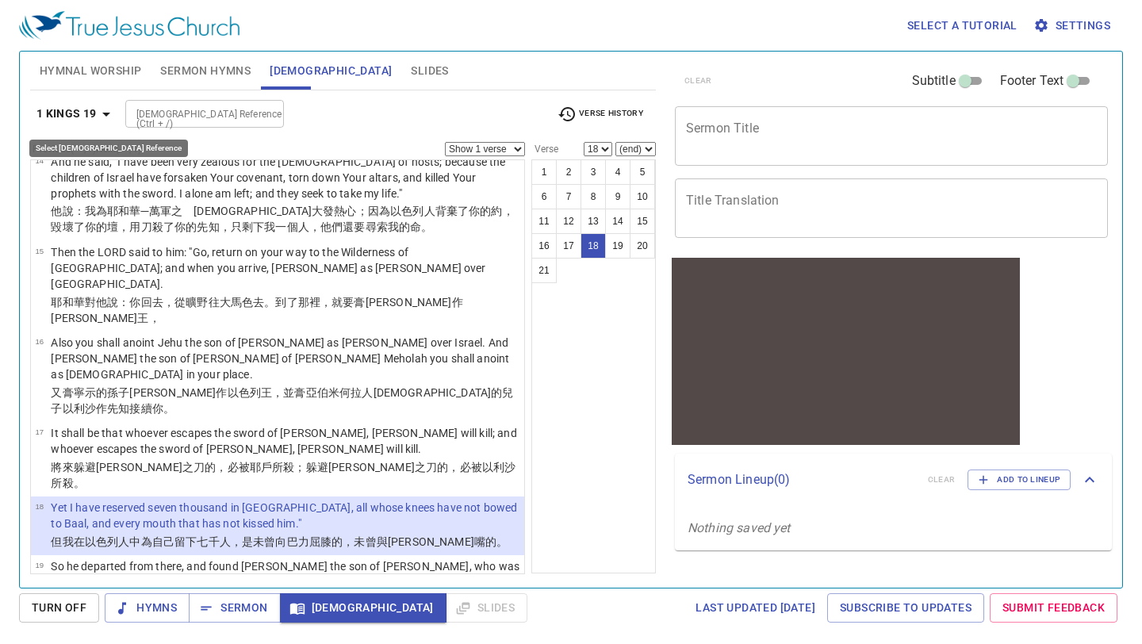
click at [107, 120] on icon "button" at bounding box center [106, 114] width 19 height 19
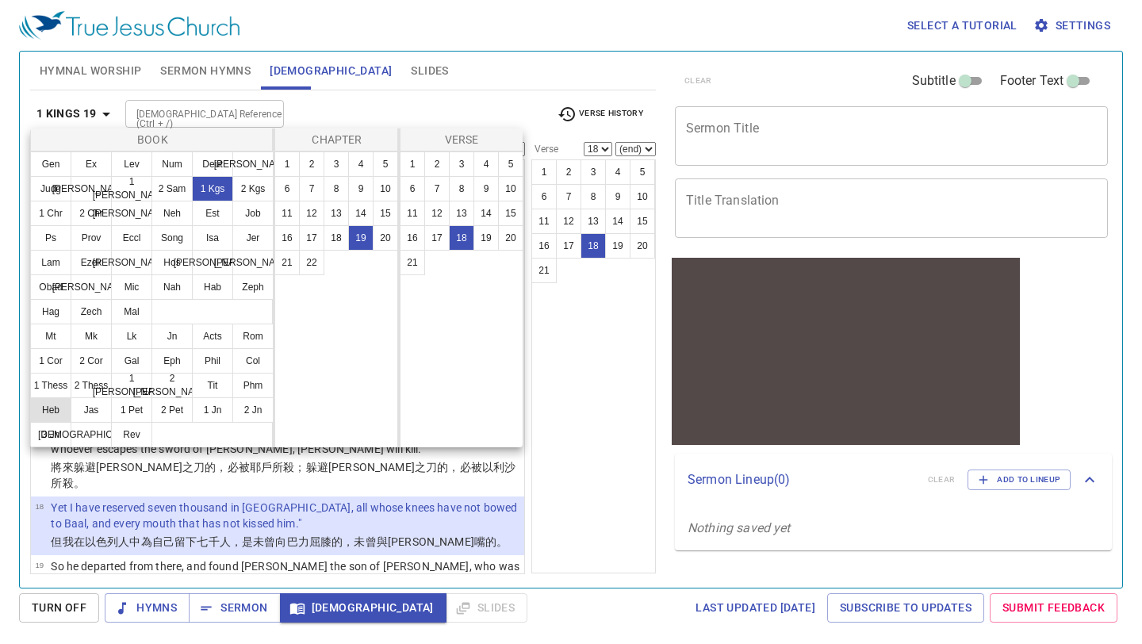
click at [59, 410] on button "Heb" at bounding box center [50, 409] width 41 height 25
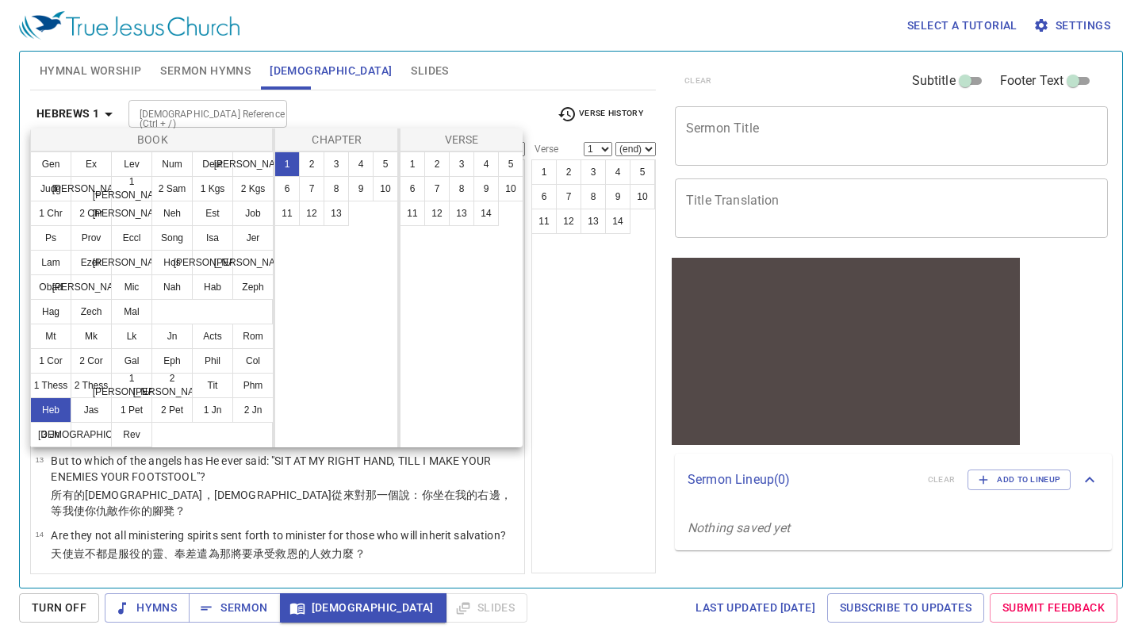
scroll to position [0, 0]
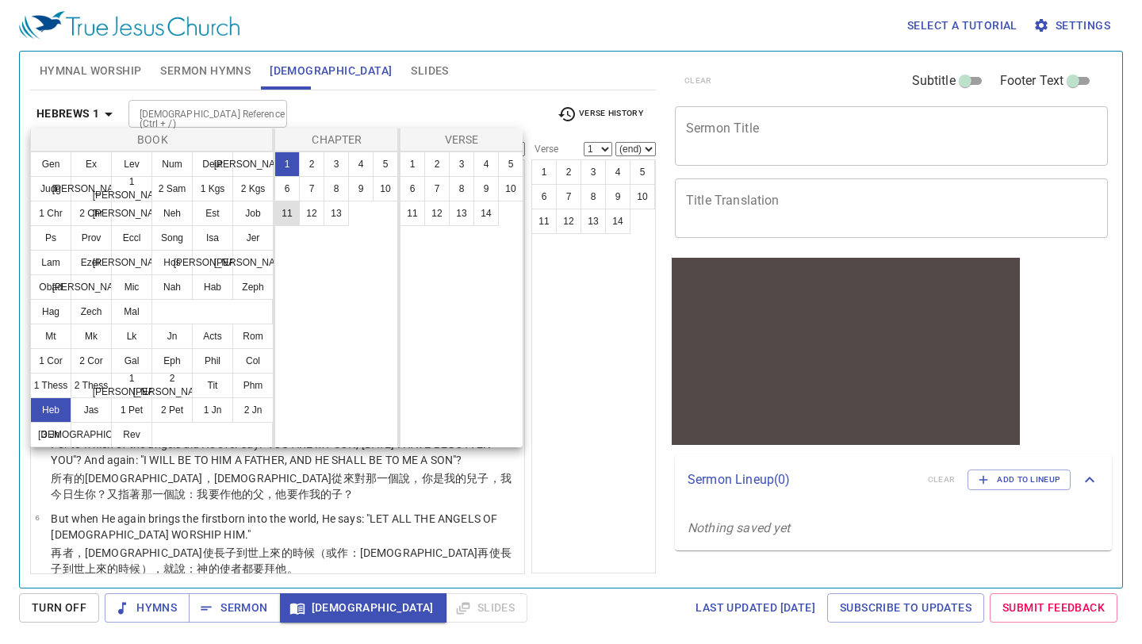
click at [293, 217] on button "11" at bounding box center [286, 213] width 25 height 25
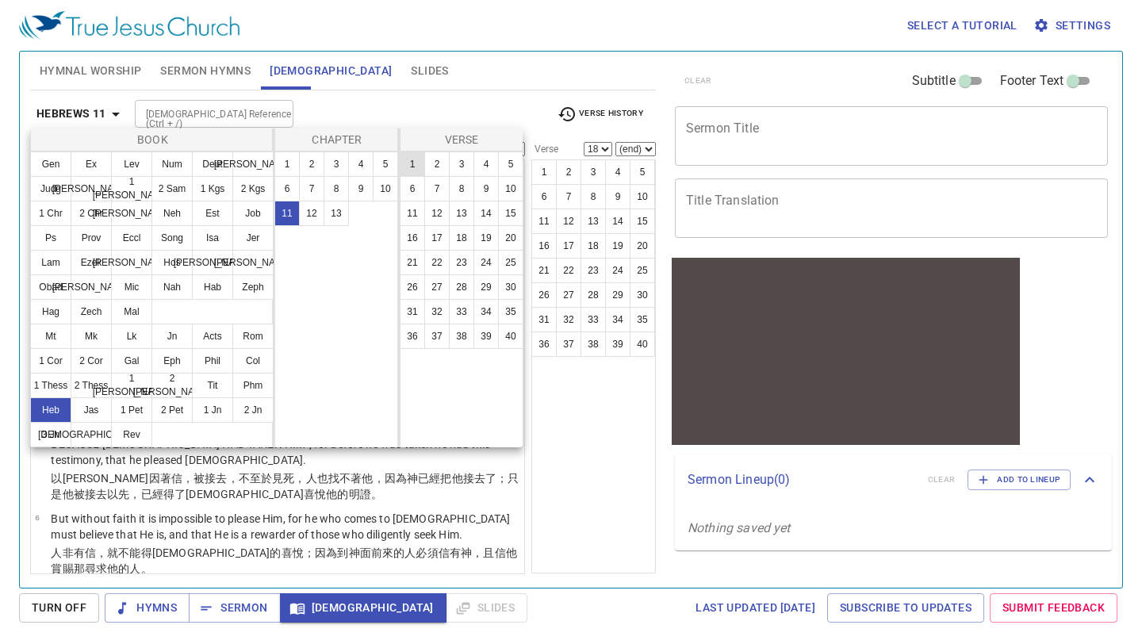
click at [413, 161] on button "1" at bounding box center [412, 164] width 25 height 25
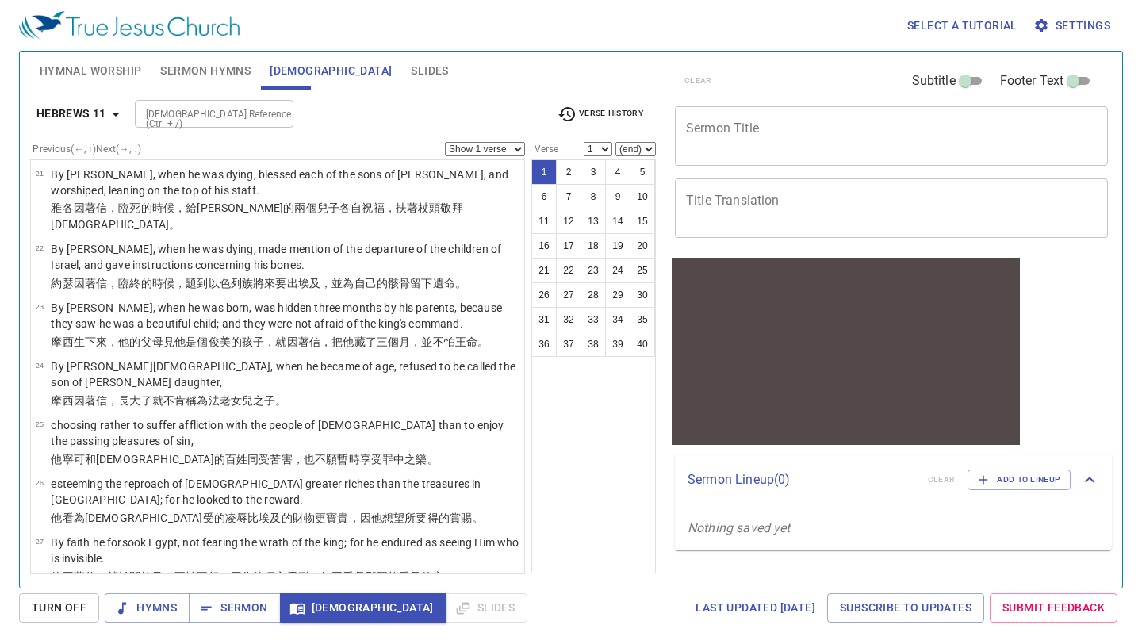
scroll to position [1338, 0]
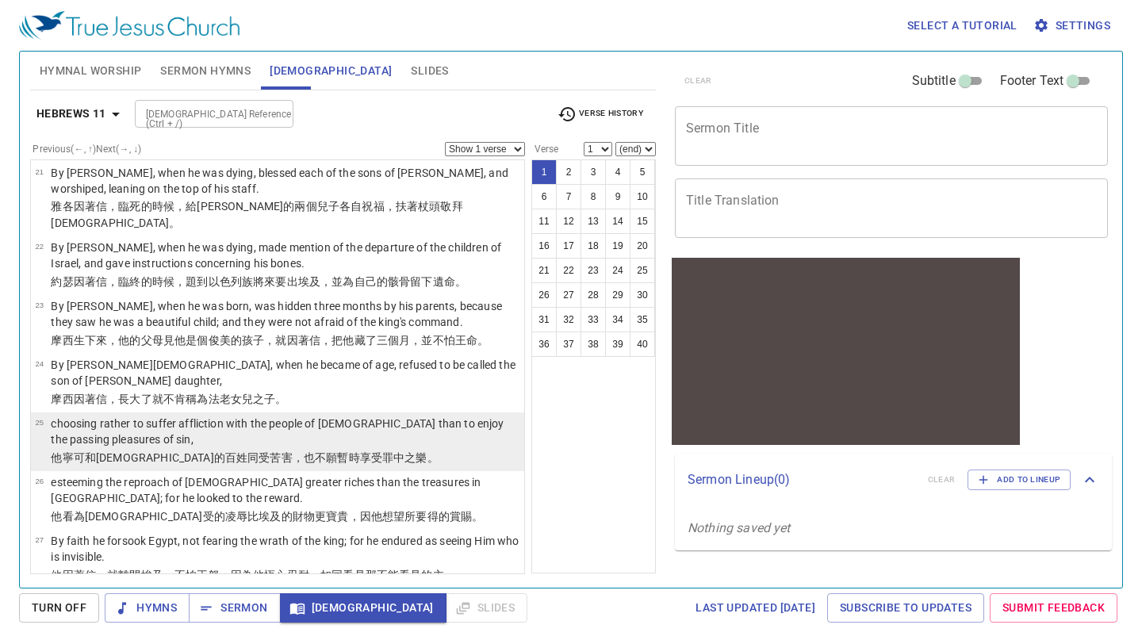
click at [317, 416] on td "choosing rather to suffer affliction with the people of God than to enjoy the p…" at bounding box center [285, 433] width 469 height 34
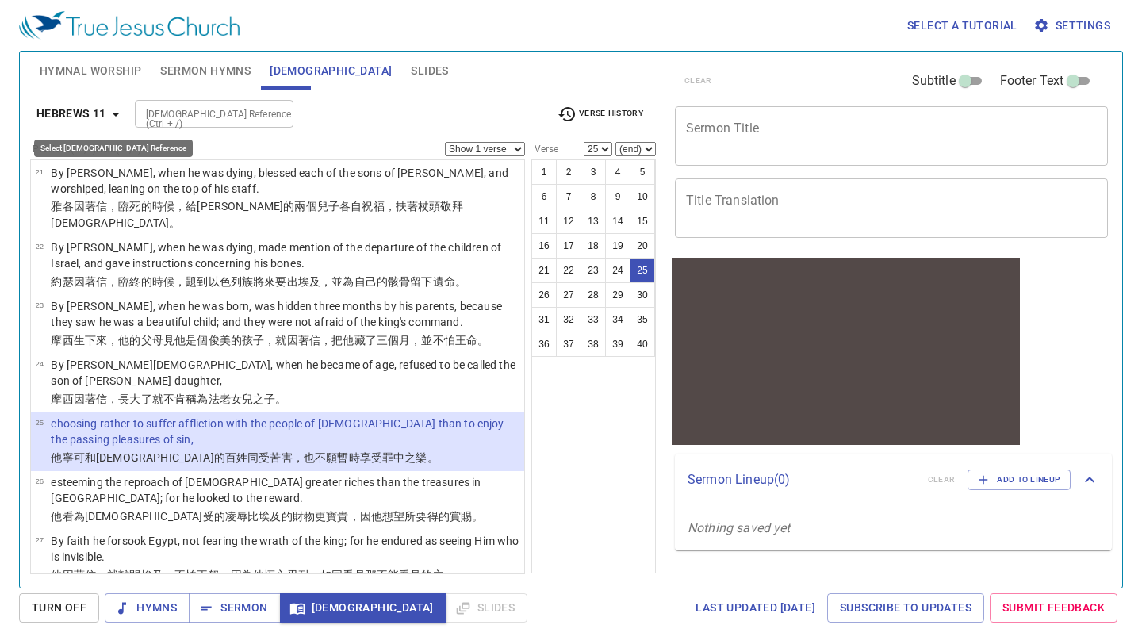
click at [113, 116] on icon "button" at bounding box center [115, 114] width 19 height 19
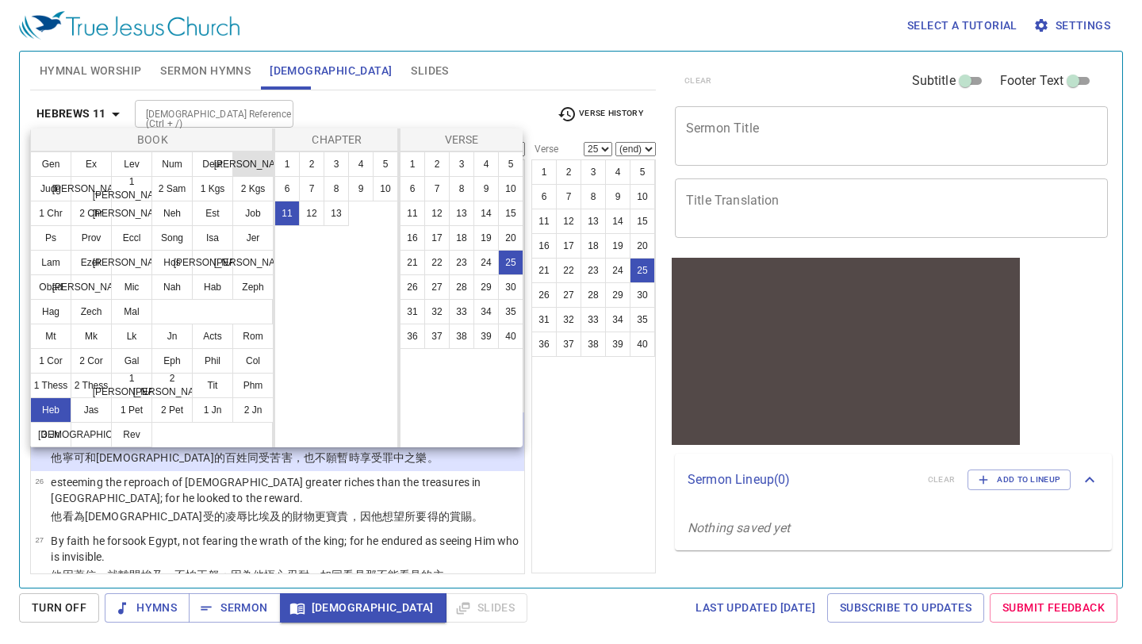
click at [257, 168] on button "Josh" at bounding box center [252, 164] width 41 height 25
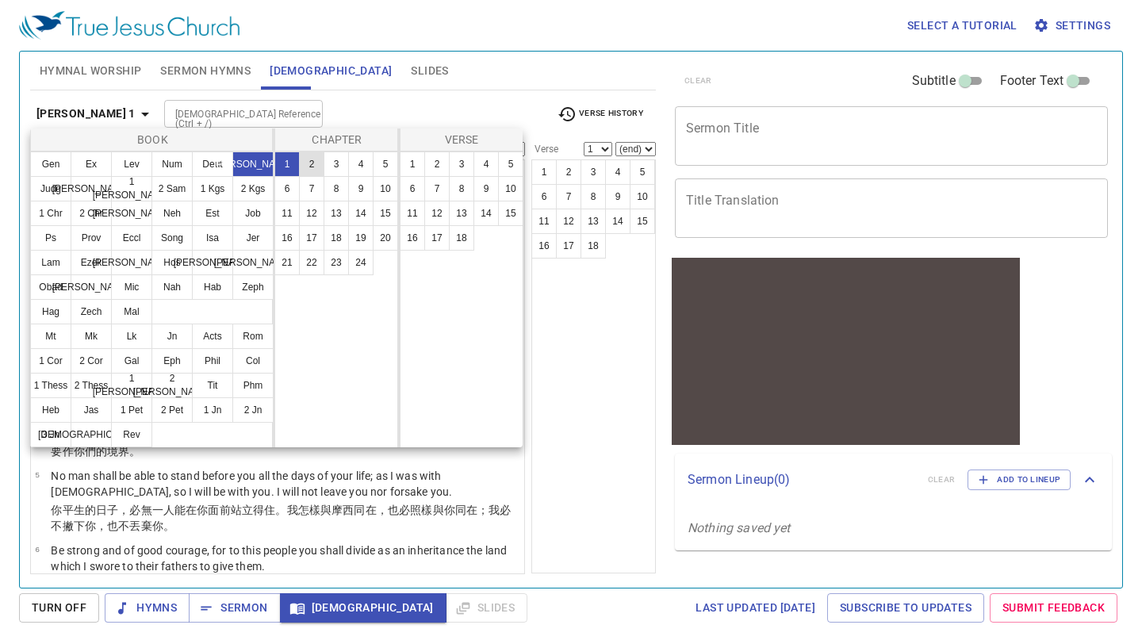
click at [302, 163] on button "2" at bounding box center [311, 164] width 25 height 25
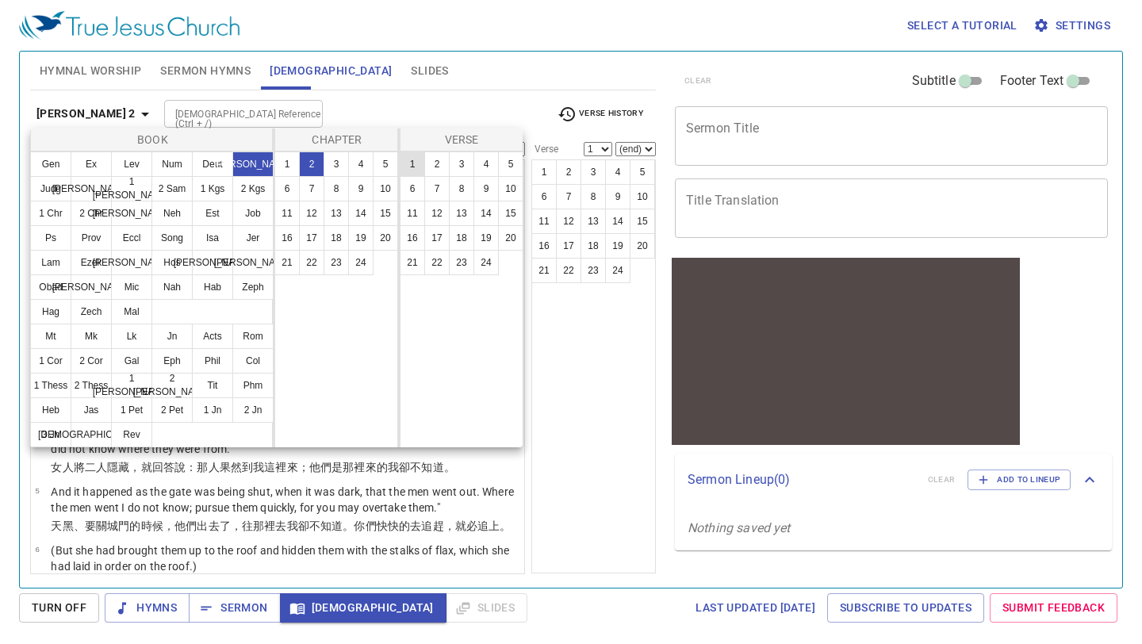
click at [412, 158] on button "1" at bounding box center [412, 164] width 25 height 25
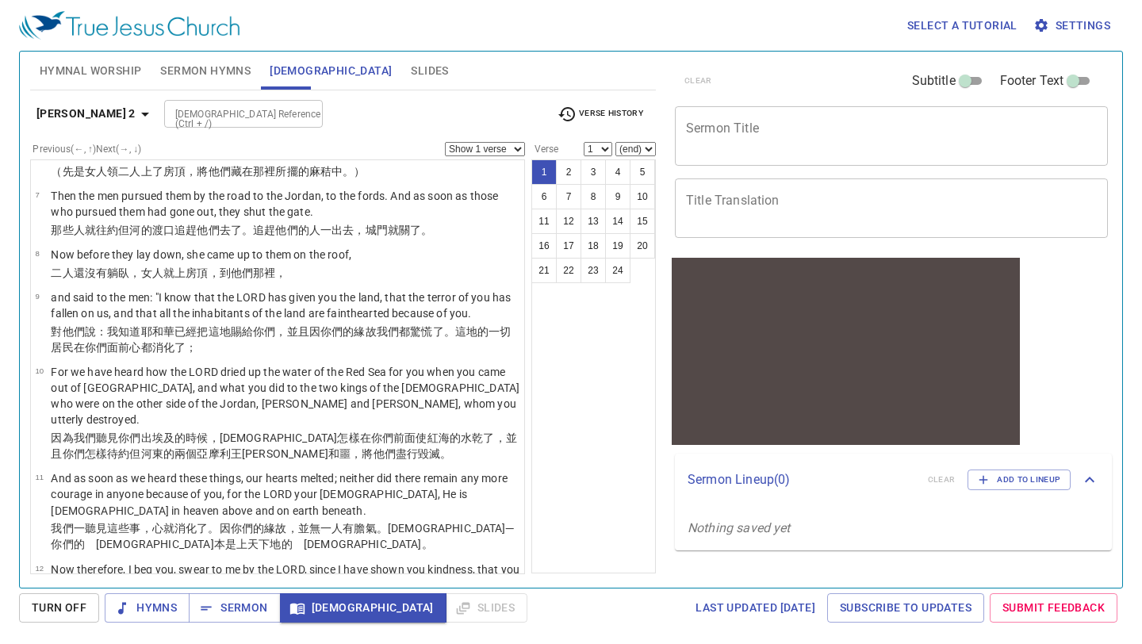
scroll to position [416, 0]
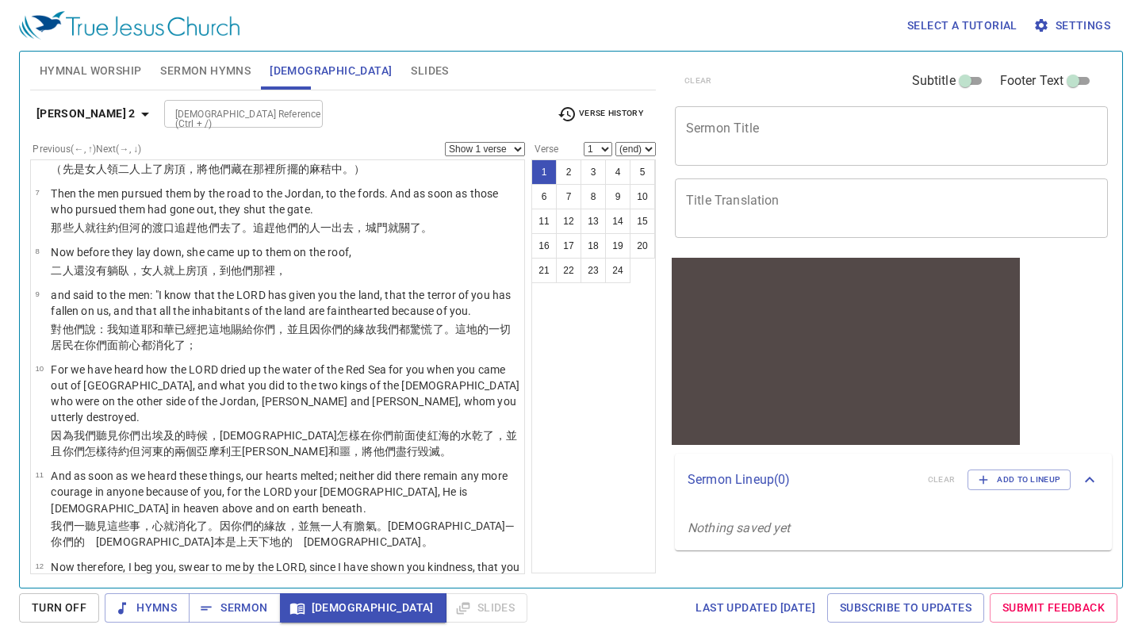
click at [355, 428] on p "因為我們聽見 你們出 埃及 的時候，耶和華 怎樣在你們前面 使紅 海 的水 乾了 ，並且你們怎樣待 約但河 東 的兩 個亞摩利 王 西宏 和噩 ，將他們盡行毀…" at bounding box center [285, 444] width 469 height 32
select select "10"
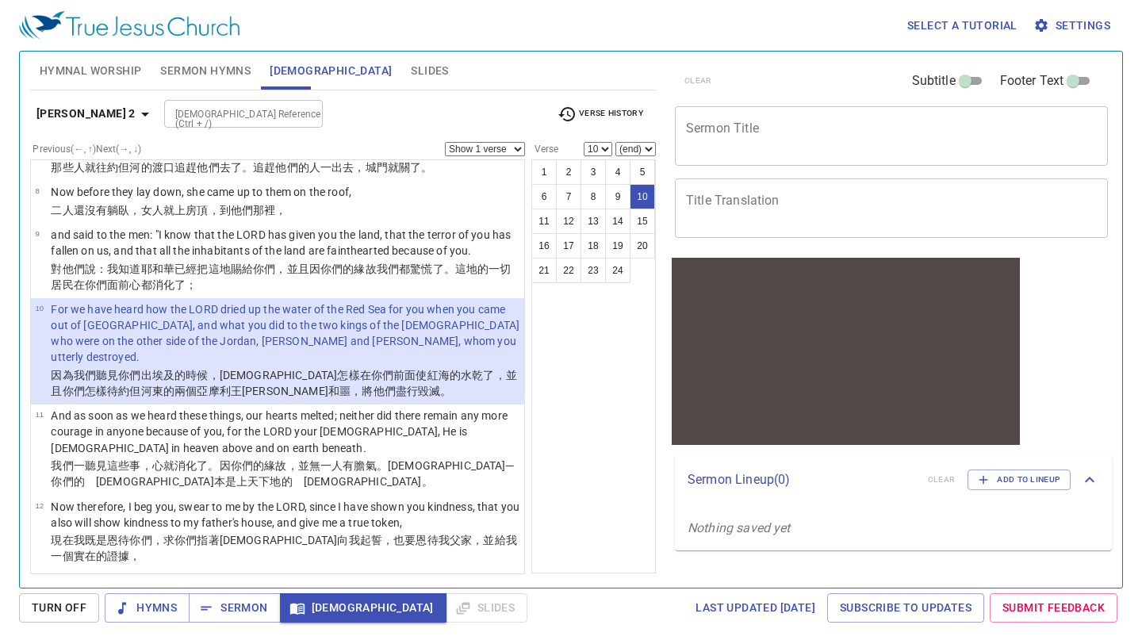
scroll to position [475, 0]
click at [520, 149] on select "Show 1 verse Show 2 verses Show 3 verses Show 4 verses Show 5 verses" at bounding box center [485, 149] width 80 height 14
select select "2"
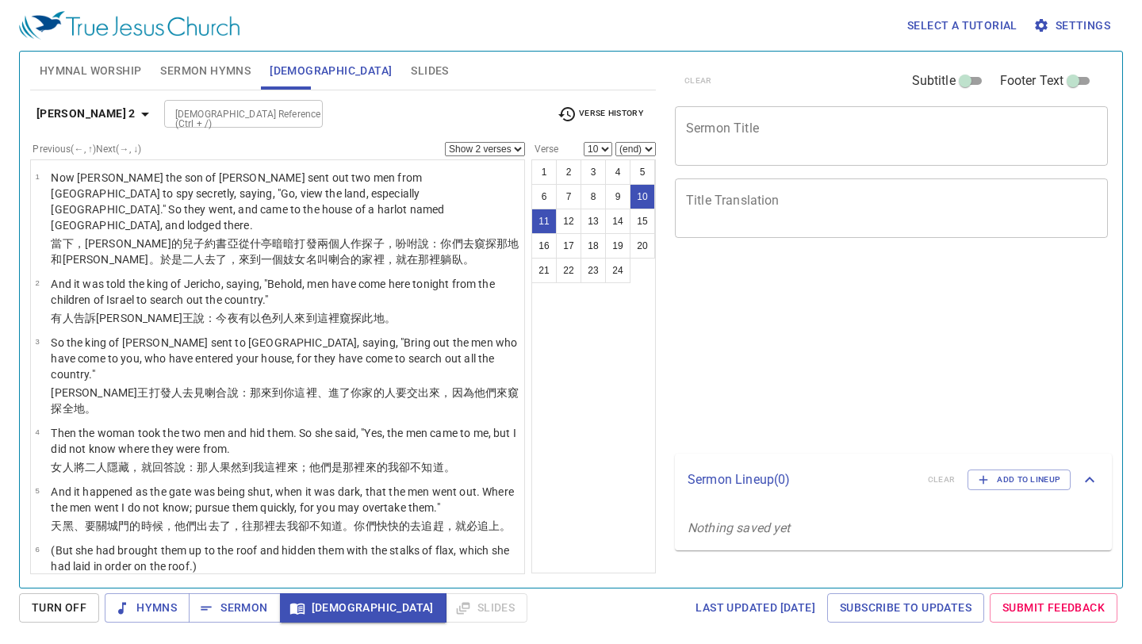
select select "2"
select select "10"
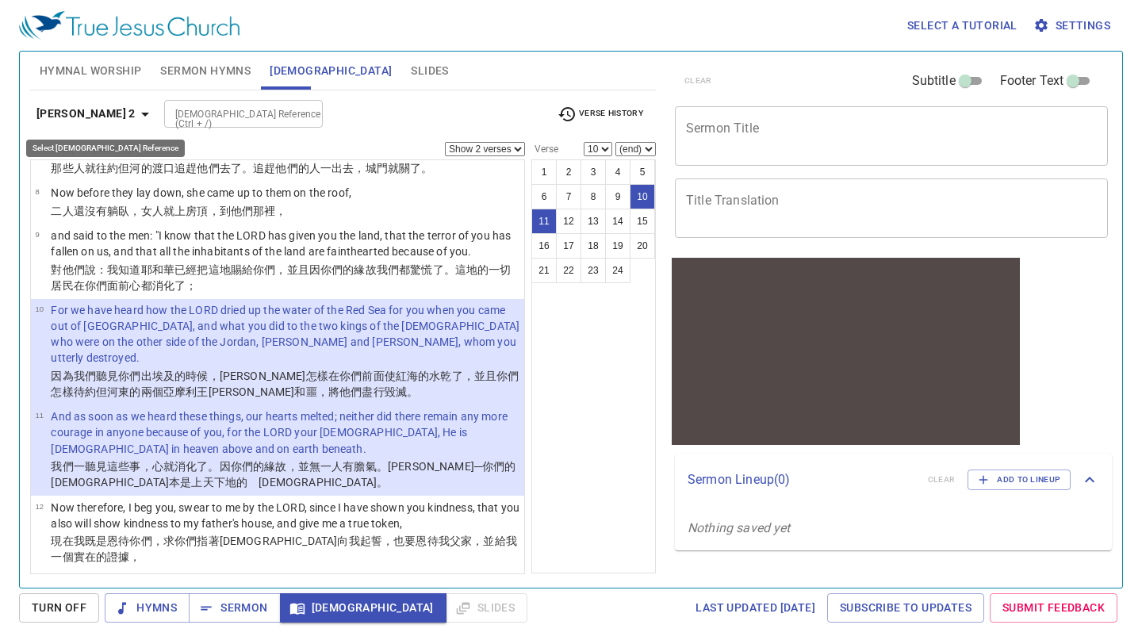
click at [136, 110] on icon "button" at bounding box center [145, 114] width 19 height 19
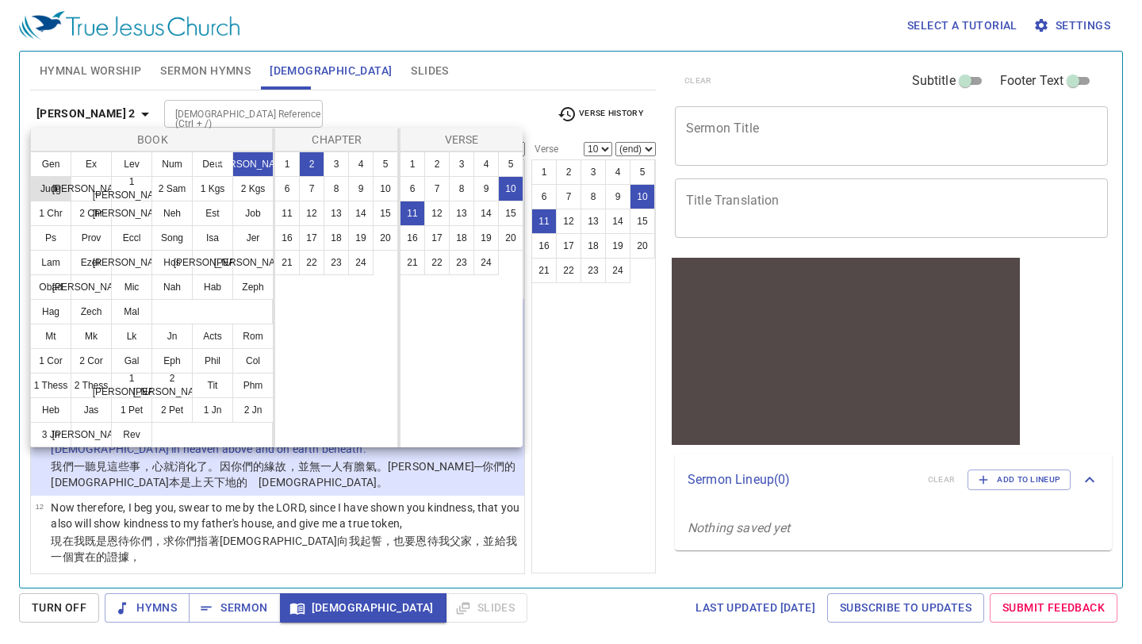
click at [53, 182] on button "Judg" at bounding box center [50, 188] width 41 height 25
select select "1"
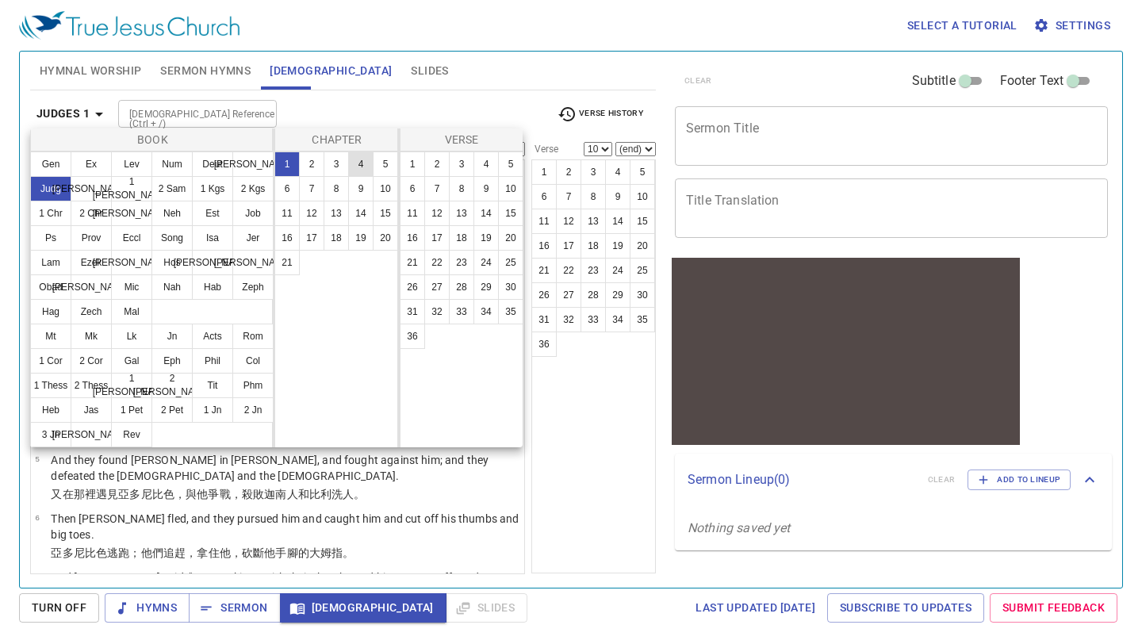
click at [364, 159] on button "4" at bounding box center [360, 164] width 25 height 25
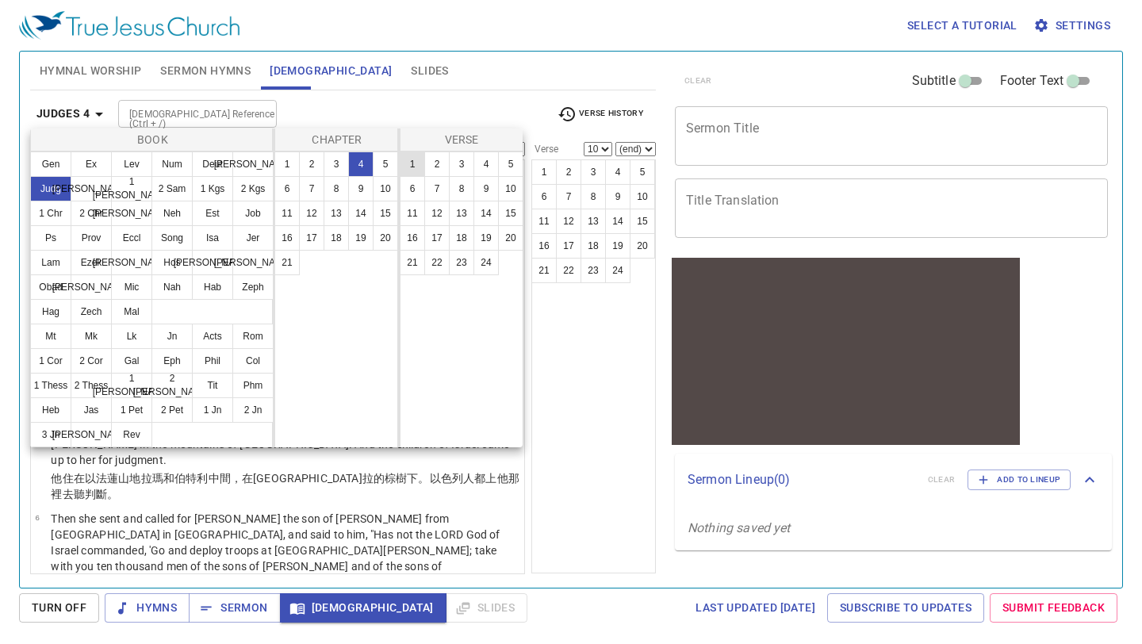
click at [404, 159] on button "1" at bounding box center [412, 164] width 25 height 25
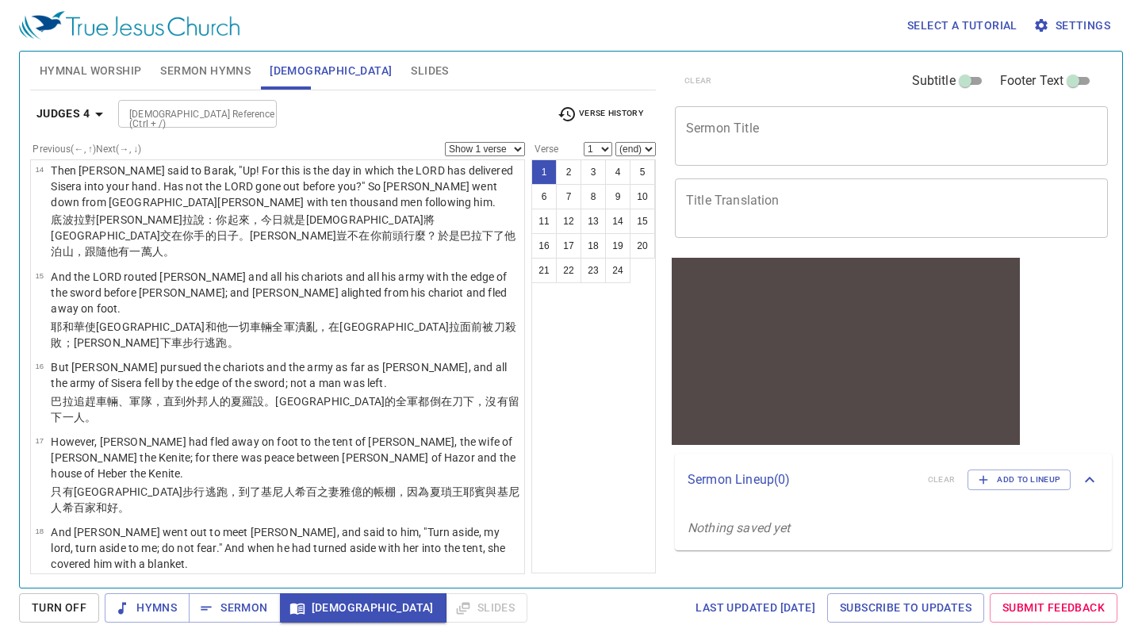
scroll to position [1215, 0]
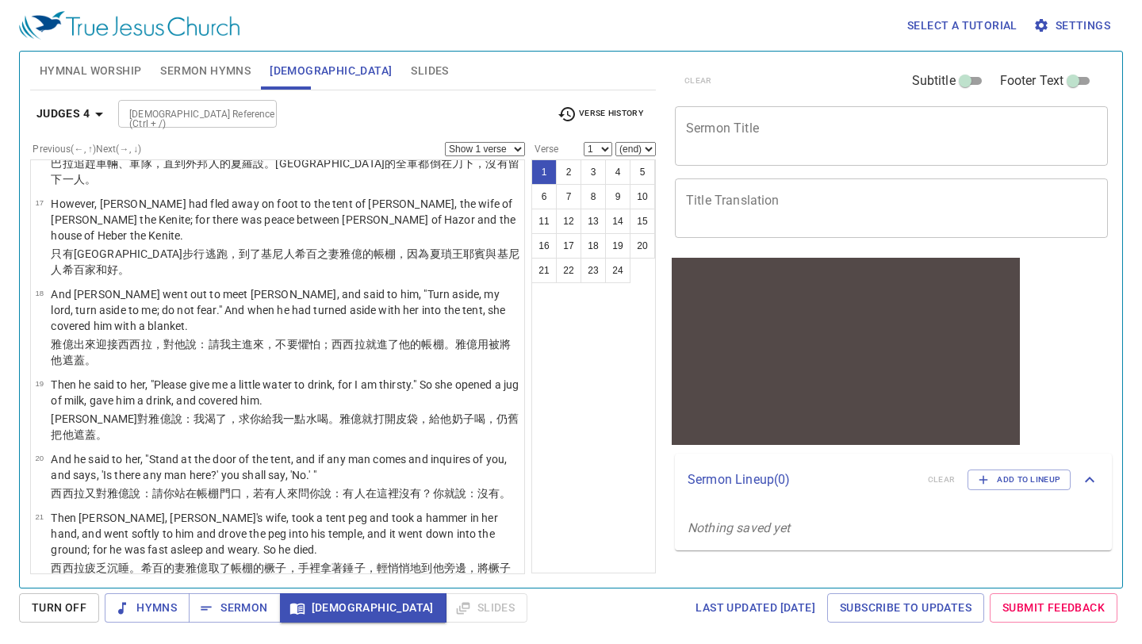
click at [259, 600] on p "And then, as Barak pursued Sisera, Jael came out to meet him, and said to him, …" at bounding box center [285, 624] width 469 height 48
click at [282, 600] on p "And then, as Barak pursued Sisera, Jael came out to meet him, and said to him, …" at bounding box center [285, 624] width 469 height 48
click at [98, 110] on icon "button" at bounding box center [99, 114] width 19 height 19
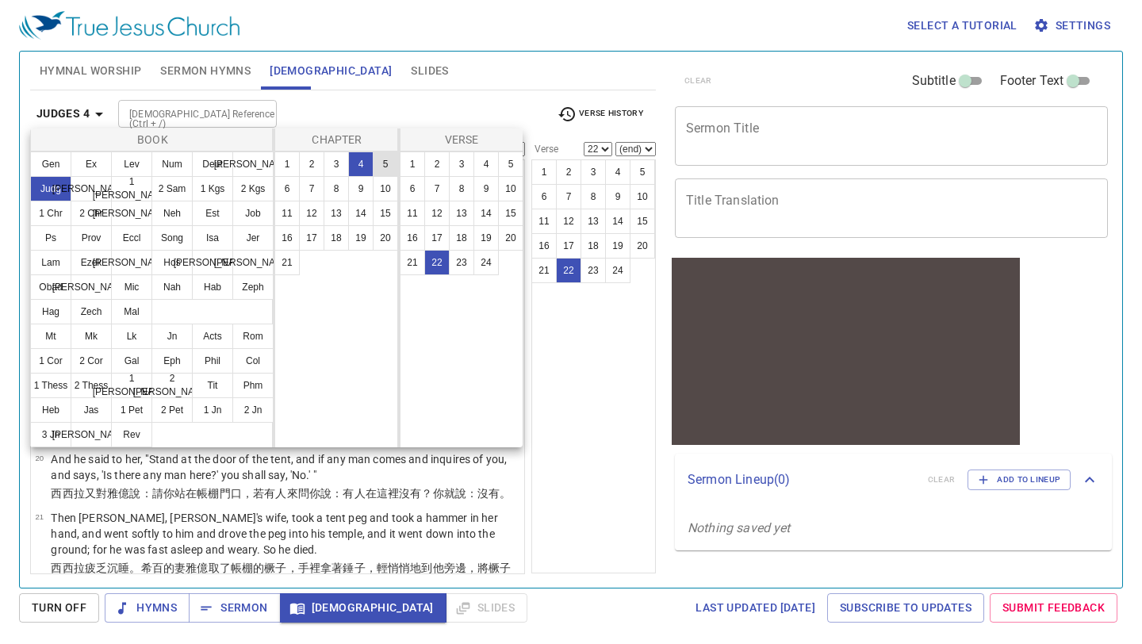
click at [382, 165] on button "5" at bounding box center [385, 164] width 25 height 25
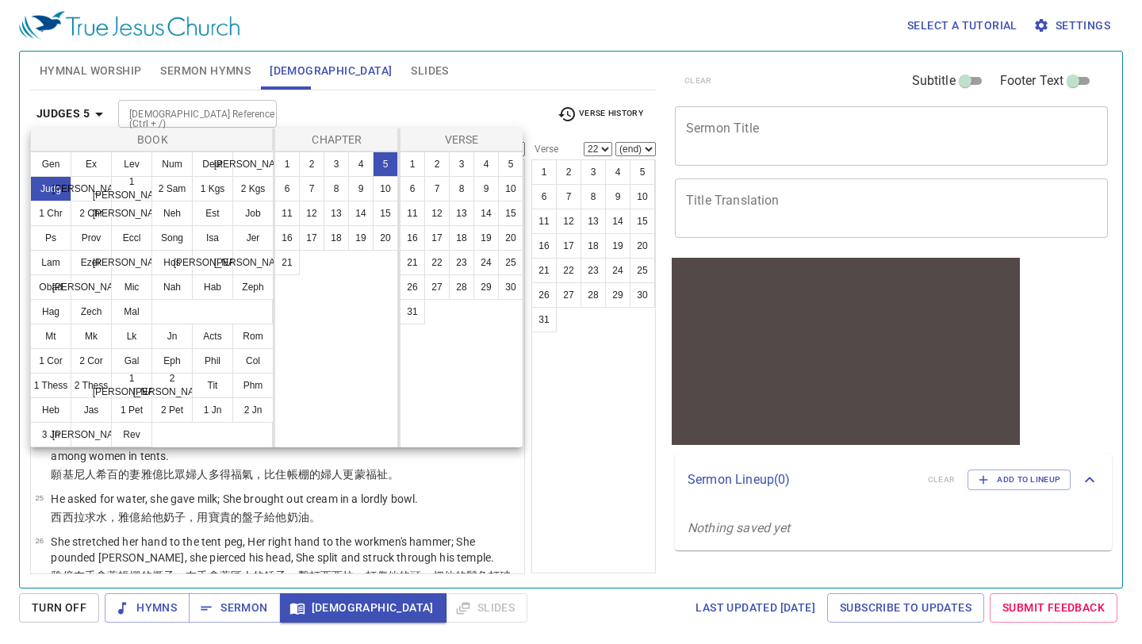
scroll to position [0, 0]
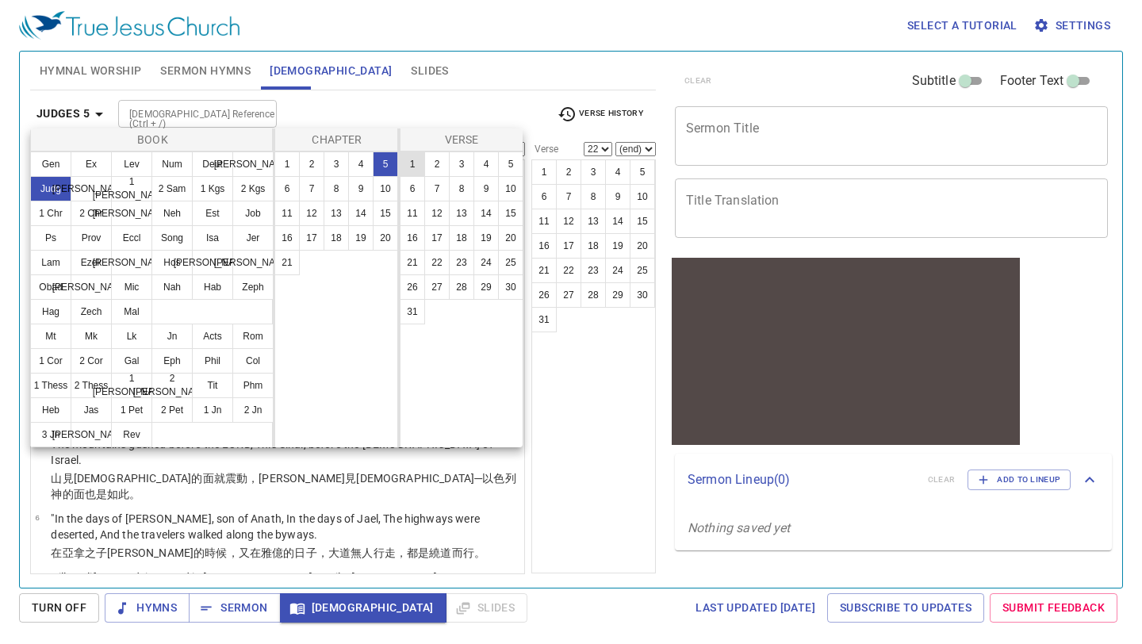
click at [412, 165] on button "1" at bounding box center [412, 164] width 25 height 25
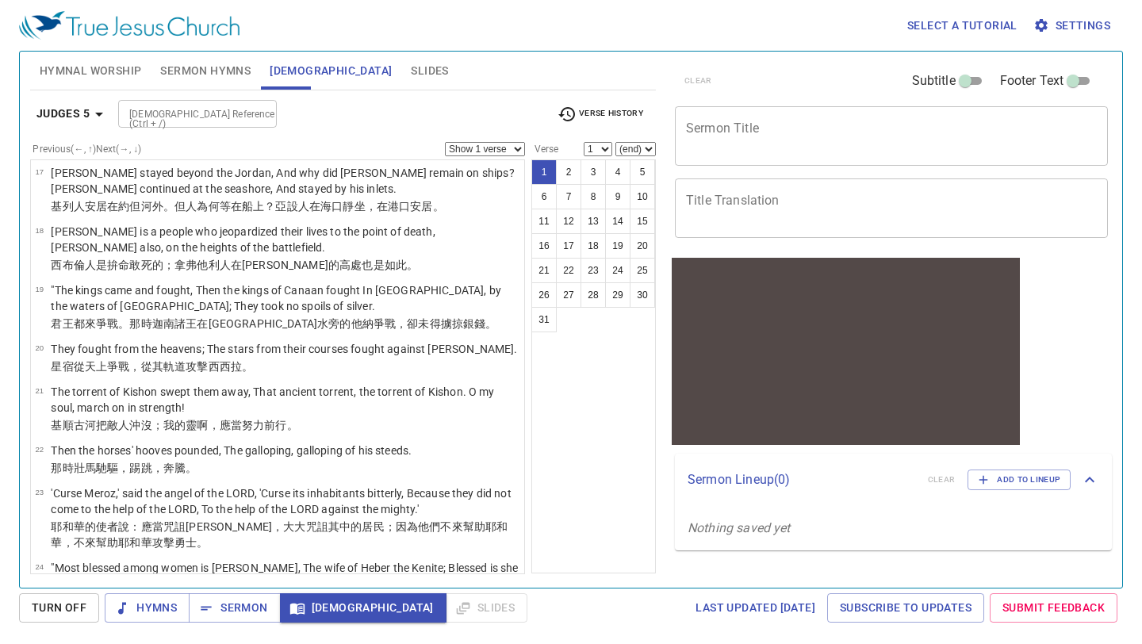
scroll to position [1142, 0]
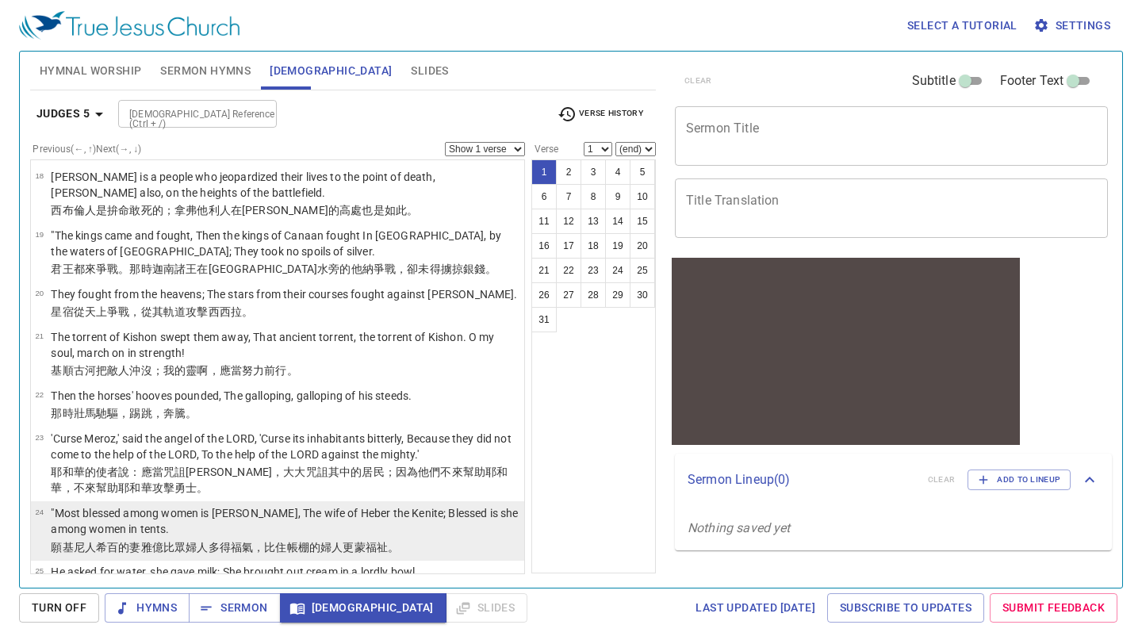
click at [321, 505] on td ""Most blessed among women is [PERSON_NAME], The wife of Heber the Kenite; Bless…" at bounding box center [285, 522] width 469 height 34
select select "24"
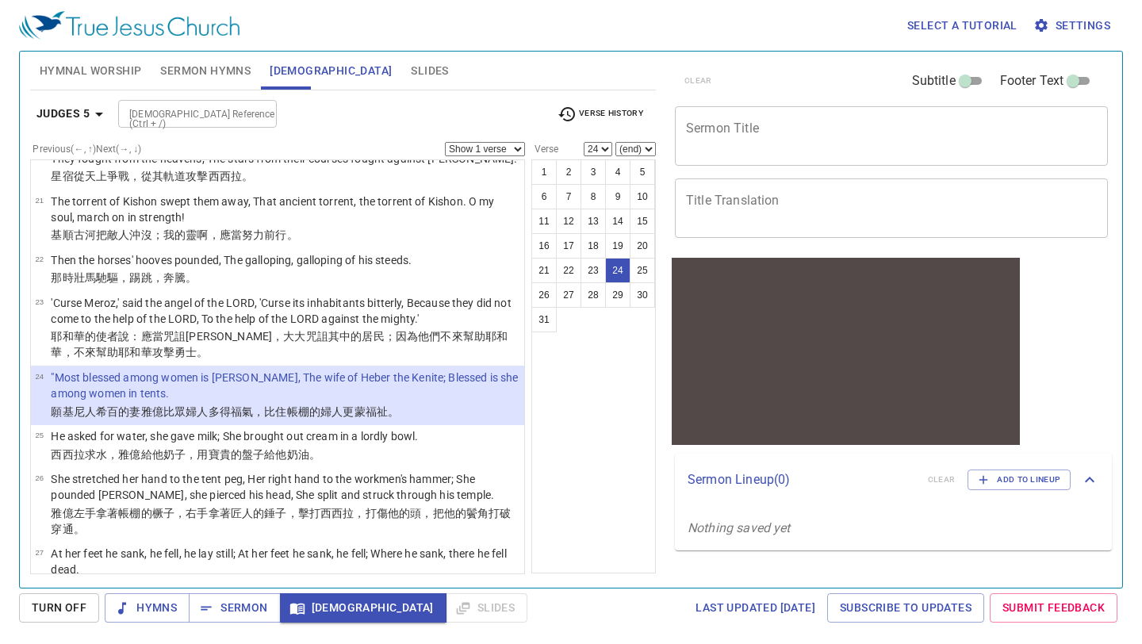
scroll to position [1279, 0]
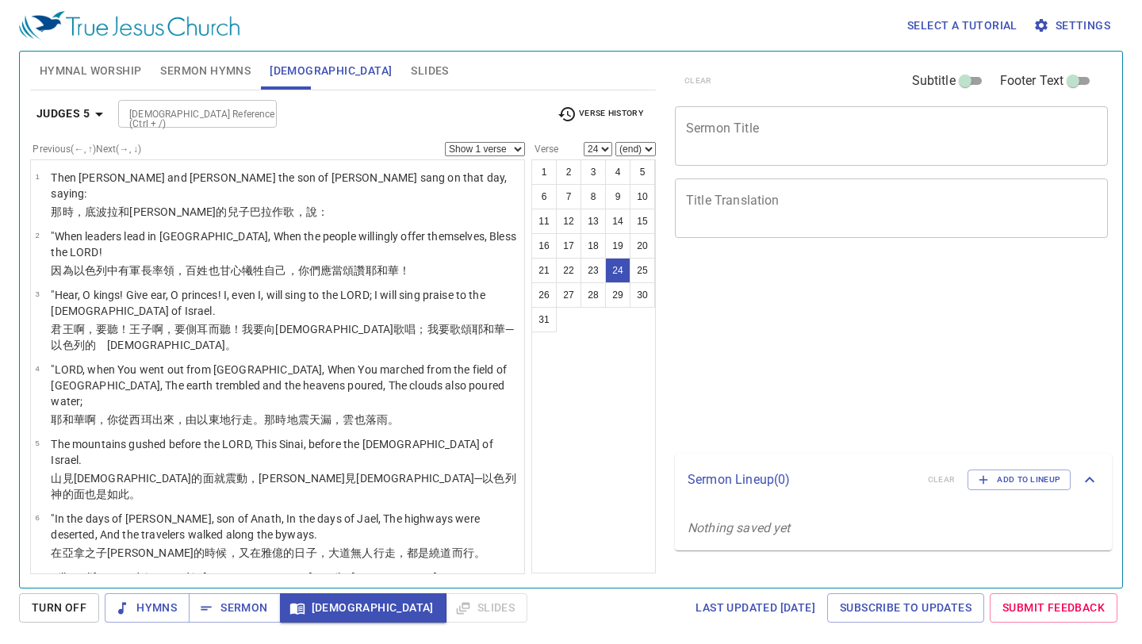
select select "24"
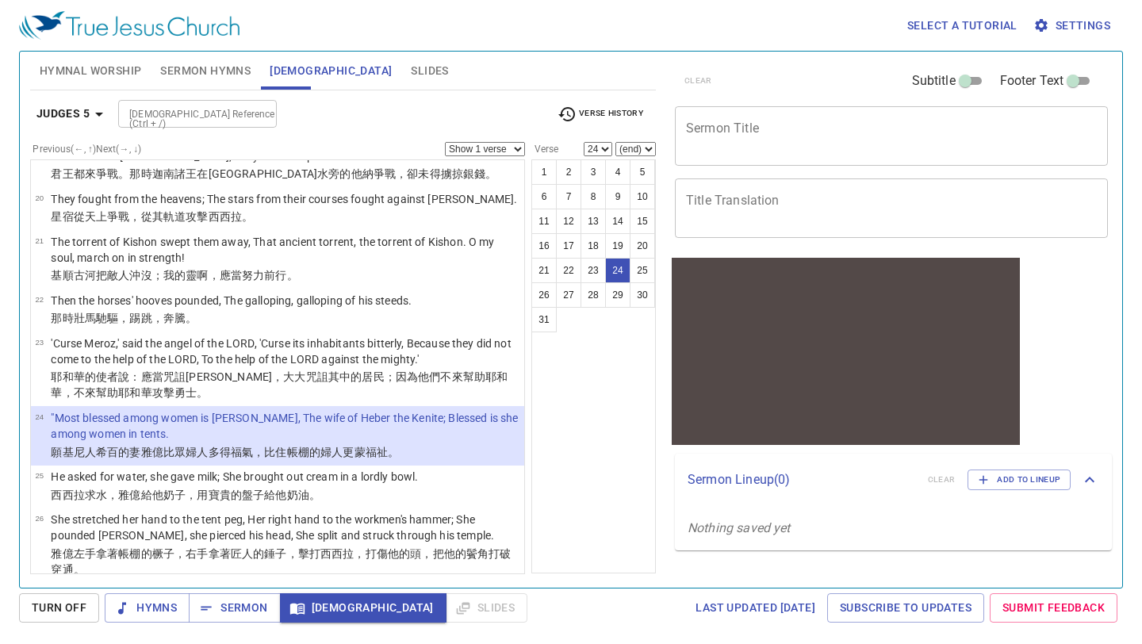
scroll to position [1234, 0]
